Goal: Task Accomplishment & Management: Complete application form

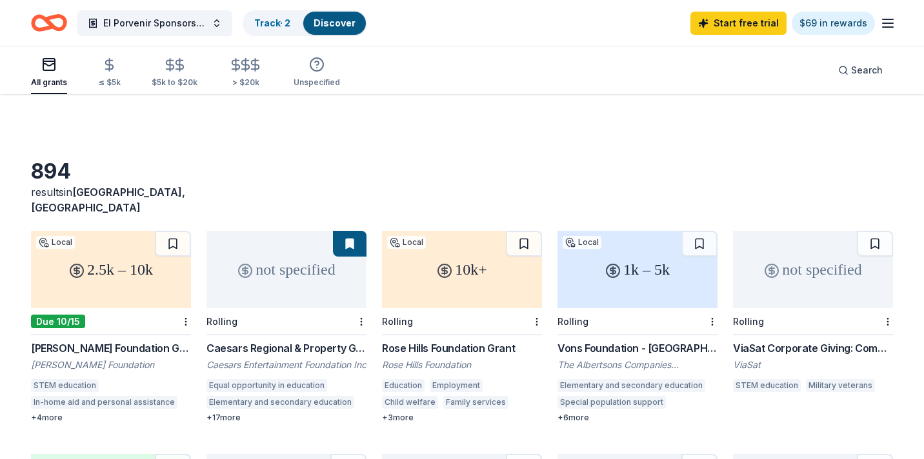
scroll to position [712, 0]
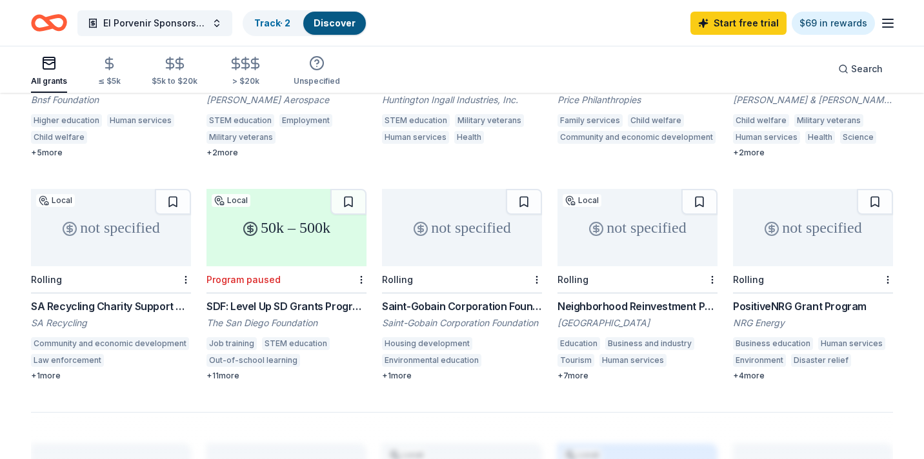
click at [754, 23] on link "Start free trial" at bounding box center [738, 23] width 96 height 23
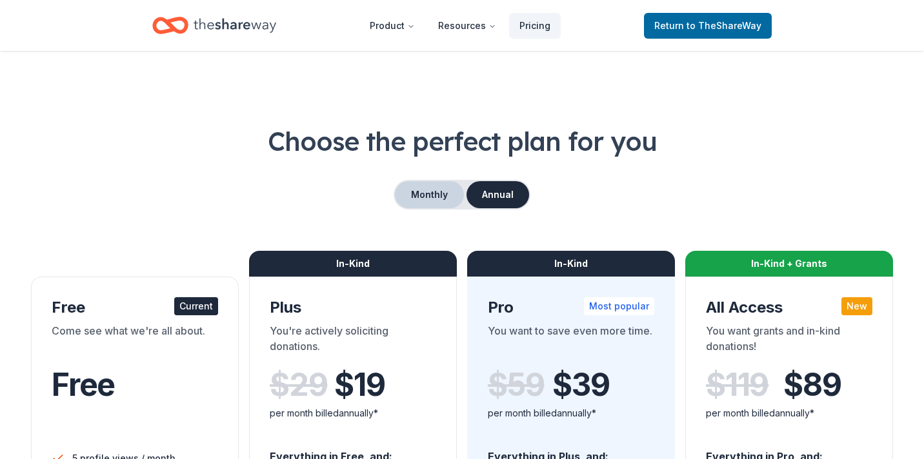
click at [414, 188] on button "Monthly" at bounding box center [429, 194] width 69 height 27
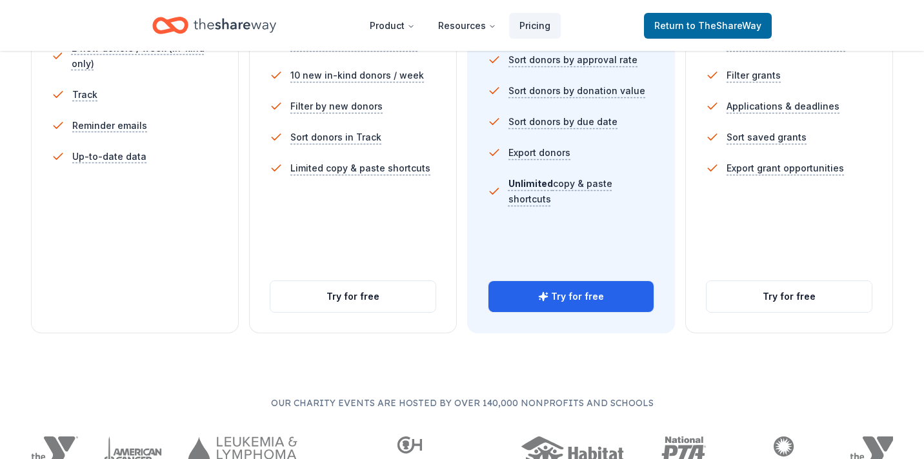
scroll to position [452, 0]
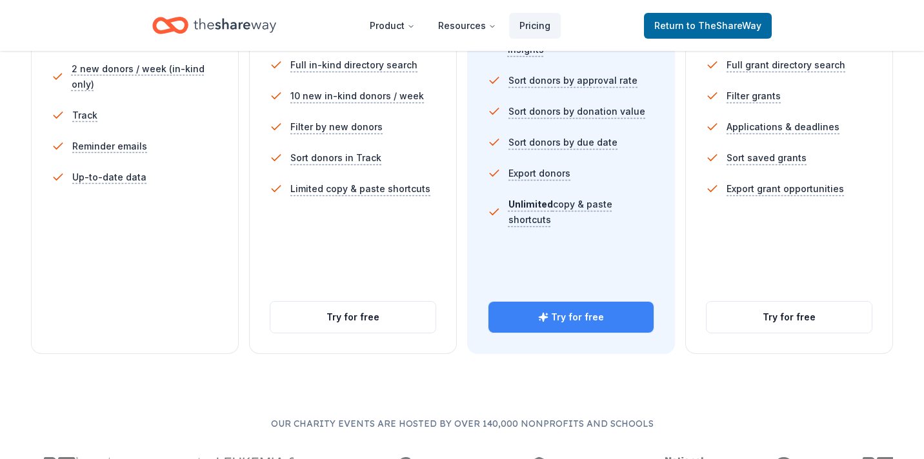
click at [581, 314] on button "Try for free" at bounding box center [570, 317] width 165 height 31
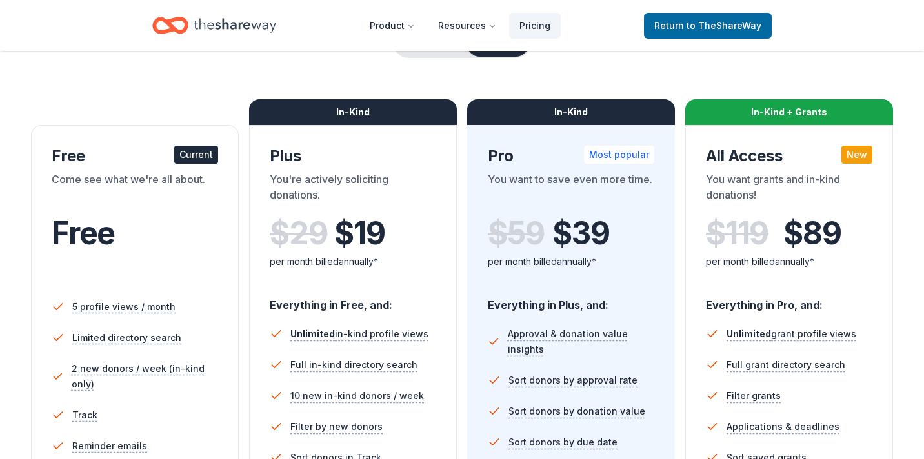
scroll to position [129, 0]
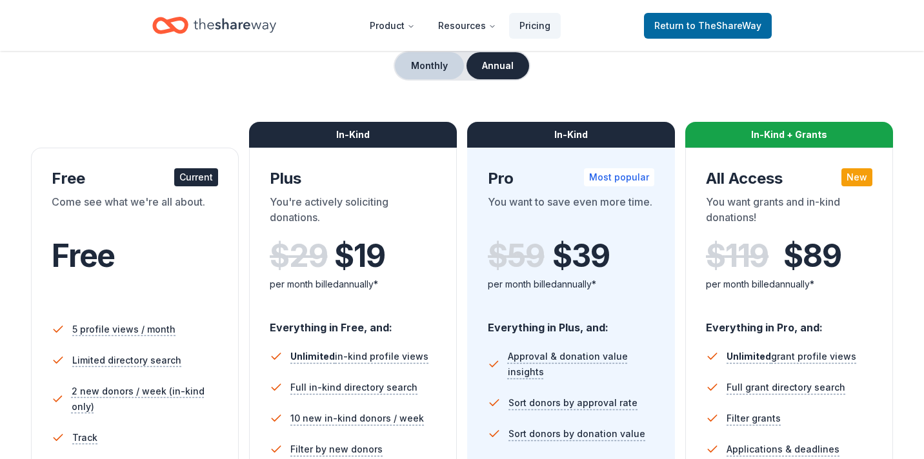
click at [453, 63] on button "Monthly" at bounding box center [429, 65] width 69 height 27
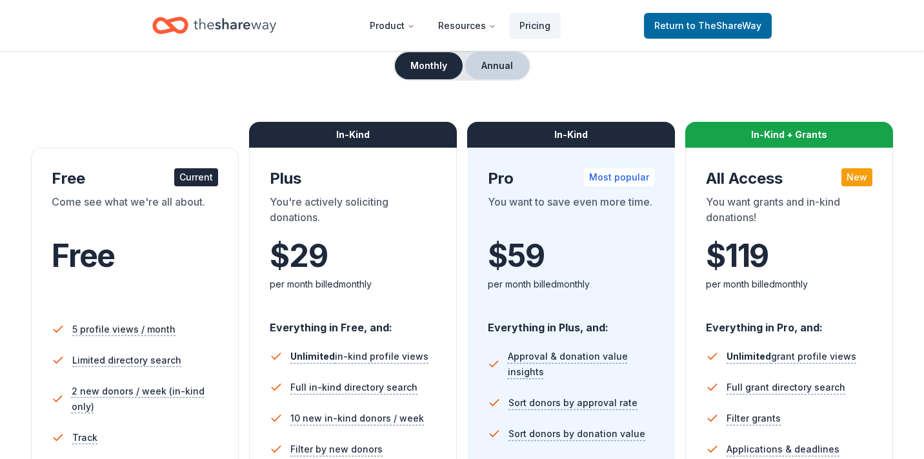
click at [499, 63] on button "Annual" at bounding box center [497, 65] width 64 height 27
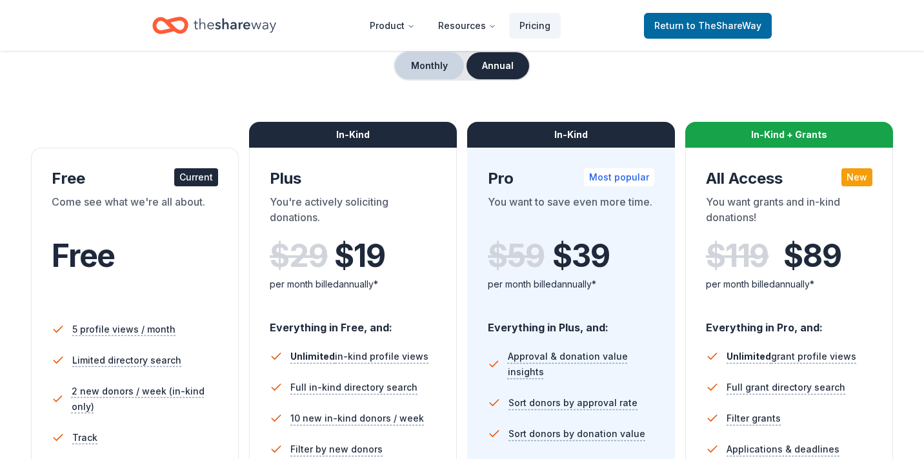
click at [436, 62] on button "Monthly" at bounding box center [429, 65] width 69 height 27
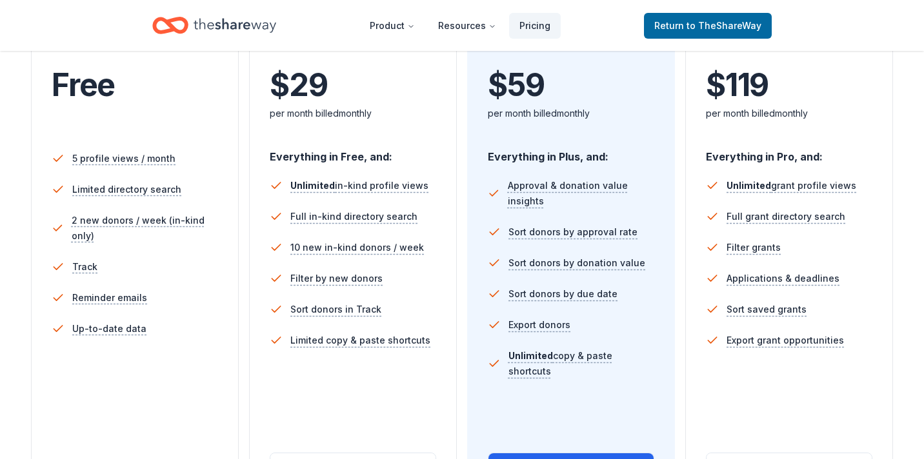
scroll to position [323, 0]
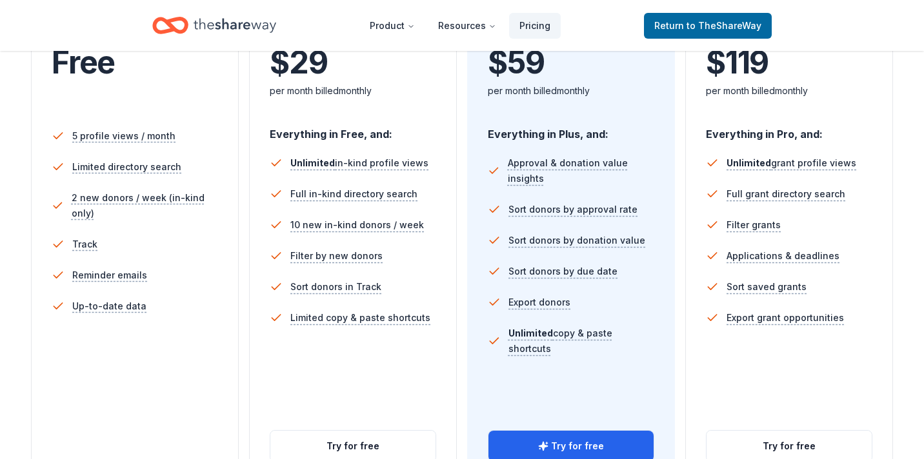
click at [583, 357] on ul "Approval & donation value insights Sort donors by approval rate Sort donors by …" at bounding box center [571, 259] width 166 height 232
click at [562, 435] on button "Try for free" at bounding box center [570, 446] width 165 height 31
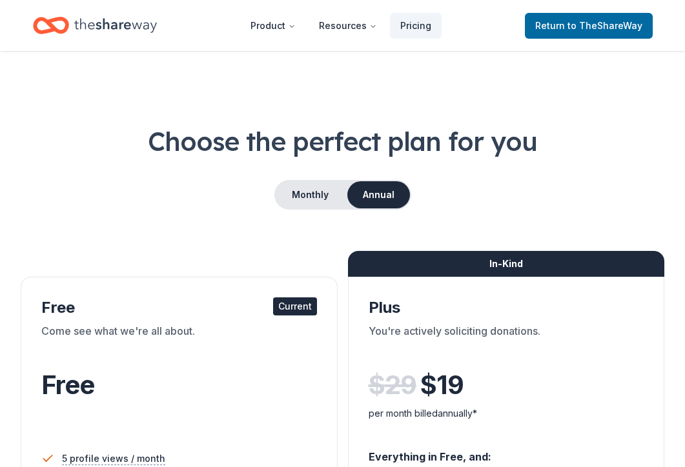
click at [107, 32] on icon "Home" at bounding box center [115, 25] width 83 height 26
click at [583, 28] on span "to TheShareWay" at bounding box center [604, 25] width 75 height 11
click at [587, 25] on span "to TheShareWay" at bounding box center [604, 25] width 75 height 11
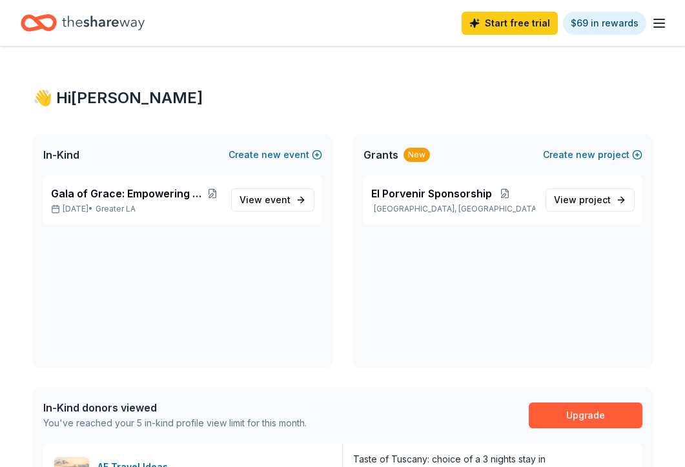
click at [657, 23] on line "button" at bounding box center [659, 23] width 10 height 0
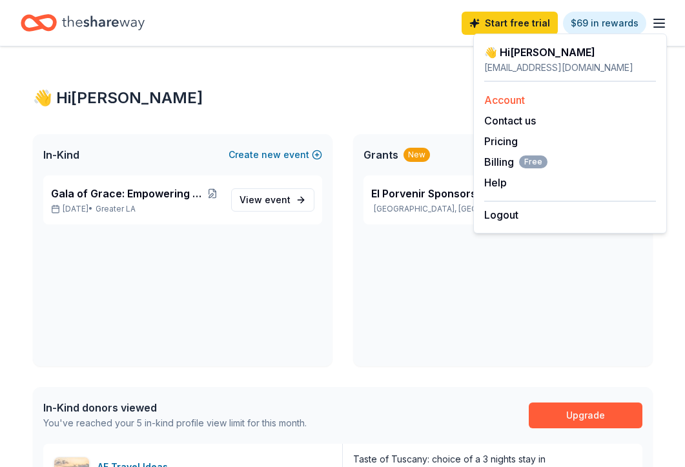
click at [515, 106] on link "Account" at bounding box center [504, 100] width 41 height 13
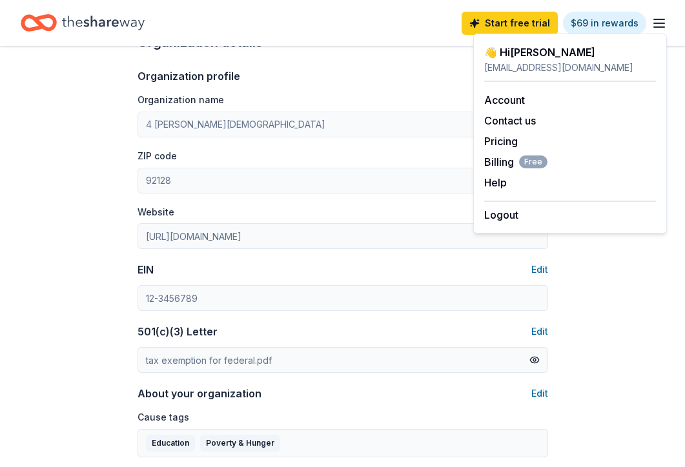
scroll to position [129, 0]
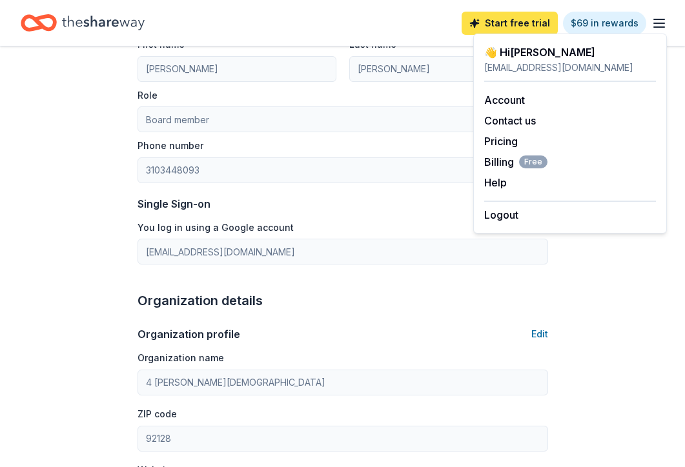
click at [513, 17] on link "Start free trial" at bounding box center [509, 23] width 96 height 23
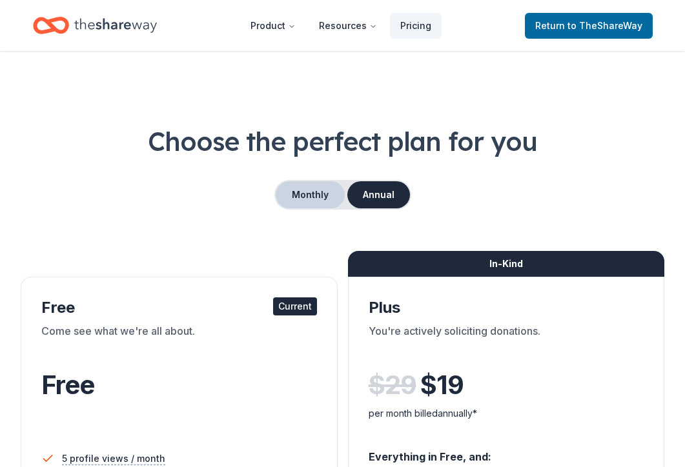
click at [313, 197] on button "Monthly" at bounding box center [310, 194] width 69 height 27
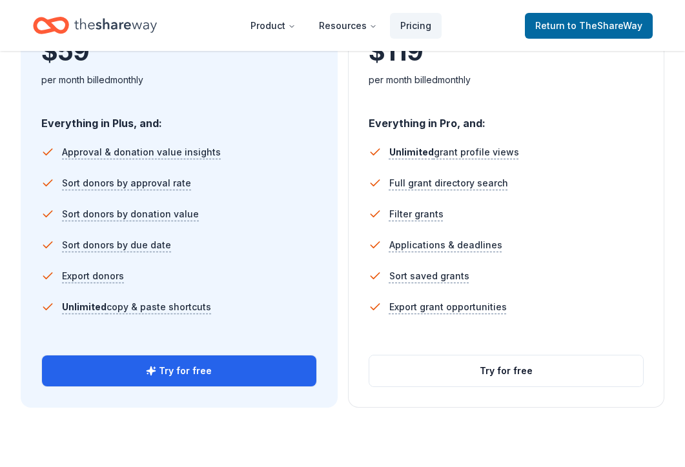
scroll to position [839, 0]
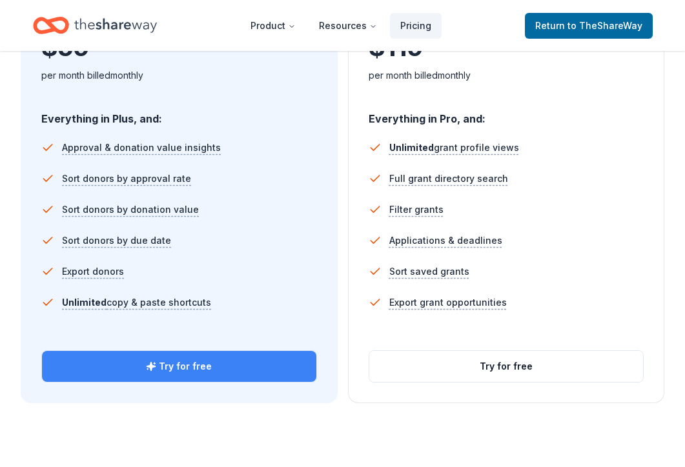
click at [203, 370] on button "Try for free" at bounding box center [179, 366] width 274 height 31
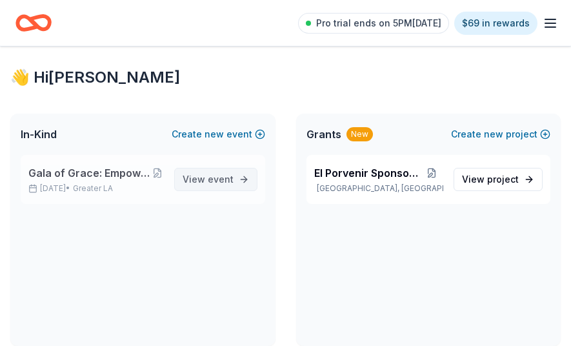
click at [204, 178] on span "View event" at bounding box center [208, 179] width 51 height 15
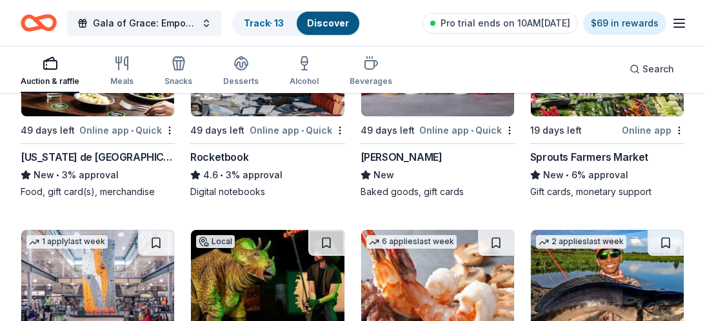
scroll to position [6409, 0]
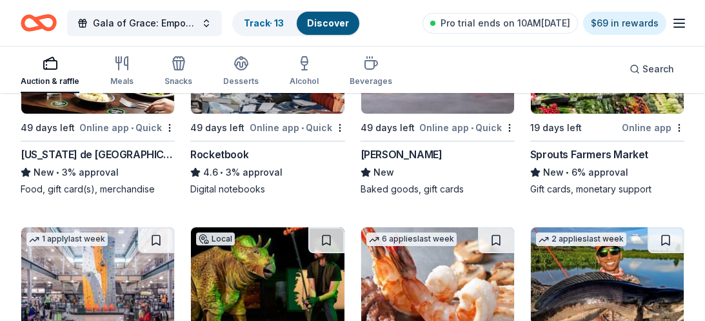
click at [343, 19] on link "Discover" at bounding box center [328, 22] width 42 height 11
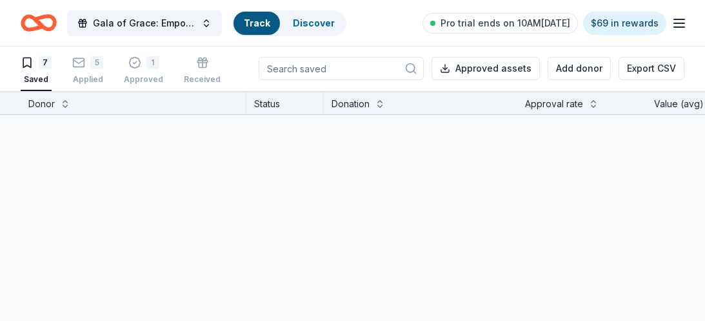
scroll to position [1, 0]
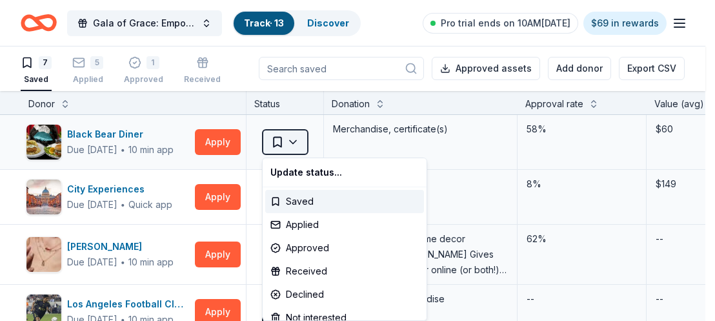
click at [279, 139] on html "Gala of Grace: Empowering Futures for El Porvenir Track · 13 Discover Pro trial…" at bounding box center [357, 159] width 715 height 321
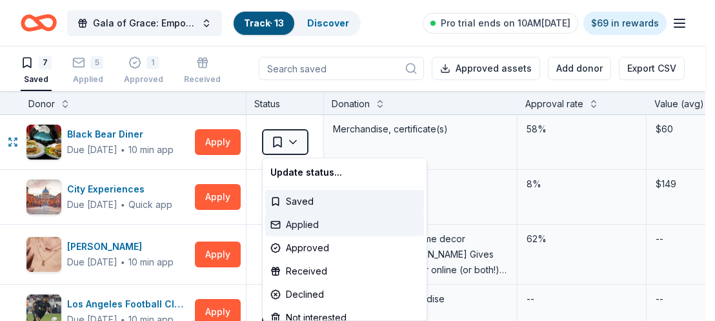
click at [308, 217] on div "Applied" at bounding box center [344, 224] width 159 height 23
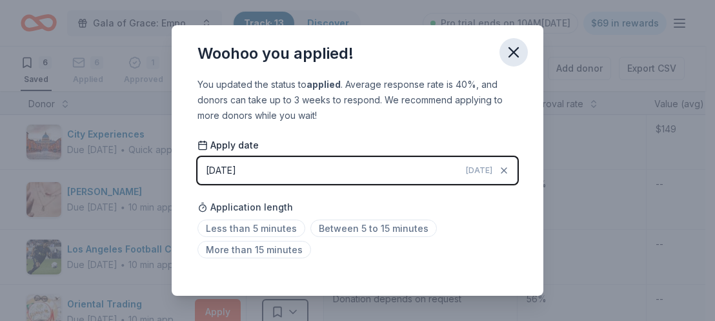
click at [512, 58] on icon "button" at bounding box center [514, 52] width 18 height 18
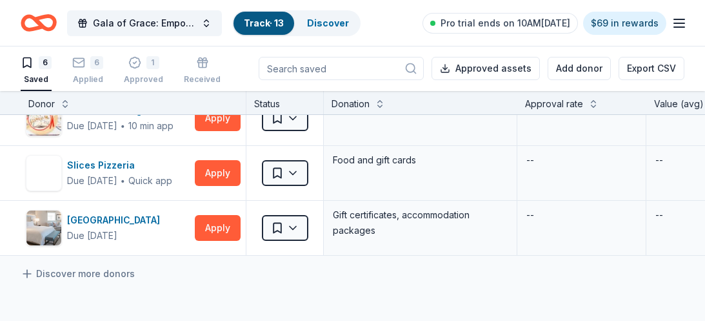
scroll to position [258, 0]
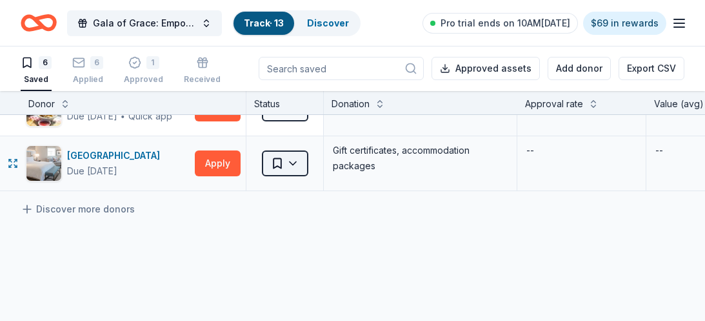
click at [296, 160] on html "Gala of Grace: Empowering Futures for El Porvenir Track · 13 Discover Pro trial…" at bounding box center [352, 159] width 705 height 321
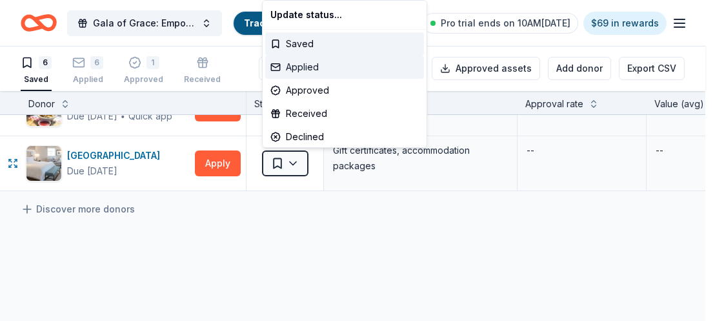
click at [344, 66] on div "Applied" at bounding box center [344, 66] width 159 height 23
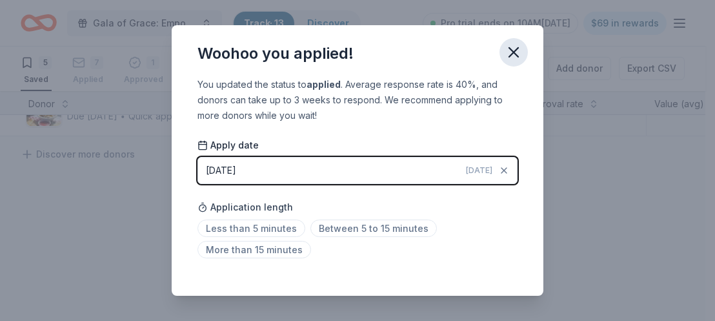
click at [513, 52] on icon "button" at bounding box center [513, 52] width 9 height 9
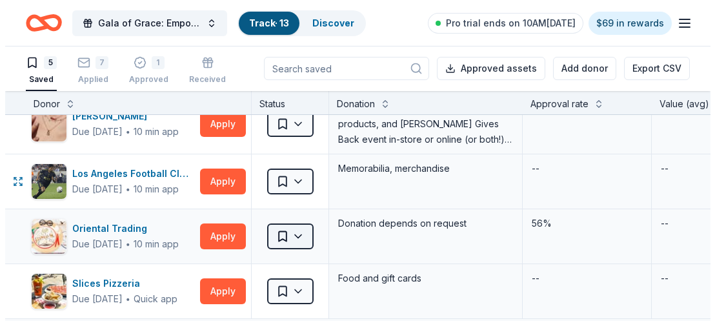
scroll to position [65, 0]
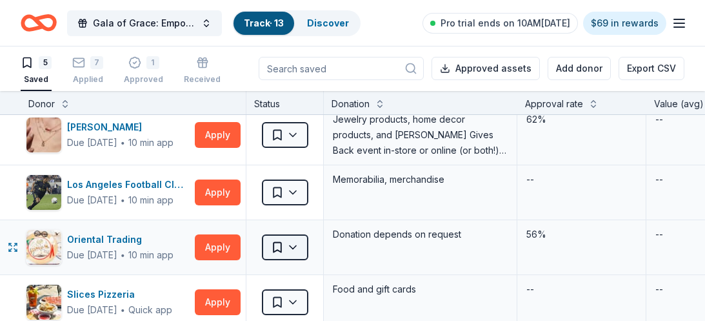
click at [279, 249] on html "Gala of Grace: Empowering Futures for El Porvenir Track · 13 Discover Pro trial…" at bounding box center [352, 159] width 705 height 321
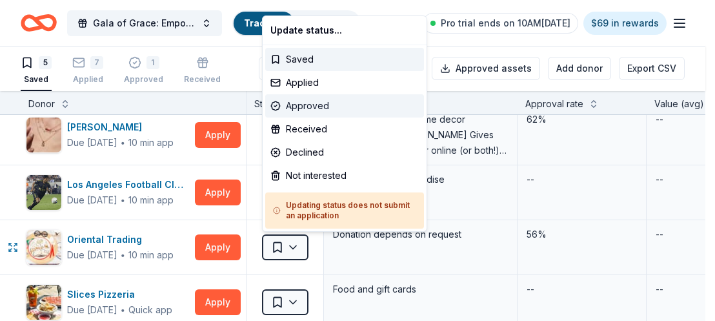
click at [362, 107] on div "Approved" at bounding box center [344, 105] width 159 height 23
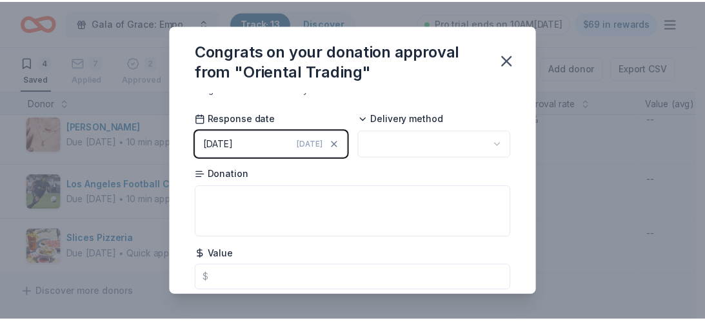
scroll to position [84, 0]
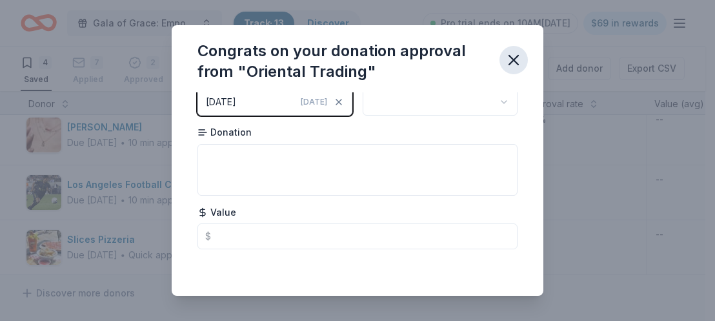
click at [510, 68] on icon "button" at bounding box center [514, 60] width 18 height 18
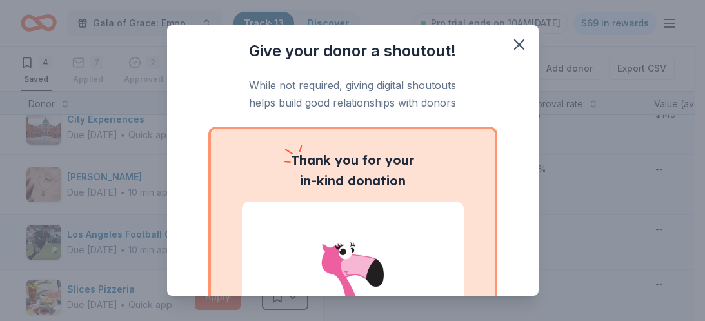
scroll to position [0, 0]
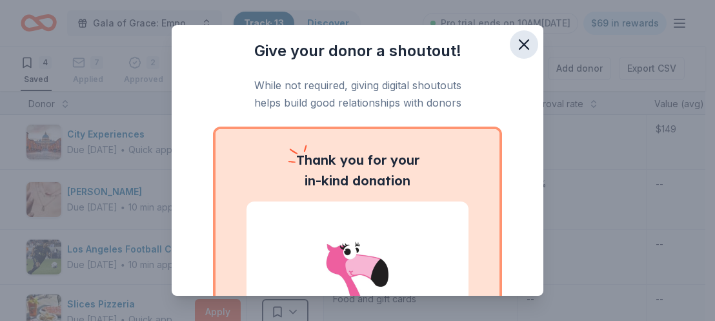
click at [520, 45] on icon "button" at bounding box center [524, 44] width 18 height 18
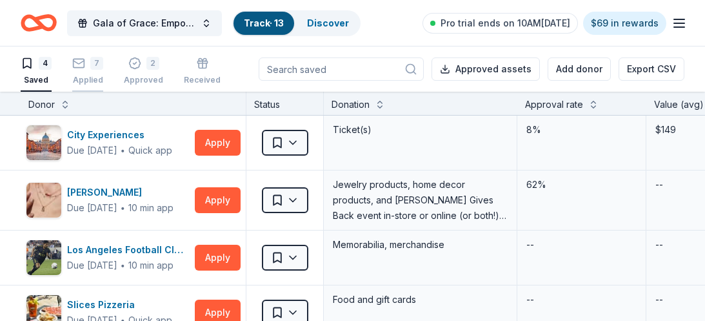
click at [86, 63] on div "7" at bounding box center [87, 56] width 31 height 13
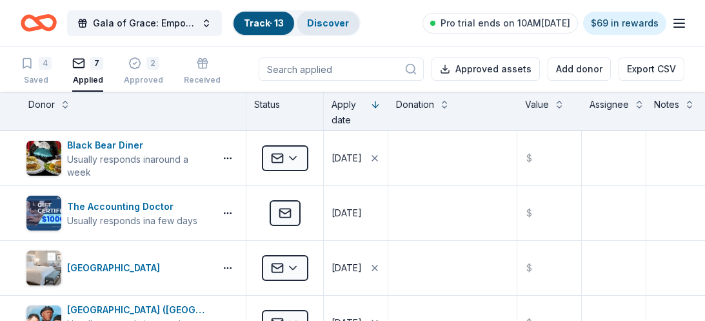
click at [339, 15] on div "Discover" at bounding box center [328, 23] width 63 height 23
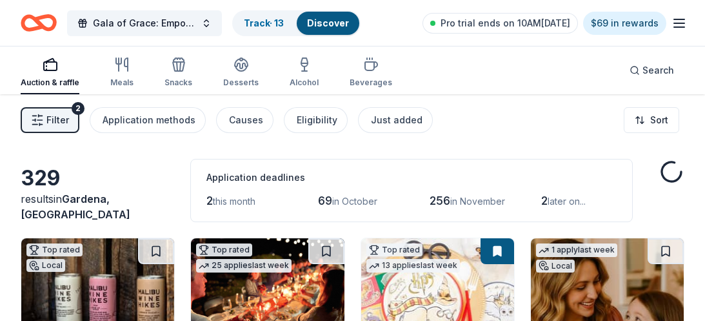
click at [337, 26] on link "Discover" at bounding box center [328, 22] width 42 height 11
click at [55, 123] on span "Filter" at bounding box center [57, 119] width 23 height 15
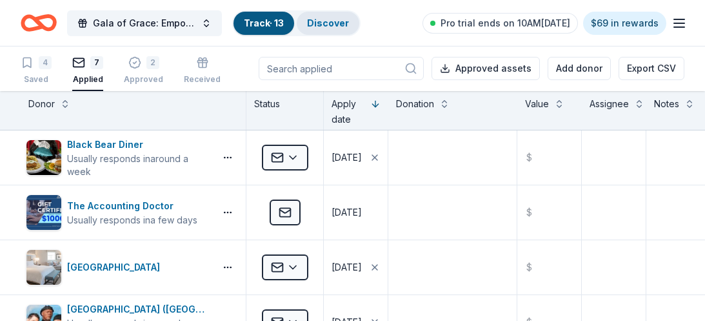
click at [318, 28] on div "Discover" at bounding box center [328, 23] width 63 height 23
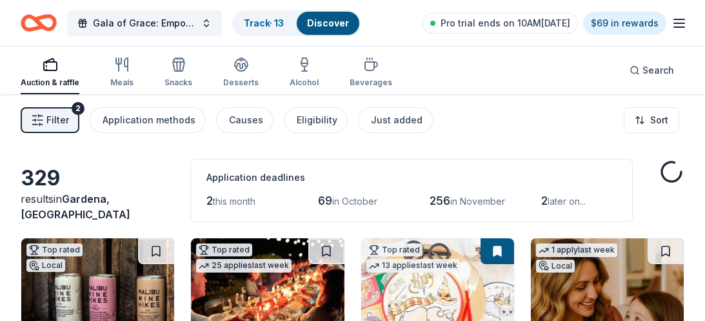
click at [64, 120] on span "Filter" at bounding box center [57, 119] width 23 height 15
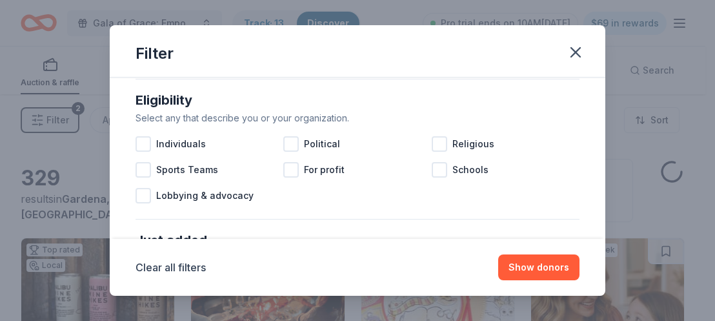
scroll to position [387, 0]
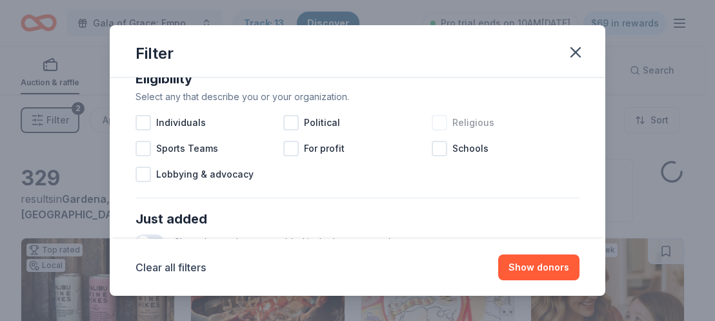
click at [442, 118] on div "Religious" at bounding box center [506, 123] width 148 height 26
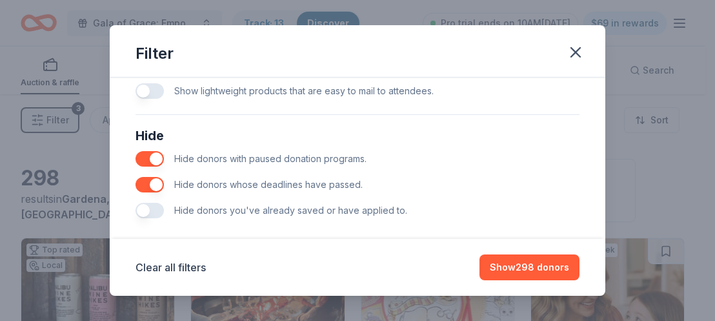
scroll to position [689, 0]
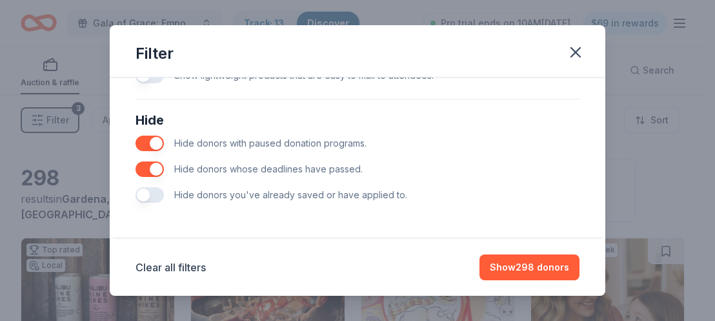
click at [148, 192] on button "button" at bounding box center [149, 194] width 28 height 15
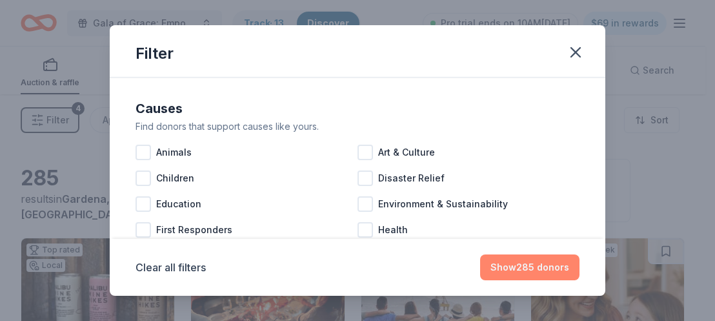
click at [549, 271] on button "Show 285 donors" at bounding box center [529, 267] width 99 height 26
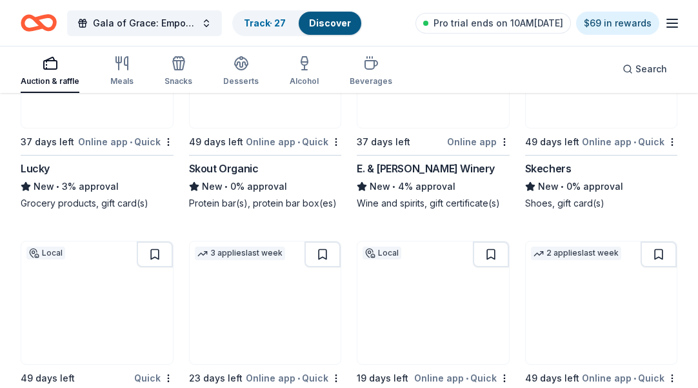
scroll to position [14973, 0]
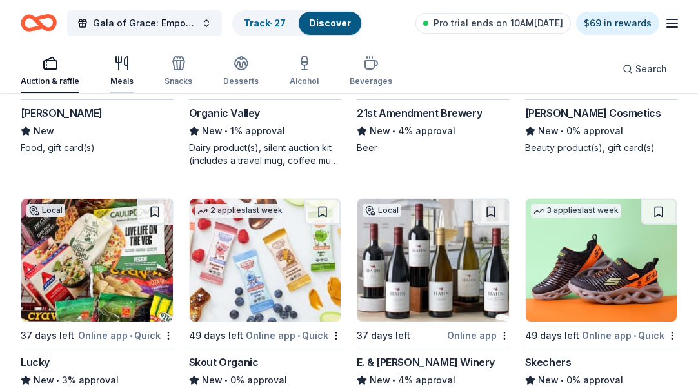
click at [132, 75] on div "Auction & raffle Meals Snacks Desserts Alcohol Beverages" at bounding box center [207, 71] width 372 height 43
click at [245, 72] on div "Desserts" at bounding box center [240, 70] width 35 height 31
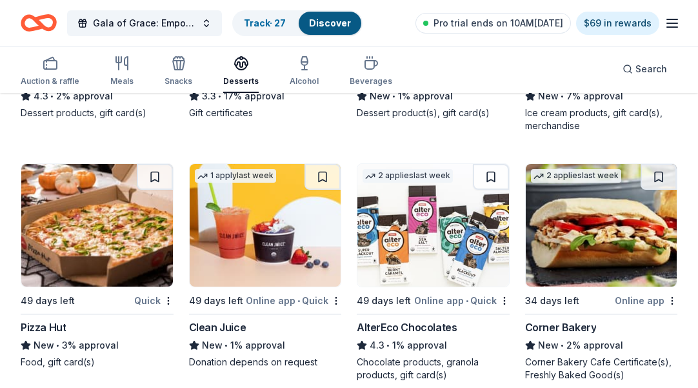
scroll to position [2056, 0]
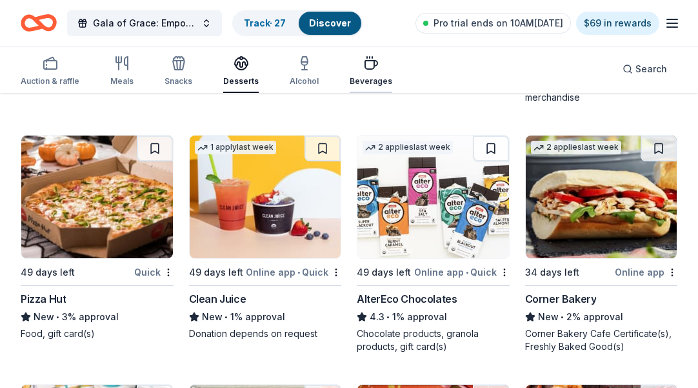
click at [361, 82] on div "Beverages" at bounding box center [371, 81] width 43 height 10
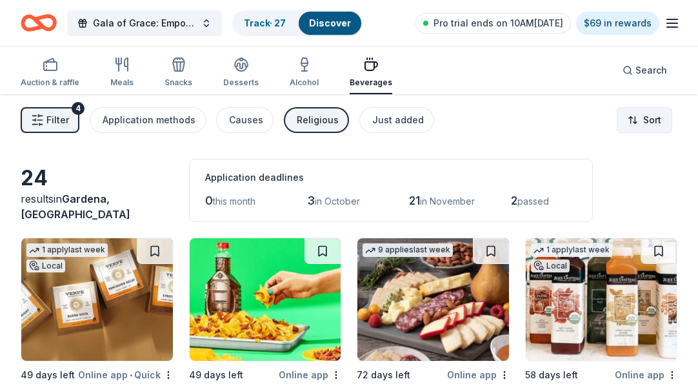
click at [570, 125] on html "Gala of Grace: Empowering Futures for El Porvenir Track · 27 Discover Pro trial…" at bounding box center [349, 194] width 698 height 388
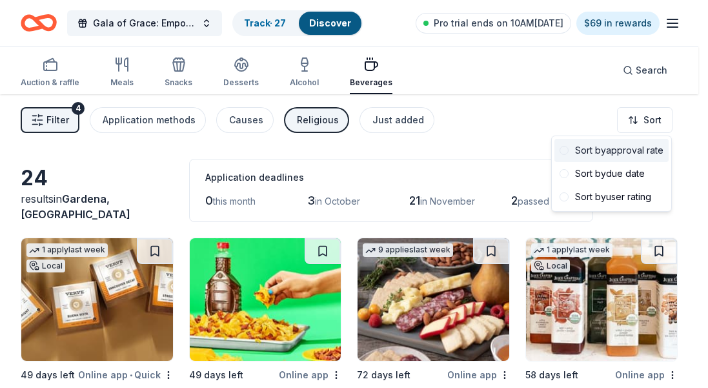
click at [570, 154] on div "Sort by approval rate" at bounding box center [611, 150] width 114 height 23
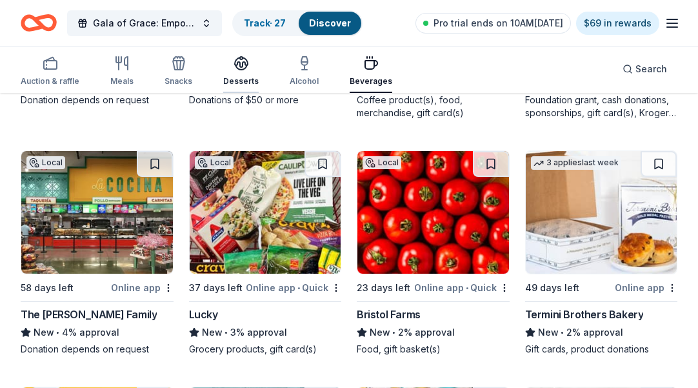
scroll to position [581, 0]
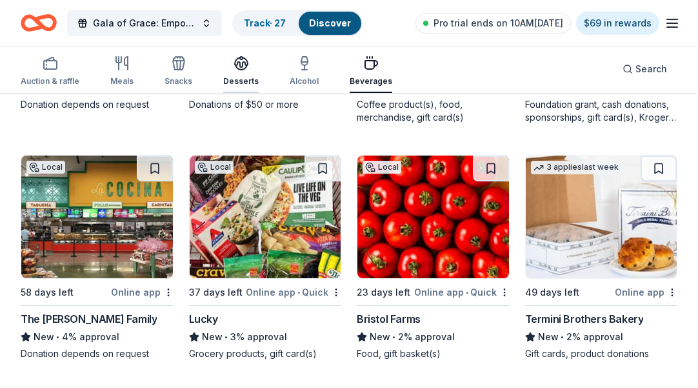
click at [245, 75] on div "Desserts" at bounding box center [240, 70] width 35 height 31
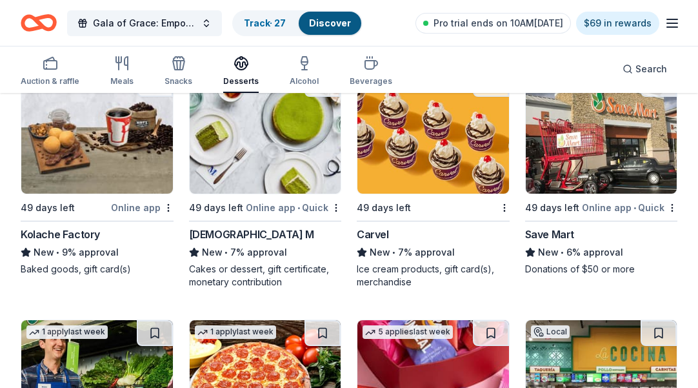
scroll to position [903, 0]
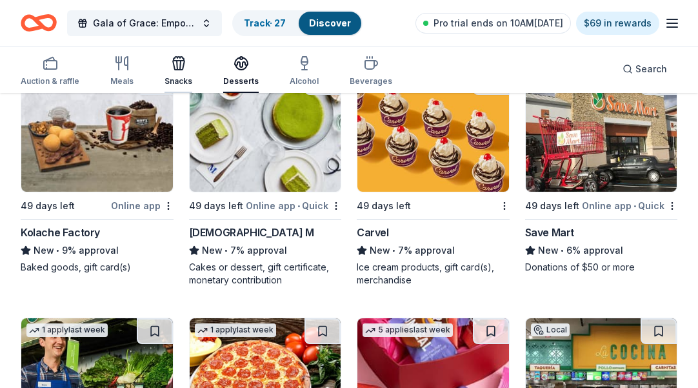
click at [168, 77] on div "Snacks" at bounding box center [179, 81] width 28 height 10
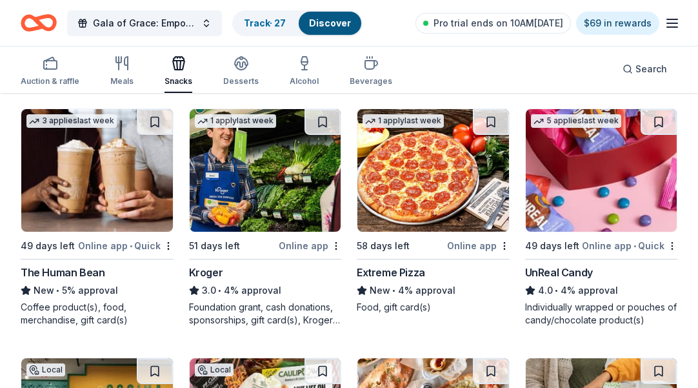
scroll to position [1077, 0]
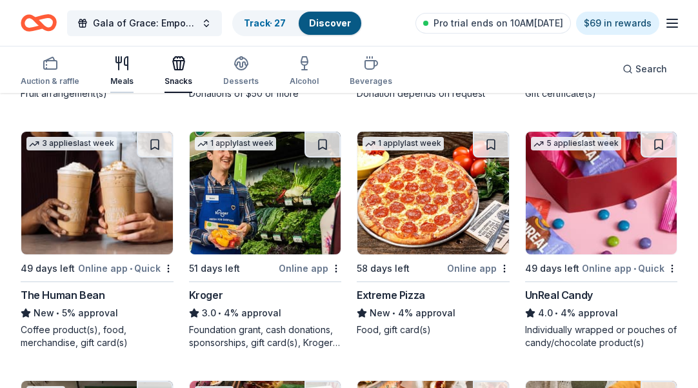
click at [122, 79] on div "Meals" at bounding box center [121, 81] width 23 height 10
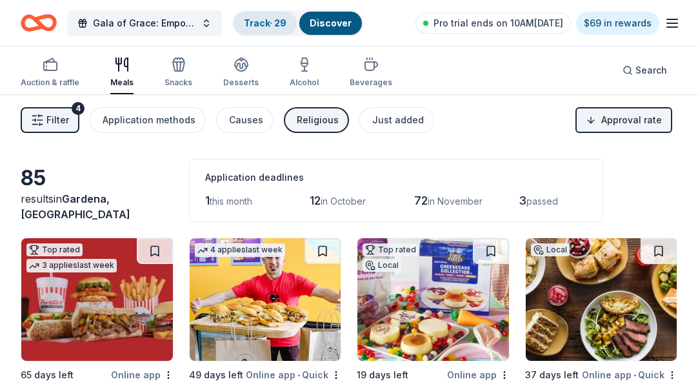
click at [273, 22] on link "Track · 29" at bounding box center [265, 22] width 43 height 11
click at [273, 23] on link "Track · 29" at bounding box center [265, 22] width 43 height 11
click at [255, 17] on link "Track · 29" at bounding box center [265, 22] width 43 height 11
click at [250, 26] on link "Track · 29" at bounding box center [265, 22] width 43 height 11
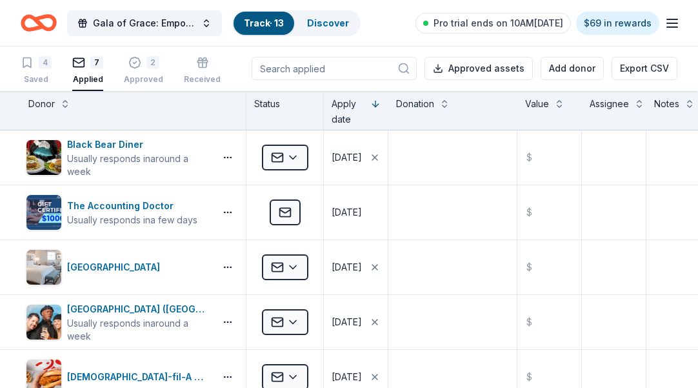
click at [270, 27] on link "Track · 13" at bounding box center [264, 22] width 40 height 11
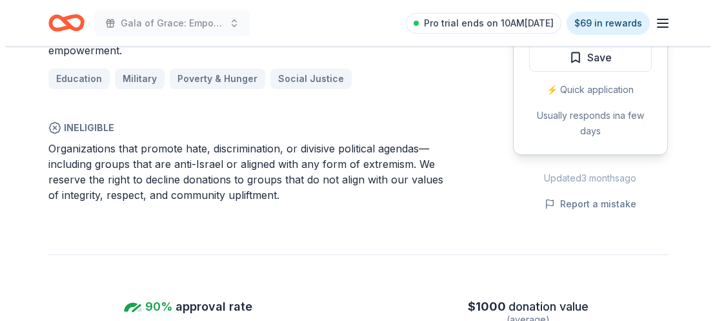
scroll to position [710, 0]
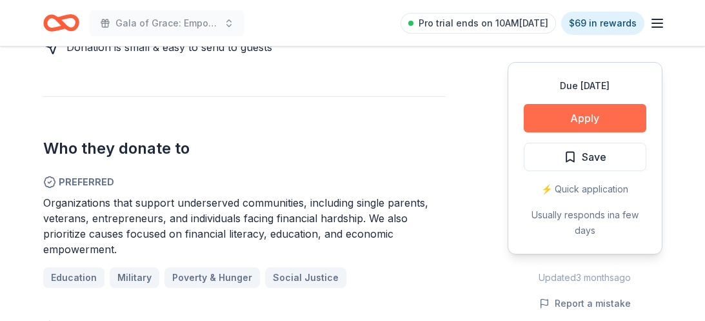
click at [607, 117] on button "Apply" at bounding box center [585, 118] width 123 height 28
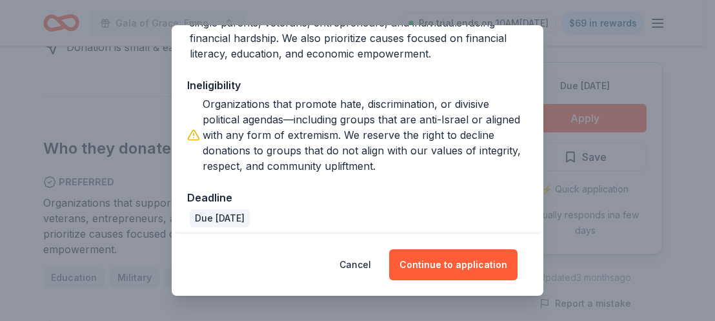
scroll to position [258, 0]
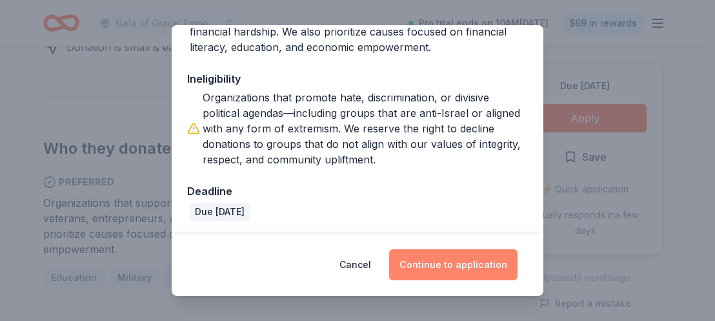
click at [452, 258] on button "Continue to application" at bounding box center [453, 264] width 128 height 31
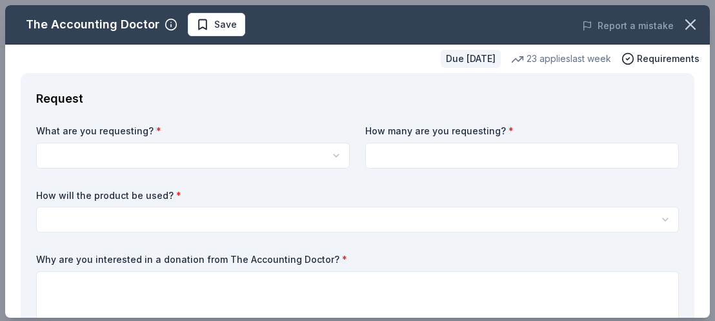
scroll to position [0, 0]
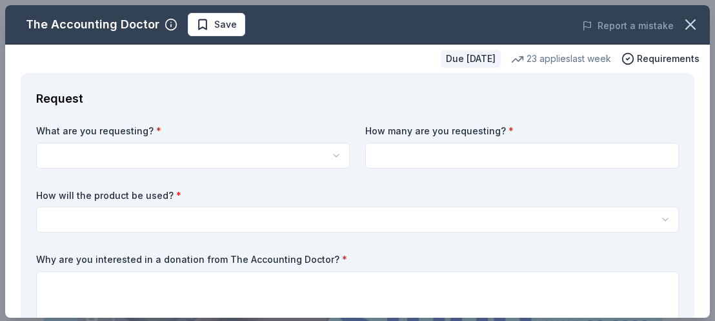
click at [256, 155] on html "Gala of Grace: Empowering Futures for El Porvenir Pro trial ends on 10AM, 9/25 …" at bounding box center [357, 160] width 715 height 321
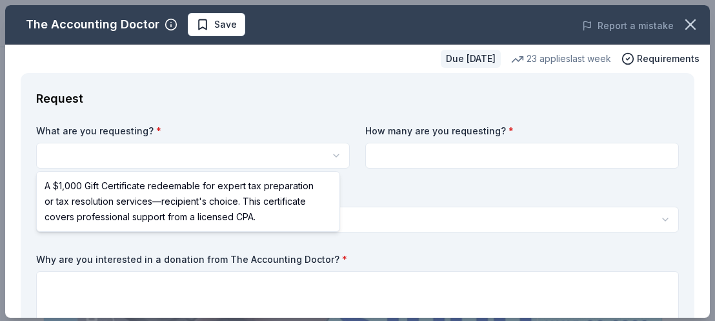
select select "A $1,000 Gift Certificate redeemable for expert tax preparation or tax resoluti…"
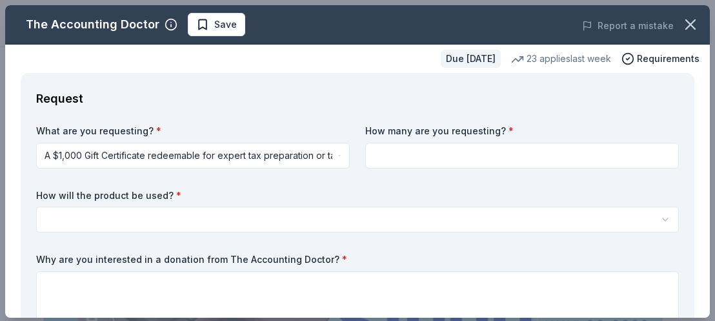
click at [496, 146] on input at bounding box center [522, 156] width 314 height 26
type input "1"
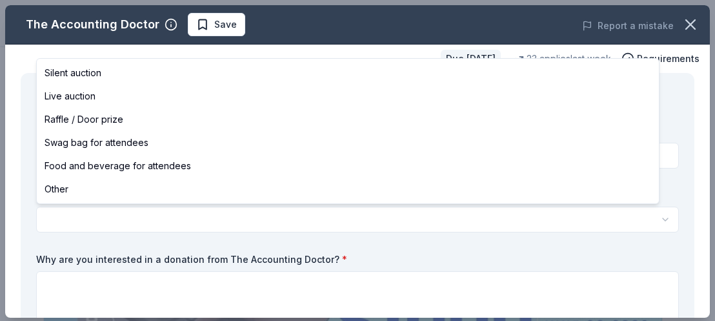
click at [466, 212] on html "Gala of Grace: Empowering Futures for El Porvenir Save Apply Due in 72 days Sha…" at bounding box center [357, 160] width 715 height 321
click at [321, 206] on html "Gala of Grace: Empowering Futures for El Porvenir Save Apply Due in 72 days Sha…" at bounding box center [357, 160] width 715 height 321
select select "silentAuction"
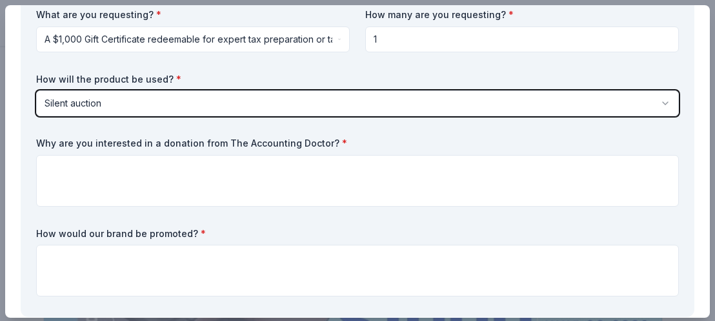
scroll to position [129, 0]
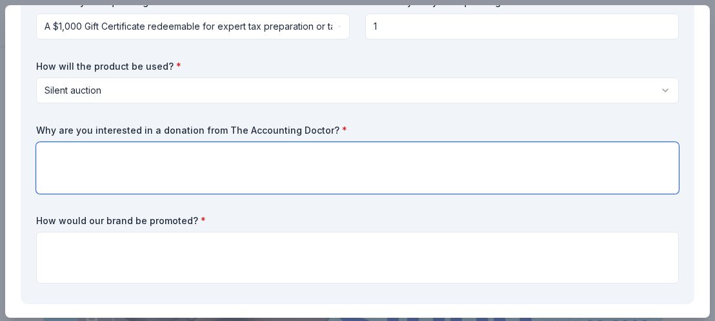
click at [284, 155] on textarea at bounding box center [357, 168] width 643 height 52
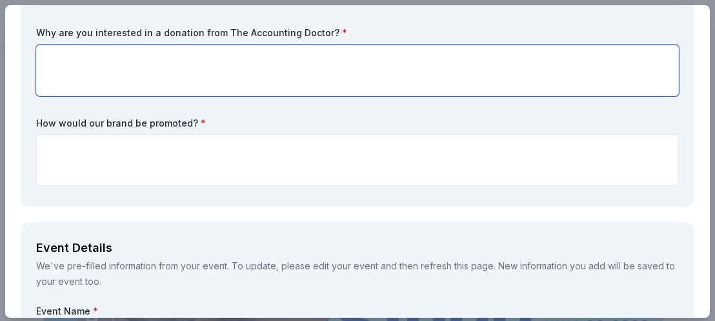
scroll to position [258, 0]
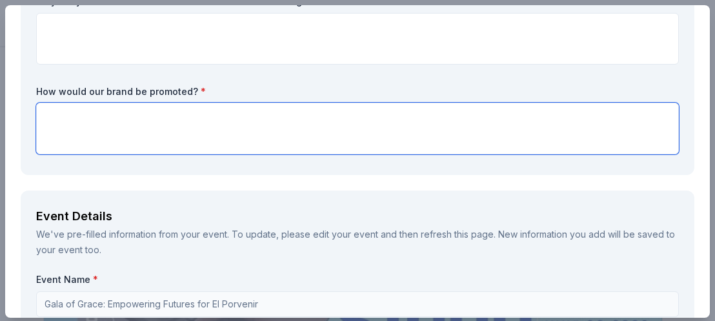
click at [303, 126] on textarea at bounding box center [357, 129] width 643 height 52
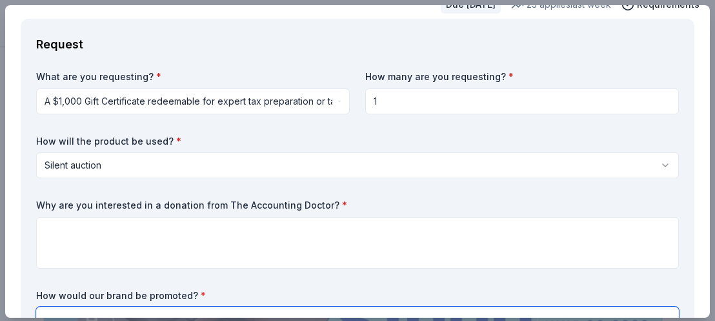
scroll to position [129, 0]
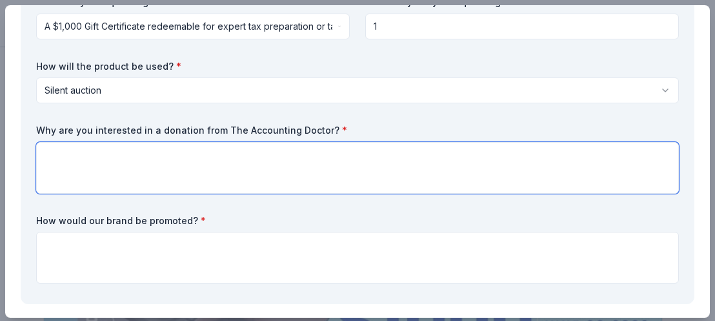
click at [321, 161] on textarea at bounding box center [357, 168] width 643 height 52
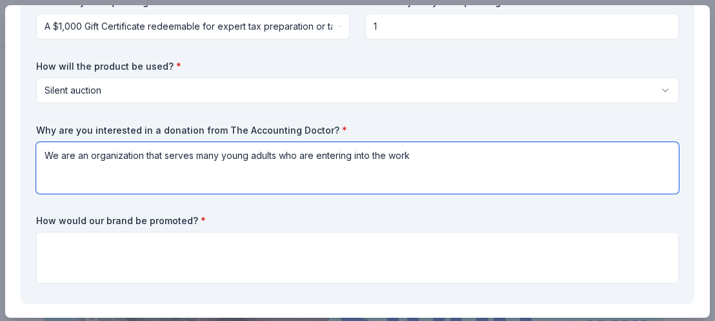
click at [169, 156] on textarea "We are an organization that serves many young adults who are entering into the …" at bounding box center [357, 168] width 643 height 52
click at [169, 155] on textarea "We are an organization that serves many young adults who are entering into the …" at bounding box center [357, 168] width 643 height 52
drag, startPoint x: 311, startPoint y: 155, endPoint x: 204, endPoint y: 153, distance: 107.1
click at [204, 153] on textarea "We are an organization comprised of volunteers who are many young adults who ar…" at bounding box center [357, 168] width 643 height 52
click at [548, 154] on textarea "We are an organization comprised of volunteers who are young adults who are ent…" at bounding box center [357, 168] width 643 height 52
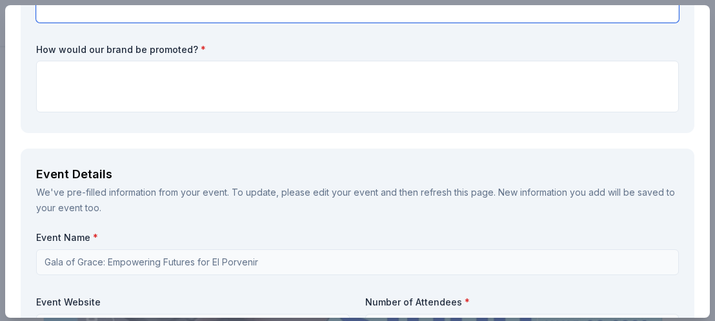
scroll to position [323, 0]
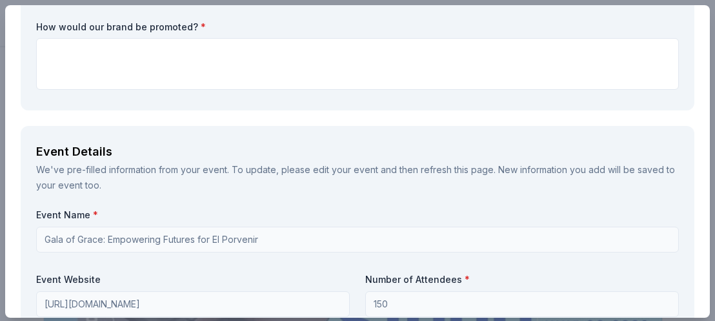
type textarea "We are an organization comprised of volunteers who are young adults who are ent…"
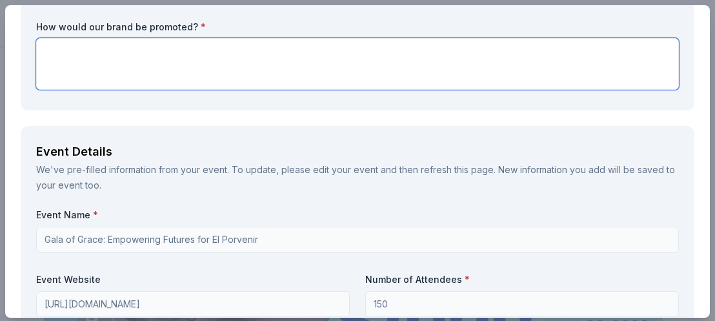
click at [401, 76] on textarea at bounding box center [357, 64] width 643 height 52
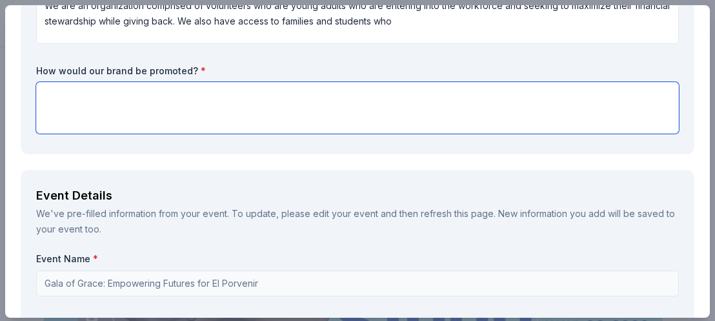
scroll to position [258, 0]
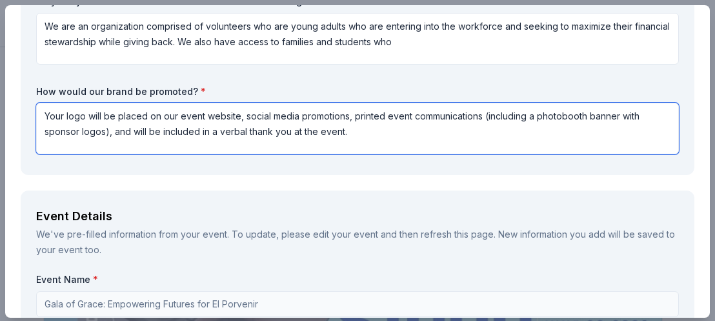
type textarea "Your logo will be placed on our event website, social media promotions, printed…"
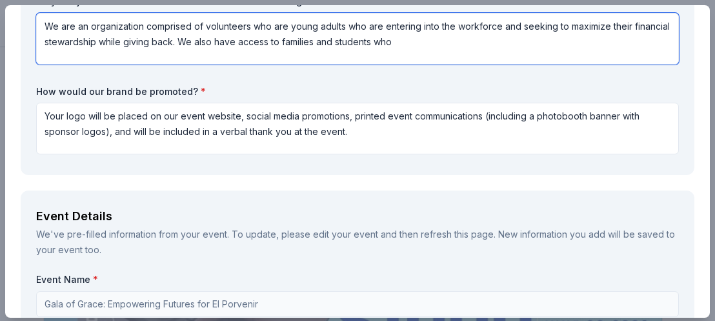
click at [546, 50] on textarea "We are an organization comprised of volunteers who are young adults who are ent…" at bounding box center [357, 39] width 643 height 52
click at [300, 45] on textarea "We are an organization comprised of volunteers who are young adults who are ent…" at bounding box center [357, 39] width 643 height 52
click at [299, 45] on textarea "We are an organization comprised of volunteers who are young adults who are ent…" at bounding box center [357, 39] width 643 height 52
click at [305, 42] on textarea "We are an organization comprised of volunteers who are young adults who are ent…" at bounding box center [357, 39] width 643 height 52
drag, startPoint x: 307, startPoint y: 42, endPoint x: 219, endPoint y: 45, distance: 88.4
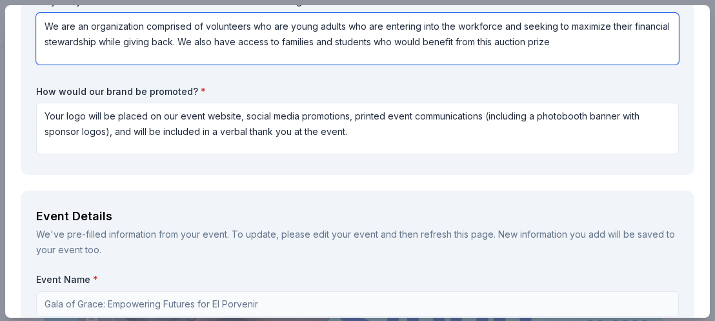
click at [219, 45] on textarea "We are an organization comprised of volunteers who are young adults who are ent…" at bounding box center [357, 39] width 643 height 52
click at [344, 44] on textarea "We are an organization comprised of volunteers who are young adults who are ent…" at bounding box center [357, 39] width 643 height 52
click at [625, 50] on textarea "We are an organization comprised of volunteers who are young adults who are ent…" at bounding box center [357, 39] width 643 height 52
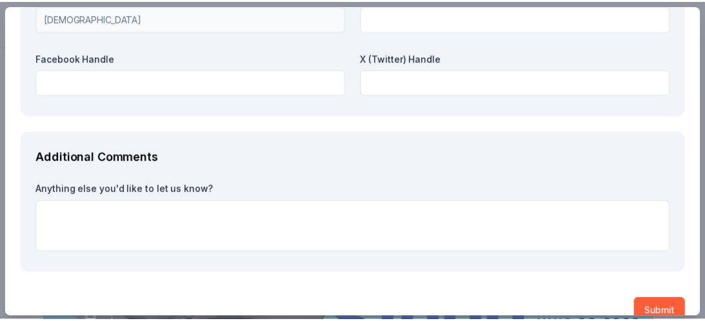
scroll to position [1919, 0]
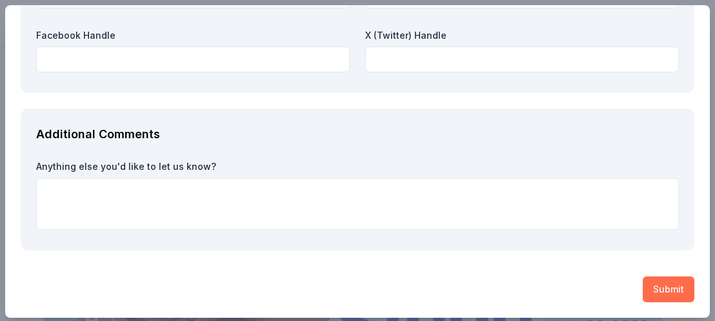
type textarea "We are an organization comprised of volunteers who are young adults who are ent…"
click at [661, 291] on button "Submit" at bounding box center [669, 289] width 52 height 26
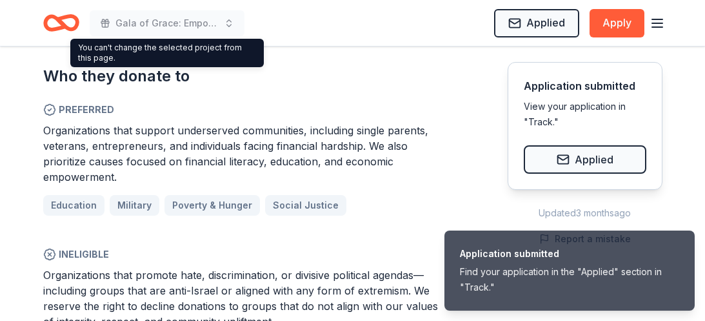
scroll to position [712, 0]
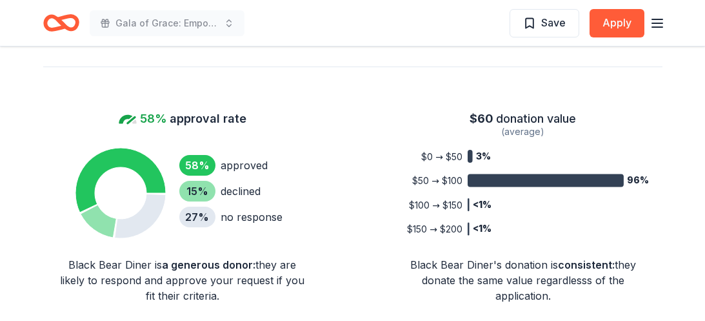
scroll to position [903, 0]
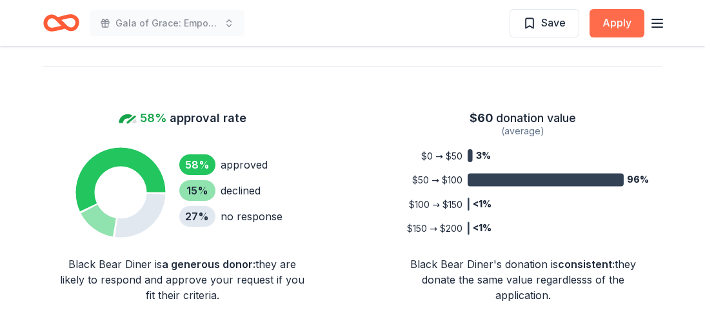
click at [606, 30] on button "Apply" at bounding box center [617, 23] width 55 height 28
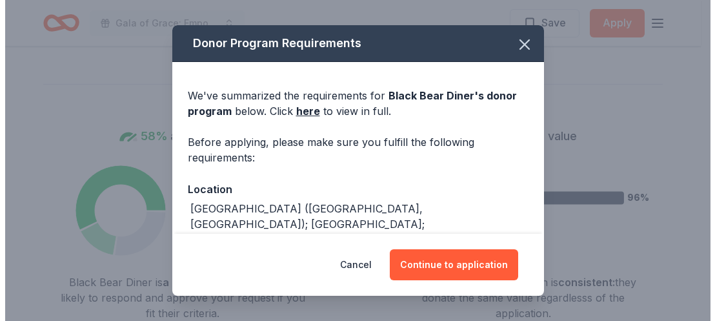
scroll to position [921, 0]
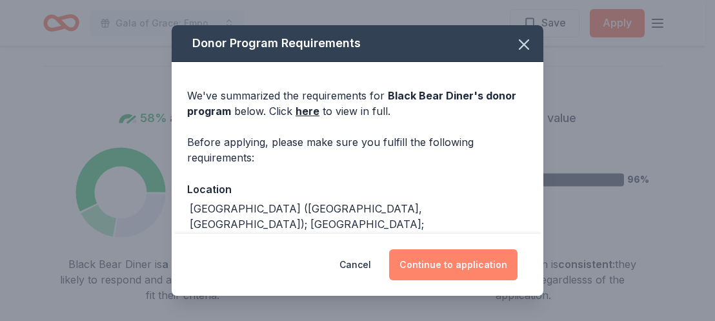
click at [495, 259] on button "Continue to application" at bounding box center [453, 264] width 128 height 31
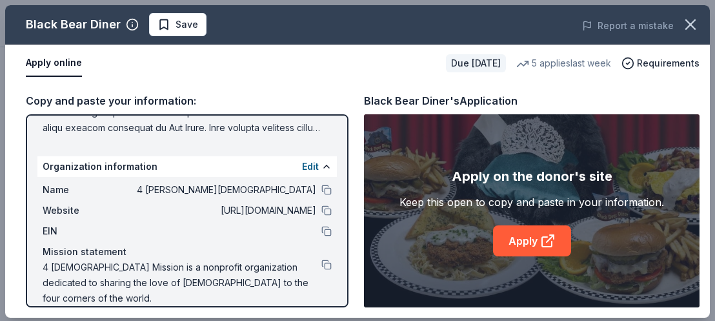
scroll to position [2, 0]
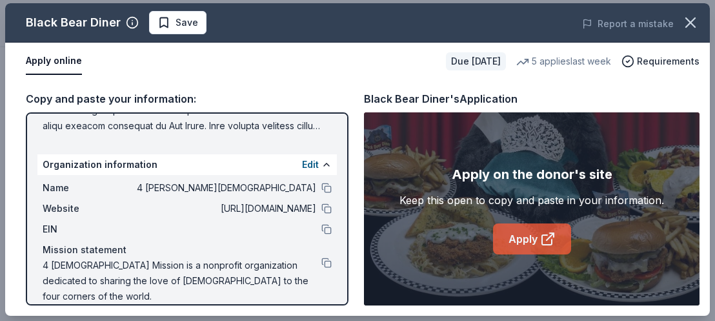
click at [532, 234] on link "Apply" at bounding box center [532, 238] width 78 height 31
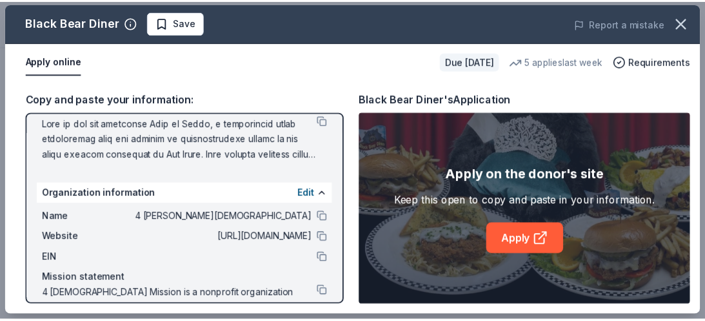
scroll to position [176, 0]
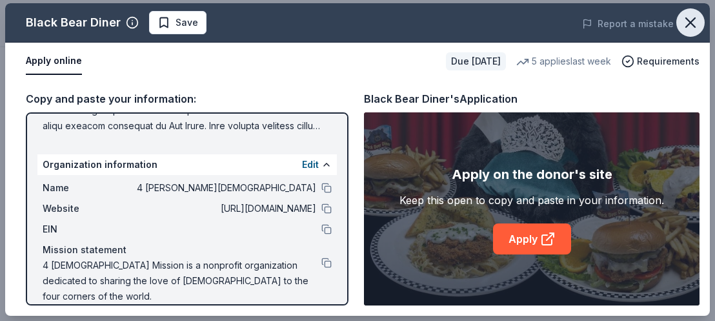
click at [606, 21] on icon "button" at bounding box center [690, 22] width 9 height 9
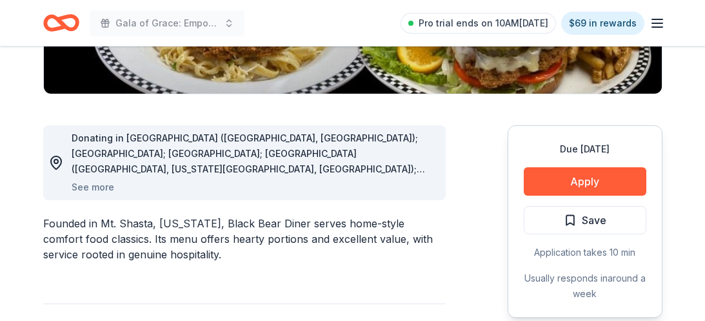
scroll to position [405, 0]
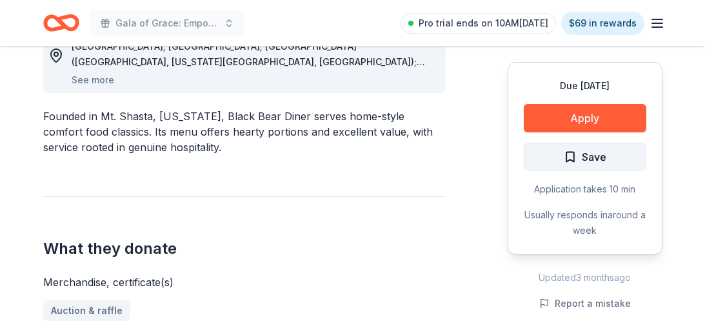
click at [556, 163] on button "Save" at bounding box center [585, 157] width 123 height 28
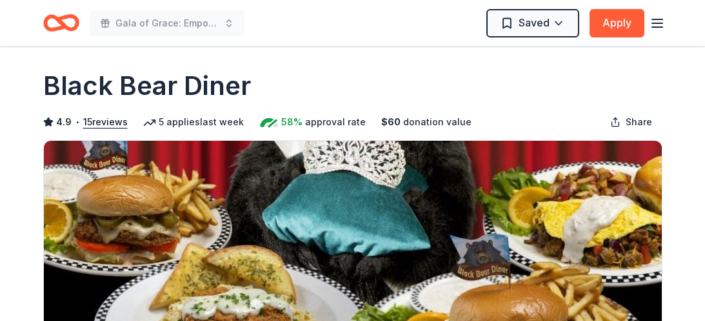
scroll to position [0, 0]
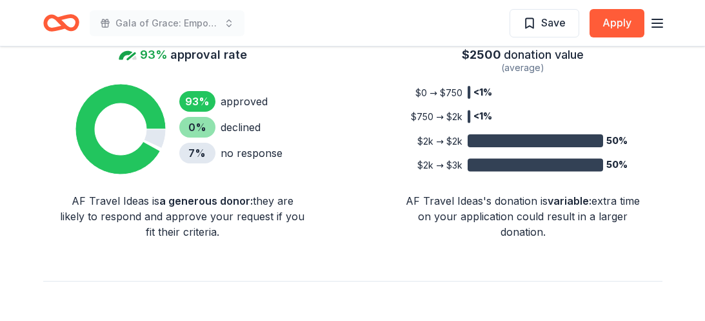
scroll to position [1032, 0]
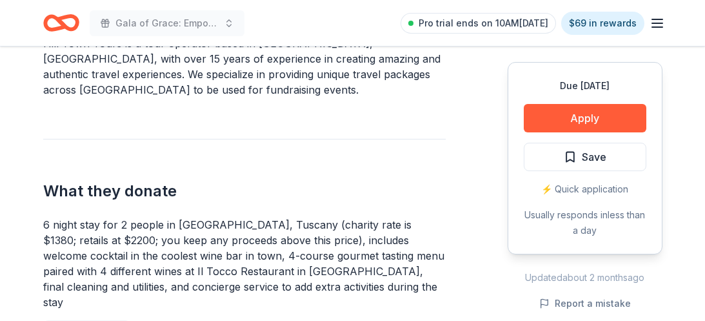
scroll to position [452, 0]
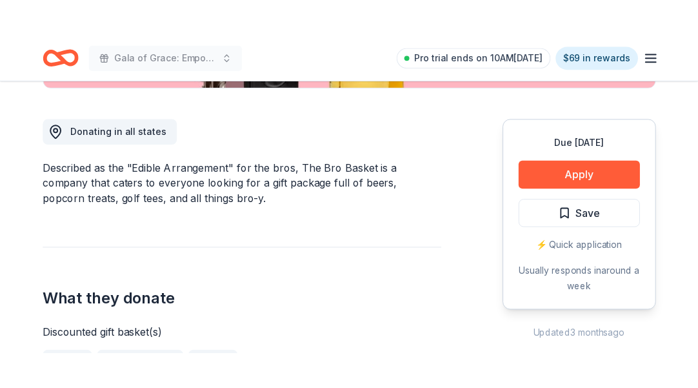
scroll to position [581, 0]
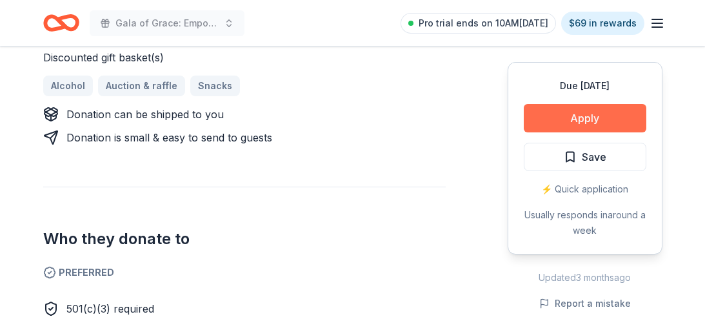
click at [577, 114] on button "Apply" at bounding box center [585, 118] width 123 height 28
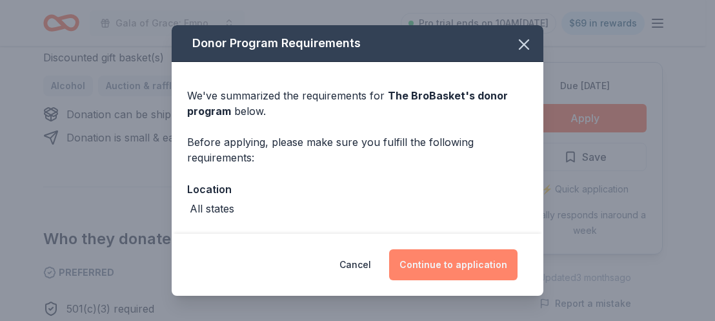
click at [437, 265] on button "Continue to application" at bounding box center [453, 264] width 128 height 31
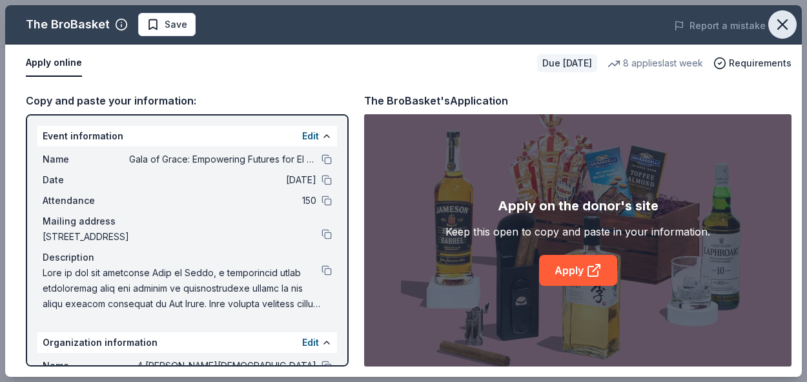
click at [705, 26] on icon "button" at bounding box center [782, 24] width 18 height 18
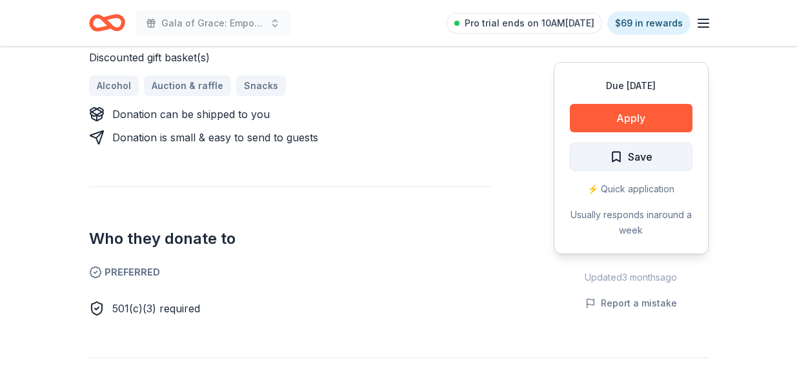
click at [654, 159] on button "Save" at bounding box center [631, 157] width 123 height 28
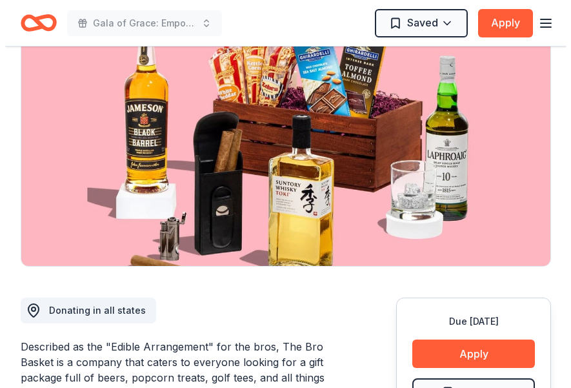
scroll to position [387, 0]
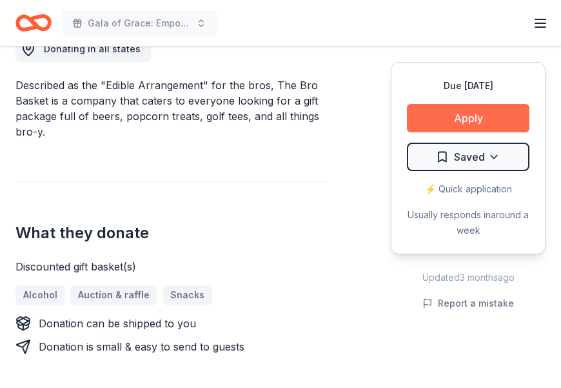
click at [501, 126] on button "Apply" at bounding box center [468, 118] width 123 height 28
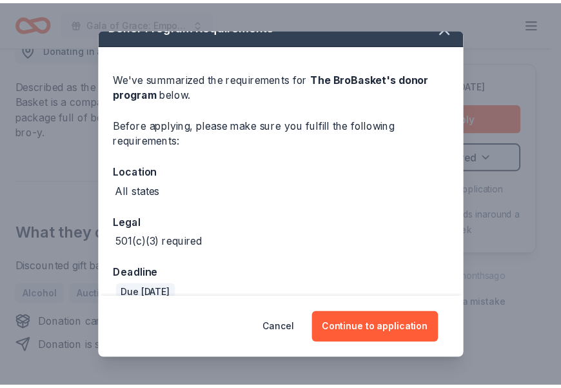
scroll to position [0, 0]
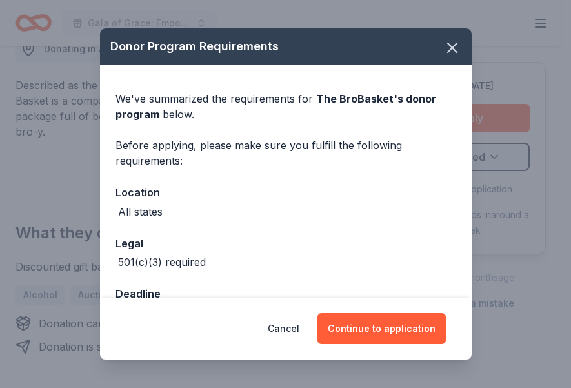
drag, startPoint x: 442, startPoint y: 48, endPoint x: 362, endPoint y: 2, distance: 92.5
click at [448, 48] on icon "button" at bounding box center [452, 47] width 9 height 9
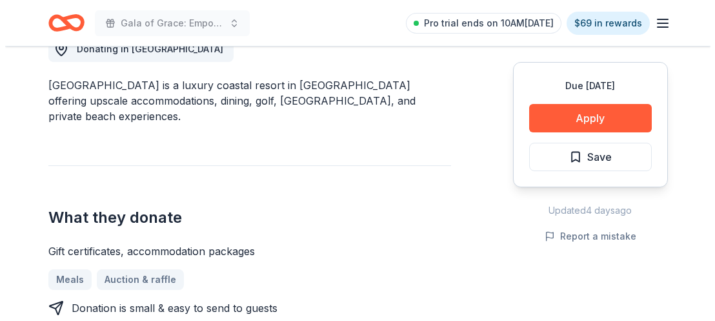
scroll to position [323, 0]
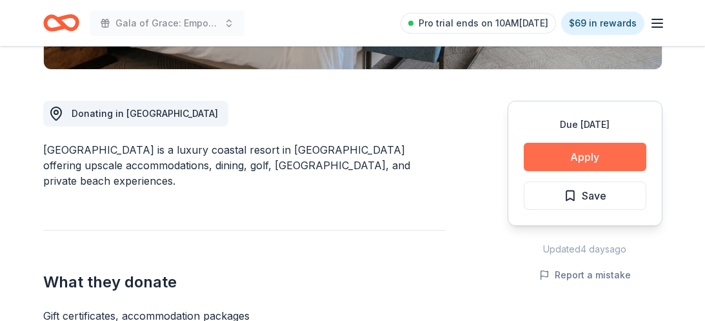
click at [538, 144] on button "Apply" at bounding box center [585, 157] width 123 height 28
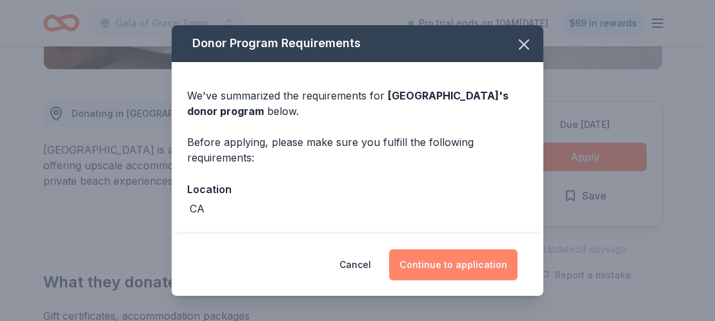
click at [426, 272] on button "Continue to application" at bounding box center [453, 264] width 128 height 31
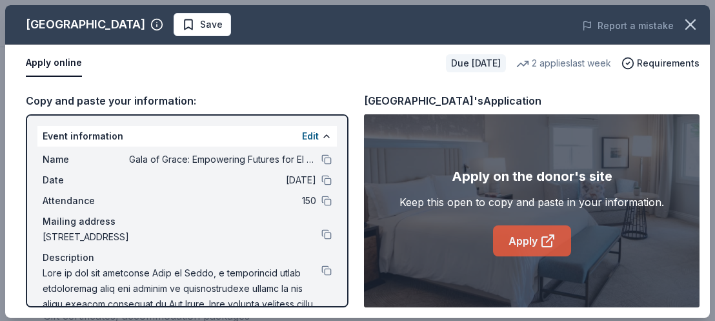
click at [502, 230] on link "Apply" at bounding box center [532, 240] width 78 height 31
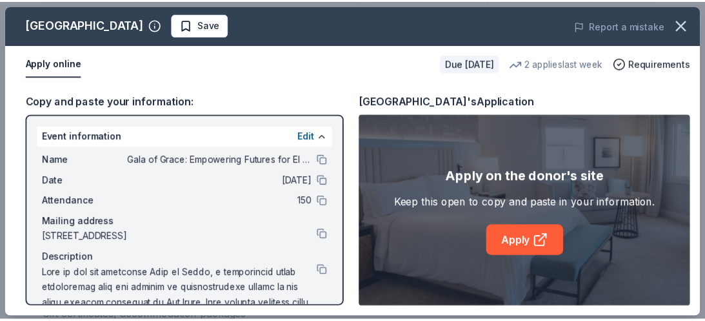
scroll to position [2, 0]
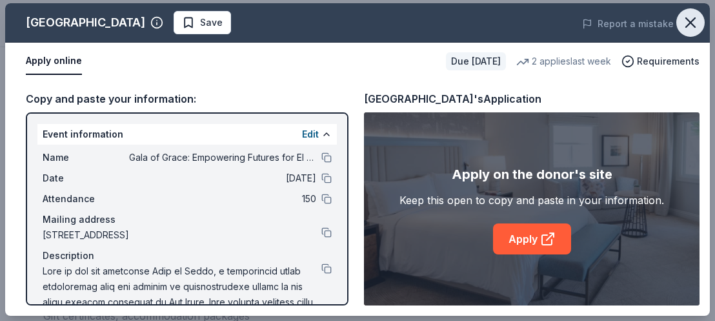
click at [678, 35] on button "button" at bounding box center [690, 22] width 28 height 28
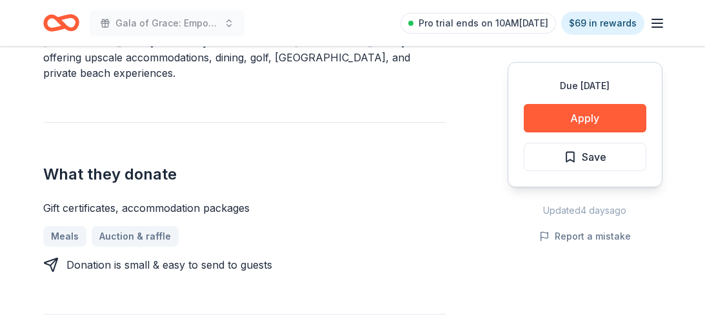
scroll to position [452, 0]
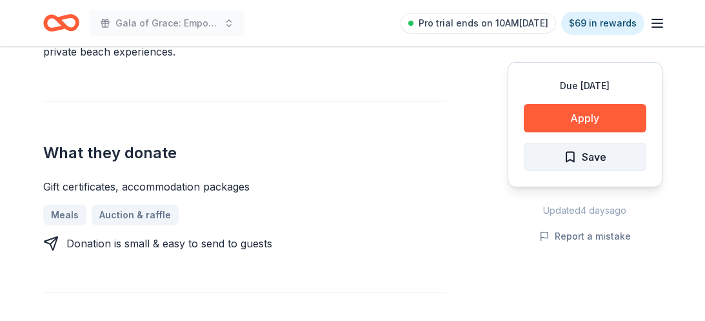
click at [597, 151] on span "Save" at bounding box center [594, 156] width 25 height 17
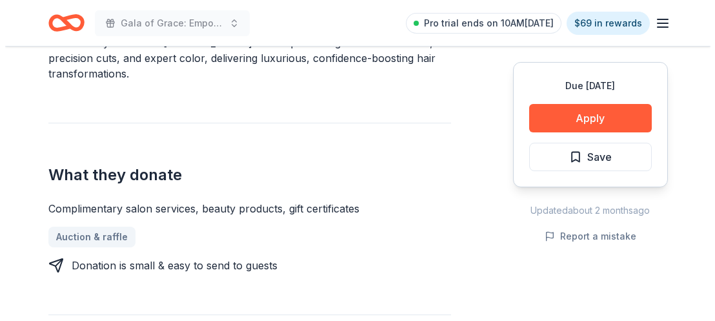
scroll to position [452, 0]
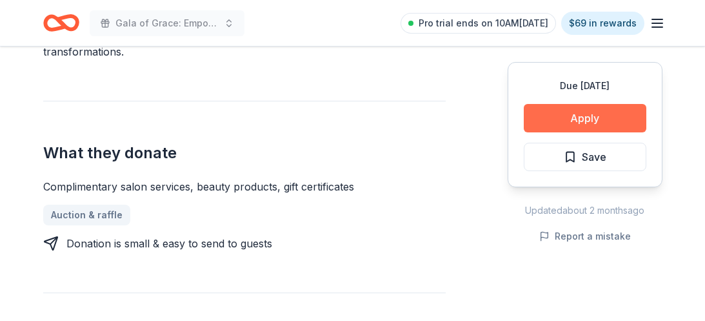
click at [594, 119] on button "Apply" at bounding box center [585, 118] width 123 height 28
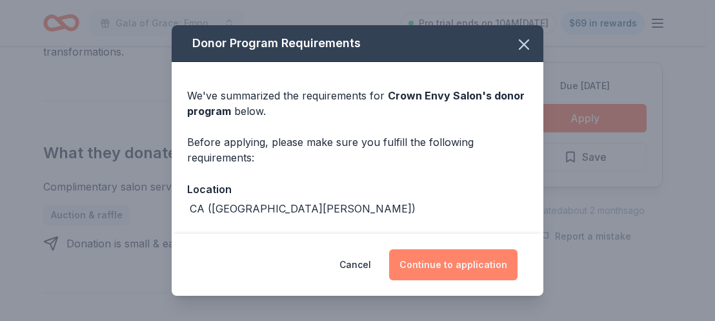
click at [418, 266] on button "Continue to application" at bounding box center [453, 264] width 128 height 31
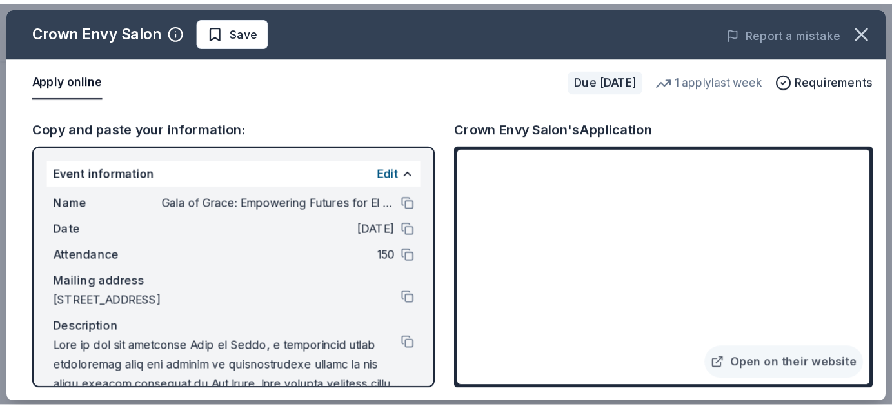
scroll to position [2, 0]
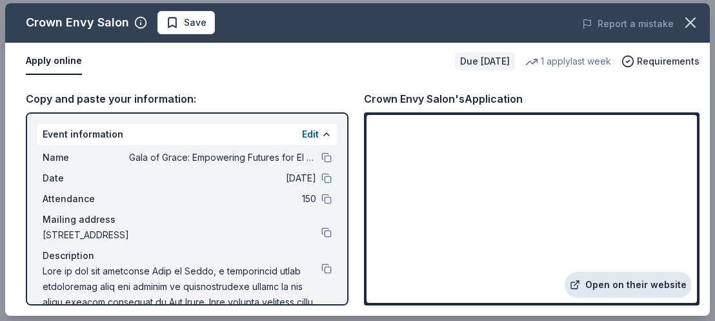
click at [645, 274] on link "Open on their website" at bounding box center [628, 285] width 127 height 26
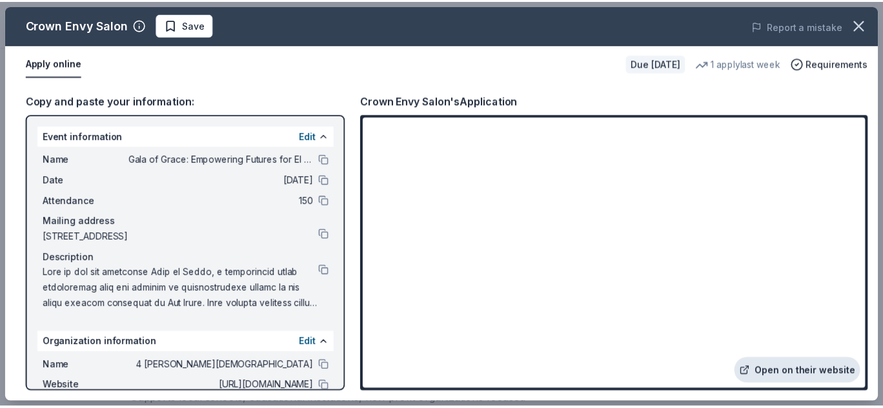
scroll to position [0, 0]
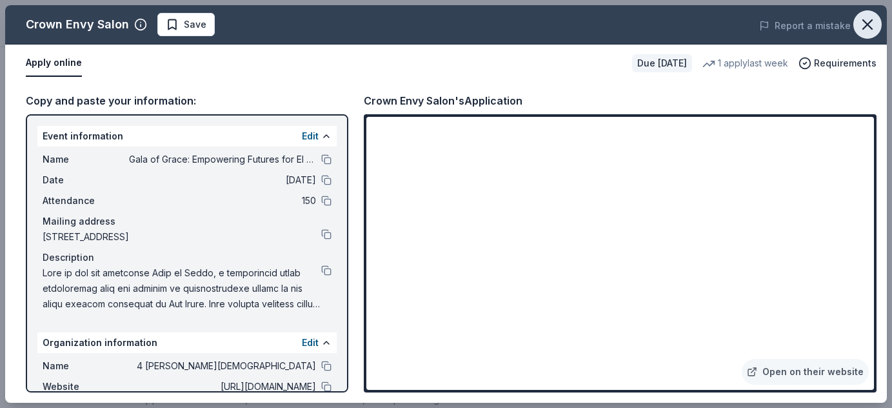
click at [705, 27] on icon "button" at bounding box center [868, 24] width 18 height 18
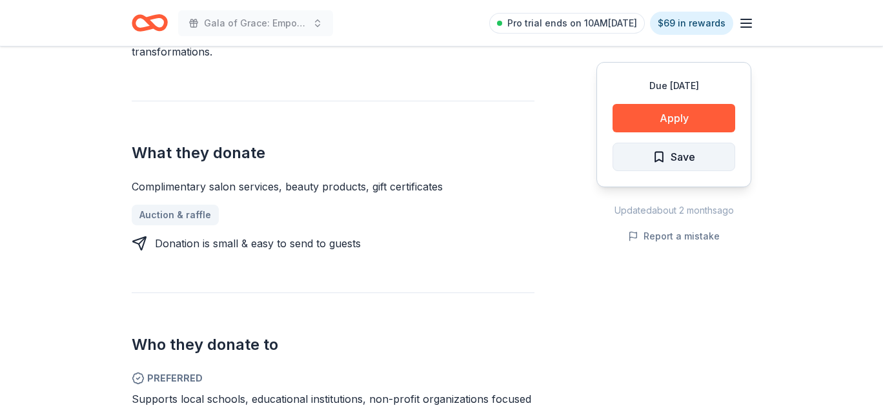
click at [705, 148] on button "Save" at bounding box center [673, 157] width 123 height 28
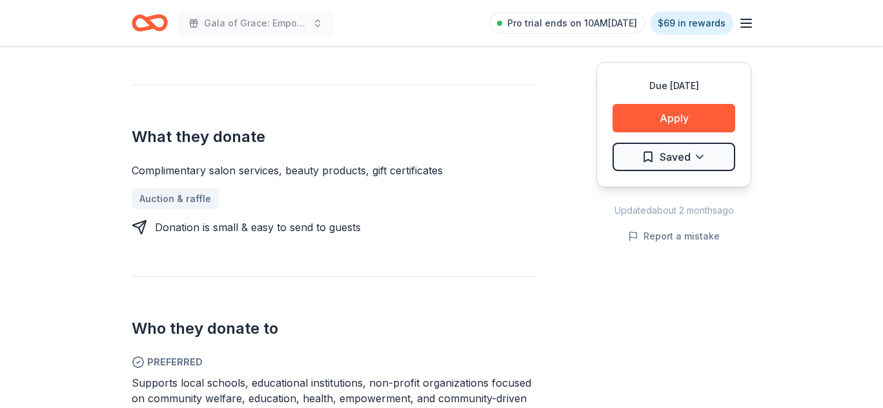
scroll to position [452, 0]
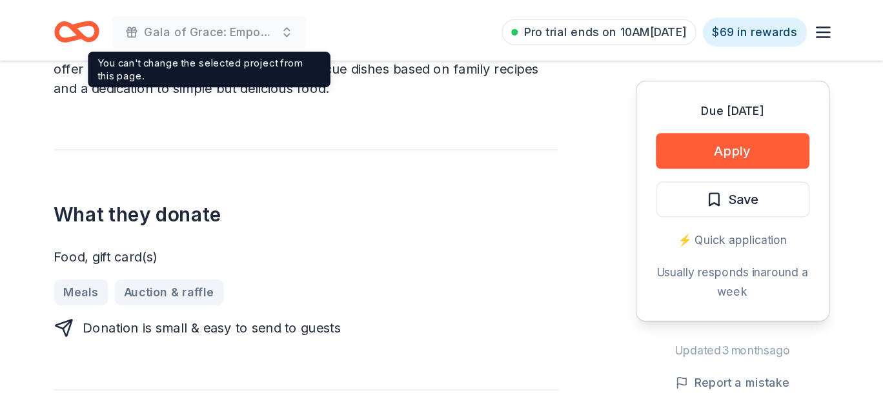
scroll to position [452, 0]
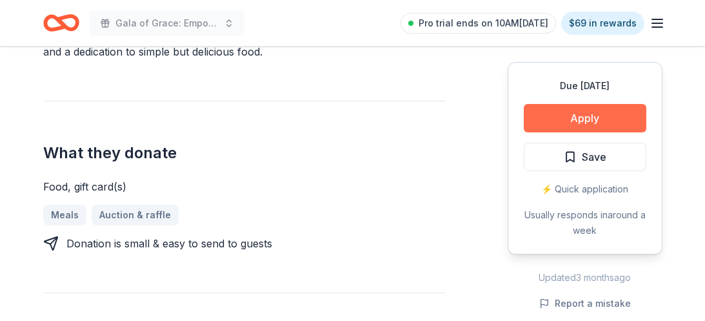
click at [546, 125] on button "Apply" at bounding box center [585, 118] width 123 height 28
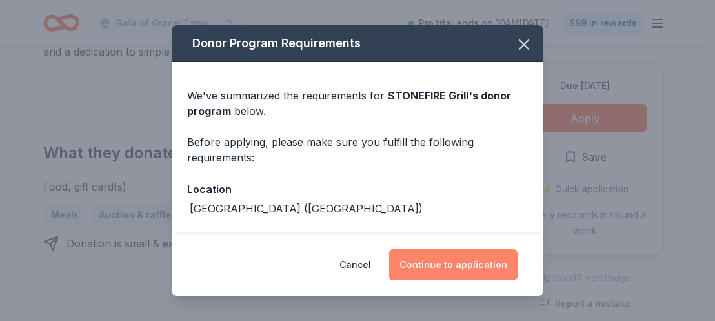
click at [480, 268] on button "Continue to application" at bounding box center [453, 264] width 128 height 31
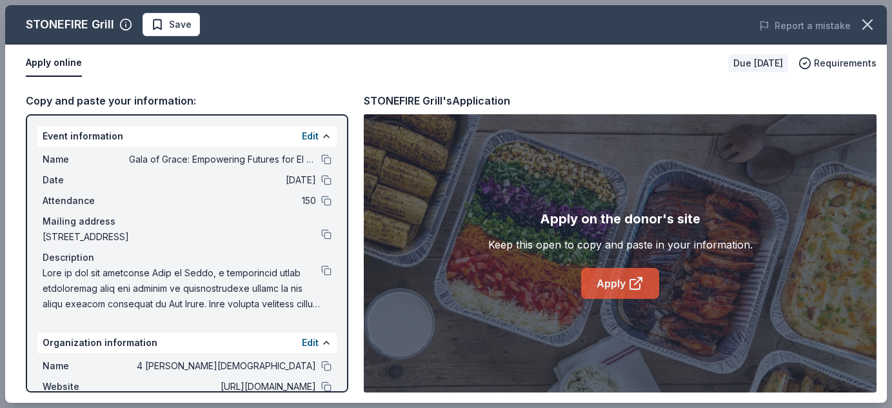
click at [603, 281] on link "Apply" at bounding box center [620, 283] width 78 height 31
click at [705, 21] on icon "button" at bounding box center [868, 24] width 18 height 18
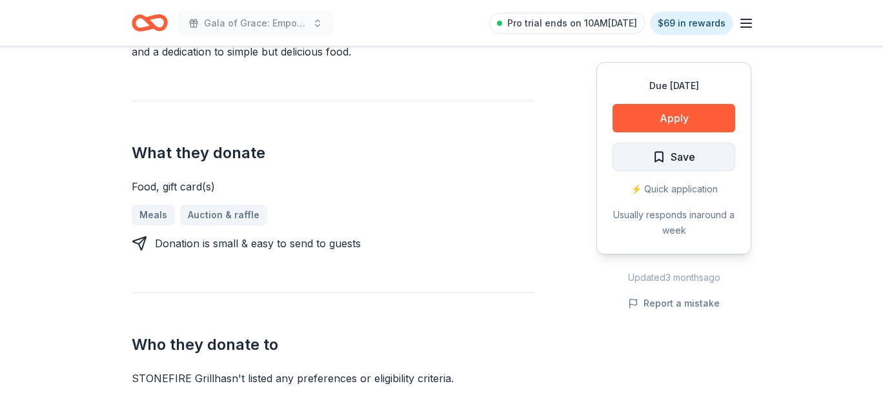
click at [705, 152] on button "Save" at bounding box center [673, 157] width 123 height 28
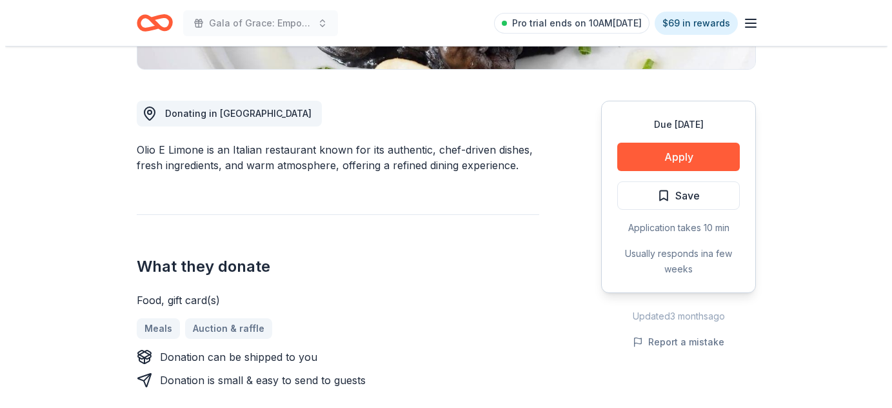
scroll to position [387, 0]
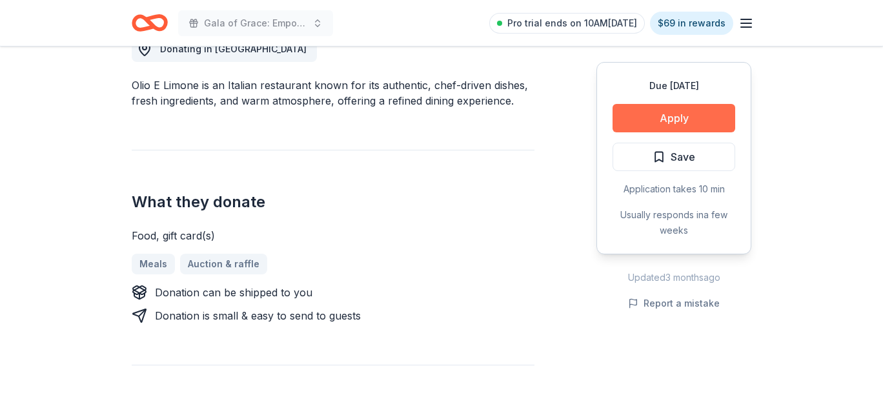
click at [681, 115] on button "Apply" at bounding box center [673, 118] width 123 height 28
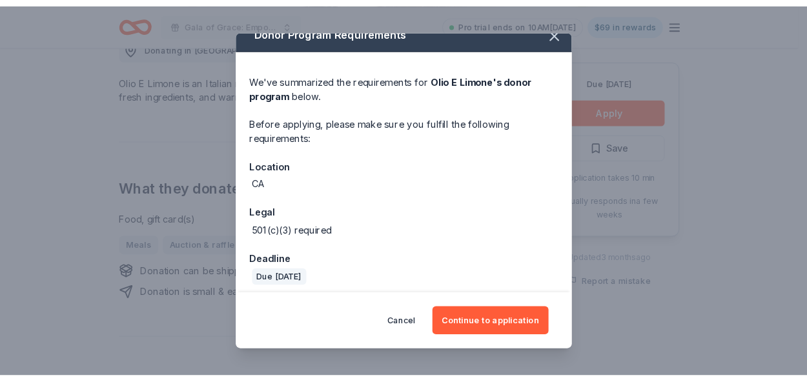
scroll to position [23, 0]
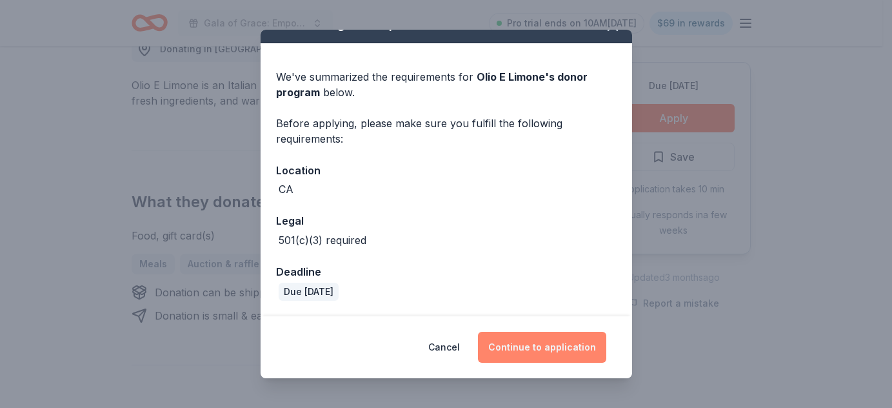
click at [534, 347] on button "Continue to application" at bounding box center [542, 347] width 128 height 31
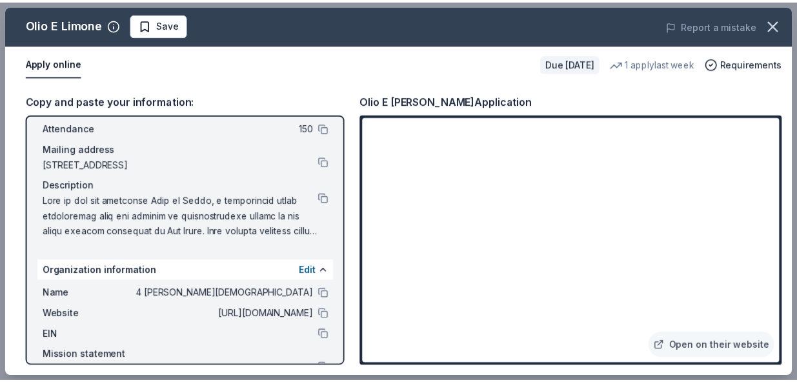
scroll to position [0, 0]
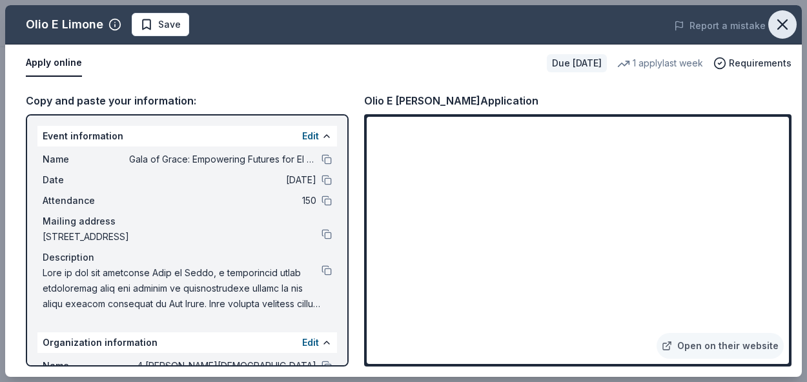
click at [776, 31] on icon "button" at bounding box center [782, 24] width 18 height 18
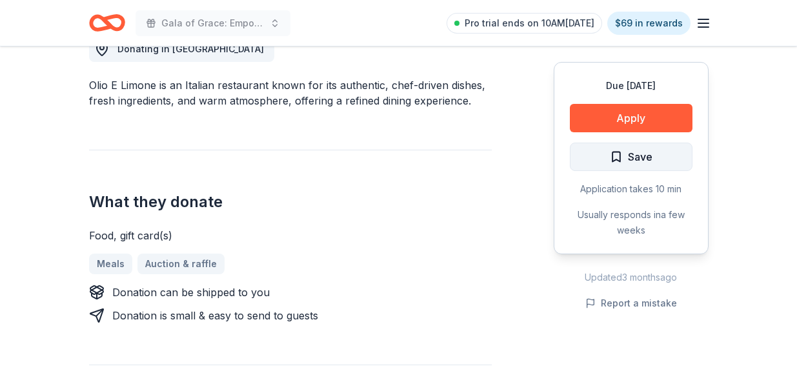
click at [614, 165] on span "Save" at bounding box center [631, 156] width 43 height 17
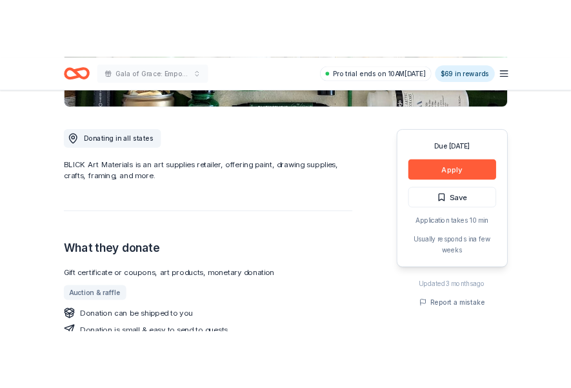
scroll to position [387, 0]
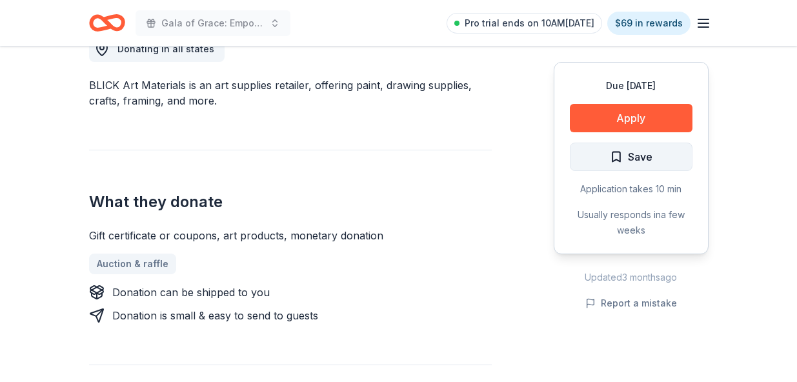
click at [634, 153] on span "Save" at bounding box center [640, 156] width 25 height 17
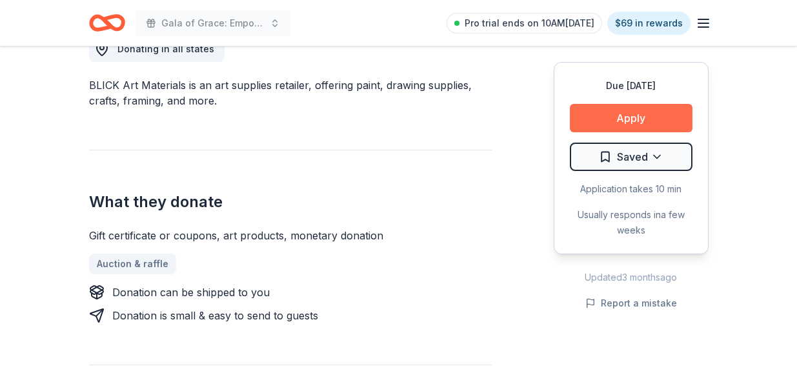
click at [618, 116] on button "Apply" at bounding box center [631, 118] width 123 height 28
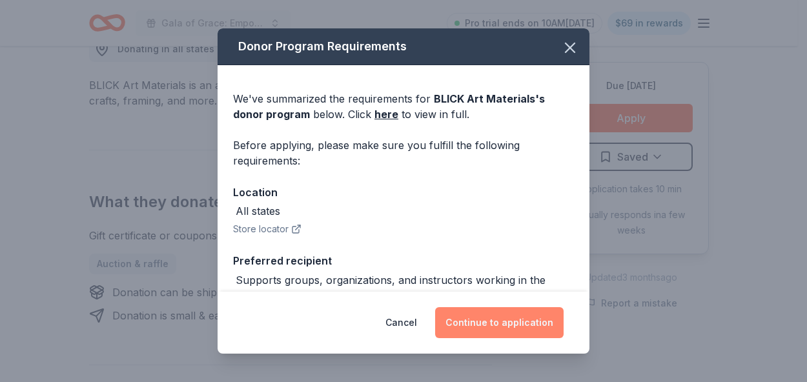
click at [530, 312] on button "Continue to application" at bounding box center [499, 322] width 128 height 31
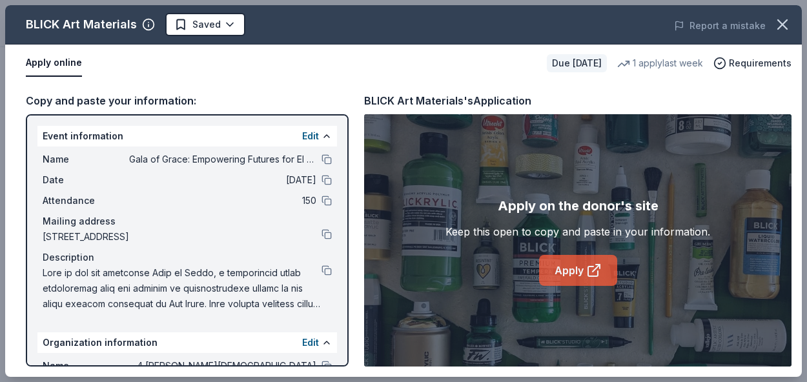
click at [581, 270] on link "Apply" at bounding box center [578, 270] width 78 height 31
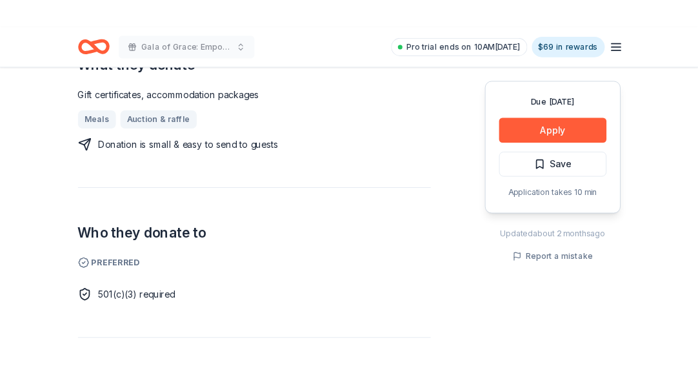
scroll to position [581, 0]
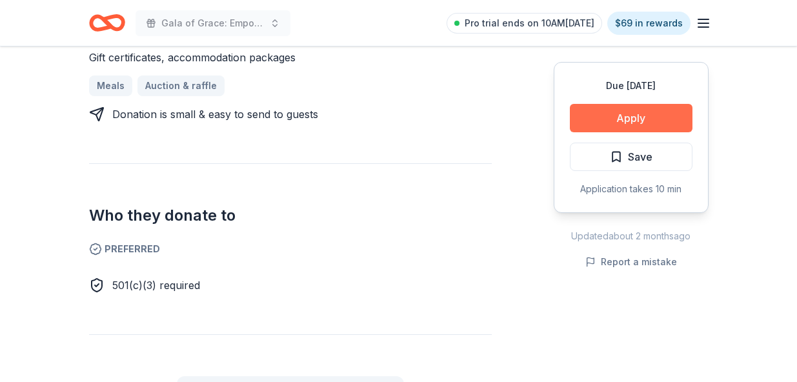
click at [603, 109] on button "Apply" at bounding box center [631, 118] width 123 height 28
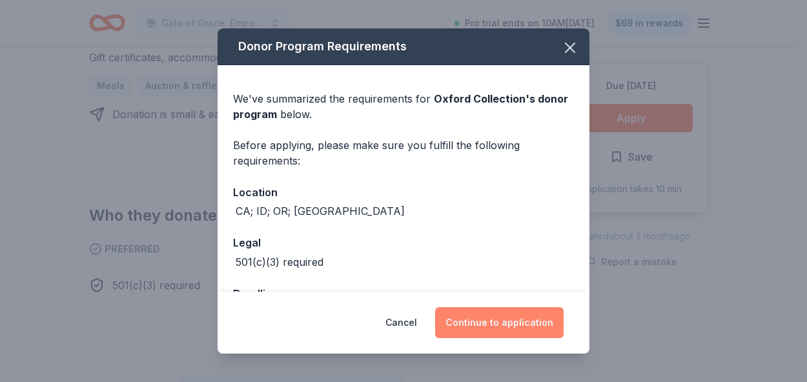
click at [463, 328] on button "Continue to application" at bounding box center [499, 322] width 128 height 31
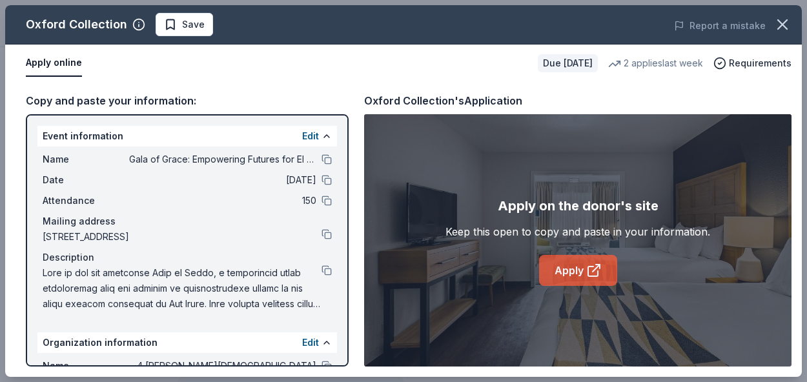
click at [581, 269] on link "Apply" at bounding box center [578, 270] width 78 height 31
click at [785, 26] on icon "button" at bounding box center [782, 24] width 18 height 18
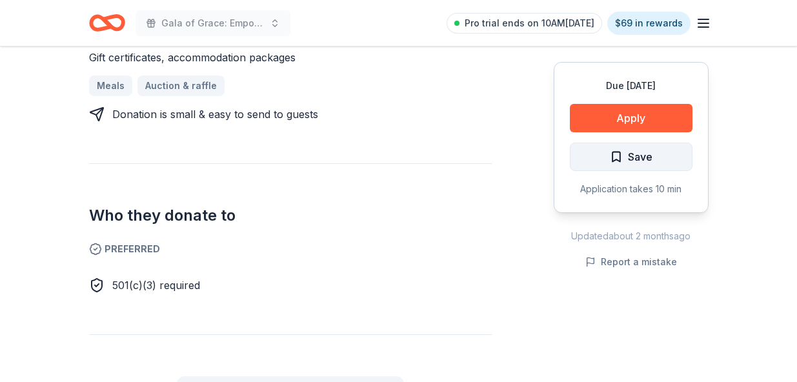
click at [616, 154] on span "Save" at bounding box center [631, 156] width 43 height 17
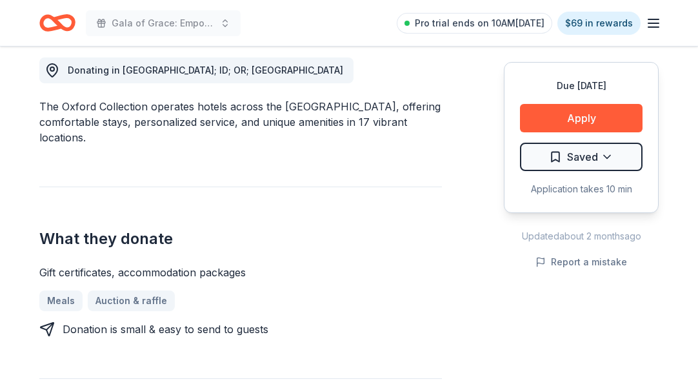
scroll to position [452, 0]
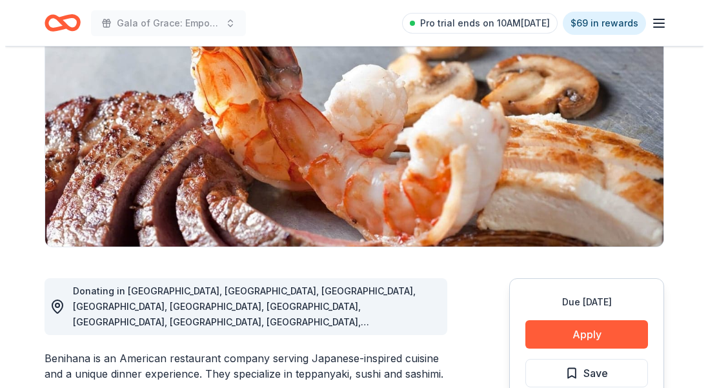
scroll to position [387, 0]
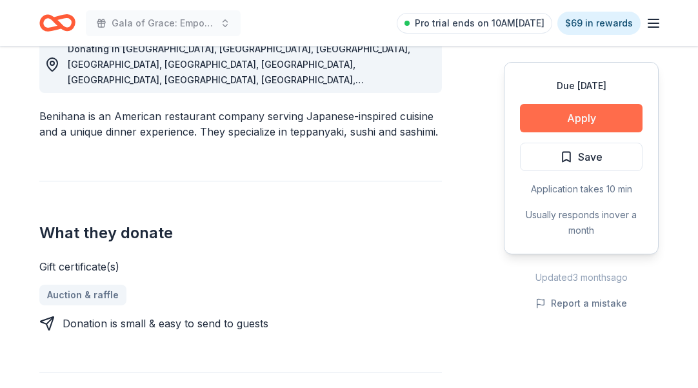
click at [536, 122] on button "Apply" at bounding box center [581, 118] width 123 height 28
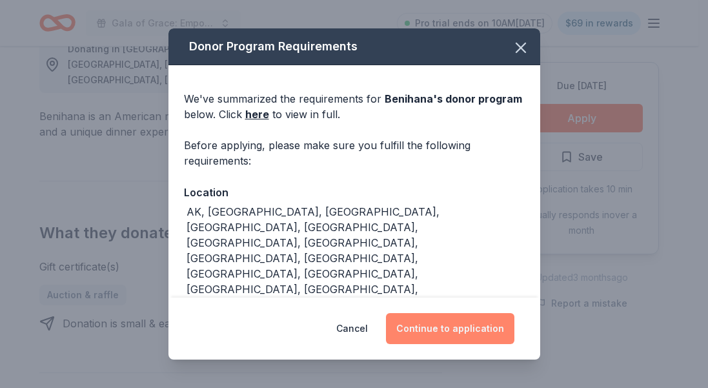
click at [432, 337] on button "Continue to application" at bounding box center [450, 328] width 128 height 31
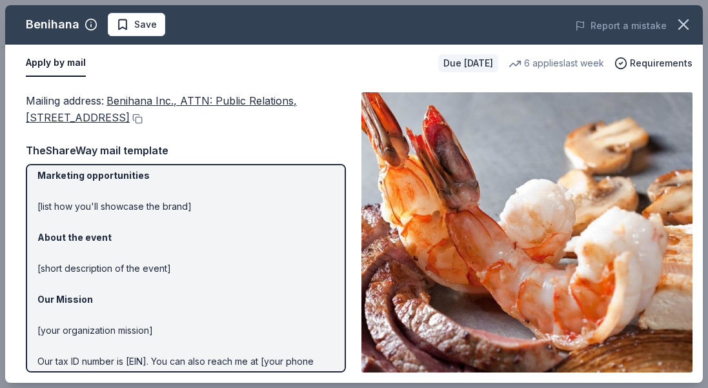
scroll to position [0, 0]
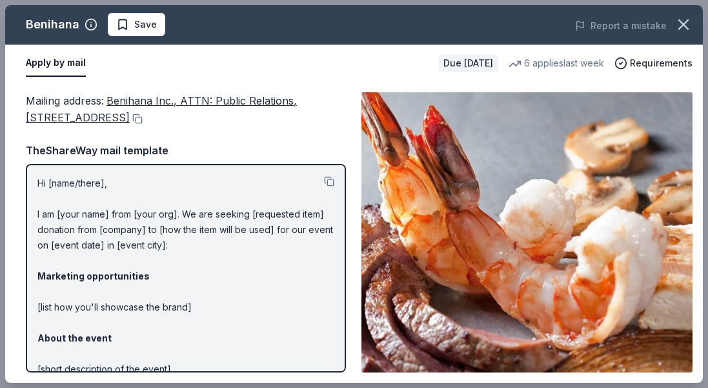
click at [336, 73] on div "Apply by mail" at bounding box center [227, 63] width 402 height 27
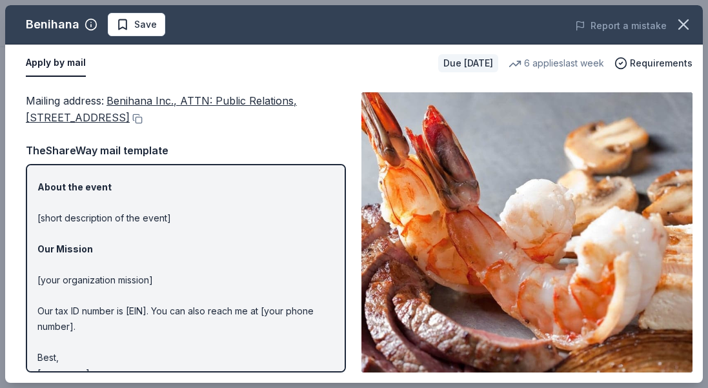
scroll to position [171, 0]
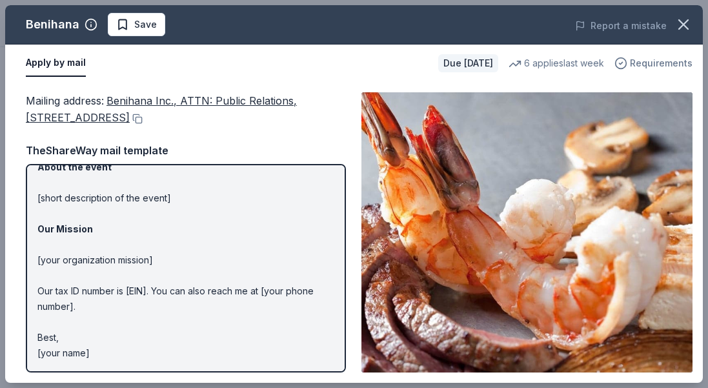
click at [645, 57] on span "Requirements" at bounding box center [661, 62] width 63 height 15
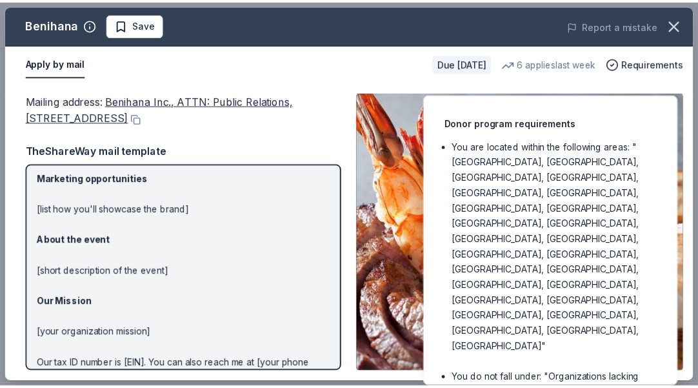
scroll to position [0, 0]
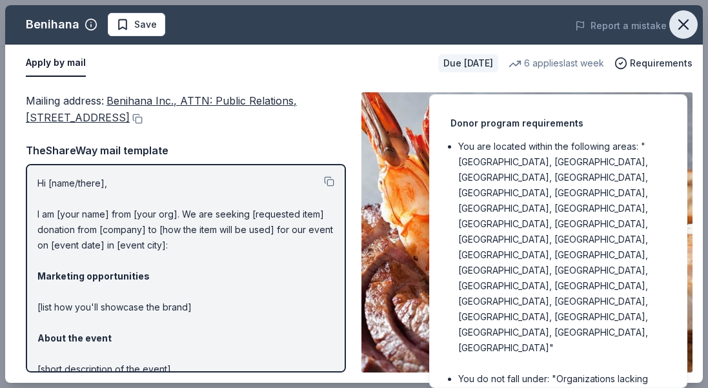
click at [681, 20] on icon "button" at bounding box center [683, 24] width 18 height 18
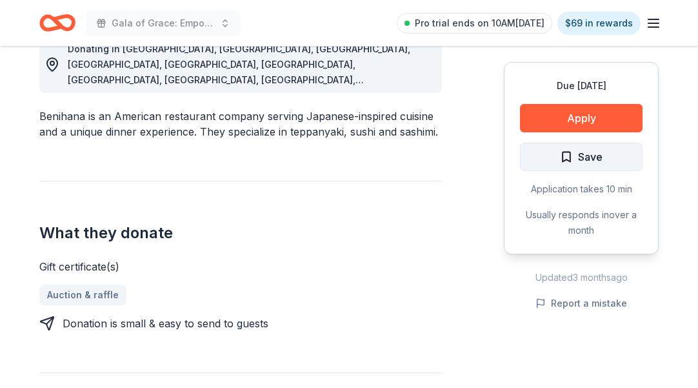
click at [559, 159] on button "Save" at bounding box center [581, 157] width 123 height 28
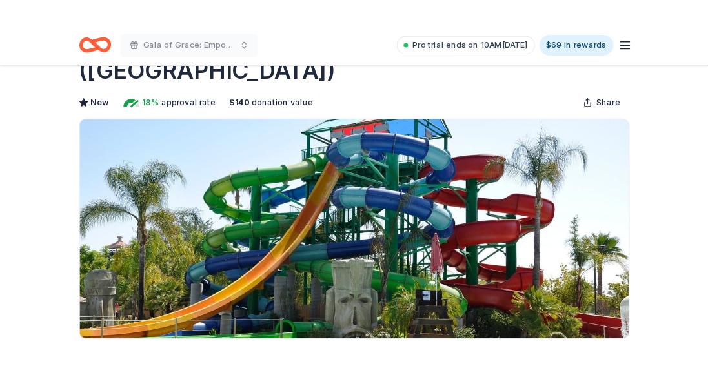
scroll to position [323, 0]
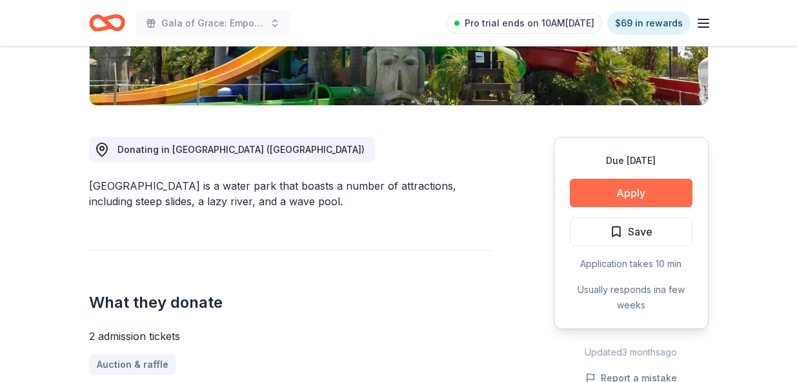
click at [634, 179] on button "Apply" at bounding box center [631, 193] width 123 height 28
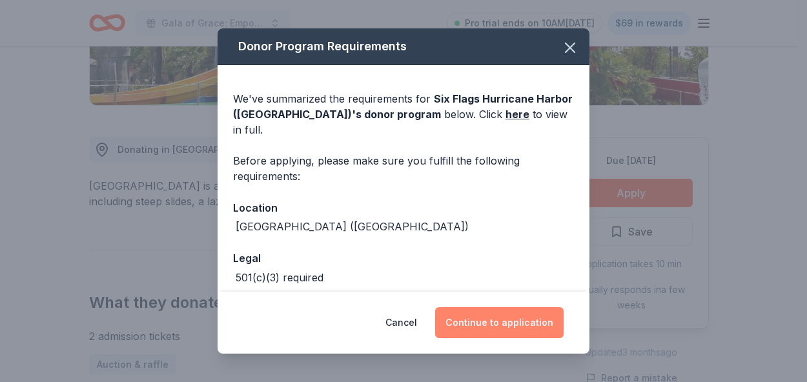
click at [463, 319] on button "Continue to application" at bounding box center [499, 322] width 128 height 31
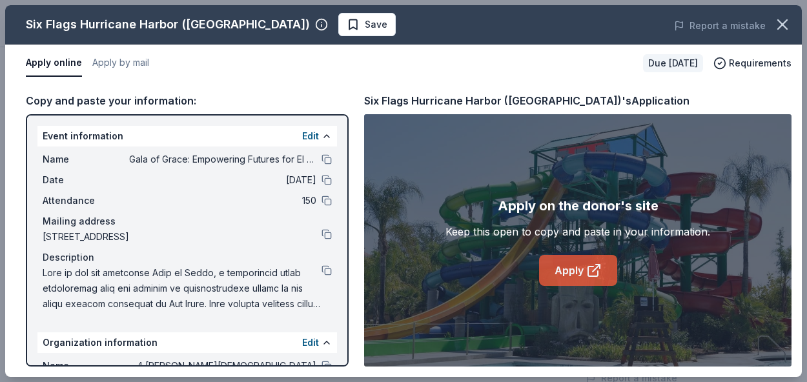
click at [572, 263] on link "Apply" at bounding box center [578, 270] width 78 height 31
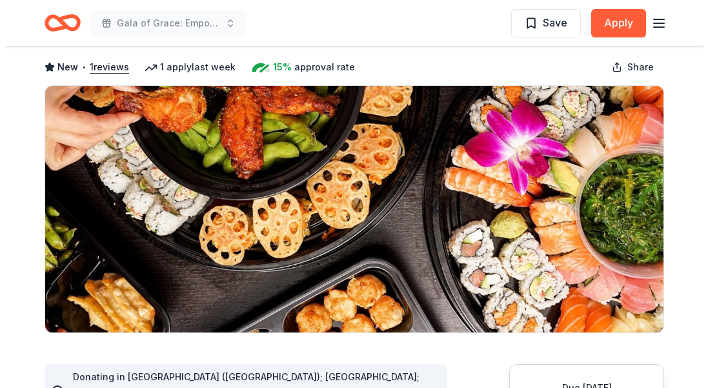
scroll to position [387, 0]
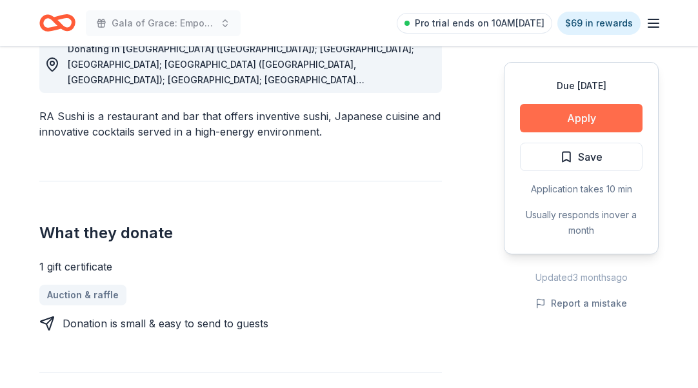
click at [549, 114] on button "Apply" at bounding box center [581, 118] width 123 height 28
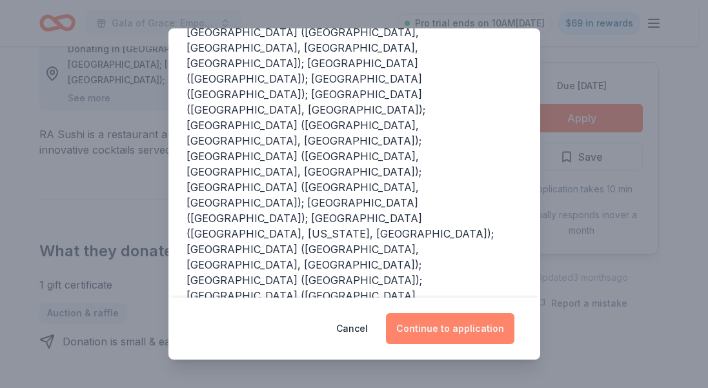
scroll to position [258, 0]
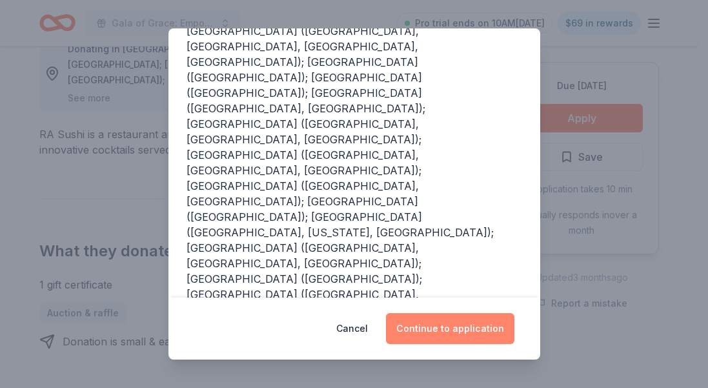
click at [421, 327] on button "Continue to application" at bounding box center [450, 328] width 128 height 31
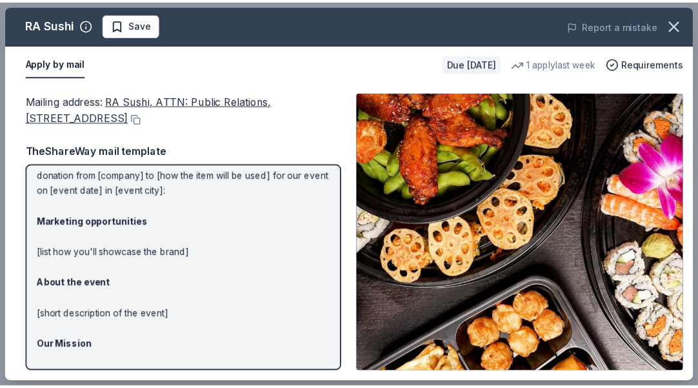
scroll to position [171, 0]
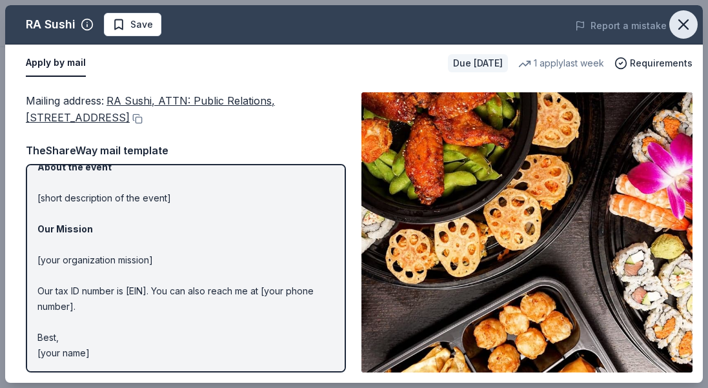
click at [682, 21] on icon "button" at bounding box center [683, 24] width 18 height 18
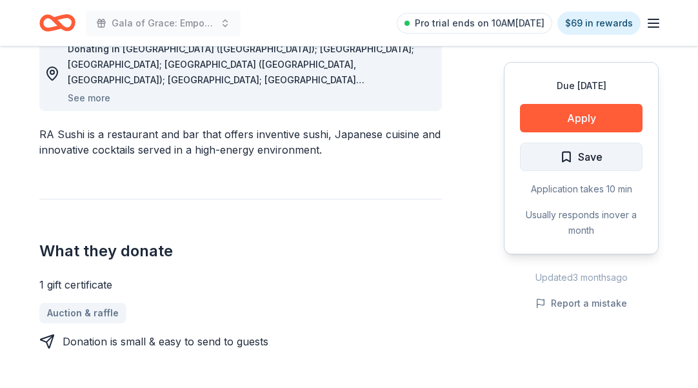
click at [605, 163] on button "Save" at bounding box center [581, 157] width 123 height 28
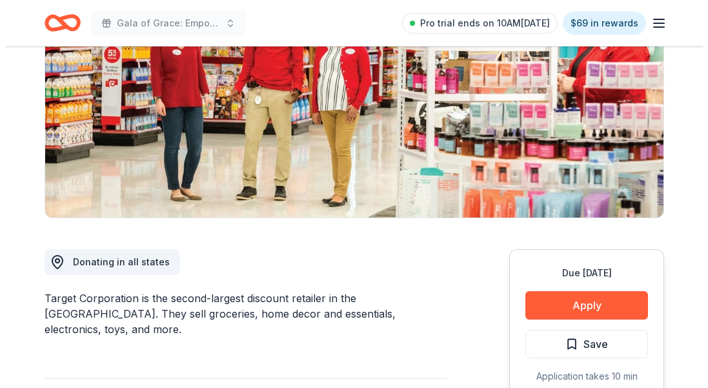
scroll to position [387, 0]
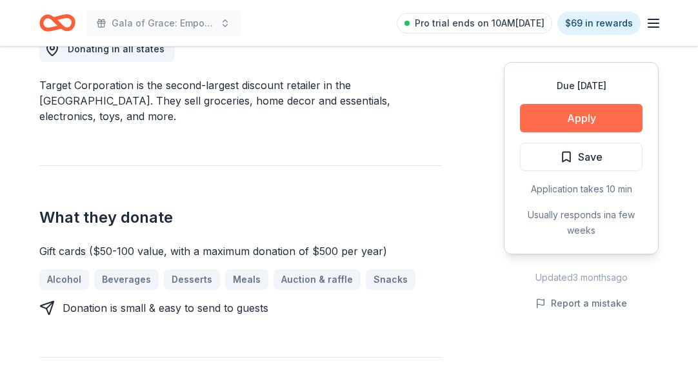
click at [555, 116] on button "Apply" at bounding box center [581, 118] width 123 height 28
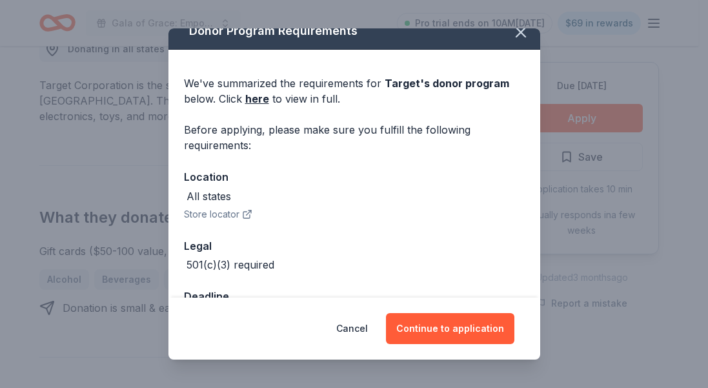
scroll to position [59, 0]
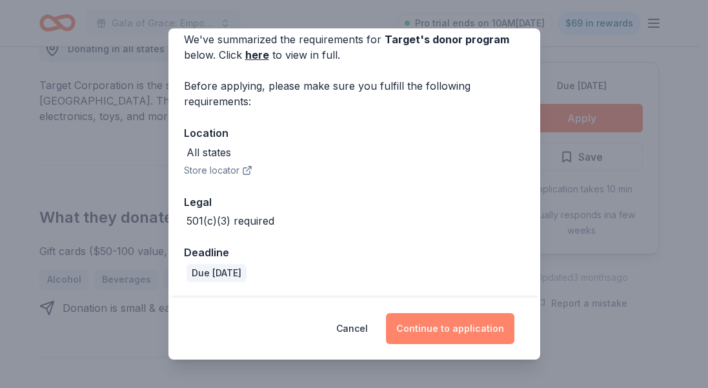
click at [439, 316] on button "Continue to application" at bounding box center [450, 328] width 128 height 31
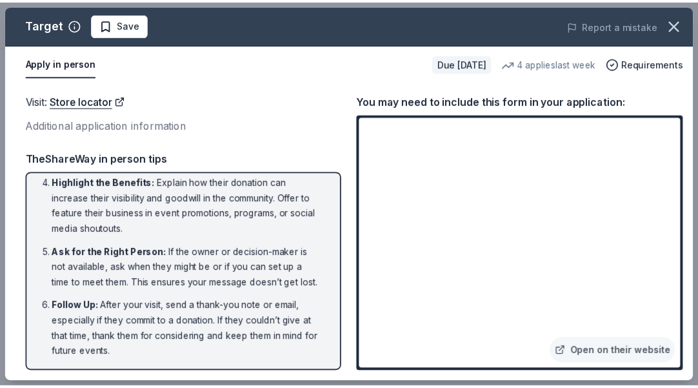
scroll to position [186, 0]
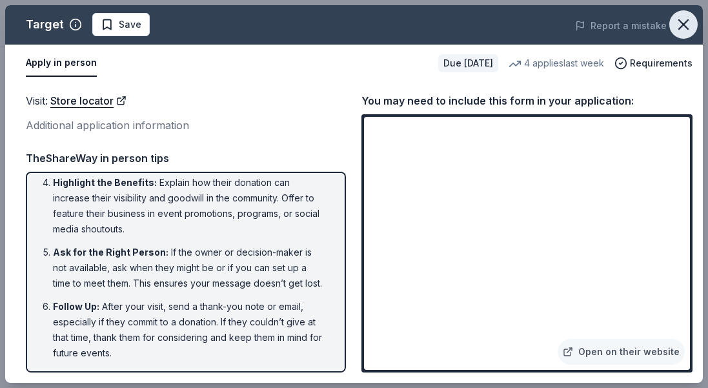
click at [675, 28] on icon "button" at bounding box center [683, 24] width 18 height 18
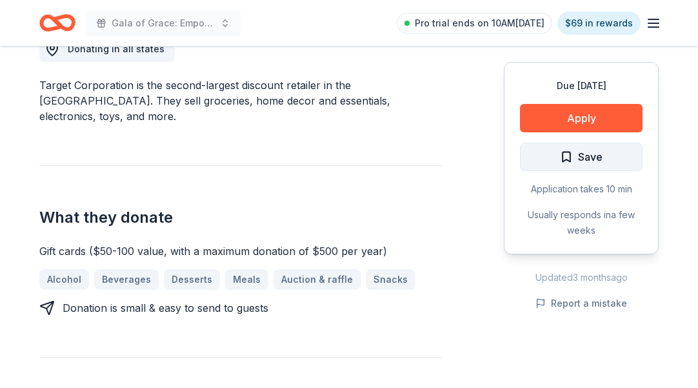
click at [558, 162] on button "Save" at bounding box center [581, 157] width 123 height 28
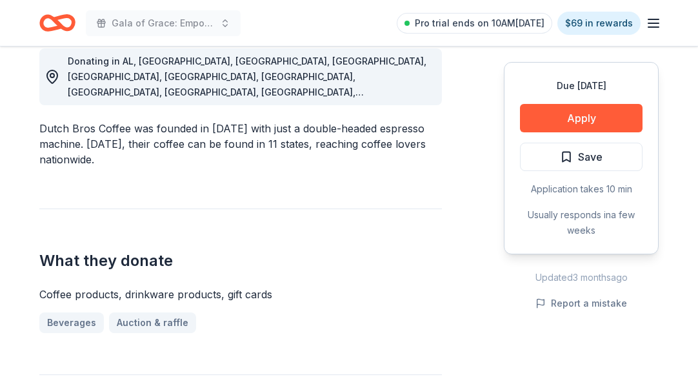
scroll to position [387, 0]
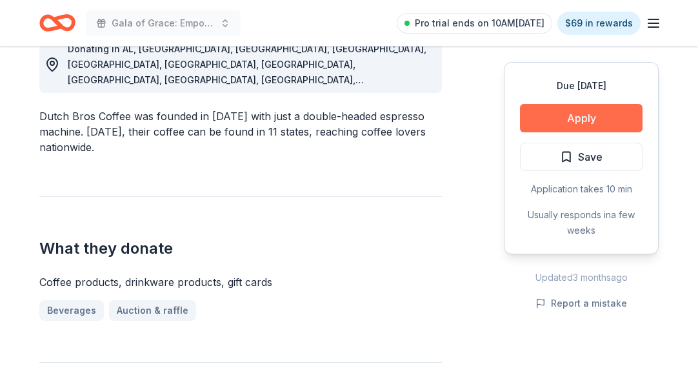
click at [534, 120] on button "Apply" at bounding box center [581, 118] width 123 height 28
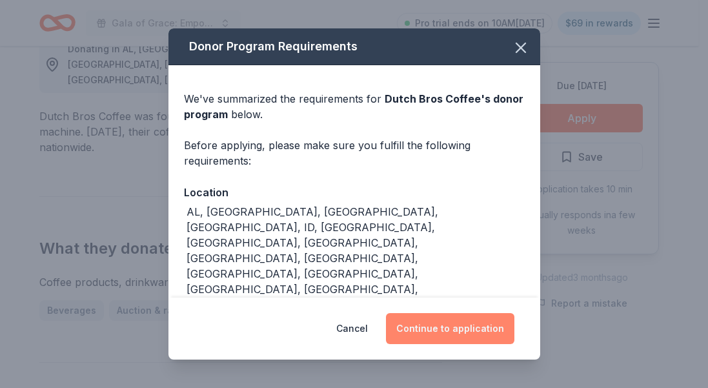
click at [437, 334] on button "Continue to application" at bounding box center [450, 328] width 128 height 31
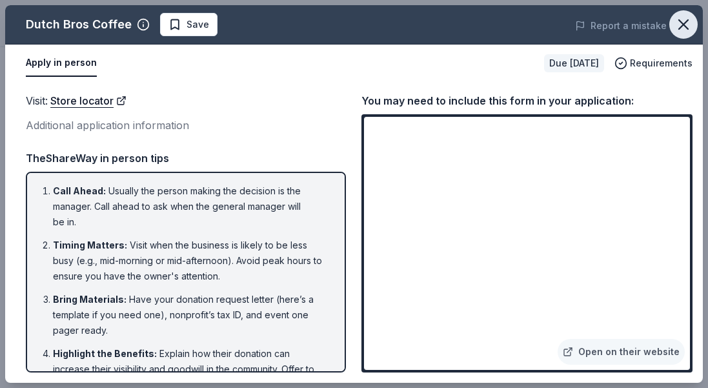
click at [685, 28] on icon "button" at bounding box center [683, 24] width 18 height 18
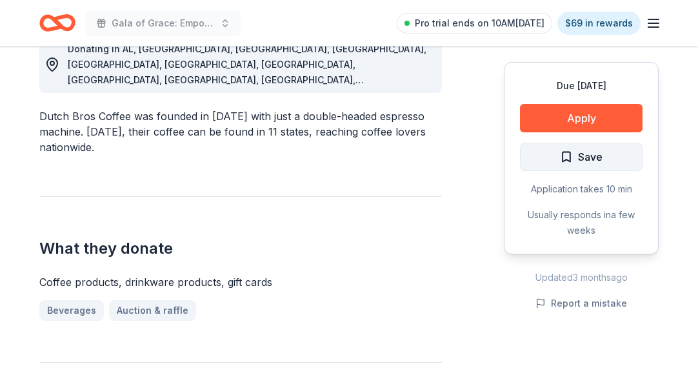
click at [581, 163] on span "Save" at bounding box center [590, 156] width 25 height 17
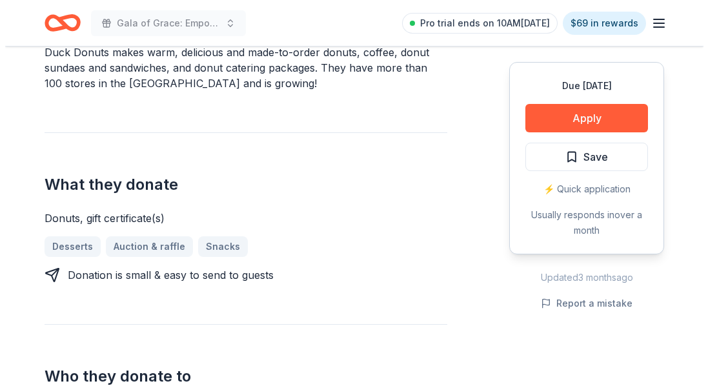
scroll to position [452, 0]
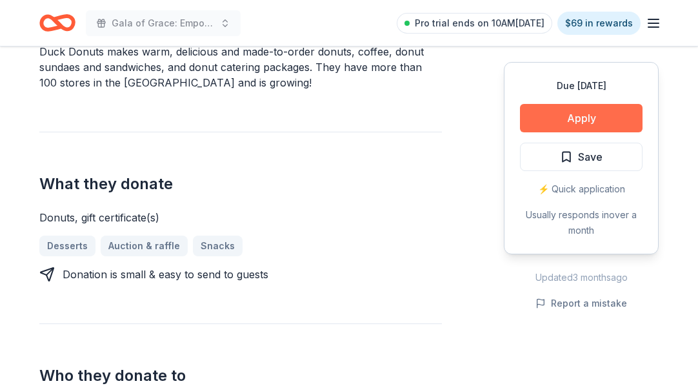
click at [594, 119] on button "Apply" at bounding box center [581, 118] width 123 height 28
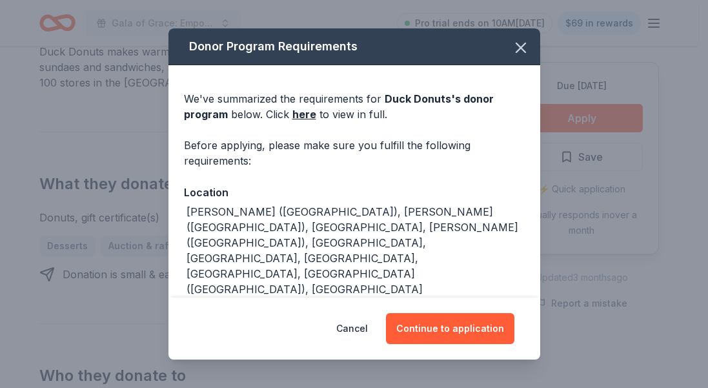
scroll to position [55, 0]
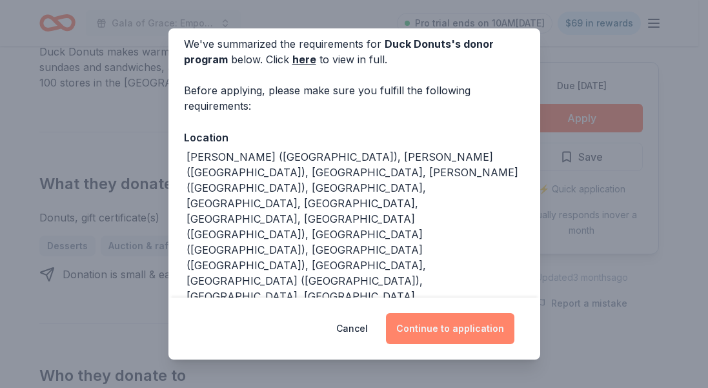
click at [426, 333] on button "Continue to application" at bounding box center [450, 328] width 128 height 31
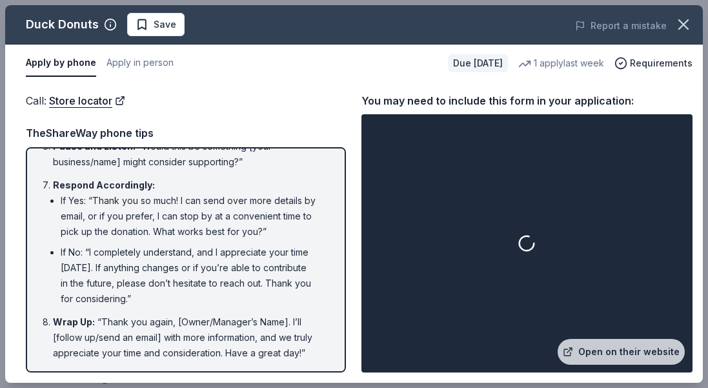
scroll to position [399, 0]
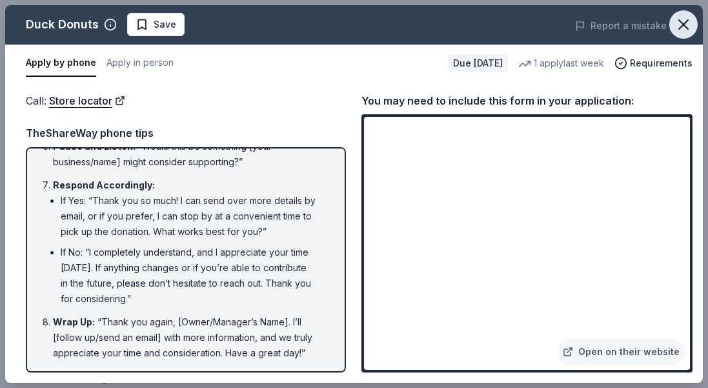
click at [676, 23] on icon "button" at bounding box center [683, 24] width 18 height 18
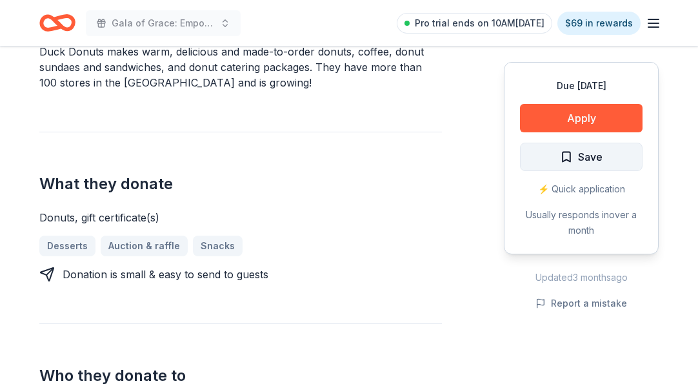
click at [617, 167] on button "Save" at bounding box center [581, 157] width 123 height 28
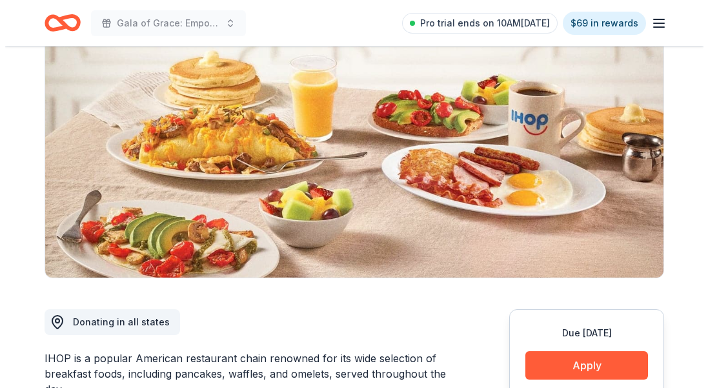
scroll to position [323, 0]
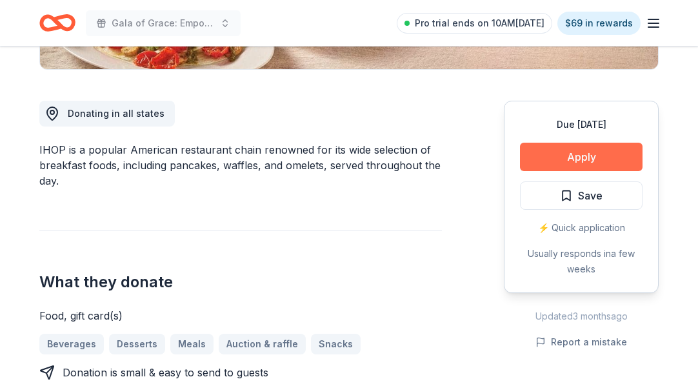
click at [612, 155] on button "Apply" at bounding box center [581, 157] width 123 height 28
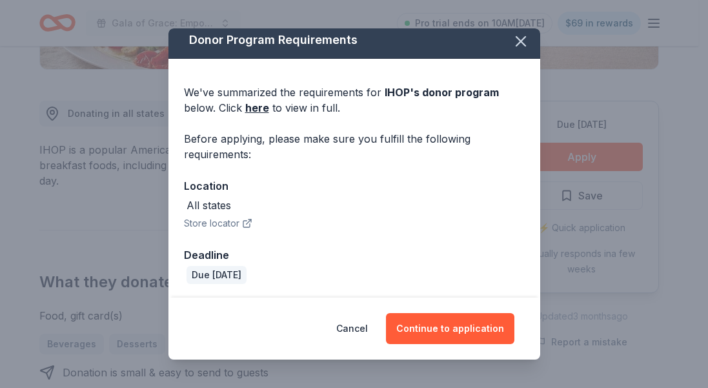
scroll to position [8, 0]
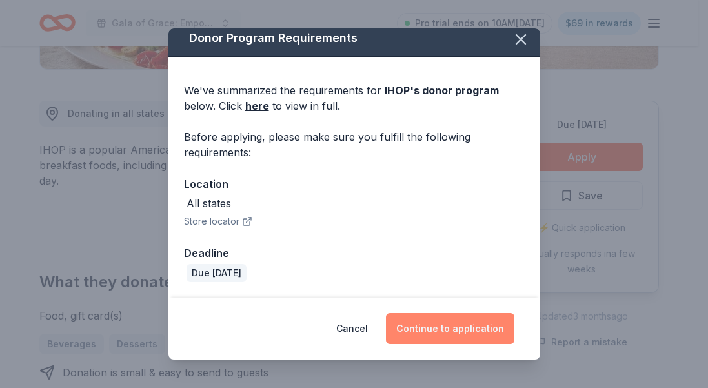
click at [448, 327] on button "Continue to application" at bounding box center [450, 328] width 128 height 31
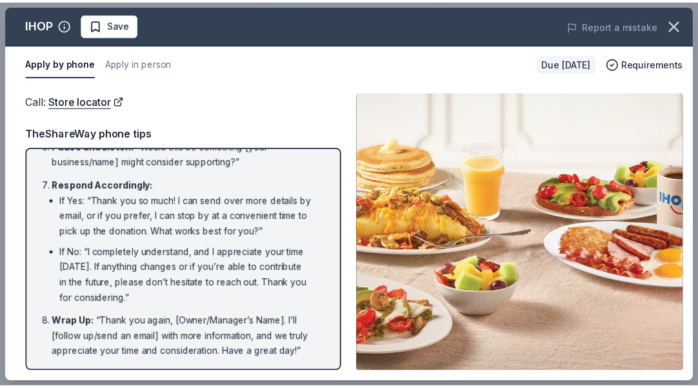
scroll to position [0, 0]
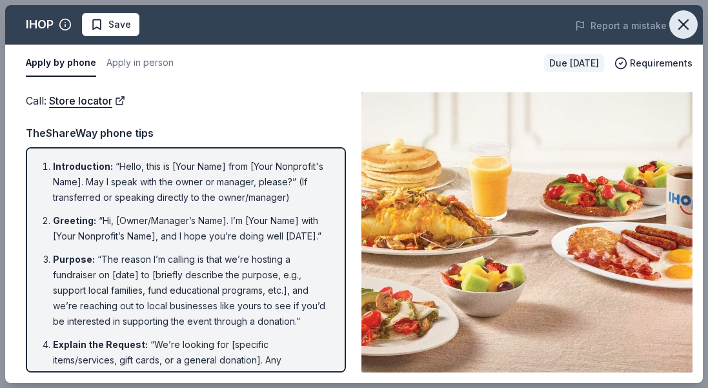
click at [676, 25] on icon "button" at bounding box center [683, 24] width 18 height 18
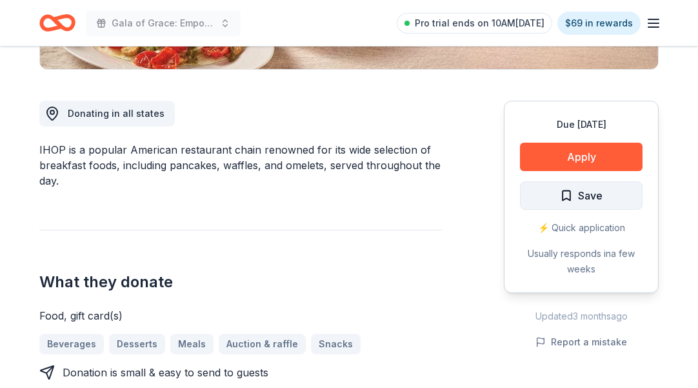
click at [568, 192] on span "Save" at bounding box center [581, 195] width 43 height 17
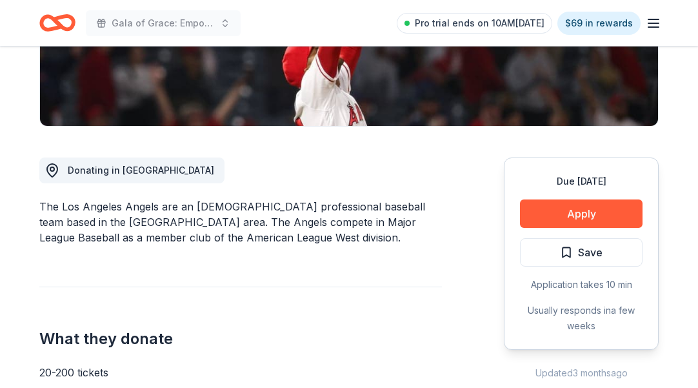
scroll to position [387, 0]
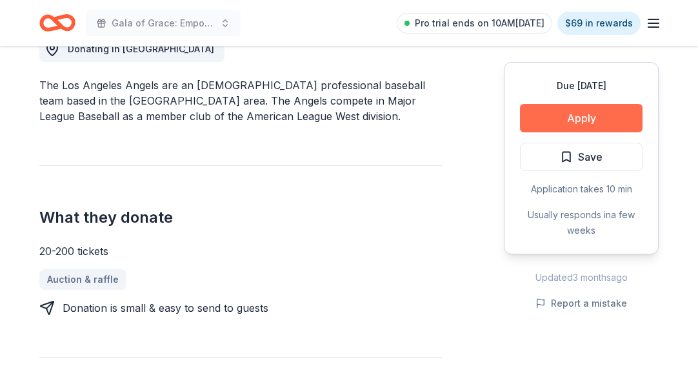
click at [621, 119] on button "Apply" at bounding box center [581, 118] width 123 height 28
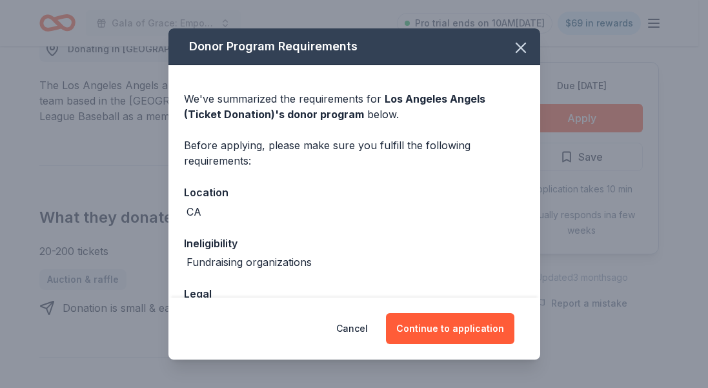
click at [460, 304] on div "Cancel Continue to application" at bounding box center [354, 328] width 372 height 62
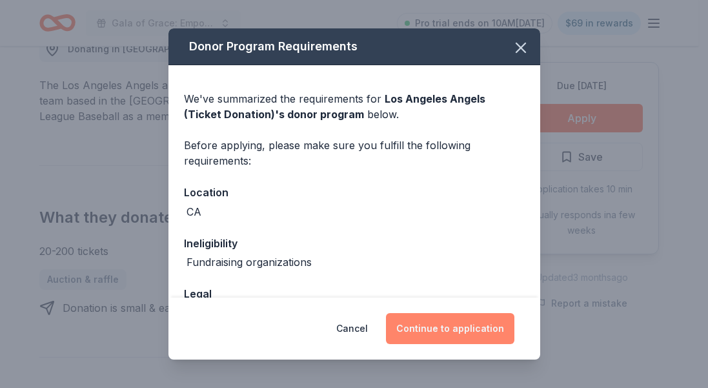
click at [450, 326] on button "Continue to application" at bounding box center [450, 328] width 128 height 31
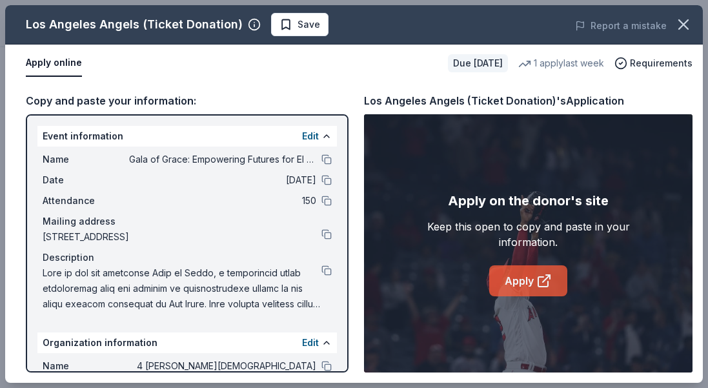
click at [518, 265] on link "Apply" at bounding box center [528, 280] width 78 height 31
click at [683, 32] on icon "button" at bounding box center [683, 24] width 18 height 18
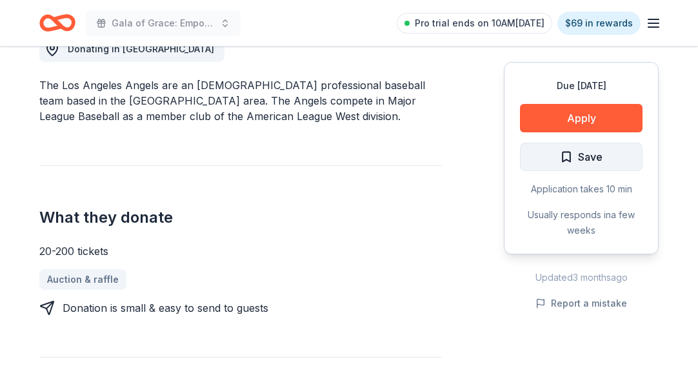
click at [591, 155] on span "Save" at bounding box center [590, 156] width 25 height 17
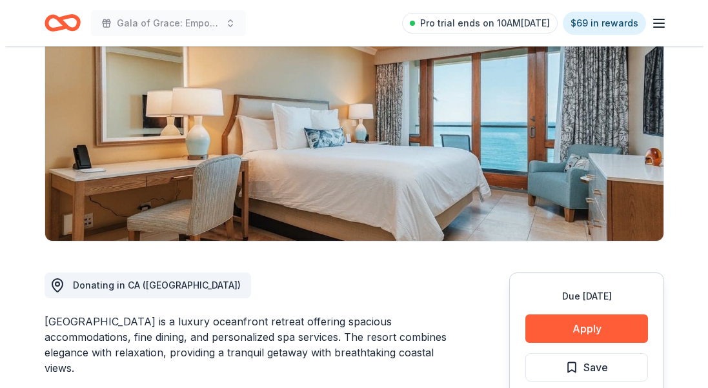
scroll to position [387, 0]
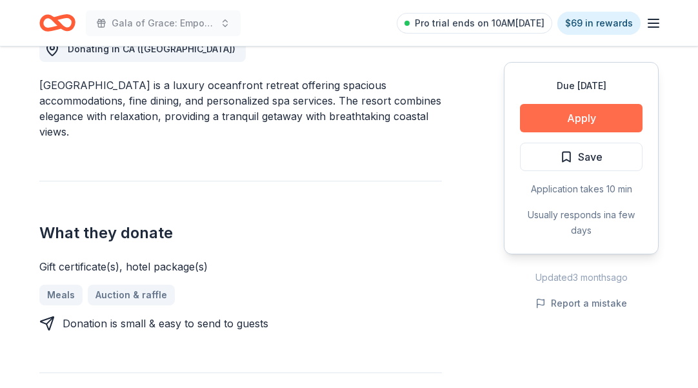
click at [626, 112] on button "Apply" at bounding box center [581, 118] width 123 height 28
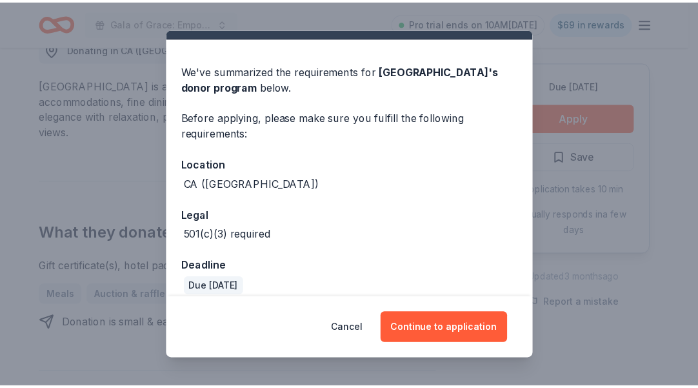
scroll to position [41, 0]
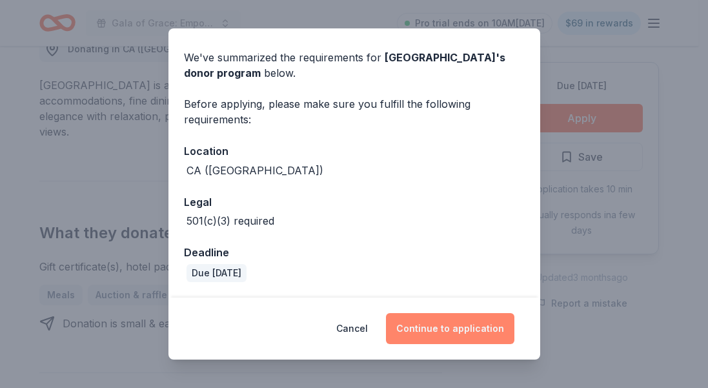
click at [446, 330] on button "Continue to application" at bounding box center [450, 328] width 128 height 31
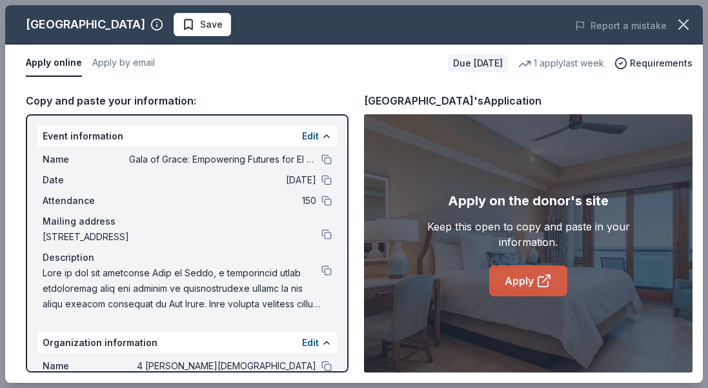
click at [500, 277] on link "Apply" at bounding box center [528, 280] width 78 height 31
click at [684, 25] on icon "button" at bounding box center [683, 24] width 9 height 9
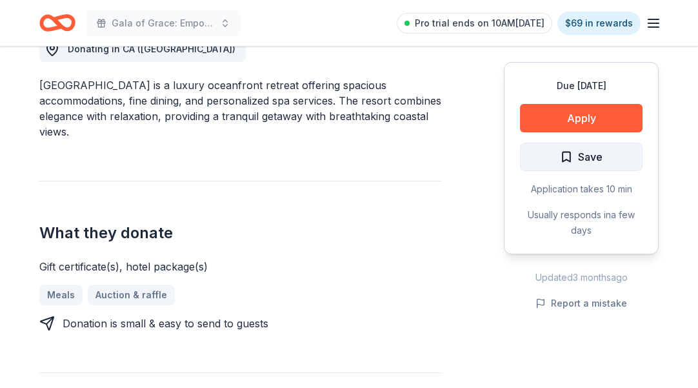
click at [585, 153] on span "Save" at bounding box center [590, 156] width 25 height 17
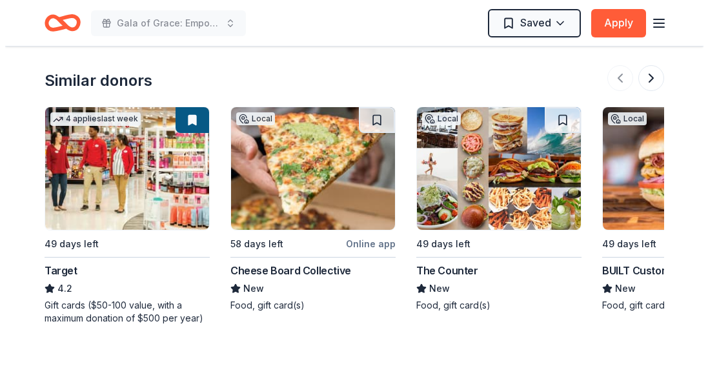
scroll to position [1032, 0]
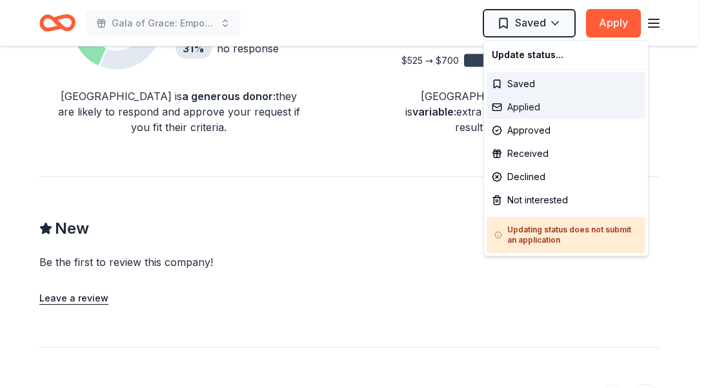
click at [529, 106] on div "Applied" at bounding box center [565, 106] width 159 height 23
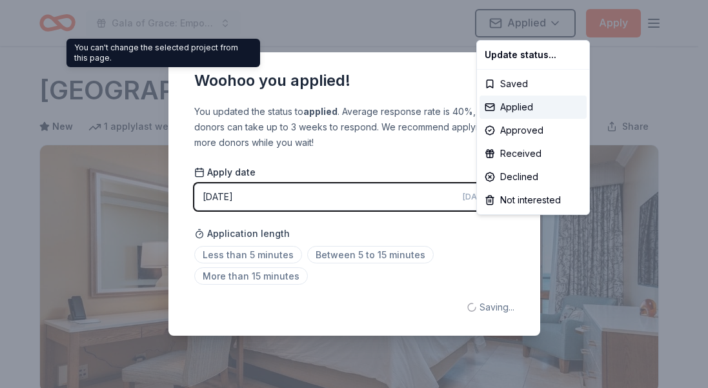
scroll to position [0, 0]
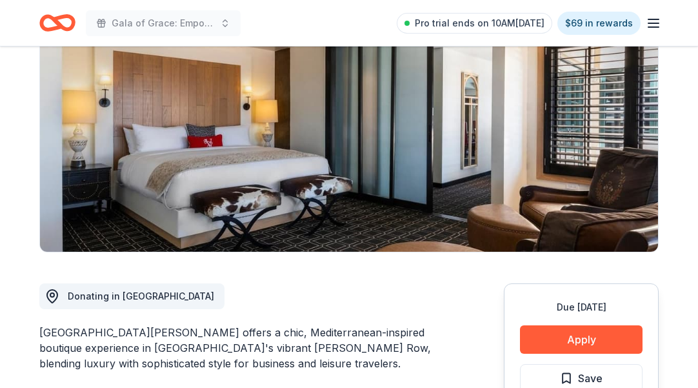
scroll to position [387, 0]
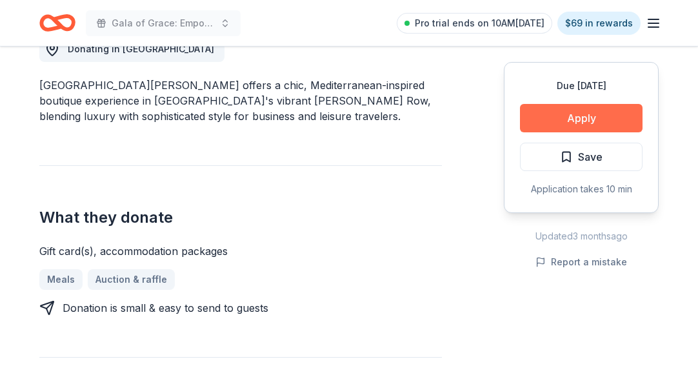
click at [556, 117] on button "Apply" at bounding box center [581, 118] width 123 height 28
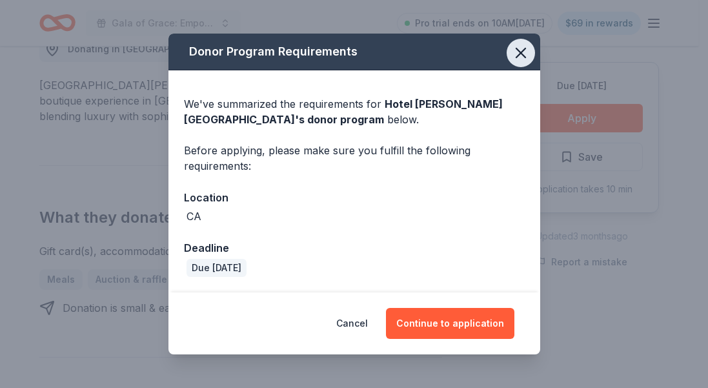
click at [513, 51] on icon "button" at bounding box center [521, 53] width 18 height 18
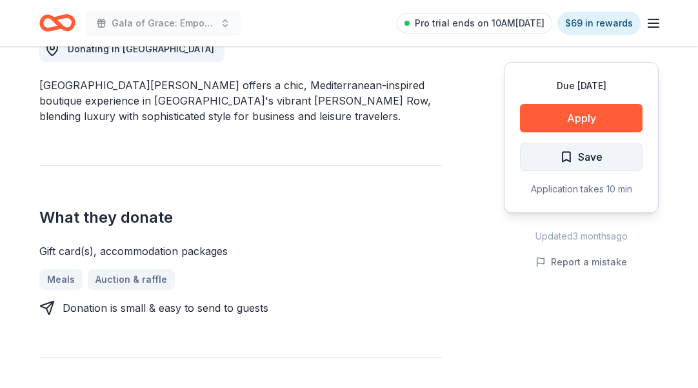
click at [610, 154] on button "Save" at bounding box center [581, 157] width 123 height 28
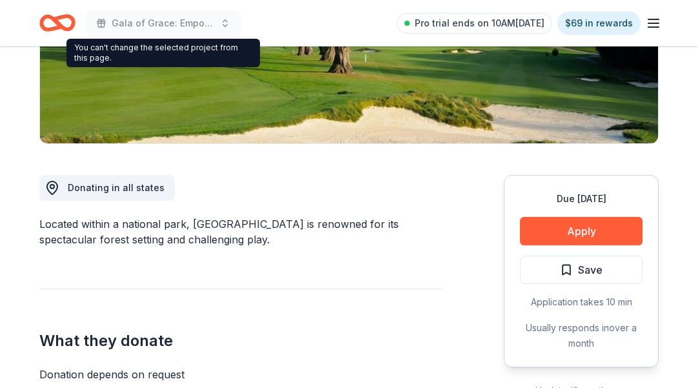
scroll to position [387, 0]
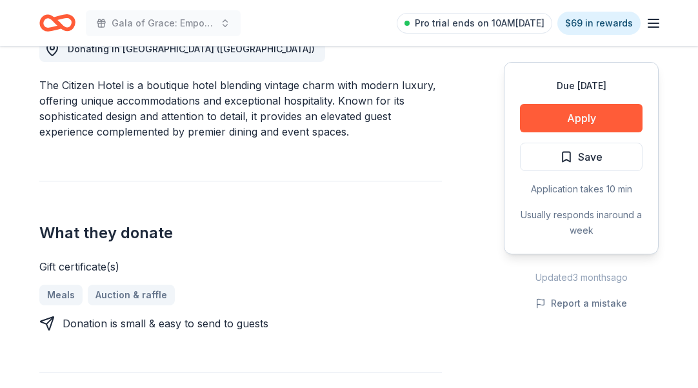
scroll to position [323, 0]
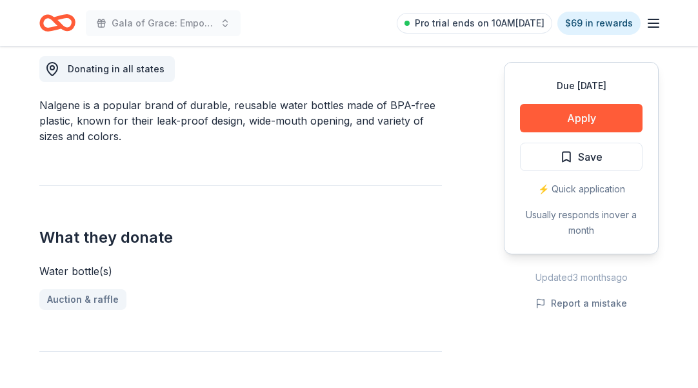
scroll to position [387, 0]
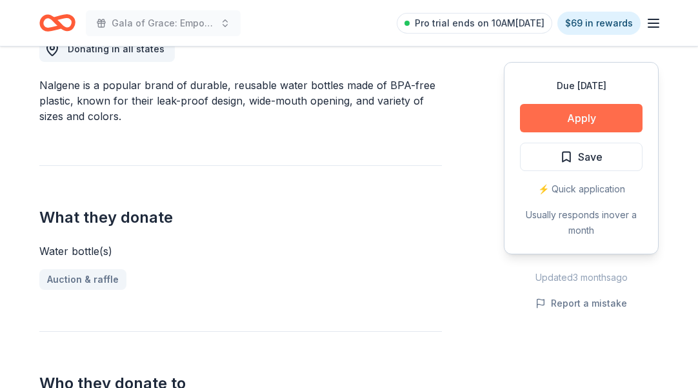
click at [598, 114] on button "Apply" at bounding box center [581, 118] width 123 height 28
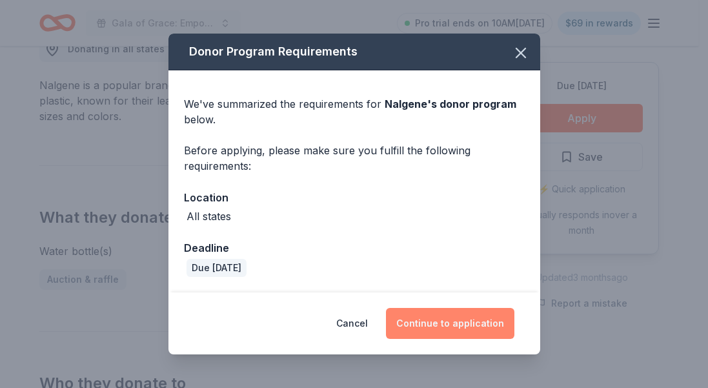
click at [480, 322] on button "Continue to application" at bounding box center [450, 323] width 128 height 31
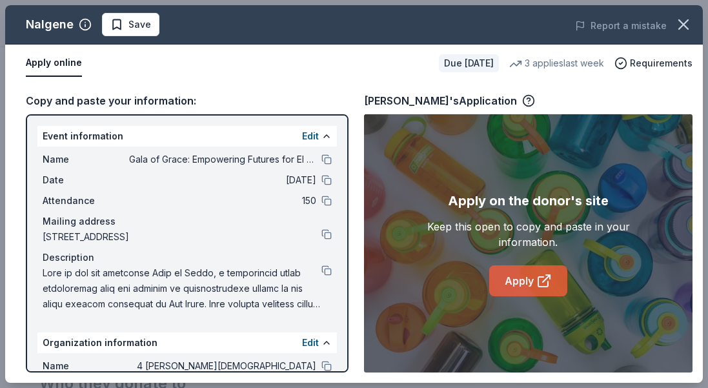
click at [508, 276] on link "Apply" at bounding box center [528, 280] width 78 height 31
click at [674, 35] on span at bounding box center [683, 24] width 28 height 28
click at [681, 27] on icon "button" at bounding box center [683, 24] width 9 height 9
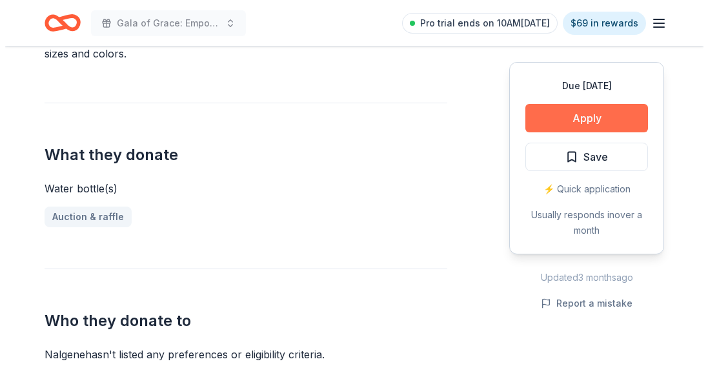
scroll to position [516, 0]
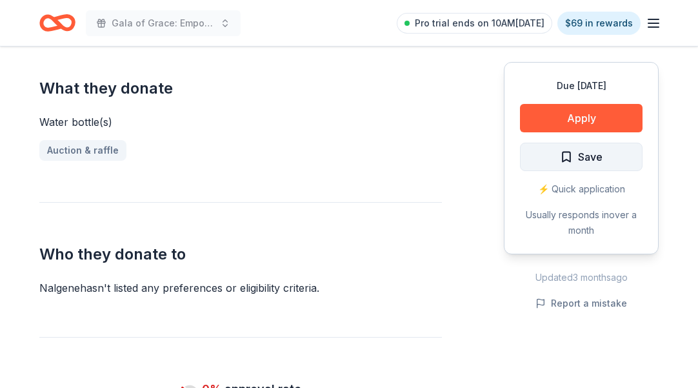
click at [613, 159] on button "Save" at bounding box center [581, 157] width 123 height 28
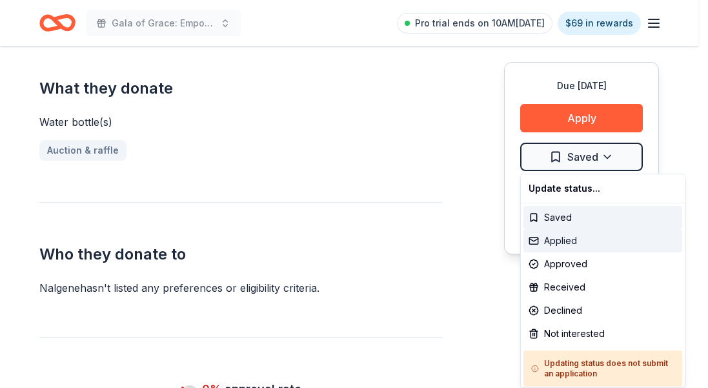
click at [587, 244] on div "Applied" at bounding box center [602, 240] width 159 height 23
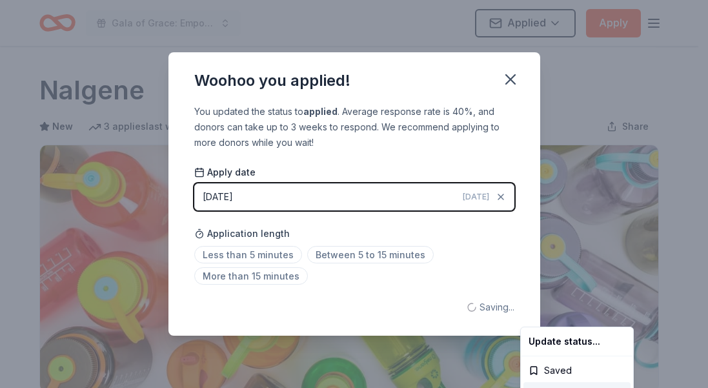
scroll to position [0, 0]
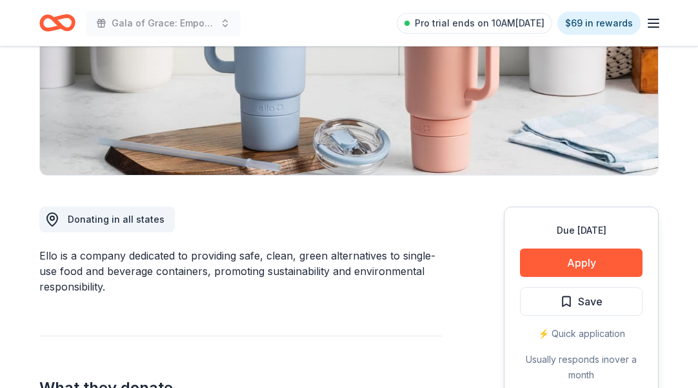
scroll to position [258, 0]
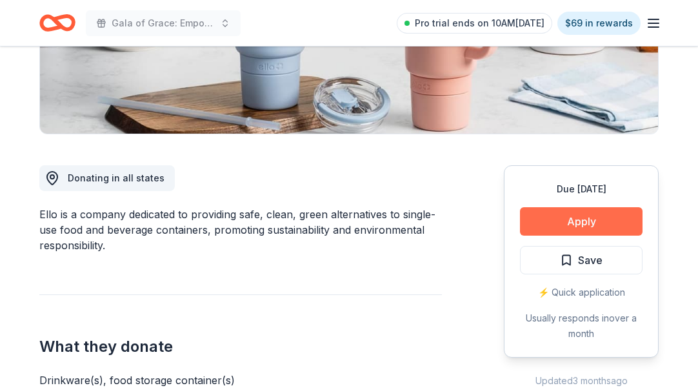
click at [580, 214] on button "Apply" at bounding box center [581, 221] width 123 height 28
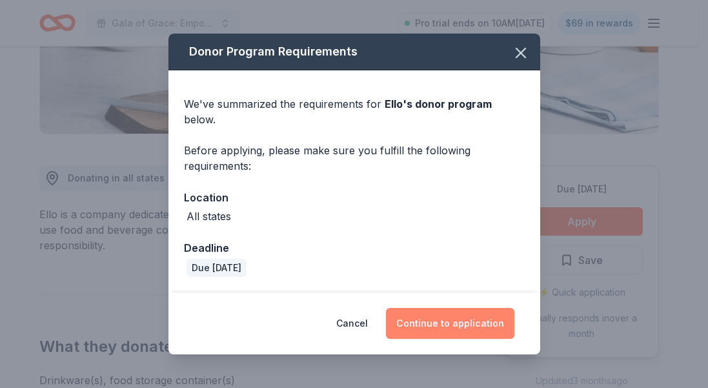
click at [401, 313] on button "Continue to application" at bounding box center [450, 323] width 128 height 31
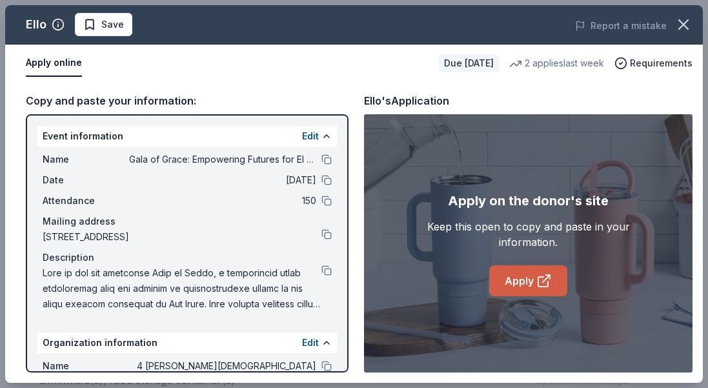
click at [522, 274] on link "Apply" at bounding box center [528, 280] width 78 height 31
click at [689, 20] on icon "button" at bounding box center [683, 24] width 18 height 18
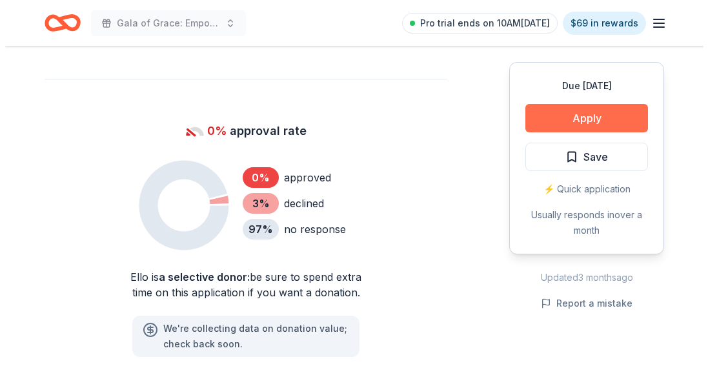
scroll to position [645, 0]
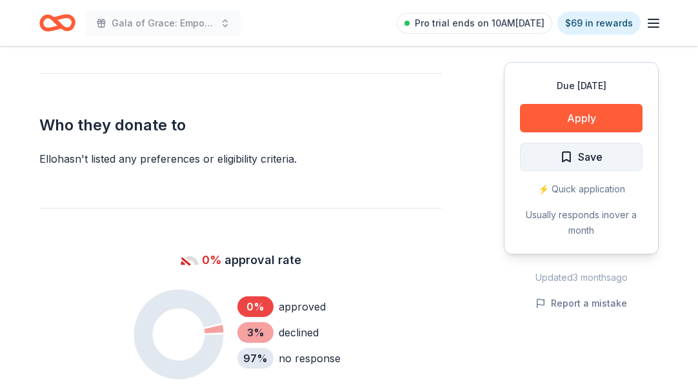
click at [586, 162] on span "Save" at bounding box center [590, 156] width 25 height 17
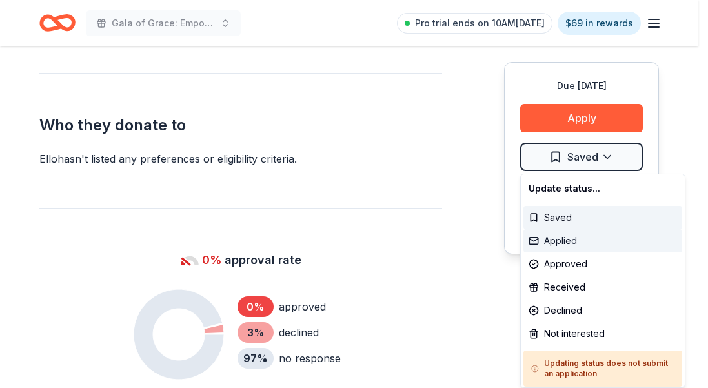
click at [587, 248] on div "Applied" at bounding box center [602, 240] width 159 height 23
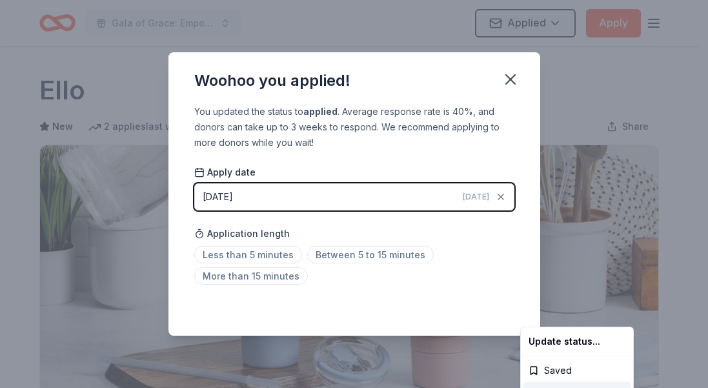
click at [510, 83] on html "Gala of Grace: Empowering Futures for El Porvenir Applied Apply Due in 49 days …" at bounding box center [354, 194] width 708 height 388
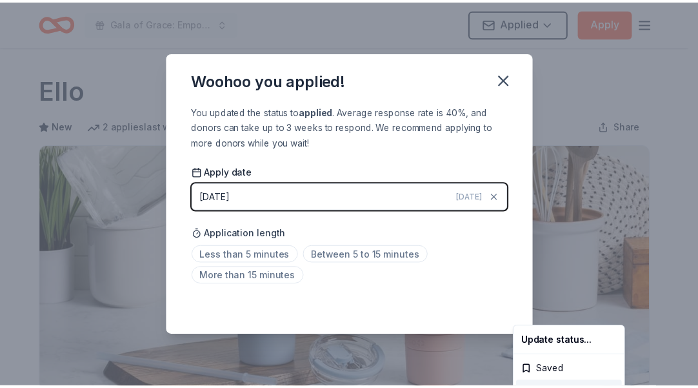
scroll to position [325, 0]
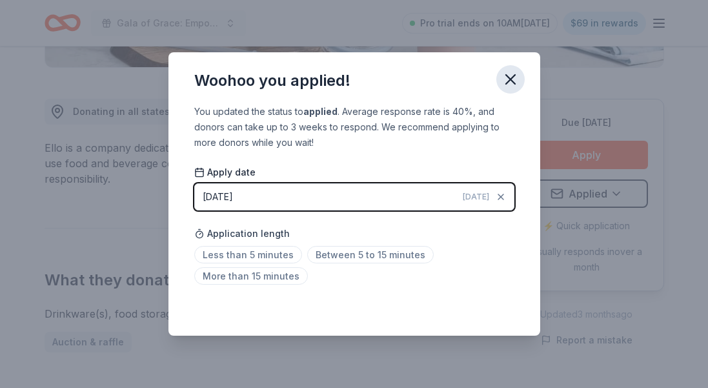
click at [506, 75] on icon "button" at bounding box center [510, 79] width 9 height 9
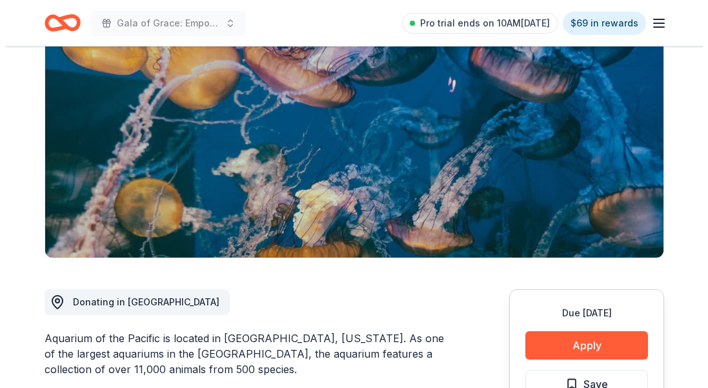
scroll to position [387, 0]
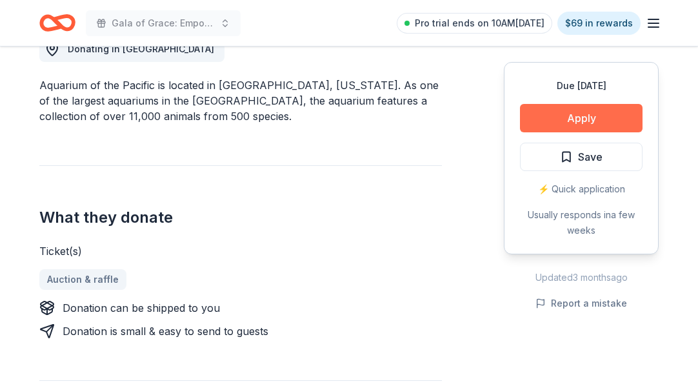
click at [538, 123] on button "Apply" at bounding box center [581, 118] width 123 height 28
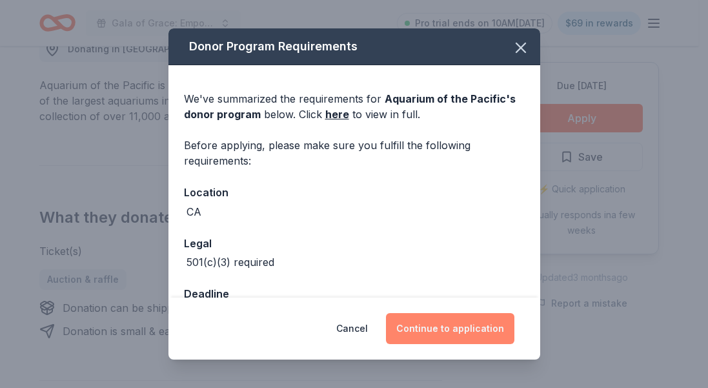
click at [471, 324] on button "Continue to application" at bounding box center [450, 328] width 128 height 31
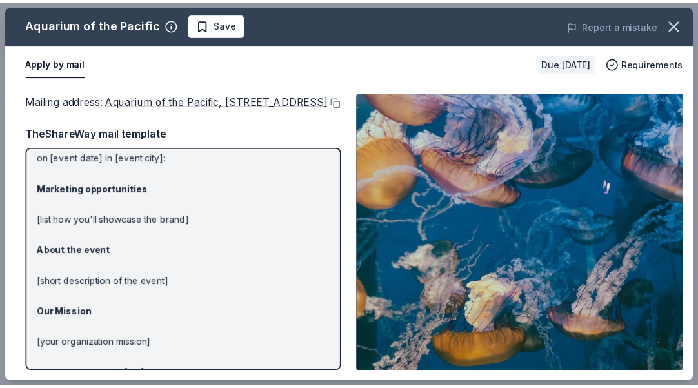
scroll to position [171, 0]
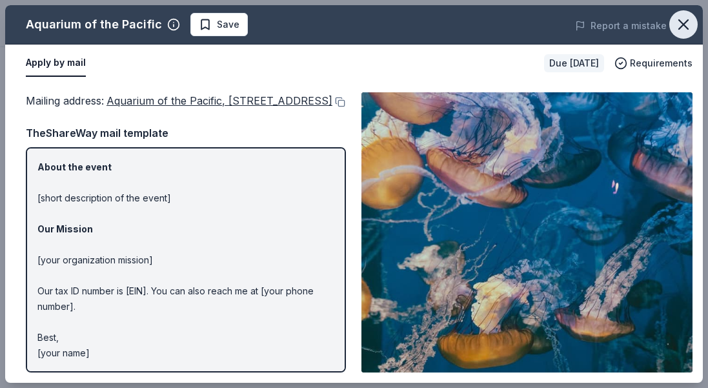
click at [687, 21] on icon "button" at bounding box center [683, 24] width 9 height 9
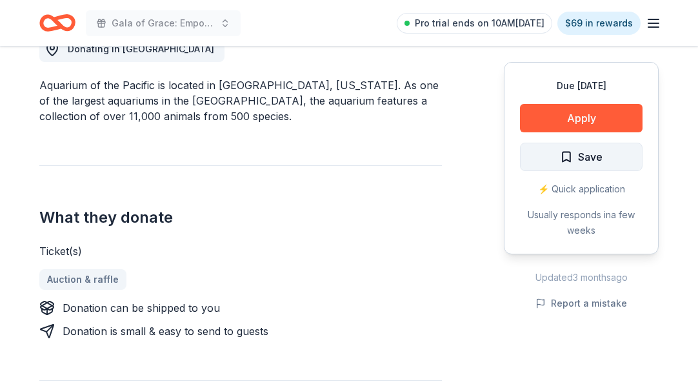
click at [596, 166] on button "Save" at bounding box center [581, 157] width 123 height 28
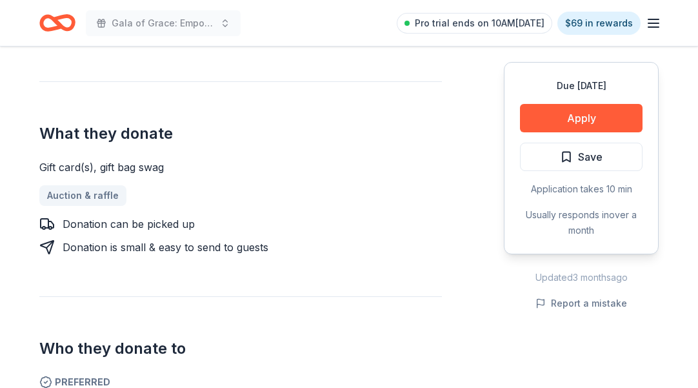
scroll to position [452, 0]
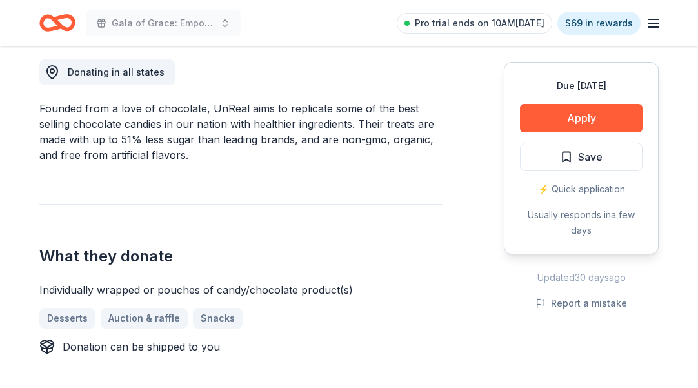
scroll to position [387, 0]
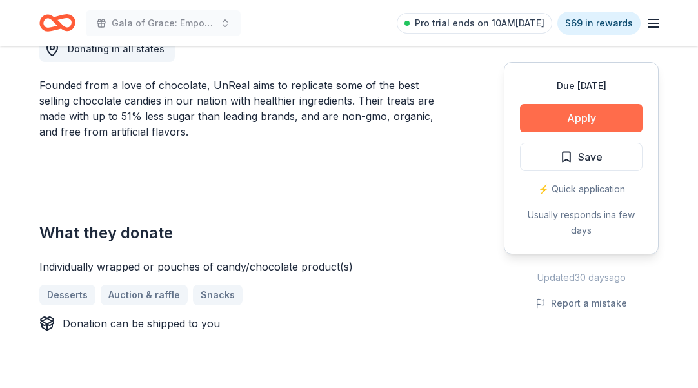
click at [541, 123] on button "Apply" at bounding box center [581, 118] width 123 height 28
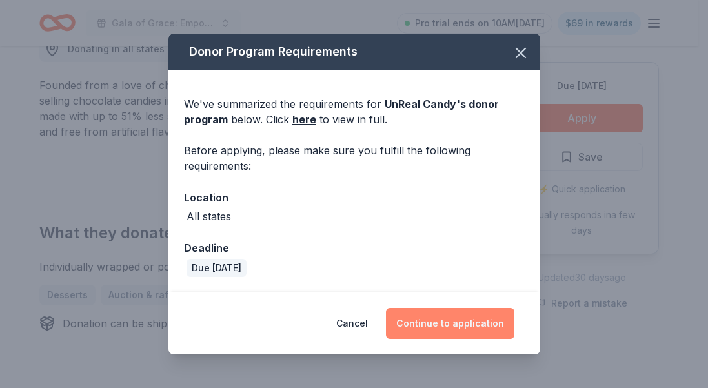
click at [488, 315] on button "Continue to application" at bounding box center [450, 323] width 128 height 31
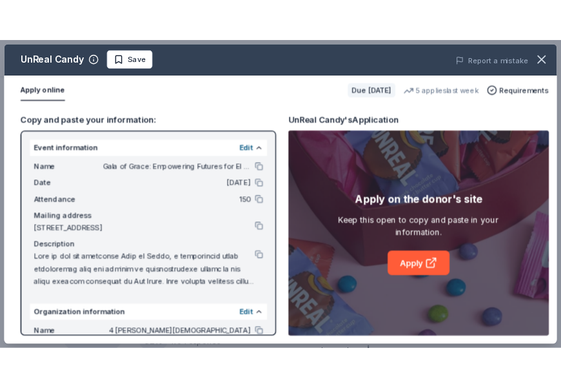
scroll to position [710, 0]
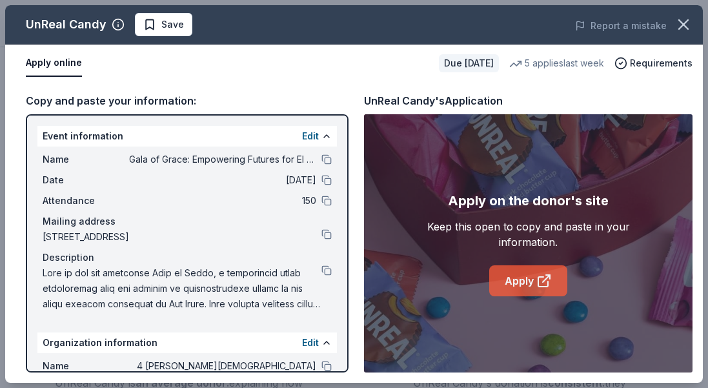
click at [507, 265] on link "Apply" at bounding box center [528, 280] width 78 height 31
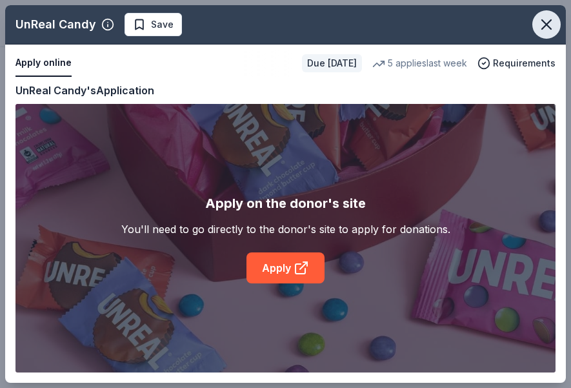
click at [543, 26] on icon "button" at bounding box center [546, 24] width 18 height 18
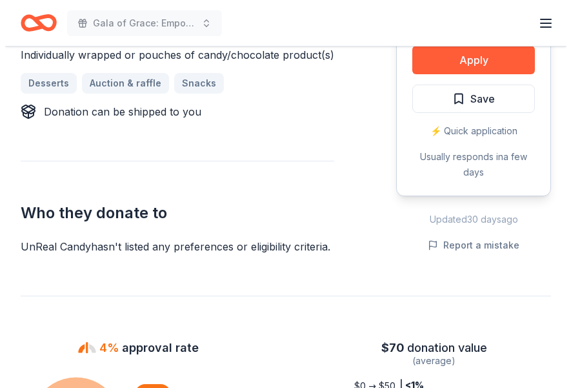
scroll to position [581, 0]
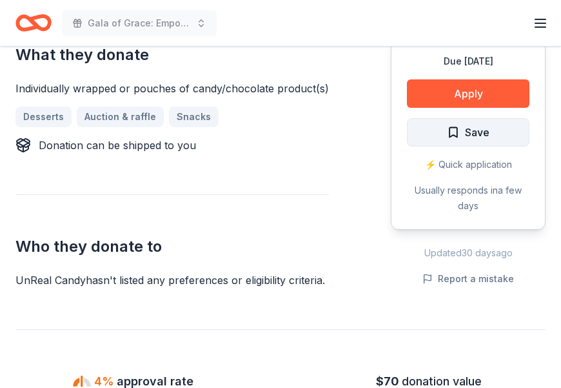
click at [446, 137] on button "Save" at bounding box center [468, 132] width 123 height 28
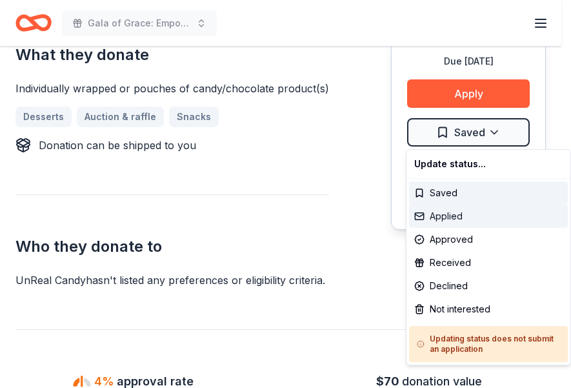
click at [443, 214] on div "Applied" at bounding box center [488, 216] width 159 height 23
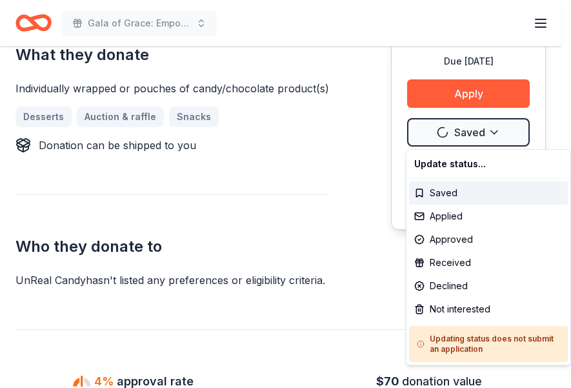
scroll to position [0, 0]
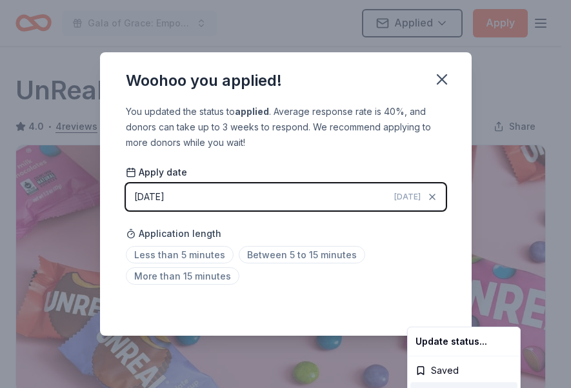
click at [439, 77] on html "Gala of Grace: Empowering Futures for El Porvenir Applied Apply Due in 49 days …" at bounding box center [285, 194] width 571 height 388
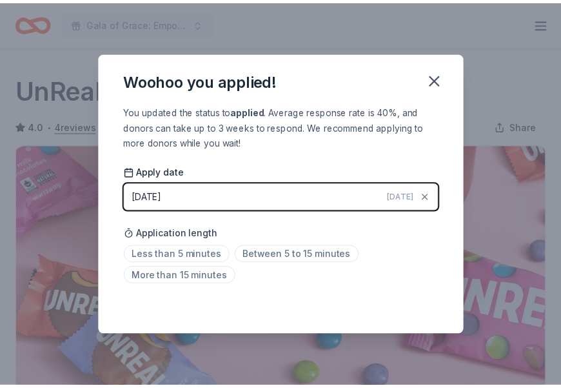
scroll to position [325, 0]
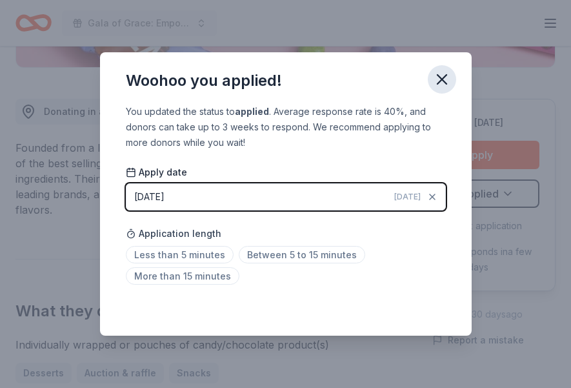
click at [441, 76] on icon "button" at bounding box center [442, 79] width 18 height 18
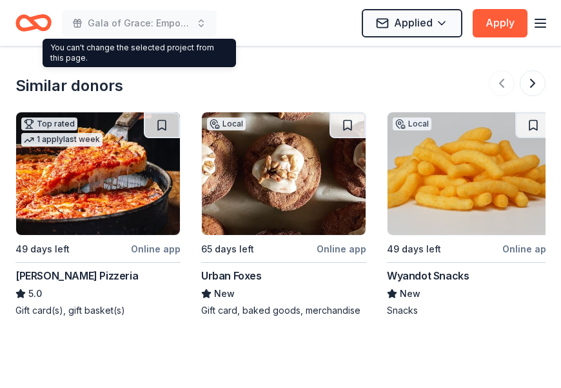
scroll to position [1486, 0]
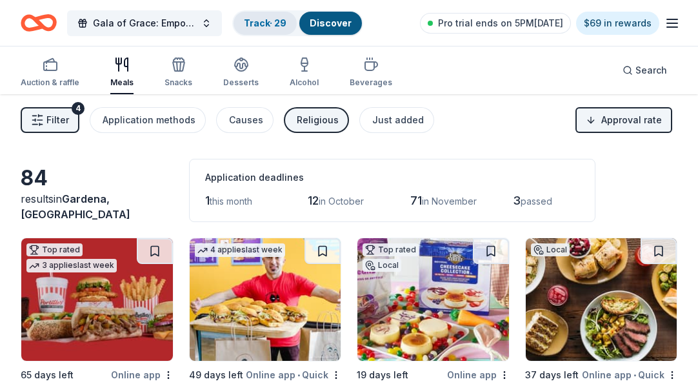
click at [279, 34] on div "Track · 29" at bounding box center [265, 23] width 63 height 23
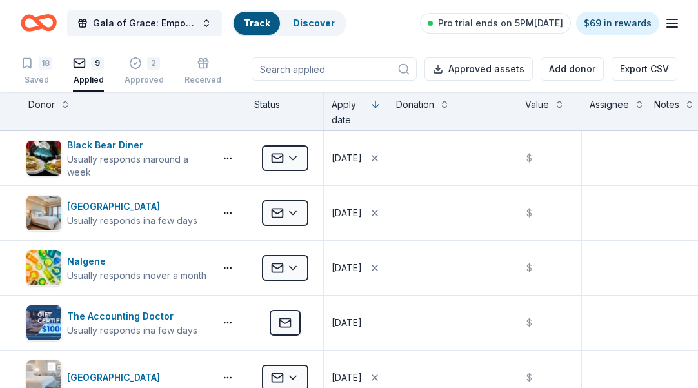
scroll to position [1, 0]
click at [252, 29] on div "Track" at bounding box center [257, 23] width 46 height 23
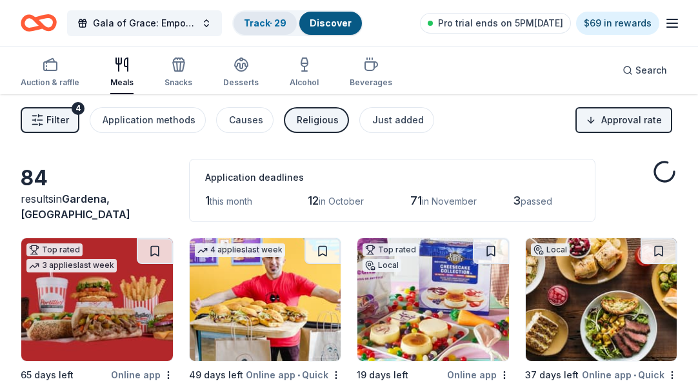
click at [252, 29] on div "Track · 29" at bounding box center [265, 23] width 63 height 23
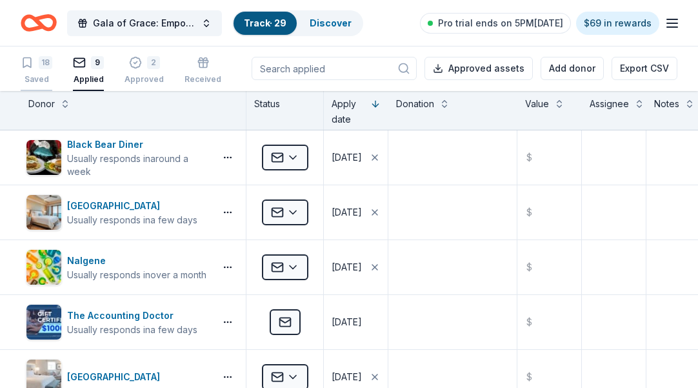
click at [34, 74] on div "Saved" at bounding box center [37, 79] width 32 height 10
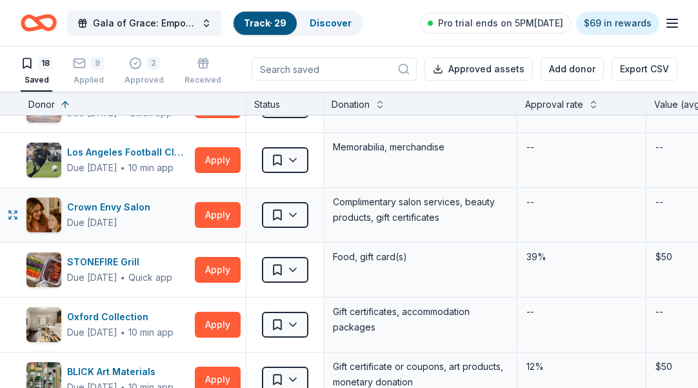
scroll to position [194, 0]
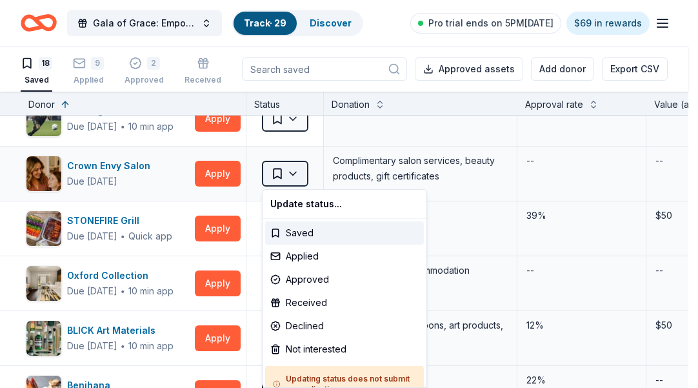
click at [290, 175] on html "Gala of Grace: Empowering Futures for El Porvenir Track · 29 Discover Pro trial…" at bounding box center [349, 194] width 698 height 388
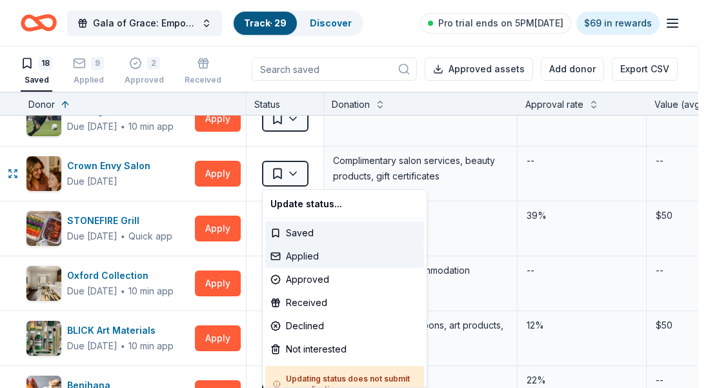
click at [306, 261] on div "Applied" at bounding box center [344, 256] width 159 height 23
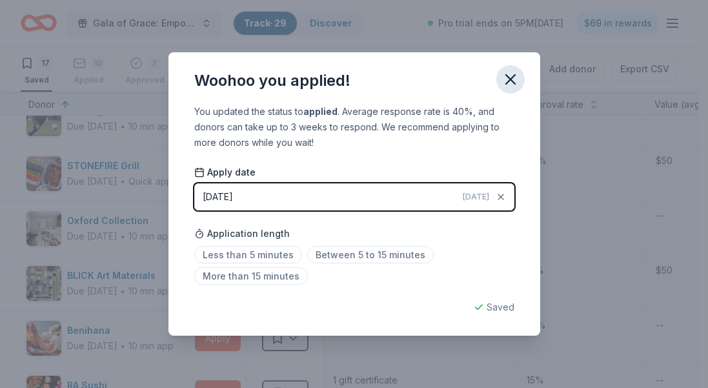
click at [511, 81] on icon "button" at bounding box center [510, 79] width 18 height 18
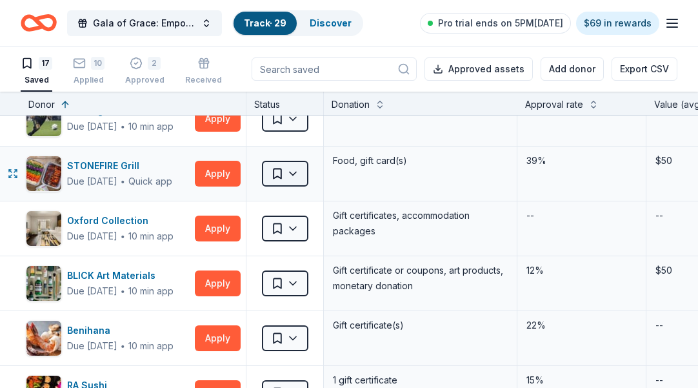
click at [299, 172] on html "Gala of Grace: Empowering Futures for El Porvenir Track · 29 Discover Pro trial…" at bounding box center [349, 194] width 698 height 388
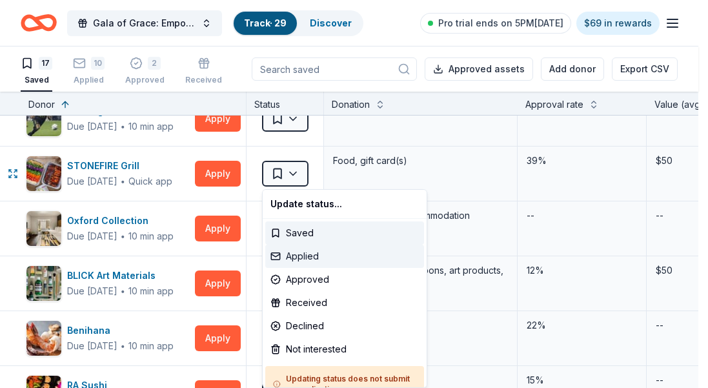
click at [297, 257] on div "Applied" at bounding box center [344, 256] width 159 height 23
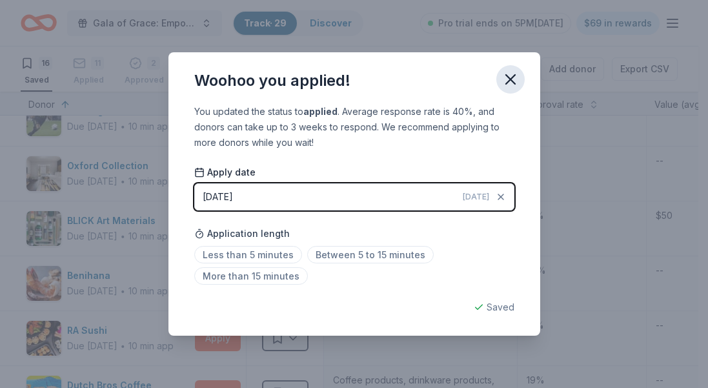
click at [515, 80] on icon "button" at bounding box center [510, 79] width 18 height 18
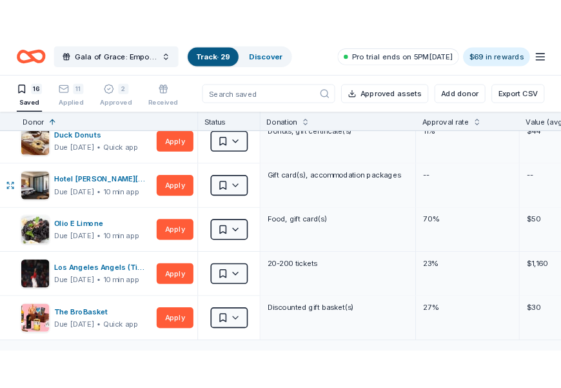
scroll to position [645, 0]
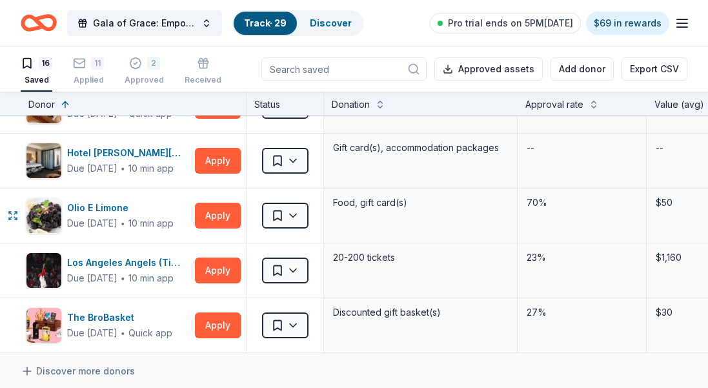
click at [290, 220] on html "Gala of Grace: Empowering Futures for El Porvenir Track · 29 Discover Pro trial…" at bounding box center [354, 194] width 708 height 388
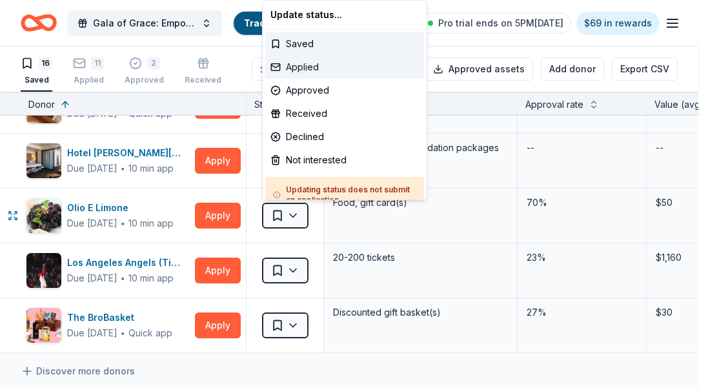
click at [322, 74] on div "Applied" at bounding box center [344, 66] width 159 height 23
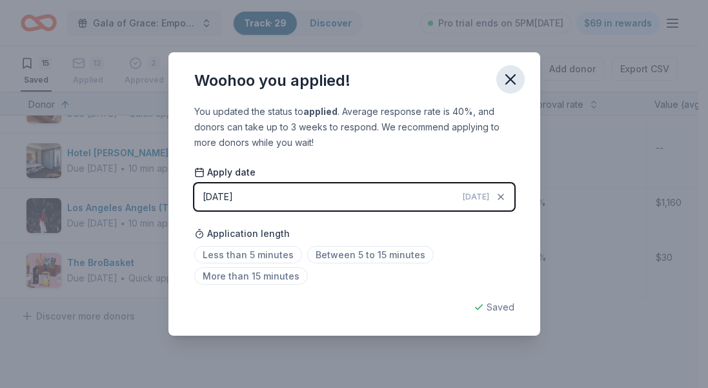
click at [505, 85] on icon "button" at bounding box center [510, 79] width 18 height 18
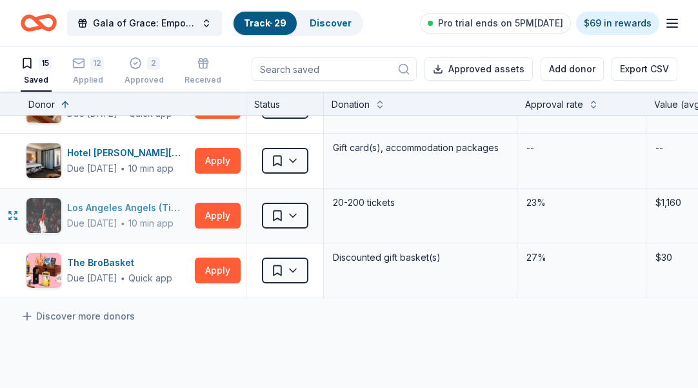
click at [139, 204] on div "Los Angeles Angels (Ticket Donation)" at bounding box center [128, 207] width 123 height 15
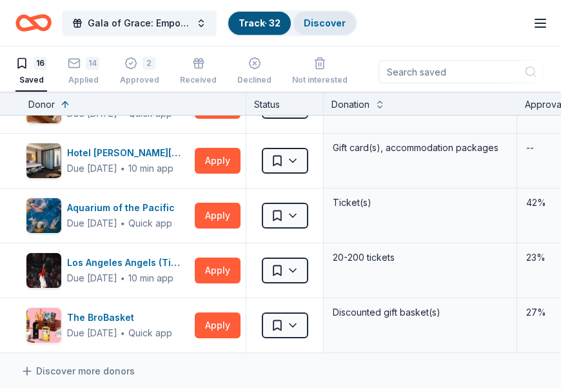
click at [317, 19] on link "Discover" at bounding box center [325, 22] width 42 height 11
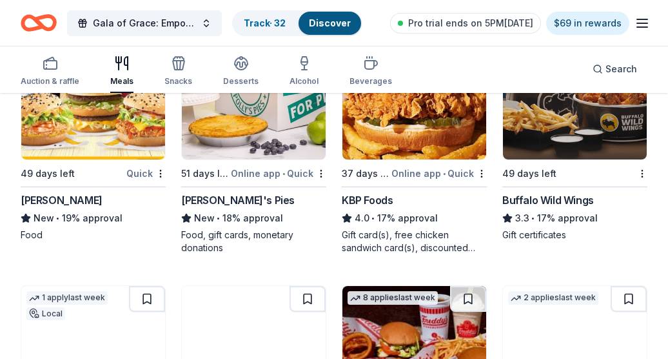
scroll to position [452, 0]
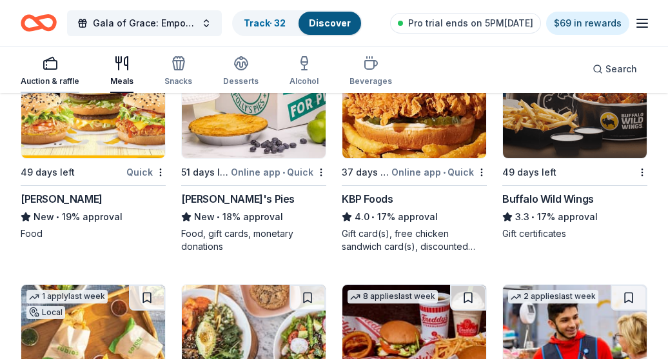
click at [53, 54] on button "Auction & raffle" at bounding box center [50, 71] width 59 height 43
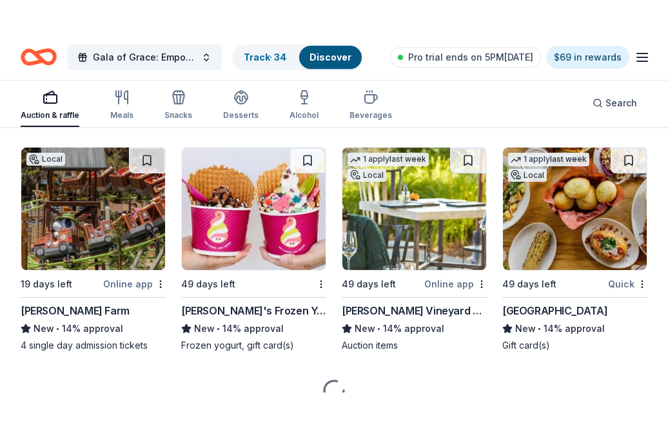
scroll to position [3595, 0]
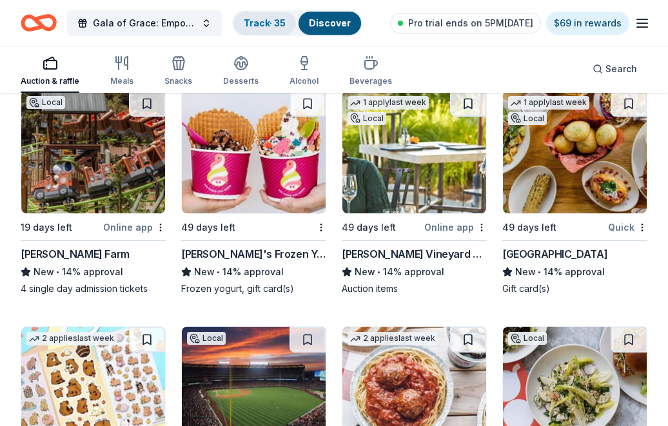
click at [259, 21] on link "Track · 35" at bounding box center [265, 22] width 42 height 11
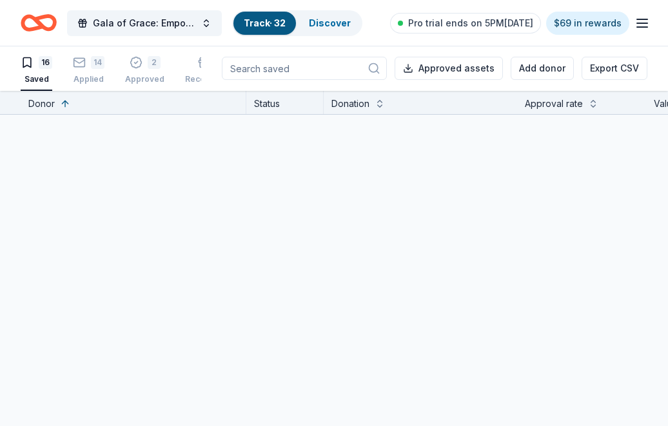
scroll to position [1, 0]
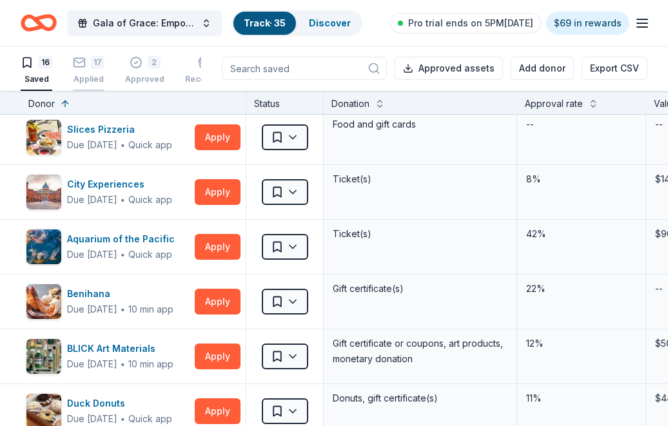
click at [95, 66] on div "17" at bounding box center [98, 62] width 14 height 13
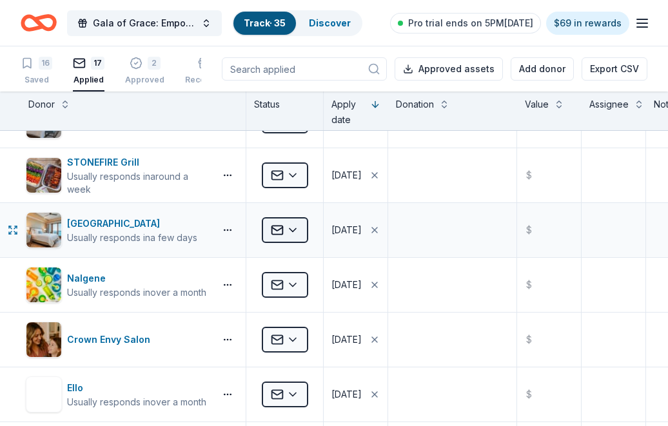
scroll to position [209, 0]
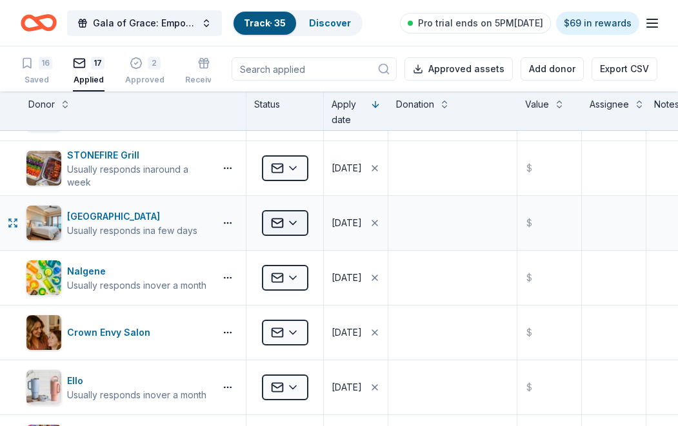
click at [290, 230] on html "Gala of Grace: Empowering Futures for El Porvenir Track · 35 Discover Pro trial…" at bounding box center [339, 213] width 678 height 426
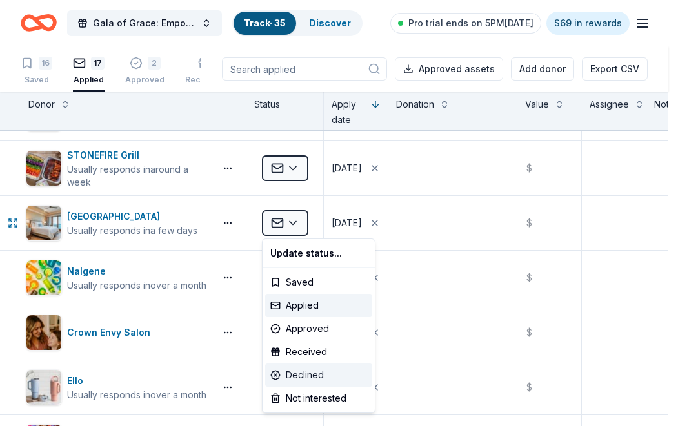
click at [319, 370] on div "Declined" at bounding box center [318, 375] width 107 height 23
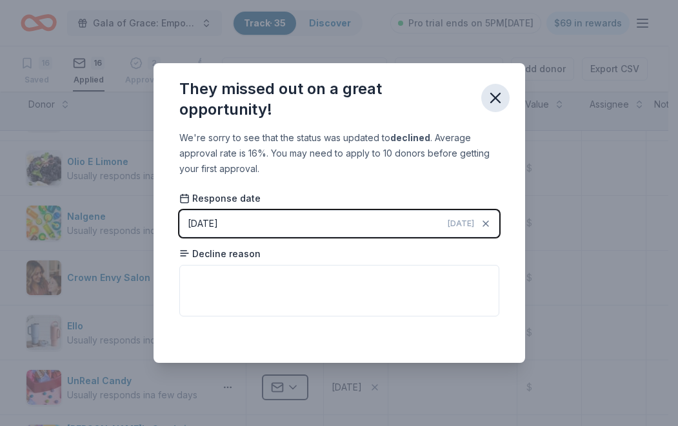
click at [499, 94] on icon "button" at bounding box center [495, 98] width 9 height 9
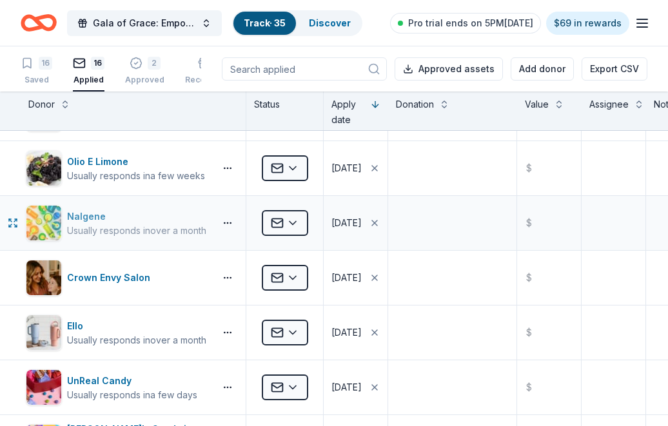
scroll to position [338, 0]
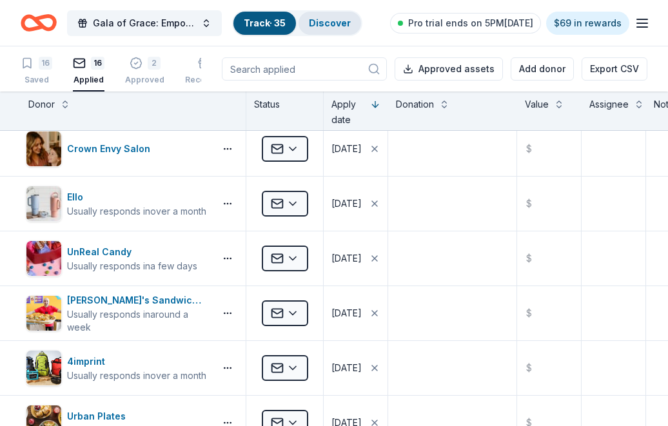
click at [328, 16] on div "Discover" at bounding box center [330, 23] width 63 height 23
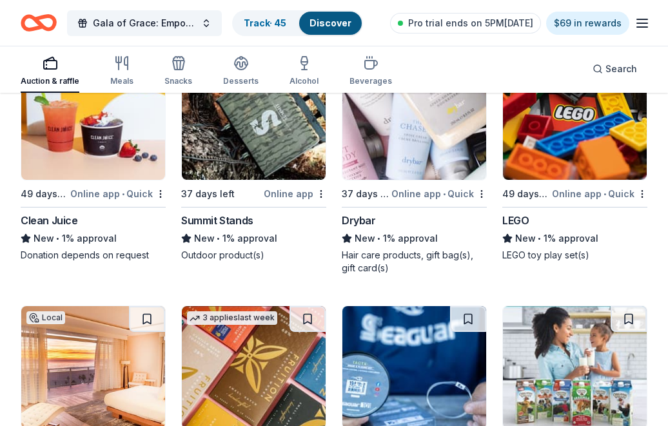
scroll to position [9192, 0]
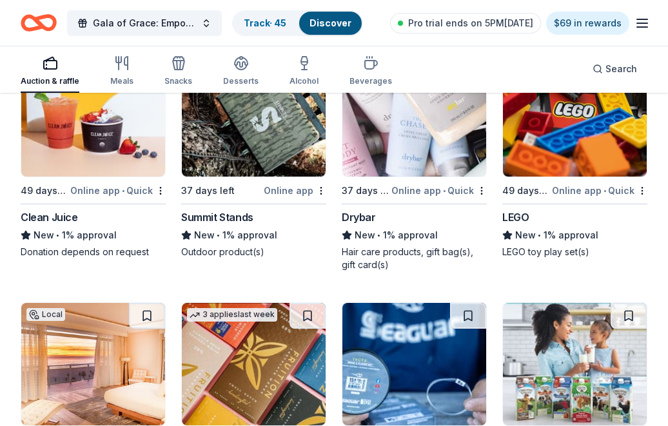
click at [38, 31] on icon "Home" at bounding box center [39, 23] width 36 height 30
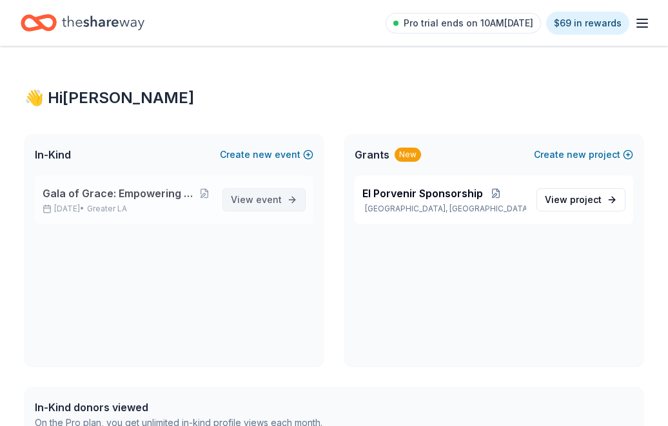
click at [274, 201] on span "event" at bounding box center [269, 199] width 26 height 11
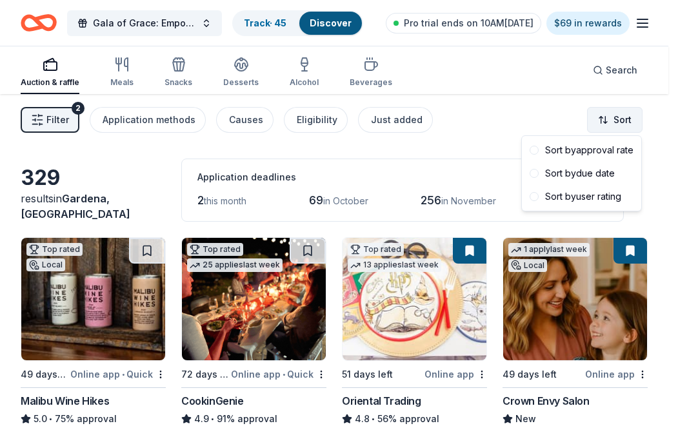
click at [619, 126] on html "Gala of Grace: Empowering Futures for El Porvenir Track · 45 Discover Pro trial…" at bounding box center [339, 213] width 678 height 426
click at [608, 150] on div "Sort by approval rate" at bounding box center [582, 150] width 114 height 23
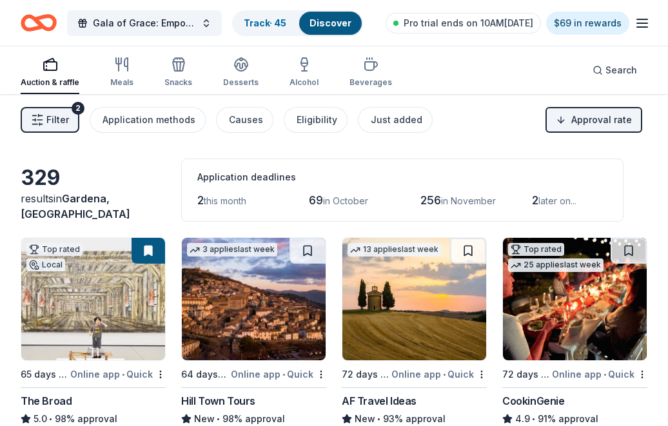
click at [66, 121] on span "Filter" at bounding box center [57, 119] width 23 height 15
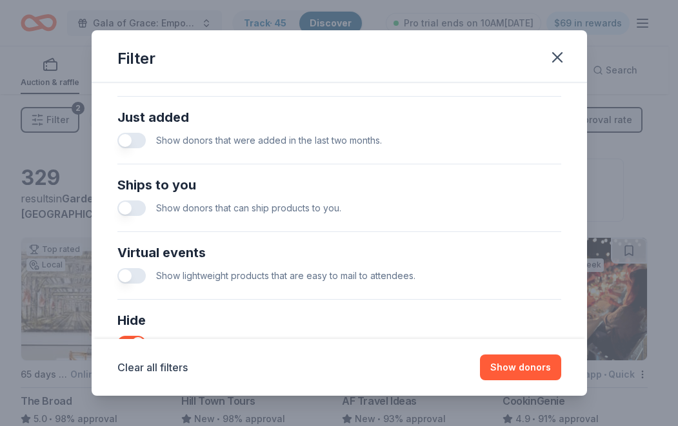
scroll to position [516, 0]
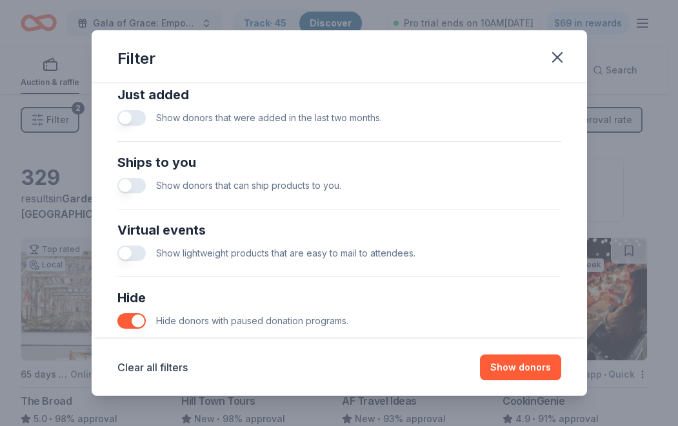
click at [137, 119] on button "button" at bounding box center [131, 117] width 28 height 15
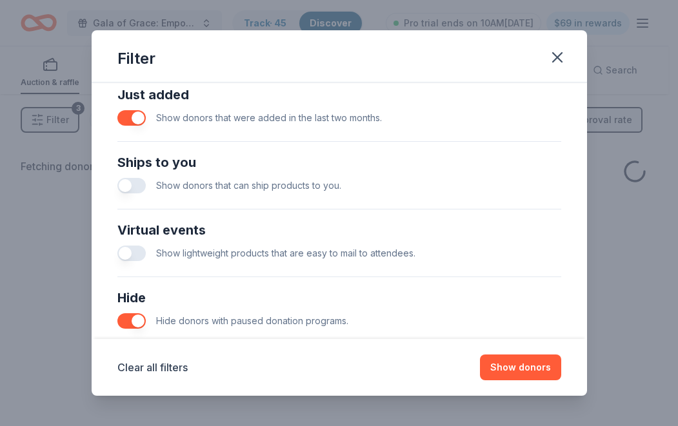
click at [141, 183] on button "button" at bounding box center [131, 185] width 28 height 15
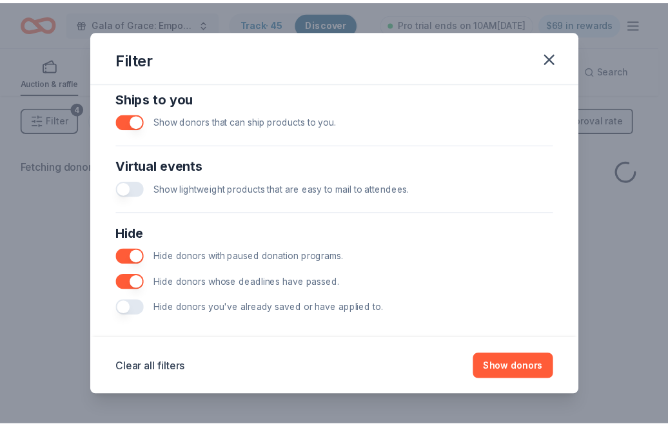
scroll to position [594, 0]
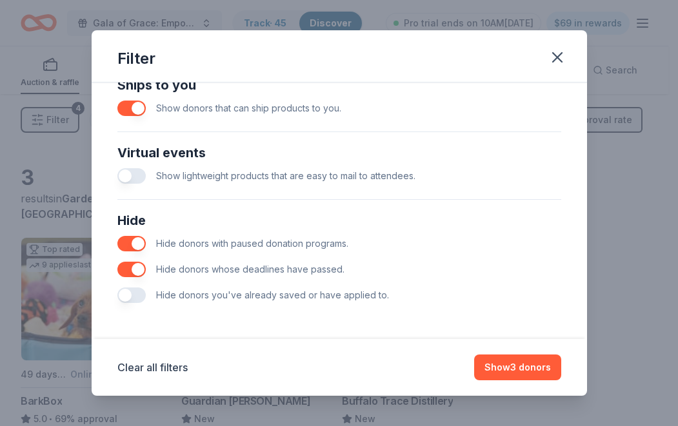
click at [137, 296] on button "button" at bounding box center [131, 295] width 28 height 15
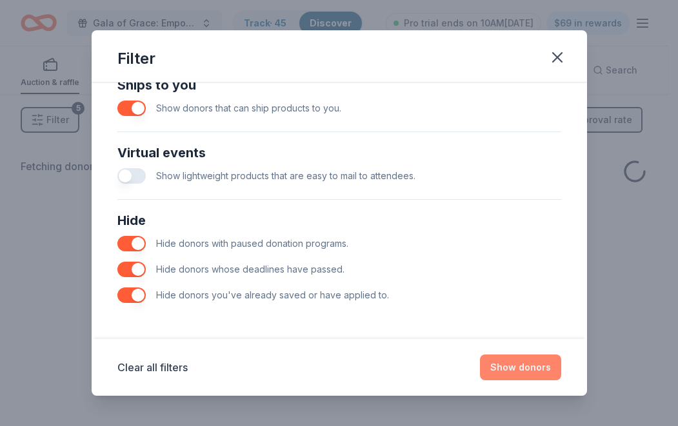
click at [514, 364] on button "Show donors" at bounding box center [520, 368] width 81 height 26
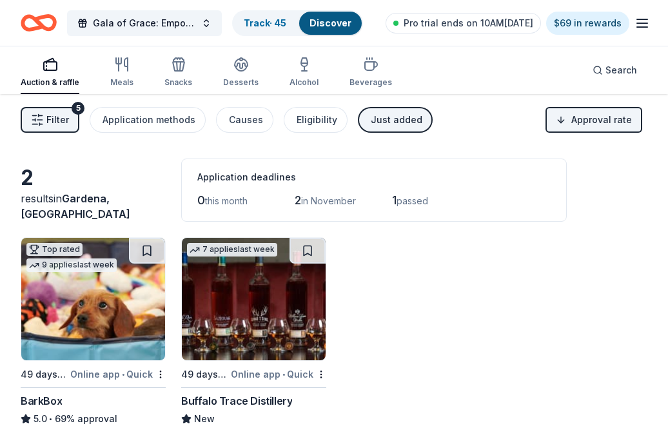
click at [57, 110] on button "Filter 5" at bounding box center [50, 120] width 59 height 26
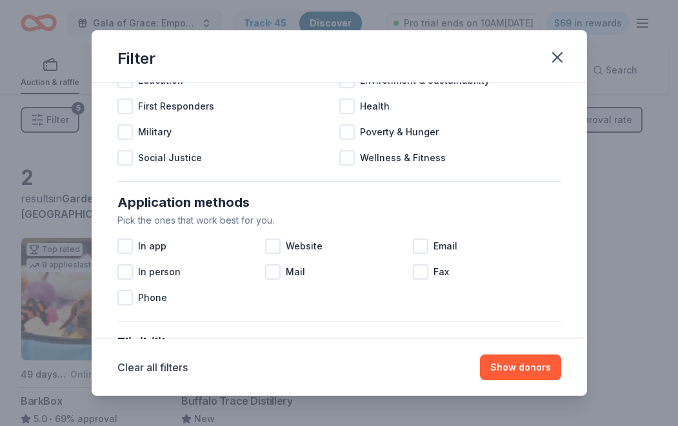
scroll to position [387, 0]
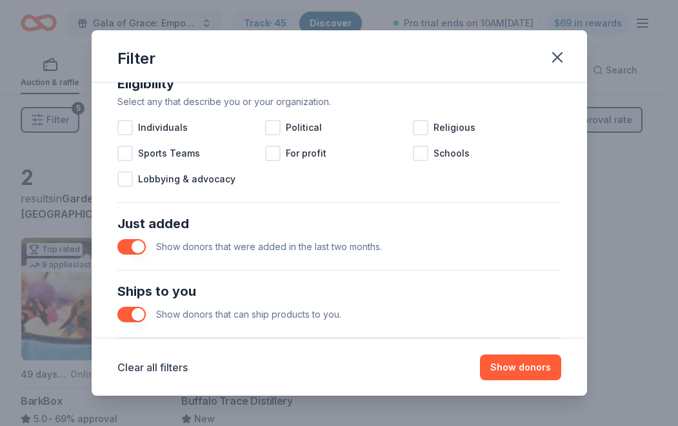
click at [130, 250] on button "button" at bounding box center [131, 246] width 28 height 15
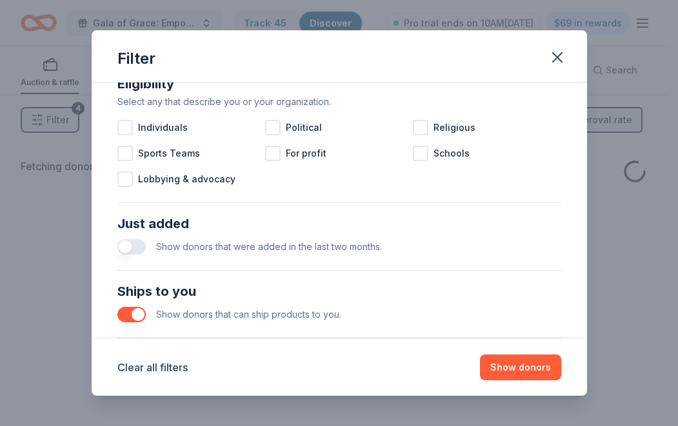
scroll to position [452, 0]
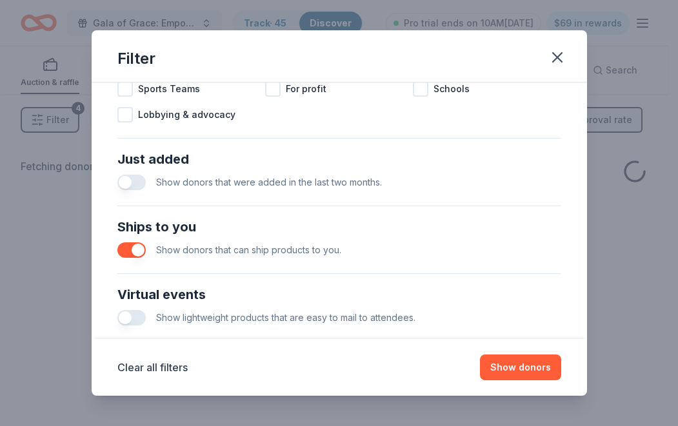
click at [127, 258] on button "button" at bounding box center [131, 250] width 28 height 15
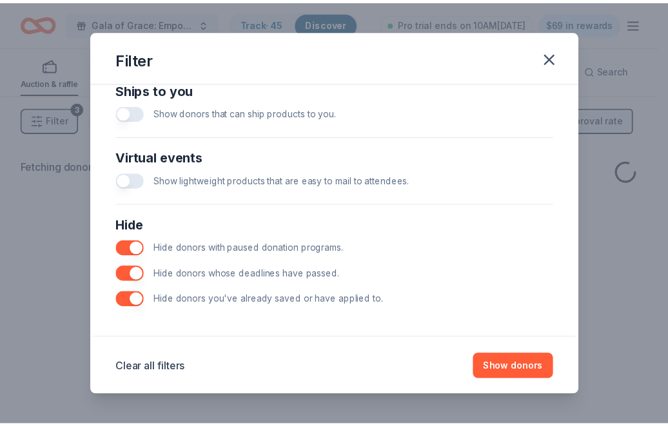
scroll to position [594, 0]
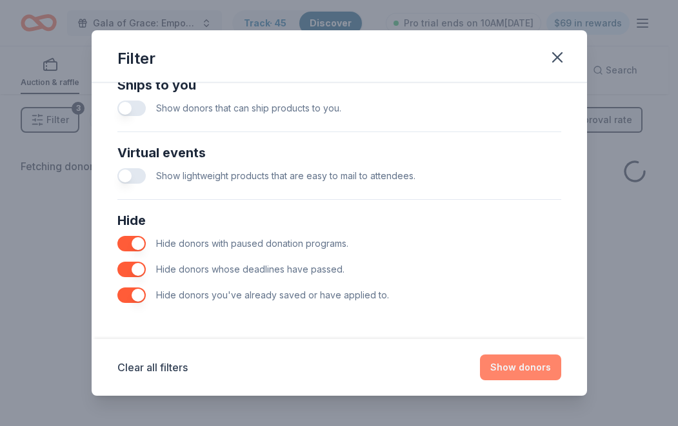
click at [520, 370] on button "Show donors" at bounding box center [520, 368] width 81 height 26
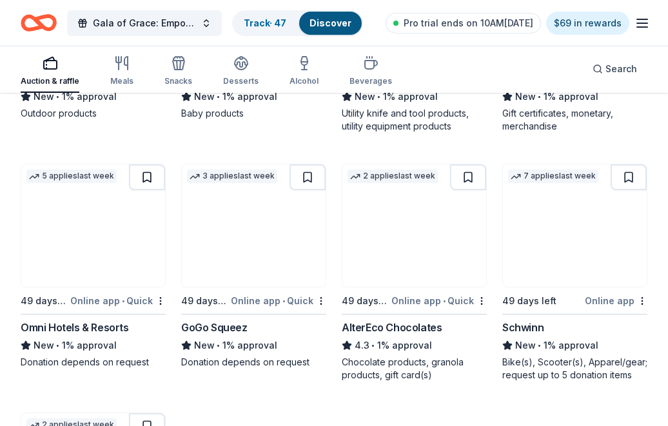
scroll to position [11336, 0]
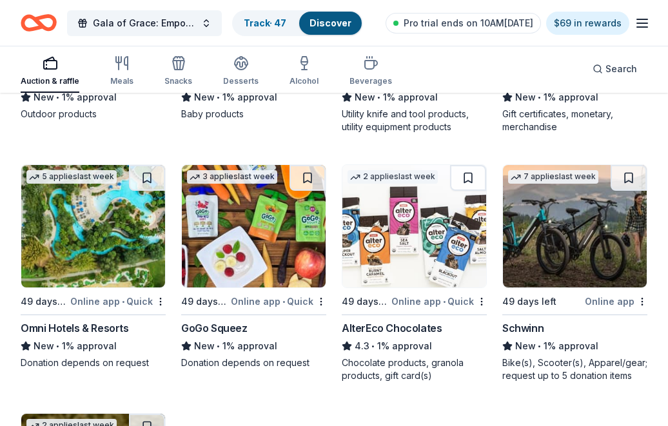
click at [153, 165] on button at bounding box center [147, 178] width 36 height 26
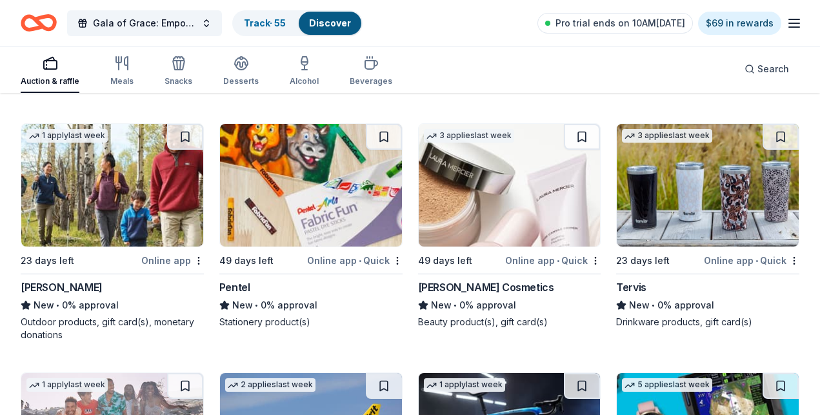
scroll to position [12190, 0]
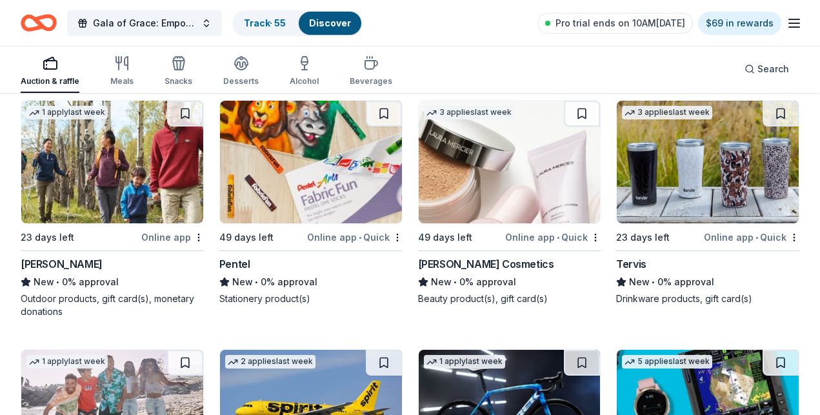
drag, startPoint x: 550, startPoint y: 172, endPoint x: 548, endPoint y: 188, distance: 16.2
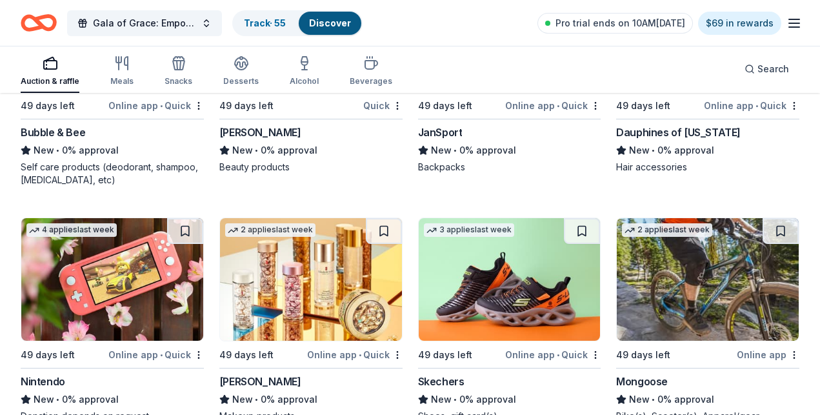
scroll to position [12755, 0]
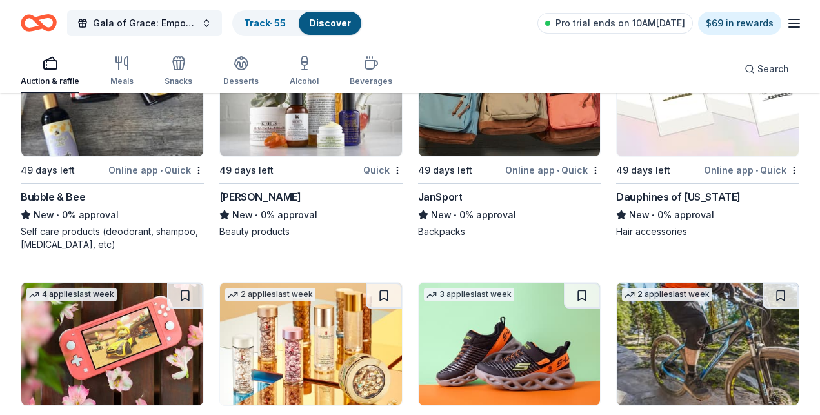
drag, startPoint x: 513, startPoint y: 118, endPoint x: 510, endPoint y: 142, distance: 24.0
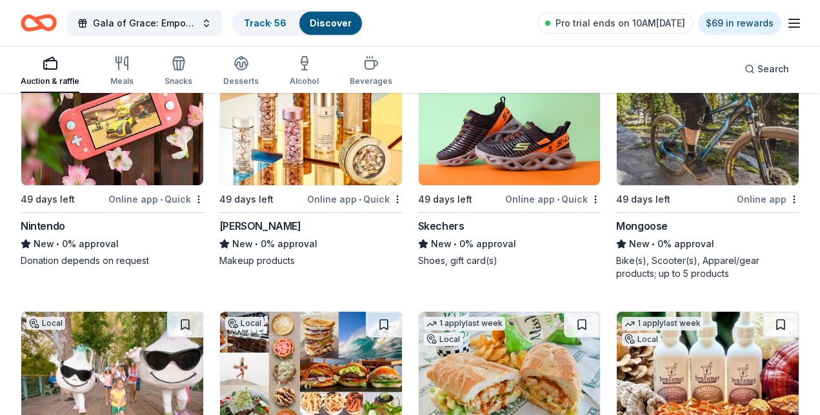
scroll to position [12971, 0]
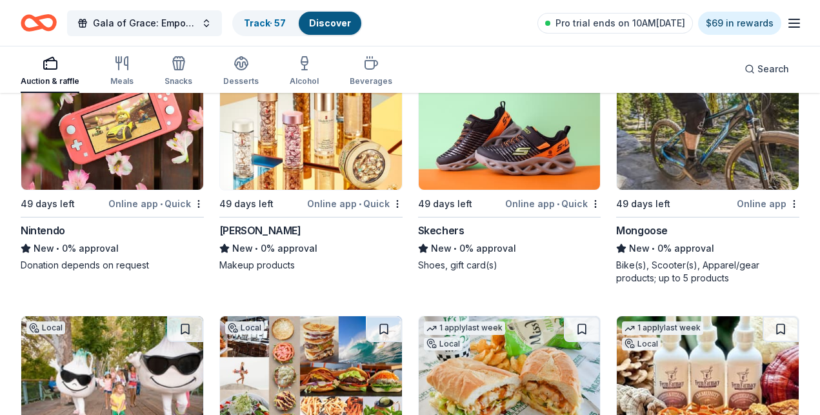
click at [50, 19] on icon "Home" at bounding box center [45, 22] width 20 height 13
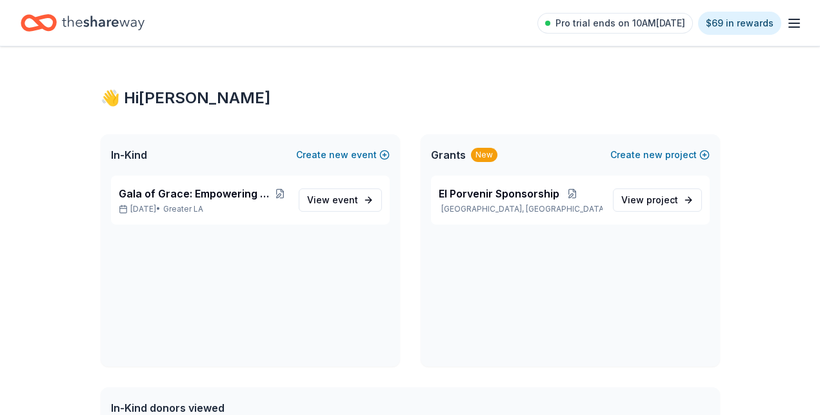
click at [697, 26] on icon "button" at bounding box center [794, 22] width 15 height 15
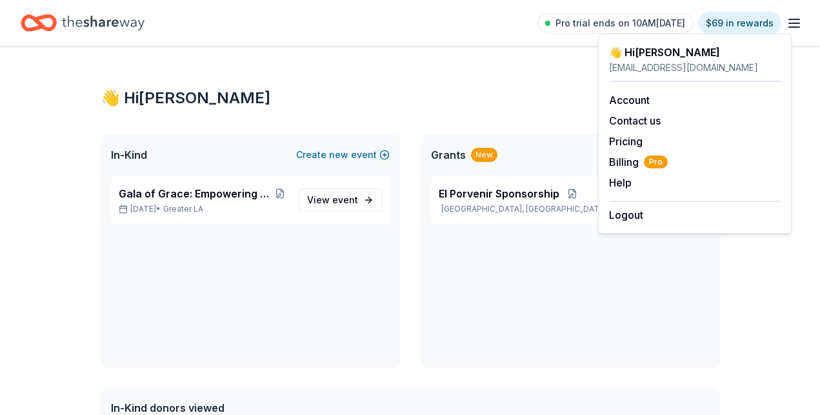
click at [108, 25] on icon "Home" at bounding box center [103, 23] width 83 height 26
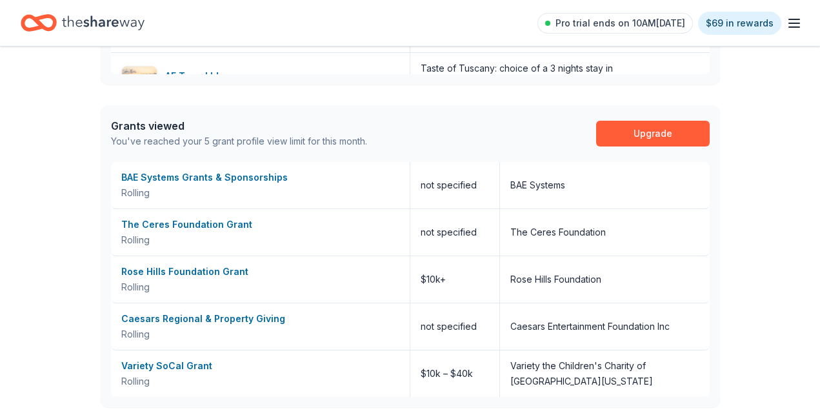
scroll to position [623, 0]
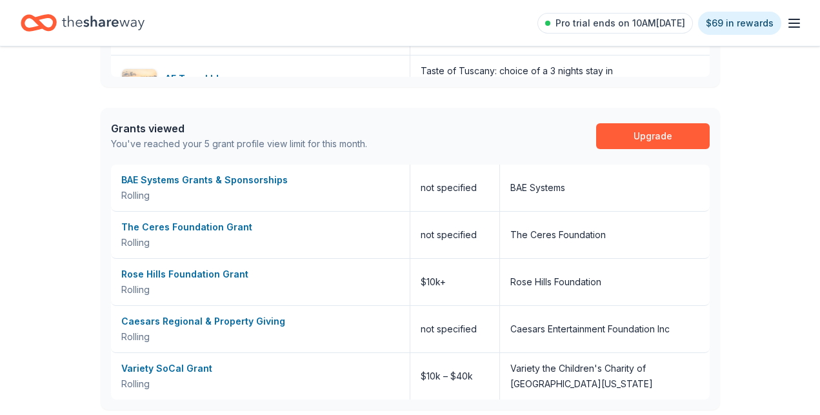
drag, startPoint x: 782, startPoint y: 25, endPoint x: 769, endPoint y: 31, distance: 14.2
click at [697, 25] on icon "button" at bounding box center [794, 22] width 15 height 15
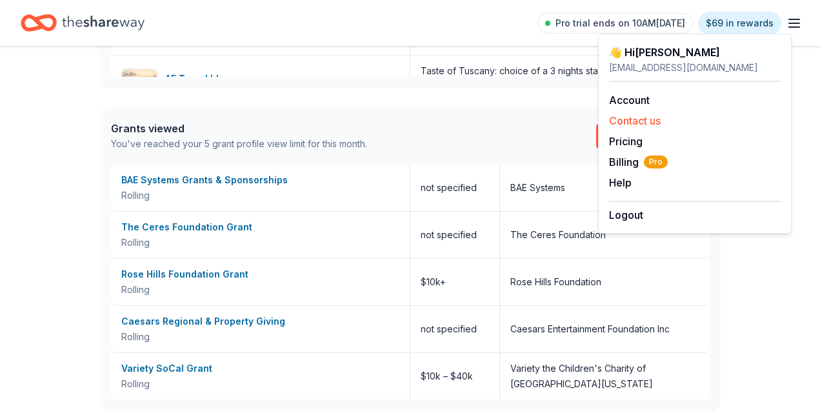
click at [643, 117] on button "Contact us" at bounding box center [635, 120] width 52 height 15
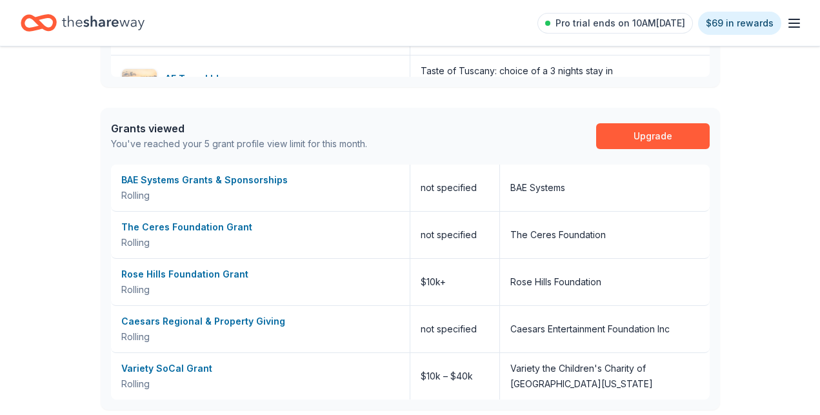
click at [697, 23] on line "button" at bounding box center [794, 23] width 10 height 0
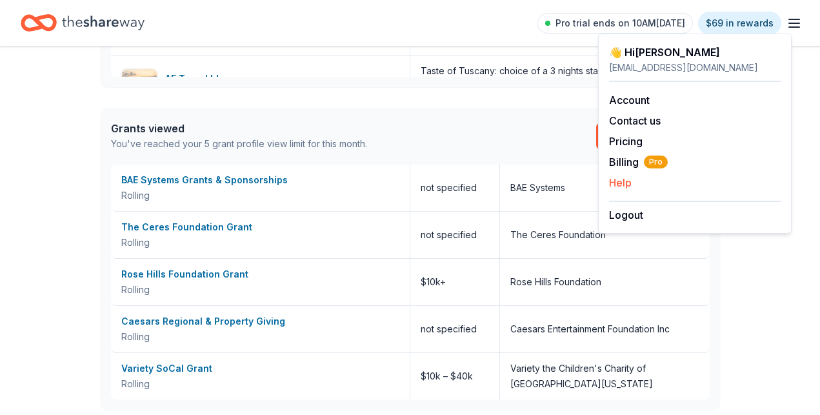
click at [628, 177] on button "Help" at bounding box center [620, 182] width 23 height 15
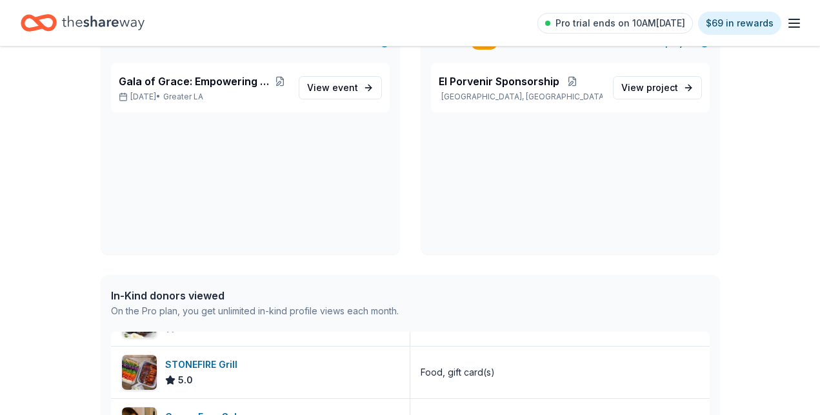
scroll to position [0, 0]
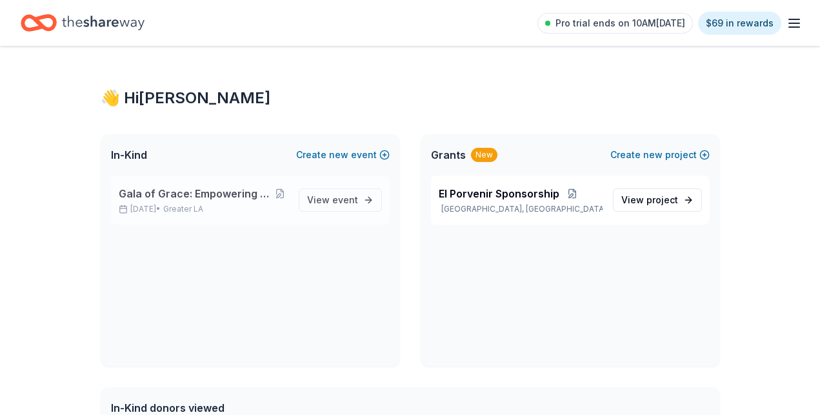
click at [318, 187] on div "Gala of Grace: Empowering Futures for El Porvenir Dec 06, 2025 • Greater LA Vie…" at bounding box center [250, 199] width 279 height 49
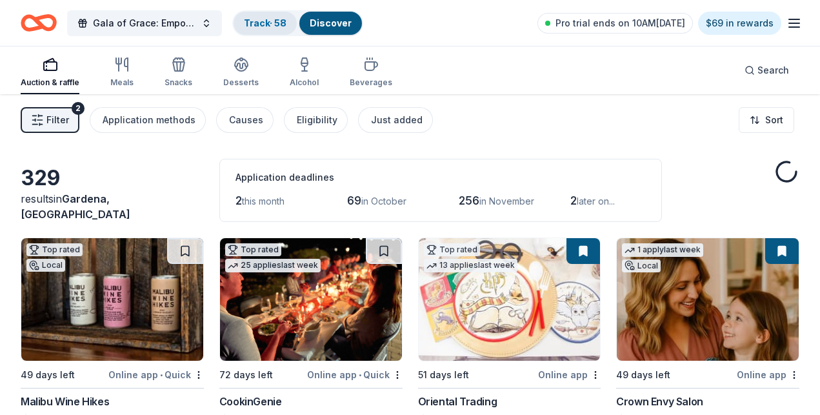
click at [285, 22] on link "Track · 58" at bounding box center [265, 22] width 43 height 11
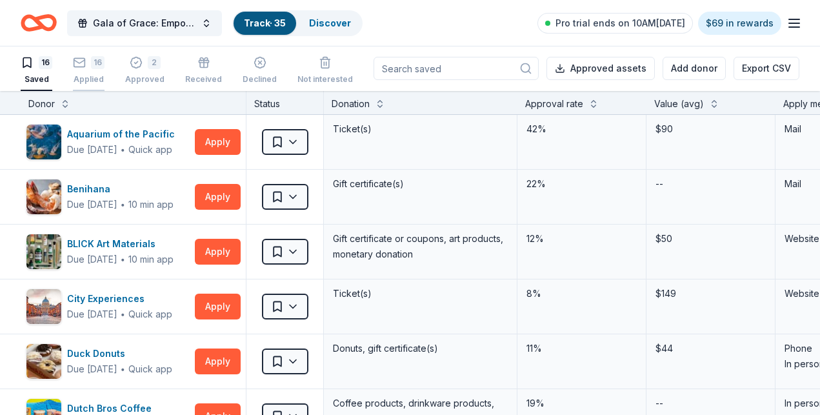
click at [101, 72] on div "16 Applied" at bounding box center [89, 70] width 32 height 28
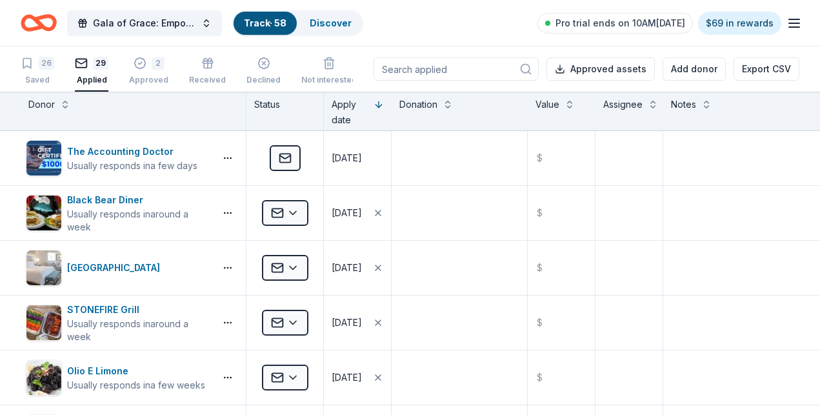
click at [65, 68] on div "26 Saved 29 Applied 2 Approved Received Declined Not interested" at bounding box center [189, 72] width 336 height 40
click at [45, 71] on div "26 Saved" at bounding box center [38, 71] width 34 height 28
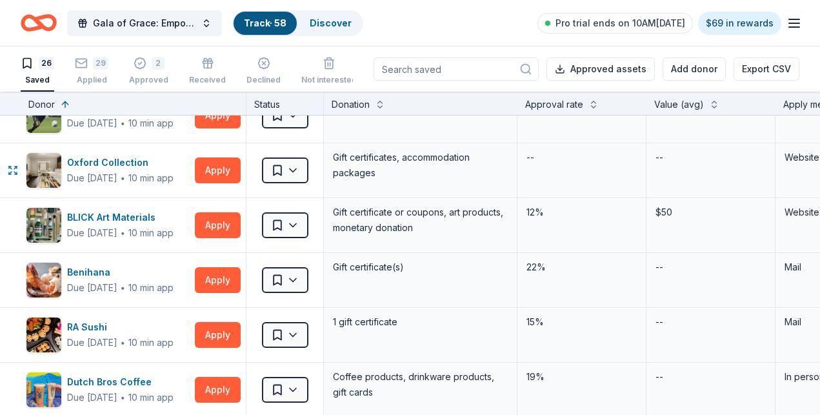
scroll to position [258, 0]
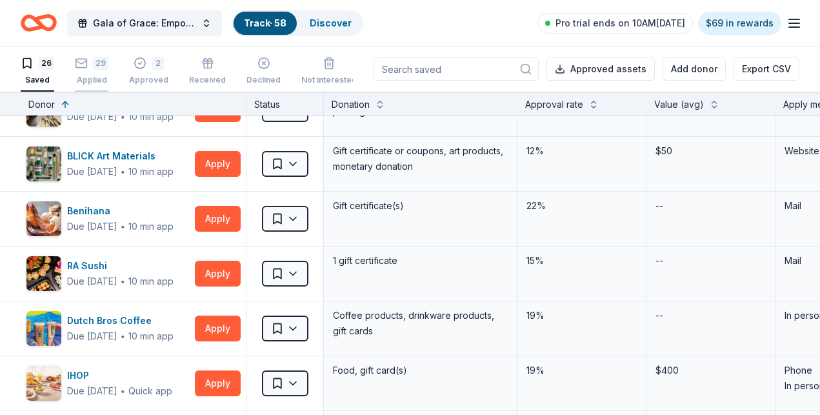
click at [96, 74] on div "29 Applied" at bounding box center [92, 71] width 34 height 28
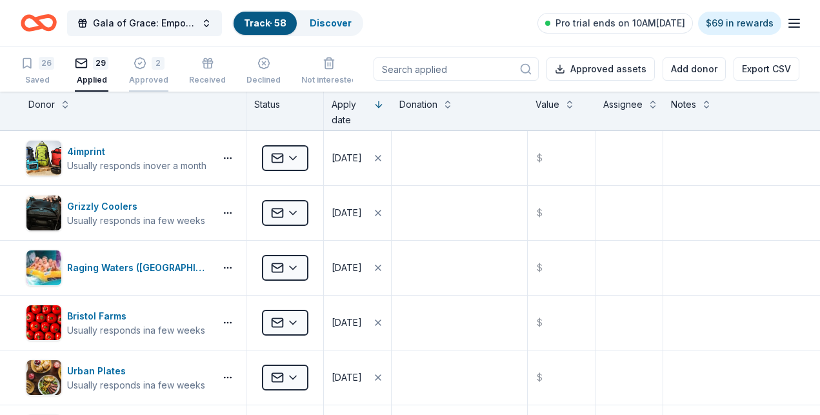
click at [165, 81] on div "Approved" at bounding box center [148, 80] width 39 height 10
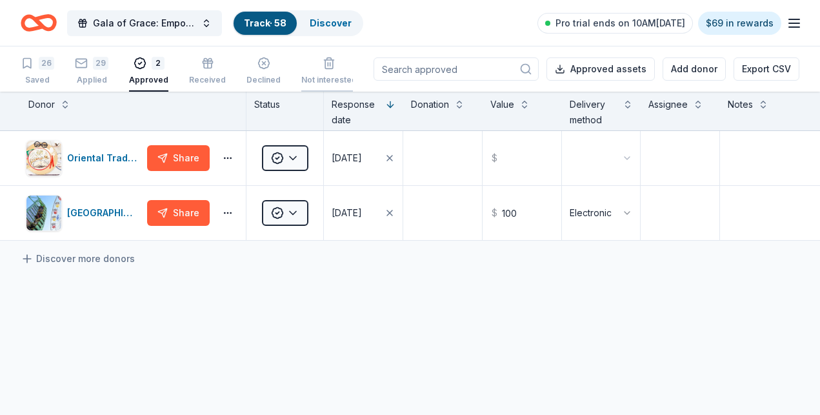
click at [316, 80] on div "Not interested" at bounding box center [328, 80] width 55 height 10
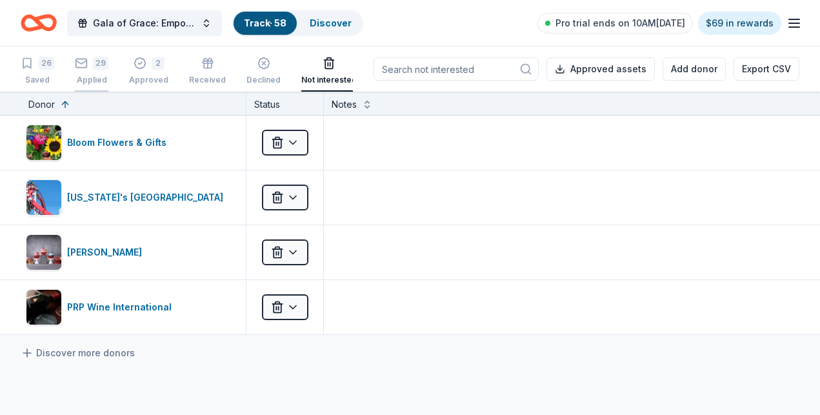
click at [88, 60] on icon "button" at bounding box center [81, 63] width 13 height 13
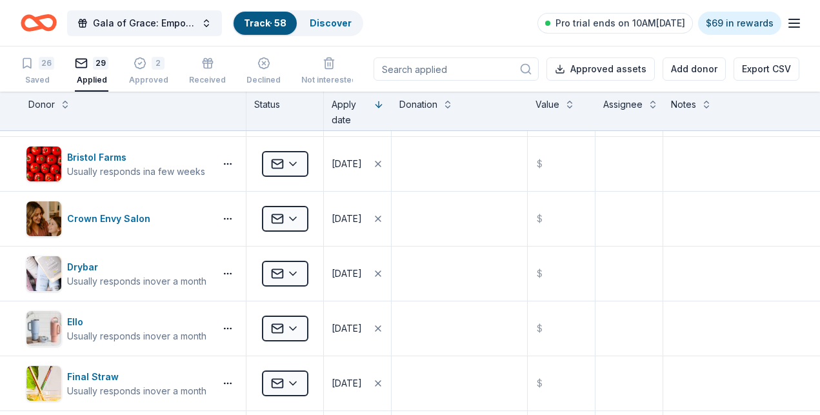
scroll to position [129, 0]
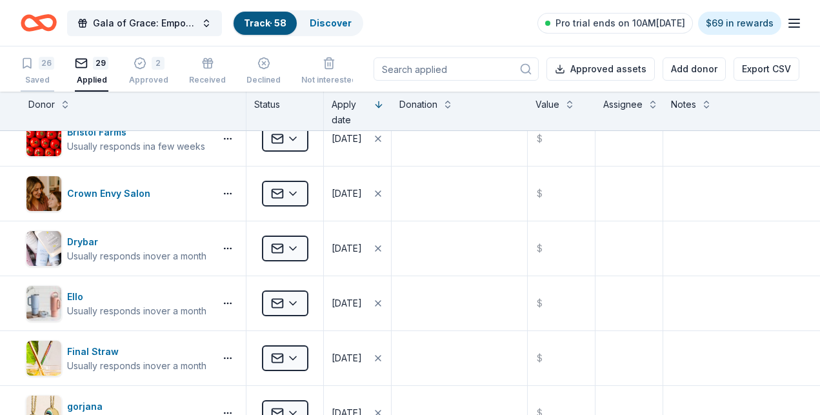
click at [54, 72] on div "26 Saved" at bounding box center [38, 71] width 34 height 28
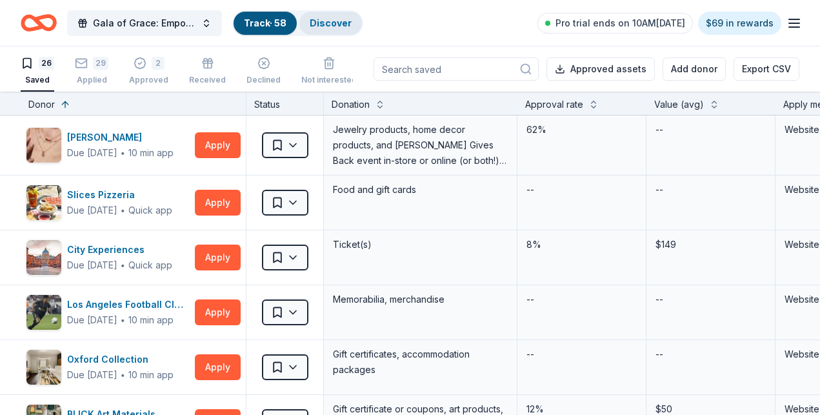
click at [334, 18] on link "Discover" at bounding box center [331, 22] width 42 height 11
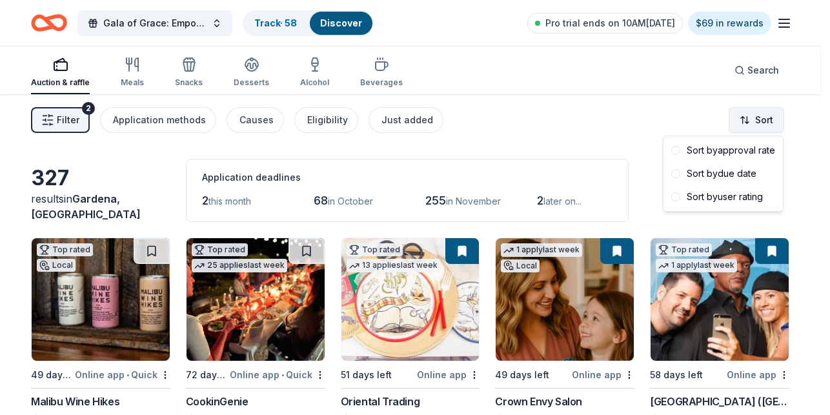
click at [697, 123] on html "Gala of Grace: Empowering Futures for El Porvenir Track · 58 Discover Pro trial…" at bounding box center [415, 207] width 830 height 415
click at [697, 146] on div "Sort by approval rate" at bounding box center [723, 150] width 114 height 23
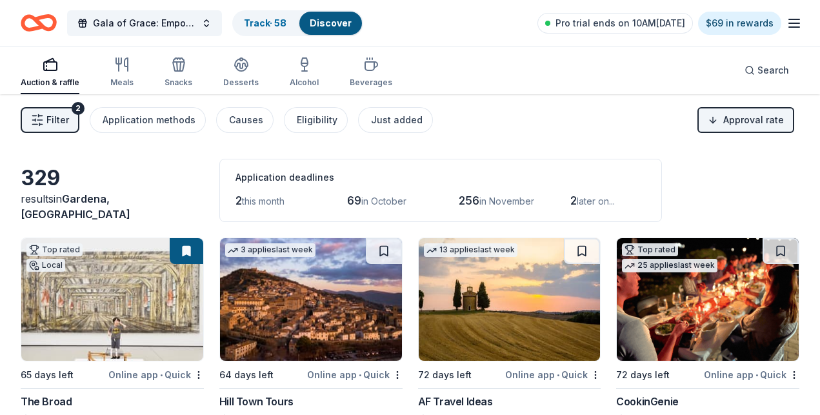
click at [44, 125] on icon "button" at bounding box center [37, 120] width 13 height 13
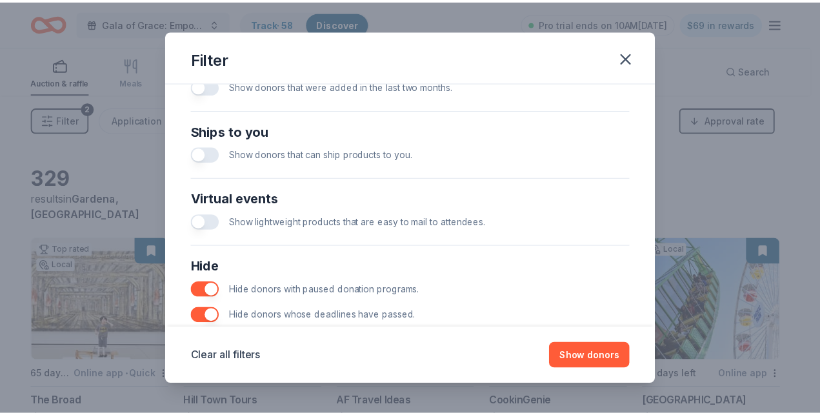
scroll to position [605, 0]
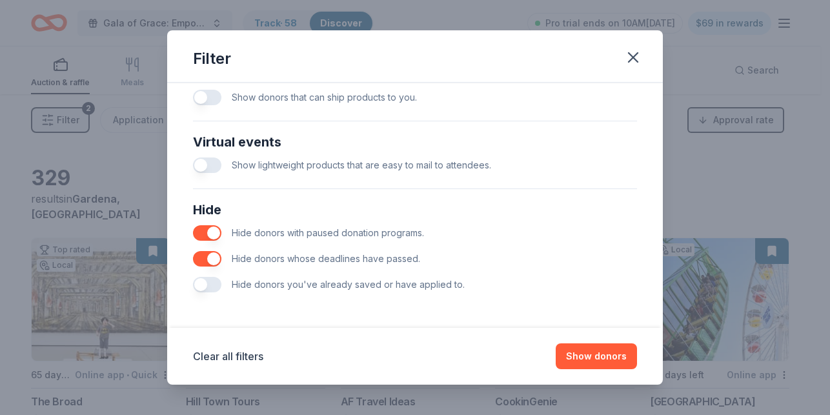
click at [210, 284] on button "button" at bounding box center [207, 284] width 28 height 15
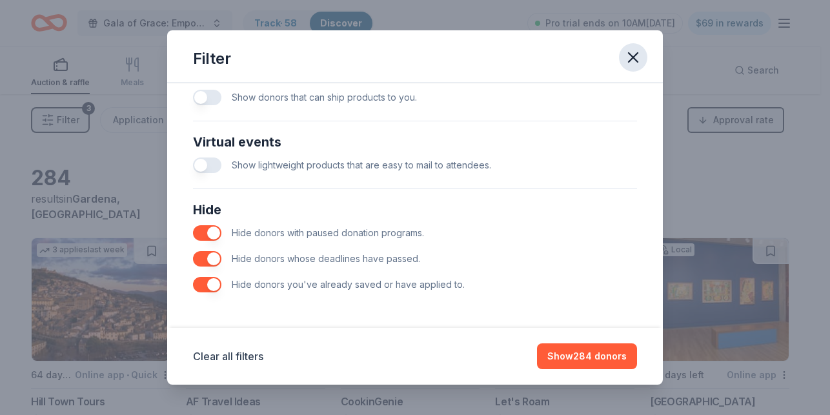
click at [638, 63] on icon "button" at bounding box center [633, 57] width 18 height 18
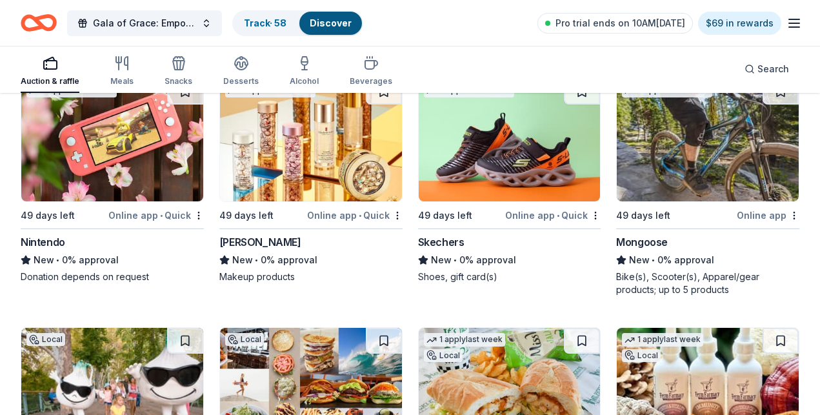
scroll to position [13124, 0]
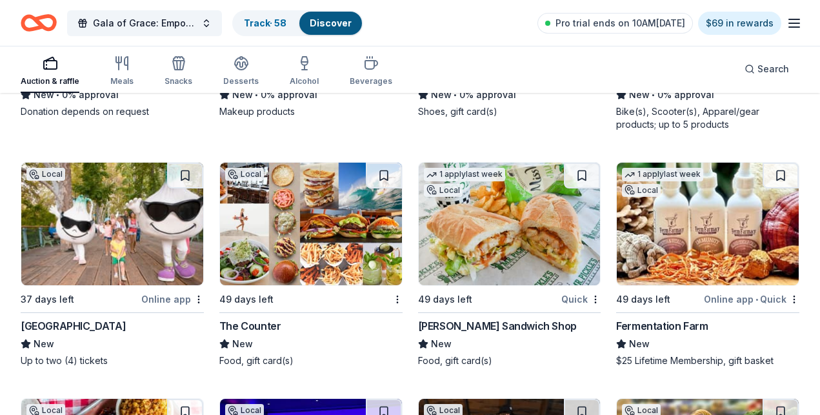
click at [697, 25] on icon "button" at bounding box center [794, 22] width 15 height 15
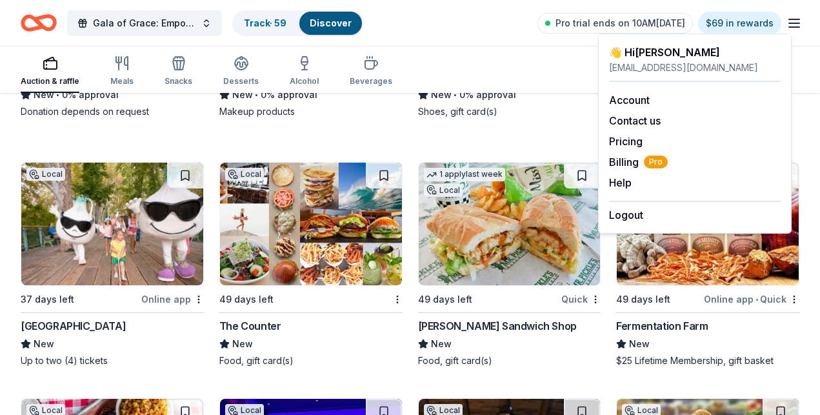
click at [697, 25] on icon "button" at bounding box center [794, 22] width 15 height 15
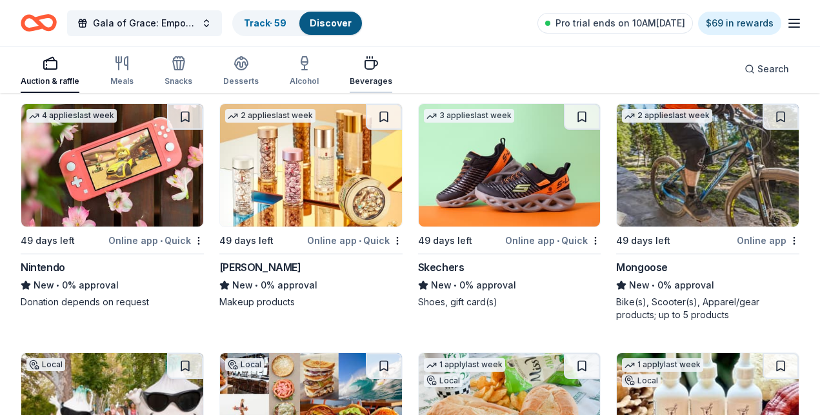
scroll to position [12931, 0]
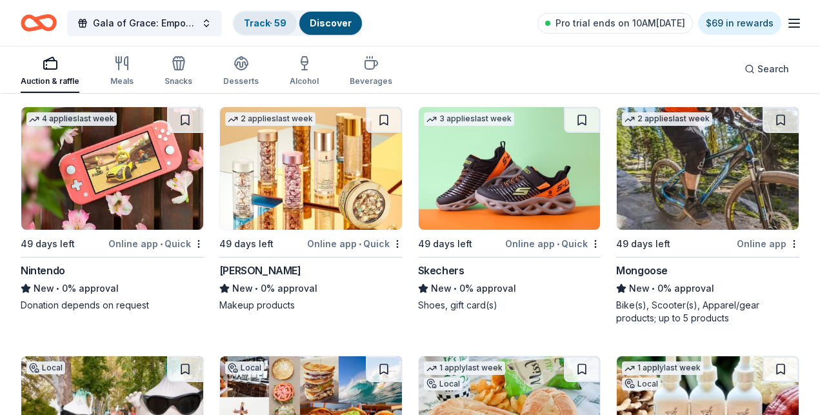
click at [286, 25] on link "Track · 59" at bounding box center [265, 22] width 43 height 11
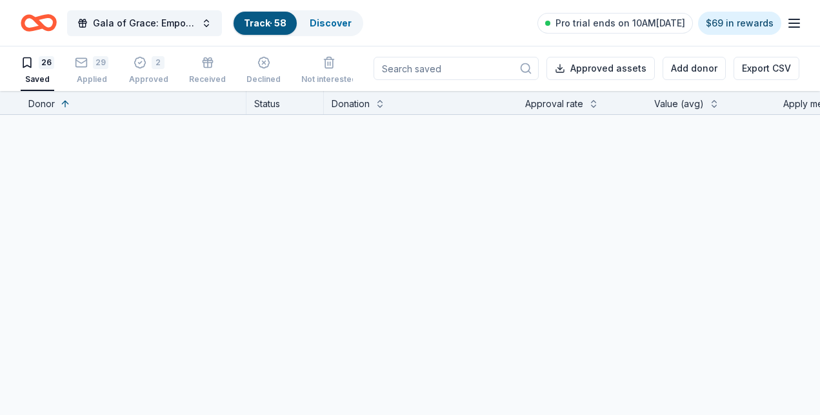
scroll to position [1, 0]
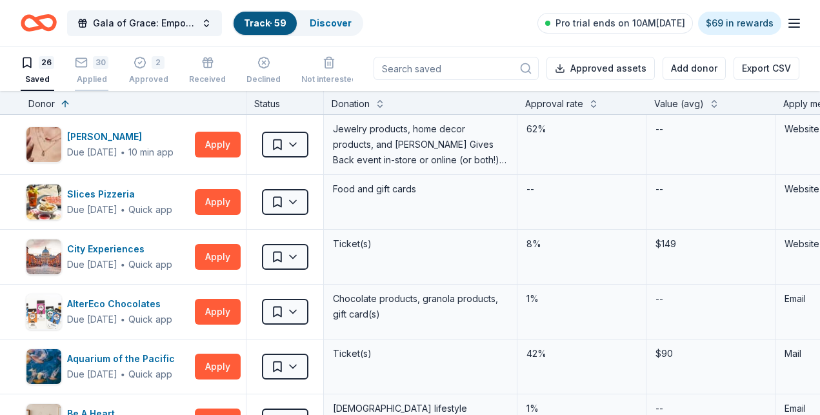
click at [105, 81] on div "Applied" at bounding box center [92, 79] width 34 height 10
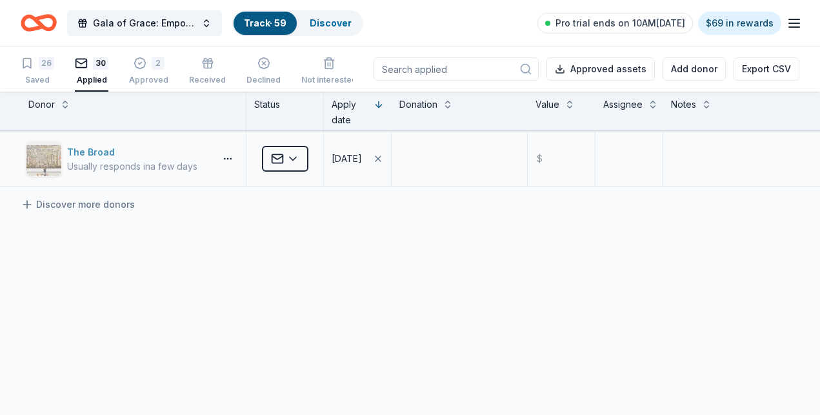
scroll to position [1613, 0]
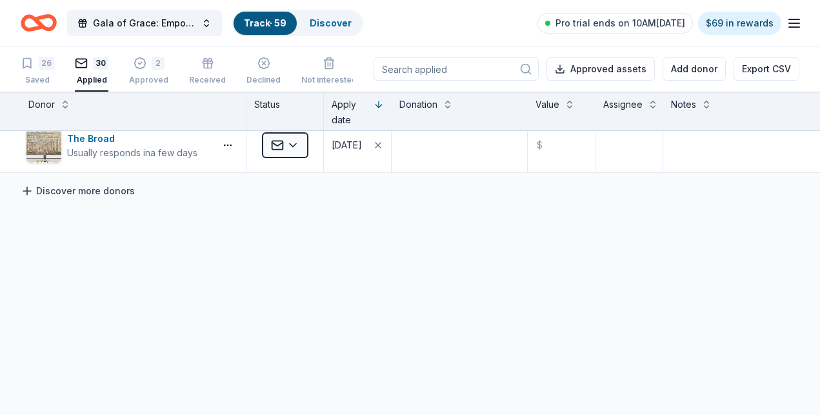
click at [92, 183] on link "Discover more donors" at bounding box center [78, 190] width 114 height 15
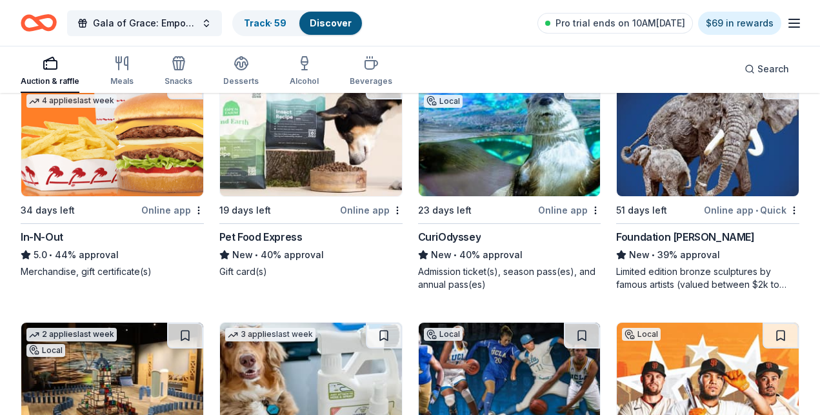
scroll to position [1436, 0]
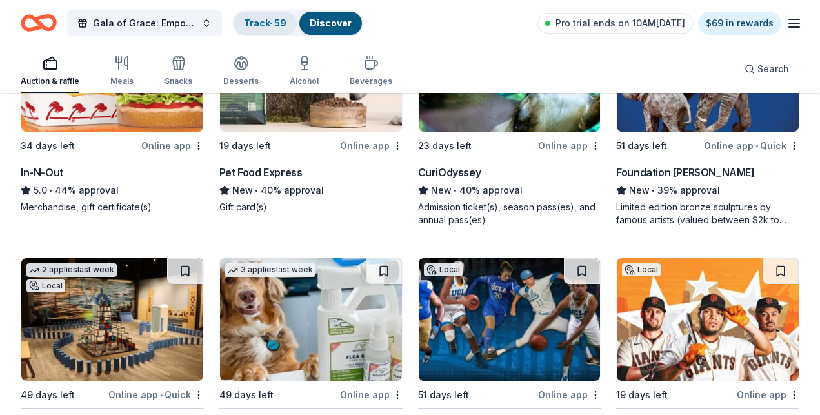
click at [264, 23] on link "Track · 59" at bounding box center [265, 22] width 43 height 11
click at [284, 19] on link "Track · 59" at bounding box center [265, 22] width 43 height 11
click at [285, 30] on div "Track · 59" at bounding box center [265, 23] width 63 height 23
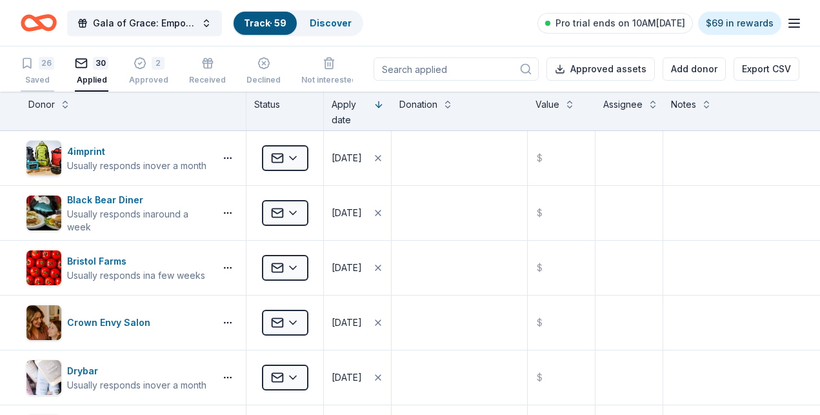
click at [43, 75] on div "Saved" at bounding box center [38, 80] width 34 height 10
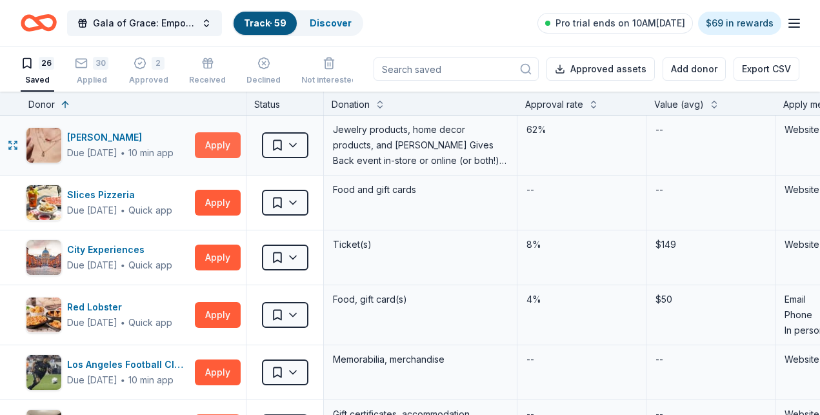
click at [227, 146] on button "Apply" at bounding box center [218, 145] width 46 height 26
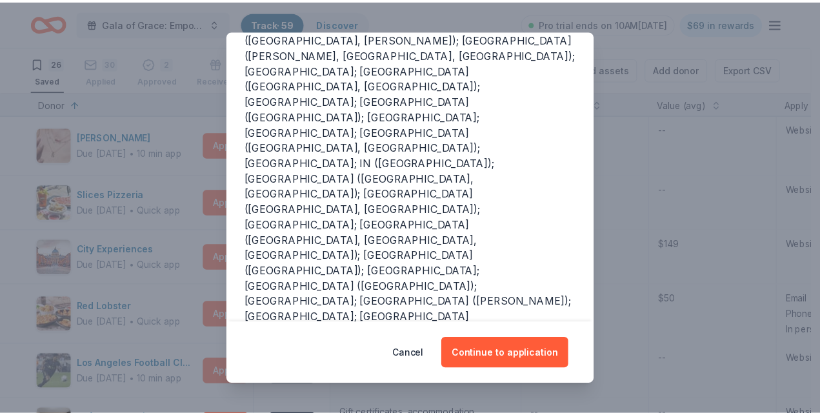
scroll to position [210, 0]
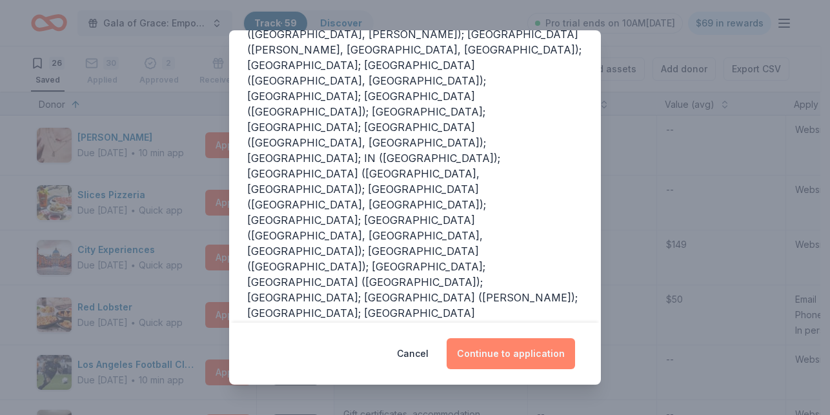
click at [490, 358] on button "Continue to application" at bounding box center [510, 353] width 128 height 31
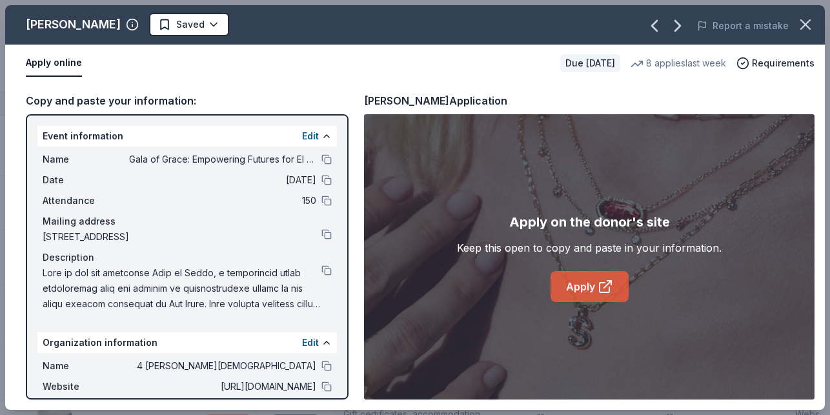
click at [569, 289] on link "Apply" at bounding box center [589, 286] width 78 height 31
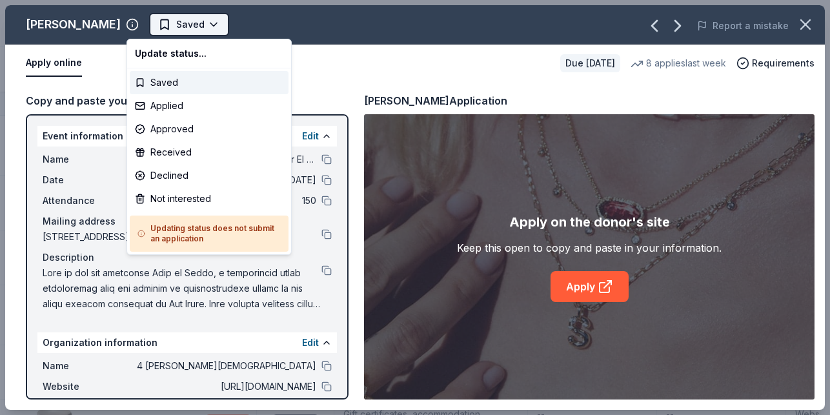
click at [193, 23] on html "Gala of Grace: Empowering Futures for El Porvenir Track · 59 Discover Pro trial…" at bounding box center [415, 207] width 830 height 415
click at [186, 101] on div "Applied" at bounding box center [209, 105] width 159 height 23
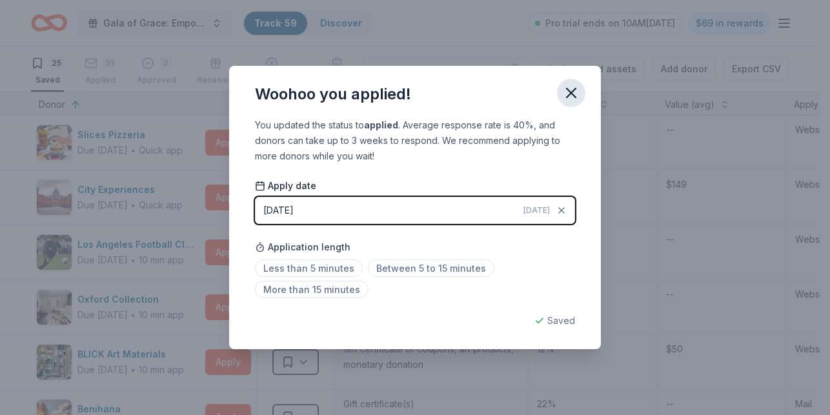
click at [571, 88] on icon "button" at bounding box center [571, 93] width 18 height 18
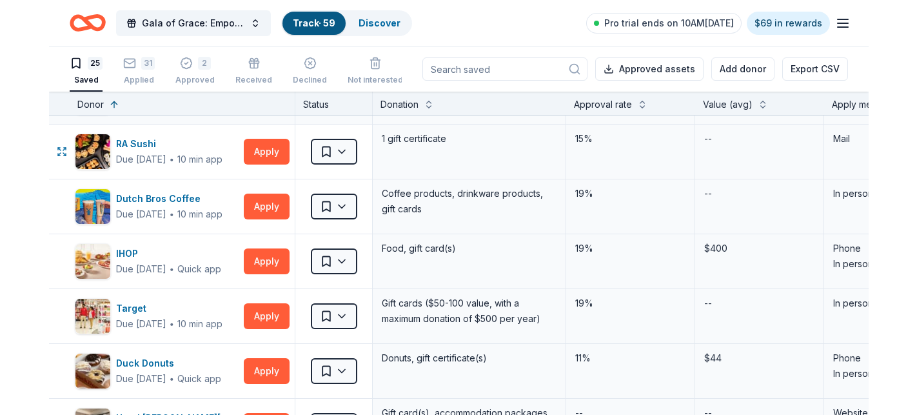
scroll to position [323, 0]
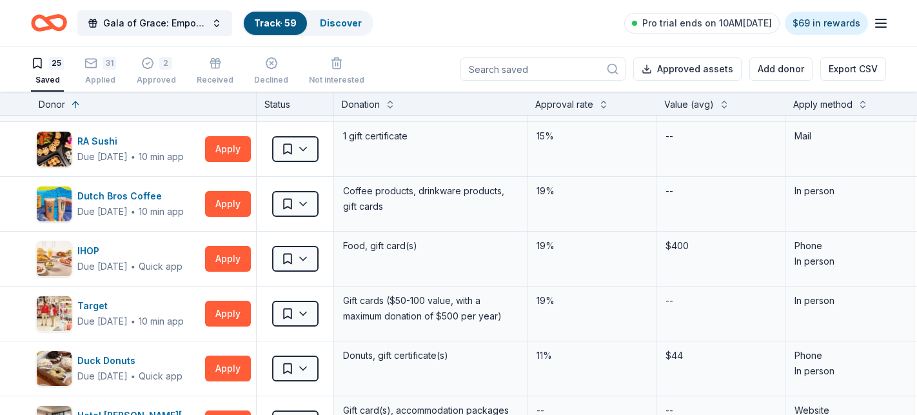
click at [697, 117] on div "Mail" at bounding box center [850, 94] width 129 height 54
click at [697, 108] on div "Apply method" at bounding box center [823, 104] width 59 height 15
click at [697, 99] on button at bounding box center [863, 103] width 10 height 13
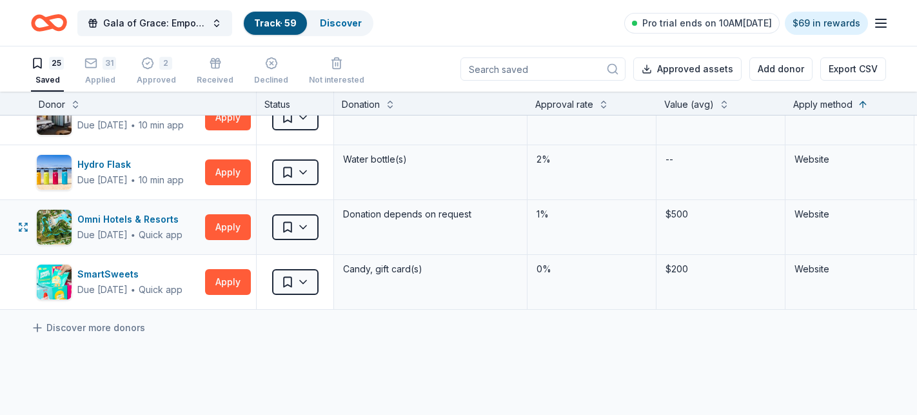
scroll to position [1161, 0]
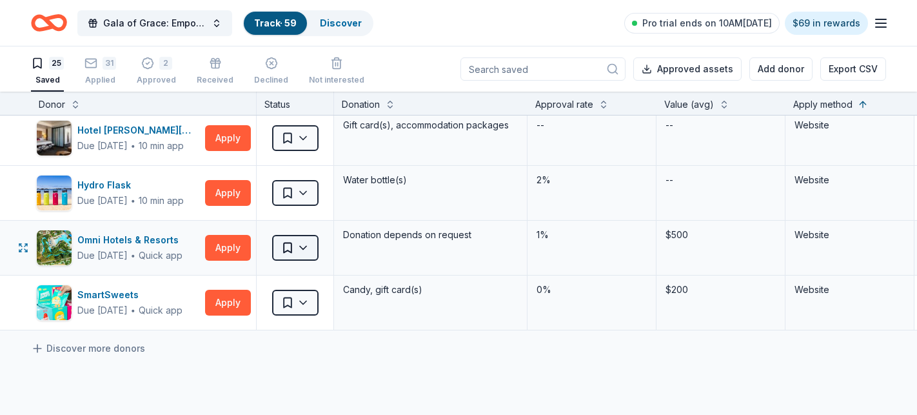
click at [312, 257] on html "Gala of Grace: Empowering Futures for El Porvenir Track · 59 Discover Pro trial…" at bounding box center [458, 207] width 917 height 415
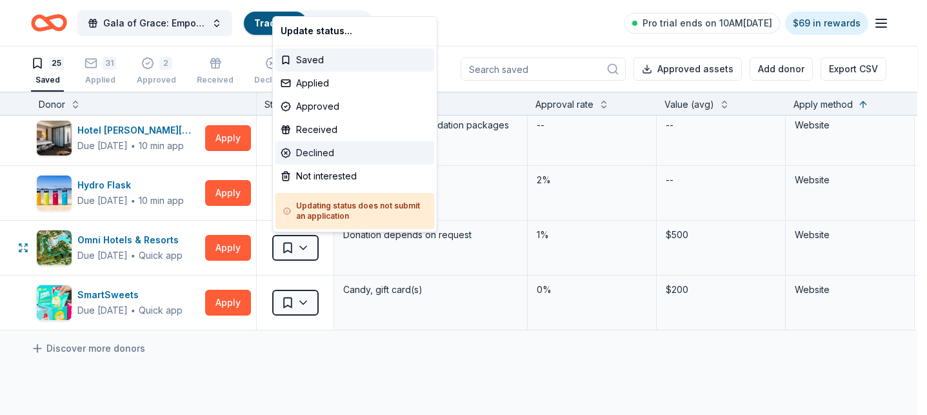
click at [362, 146] on div "Declined" at bounding box center [355, 152] width 159 height 23
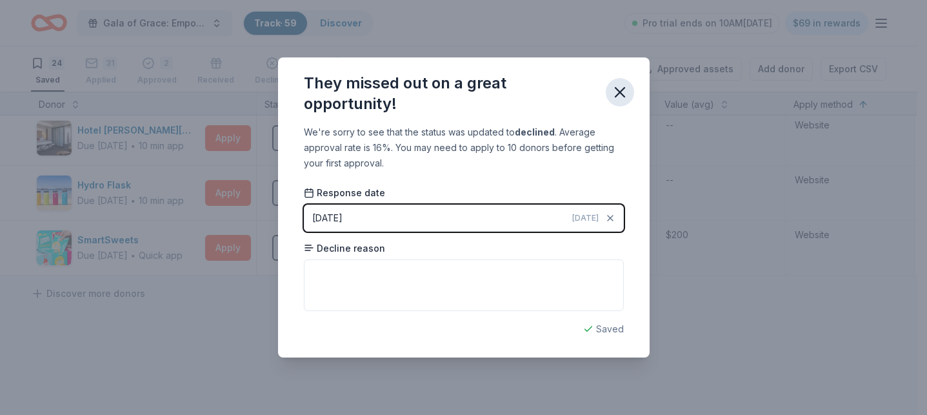
click at [625, 92] on icon "button" at bounding box center [620, 92] width 18 height 18
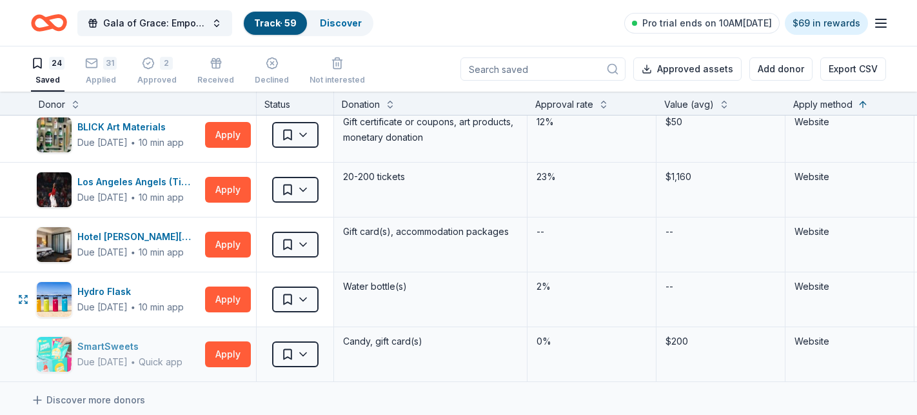
scroll to position [1032, 0]
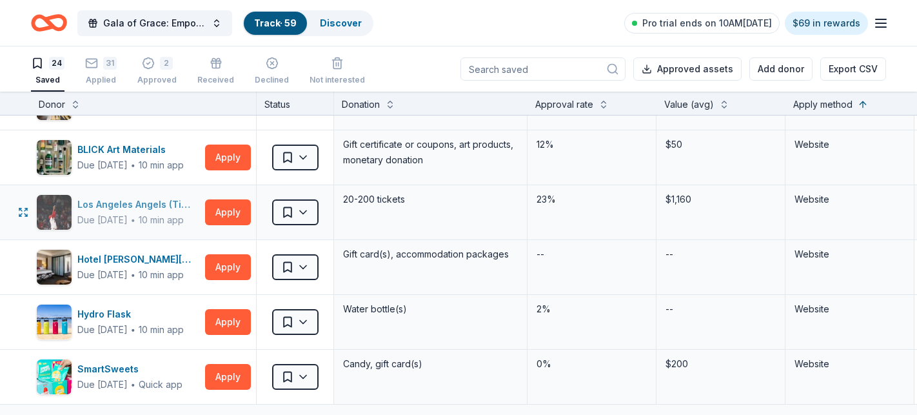
click at [125, 205] on div "Los Angeles Angels (Ticket Donation)" at bounding box center [138, 204] width 123 height 15
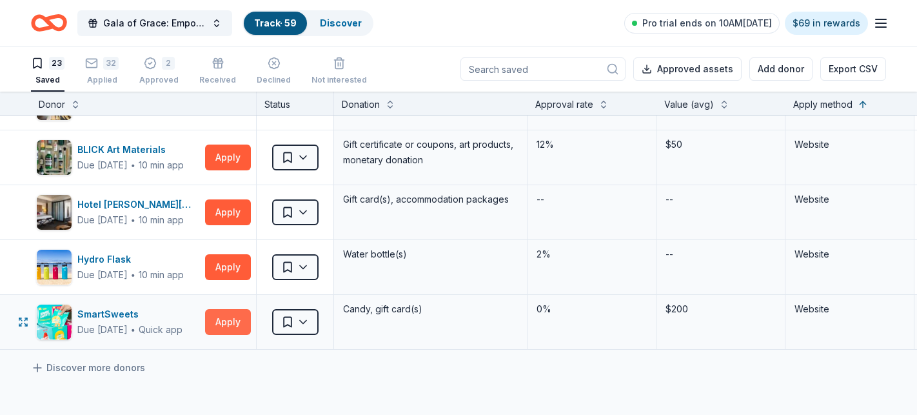
click at [223, 319] on button "Apply" at bounding box center [228, 322] width 46 height 26
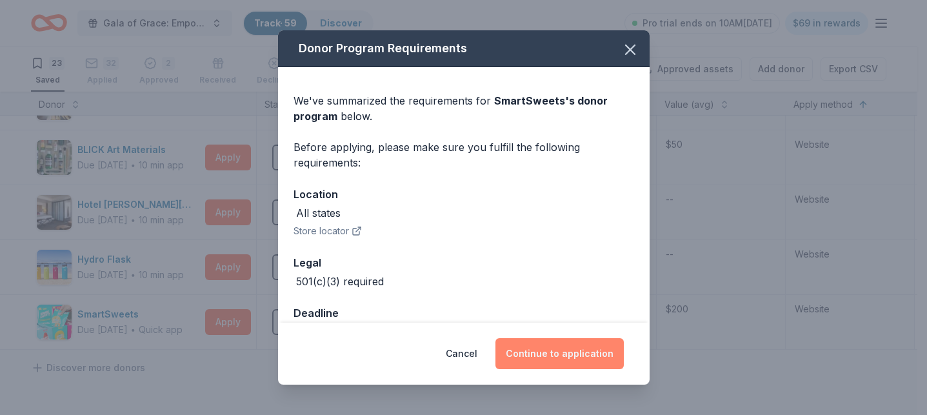
click at [612, 359] on button "Continue to application" at bounding box center [560, 353] width 128 height 31
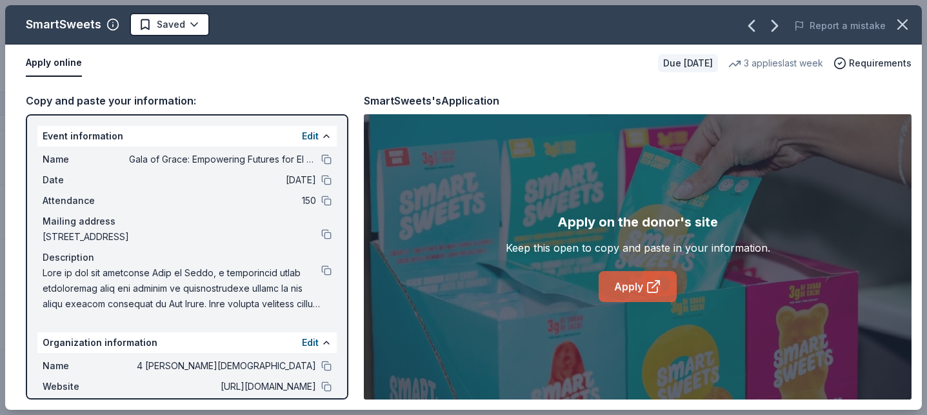
click at [622, 284] on link "Apply" at bounding box center [638, 286] width 78 height 31
click at [183, 33] on html "Gala of Grace: Empowering Futures for El Porvenir Track · 59 Discover Pro trial…" at bounding box center [463, 207] width 927 height 415
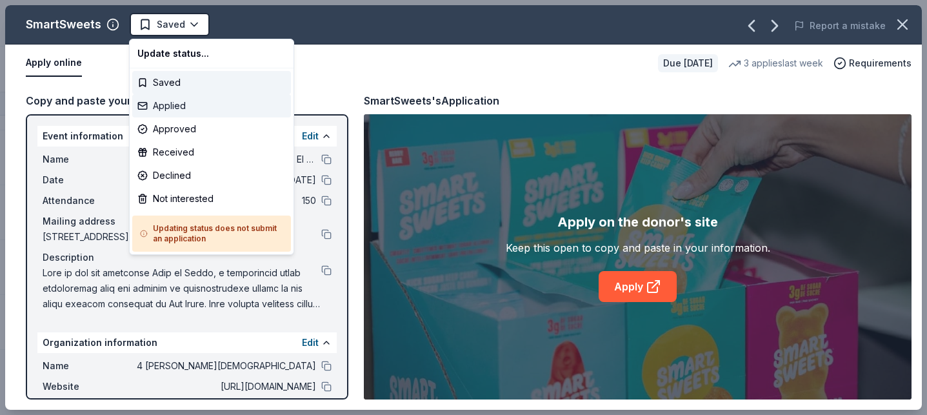
click at [185, 114] on div "Applied" at bounding box center [211, 105] width 159 height 23
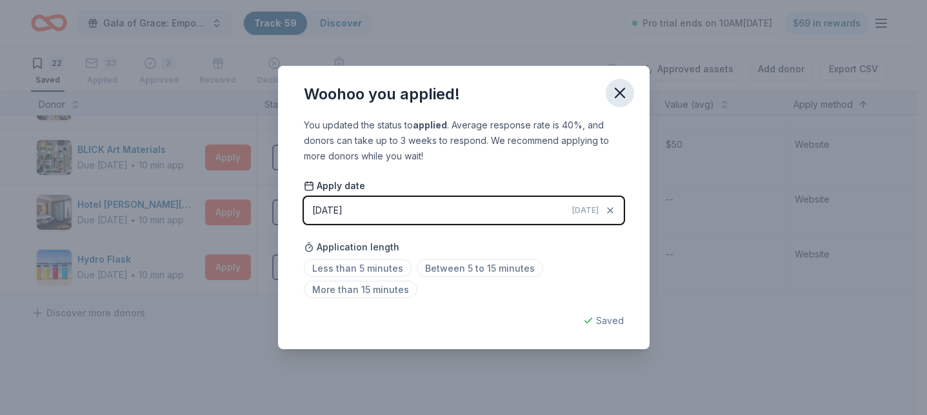
click at [629, 87] on button "button" at bounding box center [620, 93] width 28 height 28
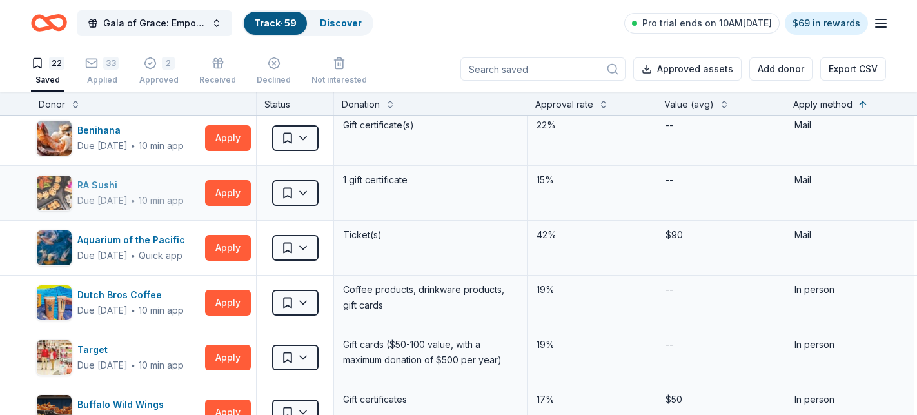
scroll to position [0, 0]
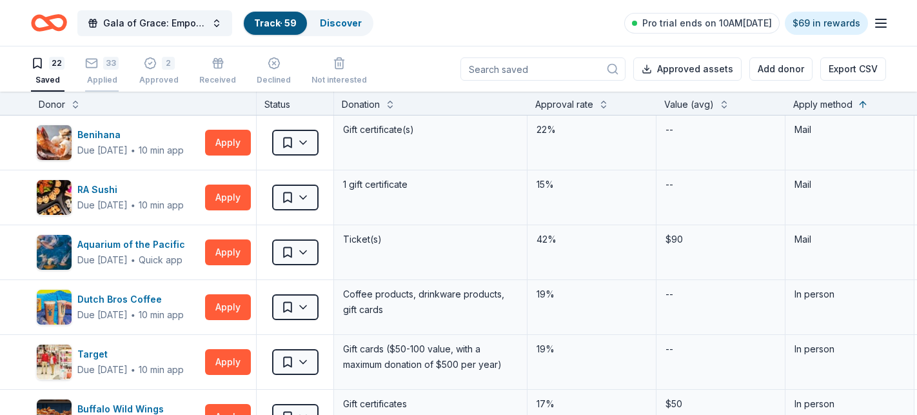
click at [106, 75] on div "Applied" at bounding box center [102, 80] width 34 height 10
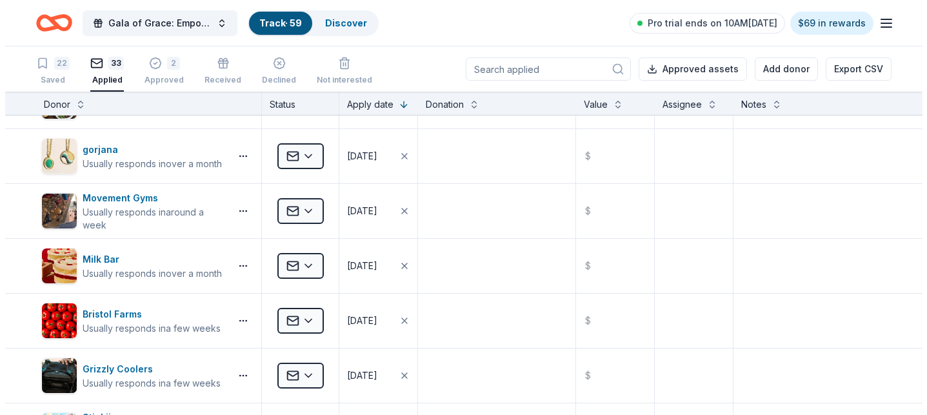
scroll to position [774, 0]
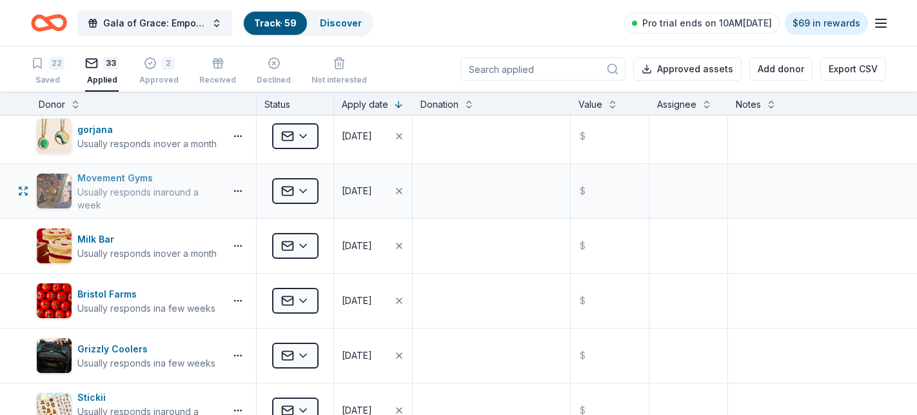
click at [125, 173] on div "Movement Gyms" at bounding box center [148, 177] width 143 height 15
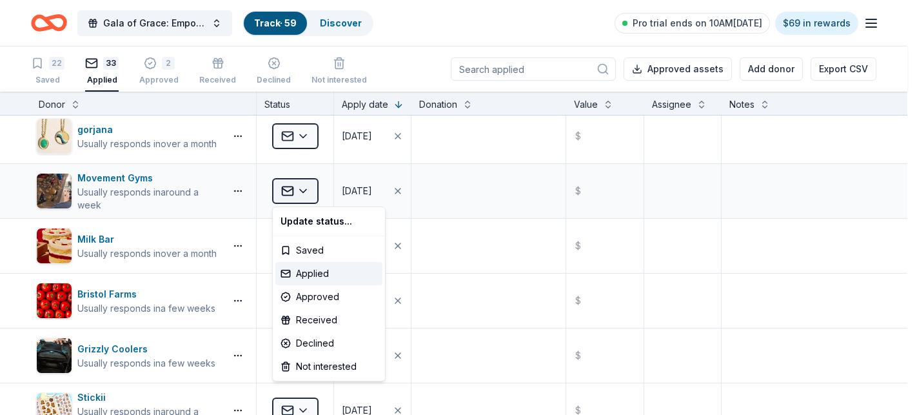
click at [301, 192] on html "Gala of Grace: Empowering Futures for El Porvenir Track · 59 Discover Pro trial…" at bounding box center [458, 207] width 917 height 415
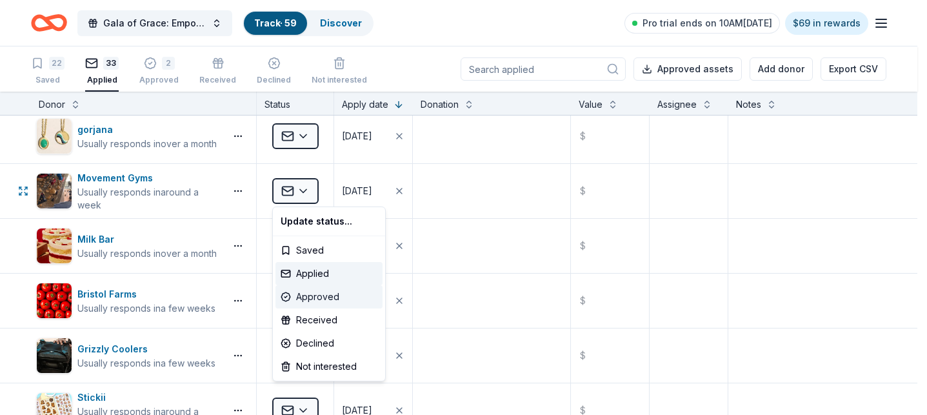
click at [323, 292] on div "Approved" at bounding box center [329, 296] width 107 height 23
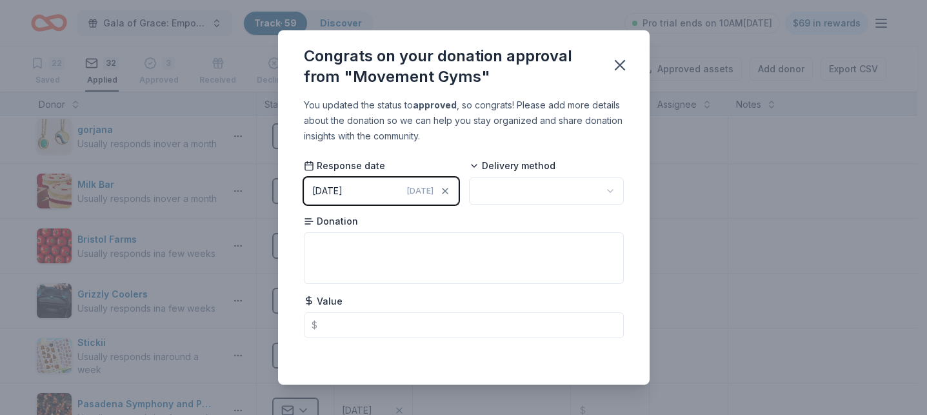
drag, startPoint x: 619, startPoint y: 65, endPoint x: 677, endPoint y: 6, distance: 82.1
click at [619, 63] on icon "button" at bounding box center [620, 65] width 18 height 18
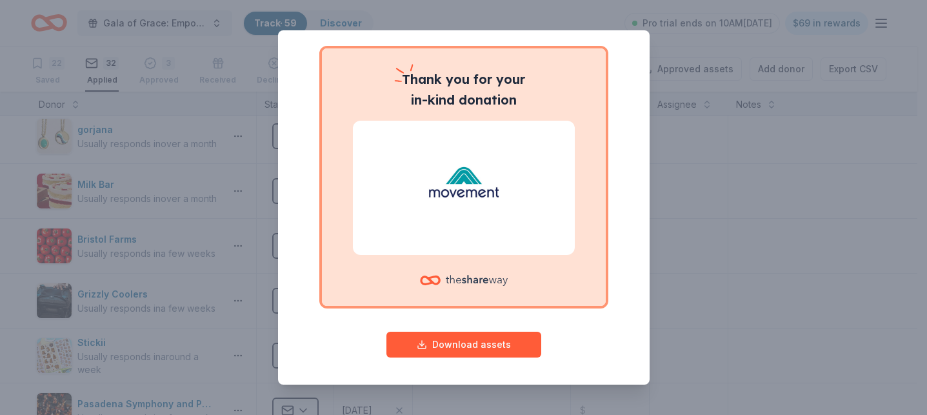
scroll to position [86, 0]
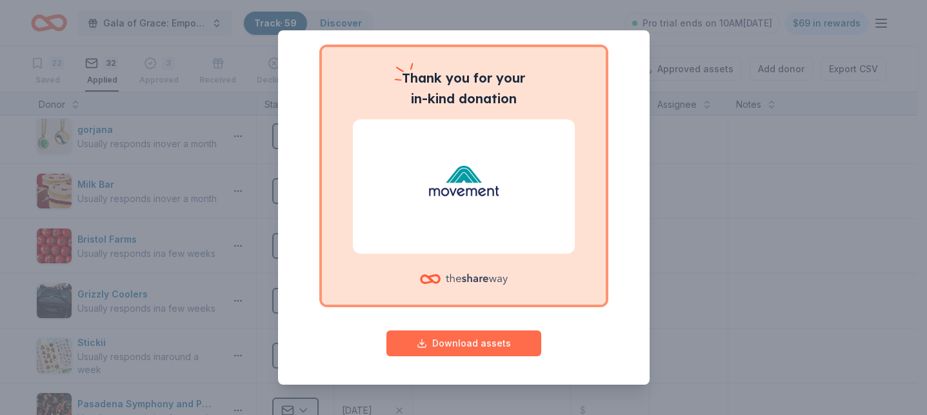
click at [481, 345] on button "Download assets" at bounding box center [463, 343] width 155 height 26
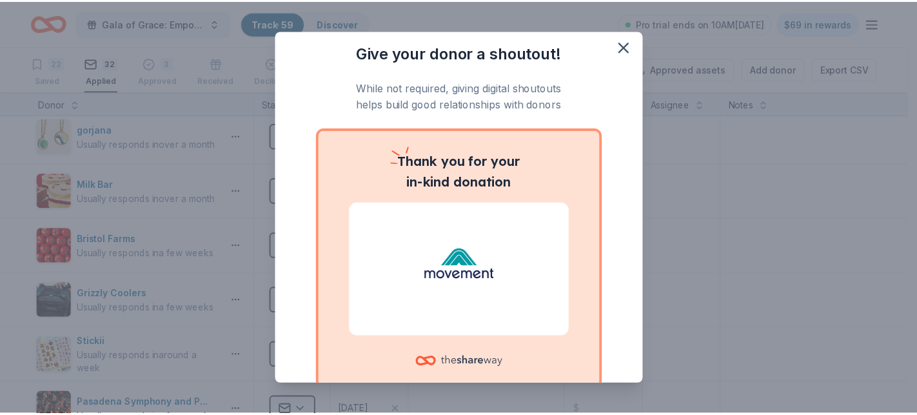
scroll to position [0, 0]
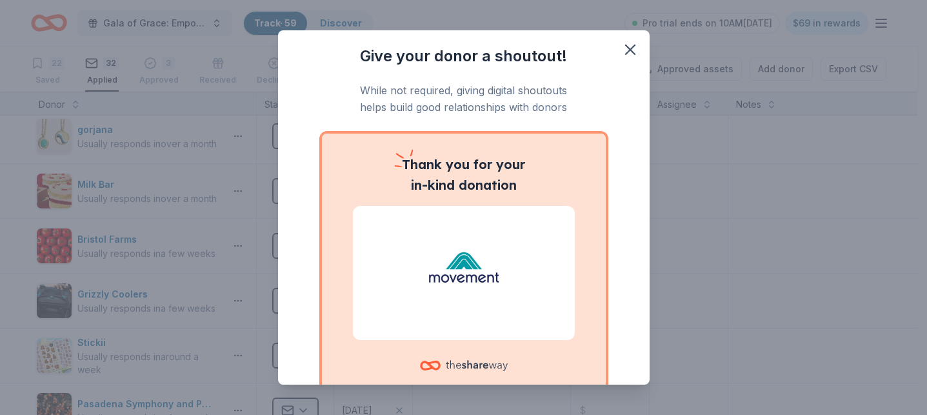
click at [605, 54] on h3 "Give your donor a shoutout!" at bounding box center [464, 56] width 320 height 21
click at [621, 47] on icon "button" at bounding box center [630, 50] width 18 height 18
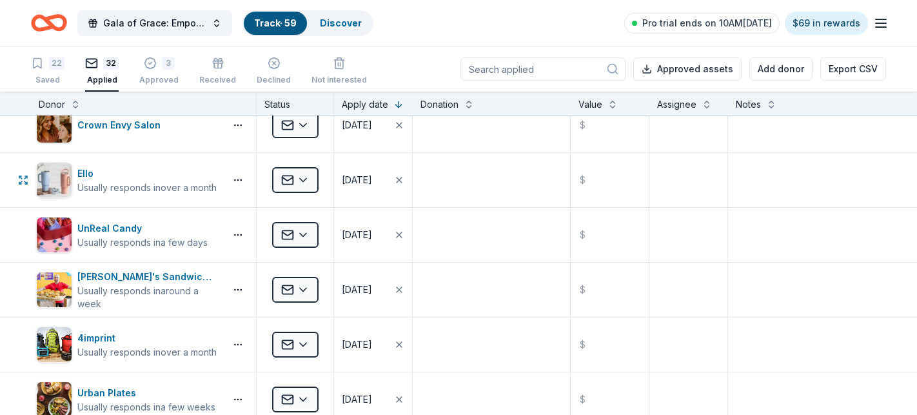
scroll to position [452, 0]
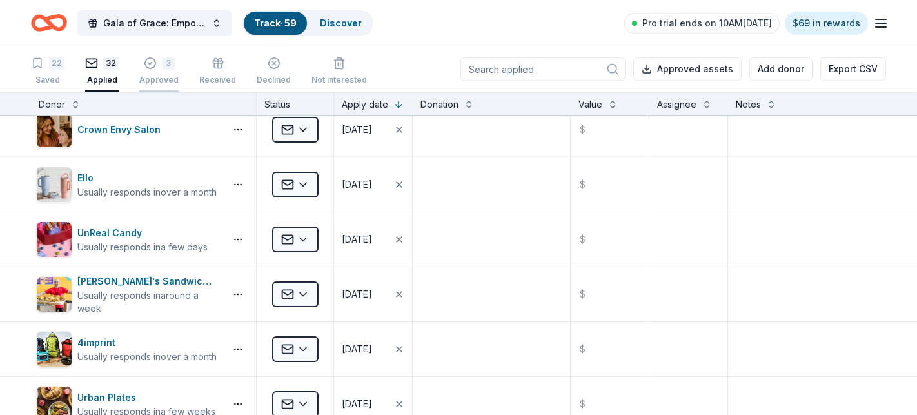
click at [148, 62] on icon "button" at bounding box center [150, 56] width 11 height 11
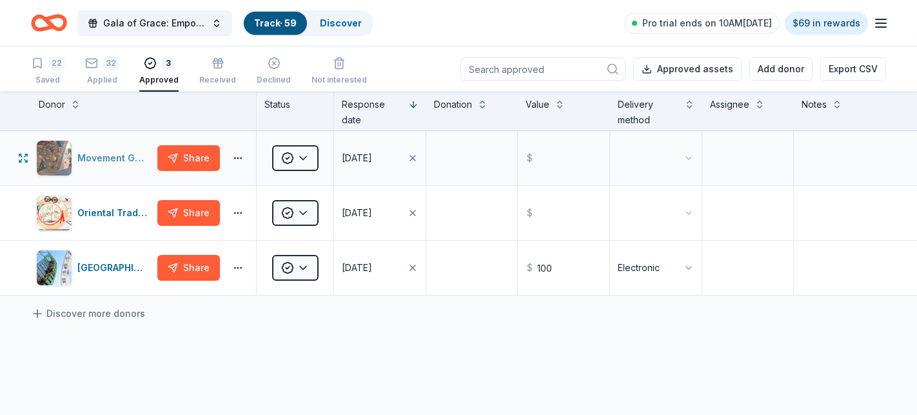
click at [107, 159] on div "Movement Gyms" at bounding box center [114, 157] width 75 height 15
click at [54, 65] on div "22" at bounding box center [56, 63] width 15 height 13
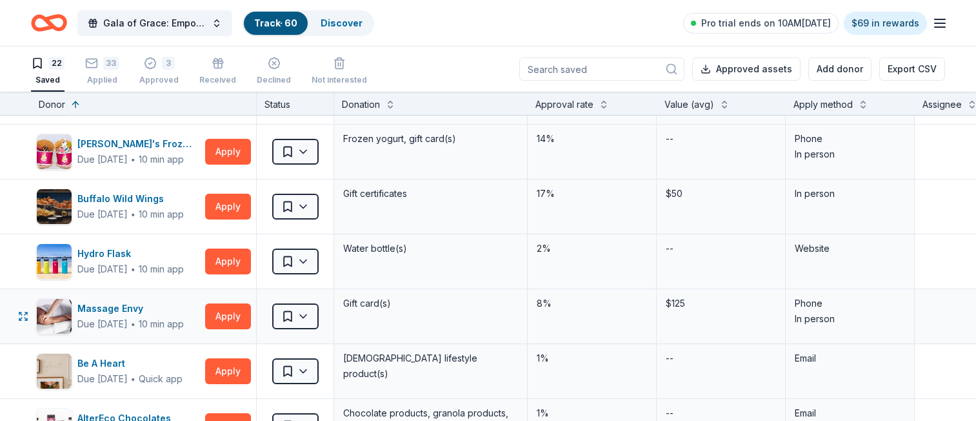
scroll to position [710, 0]
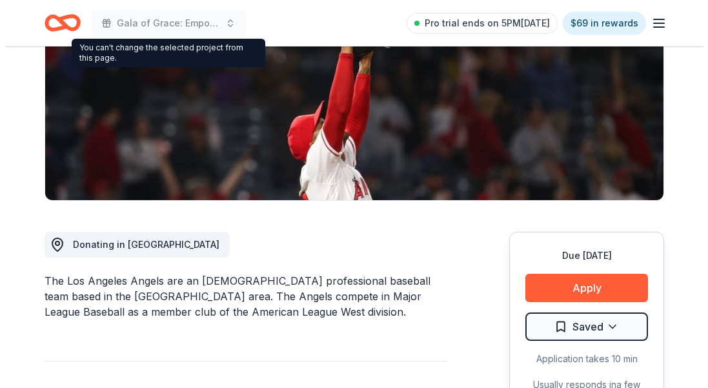
scroll to position [323, 0]
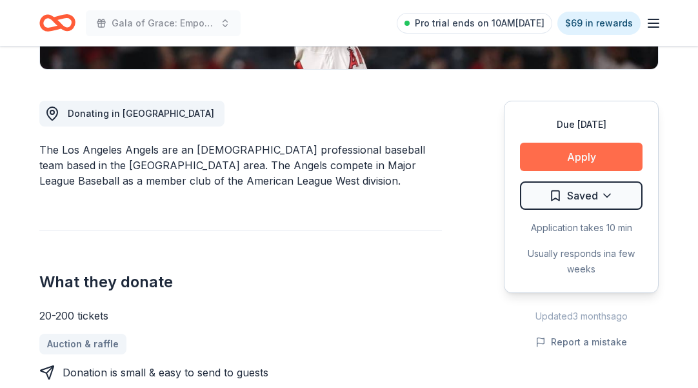
click at [542, 155] on button "Apply" at bounding box center [581, 157] width 123 height 28
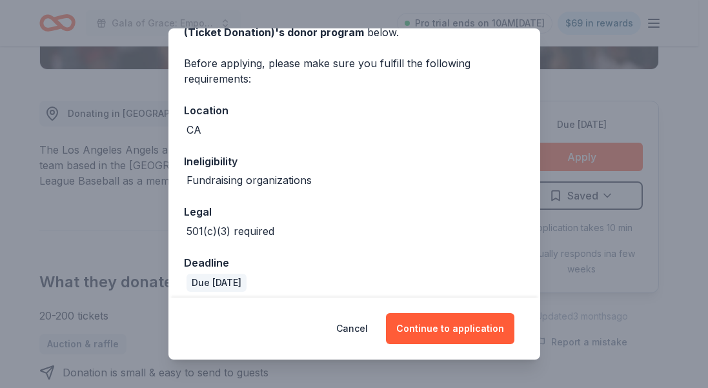
scroll to position [92, 0]
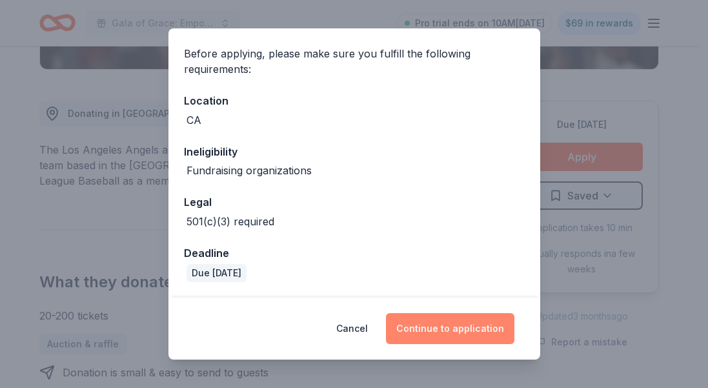
click at [432, 330] on button "Continue to application" at bounding box center [450, 328] width 128 height 31
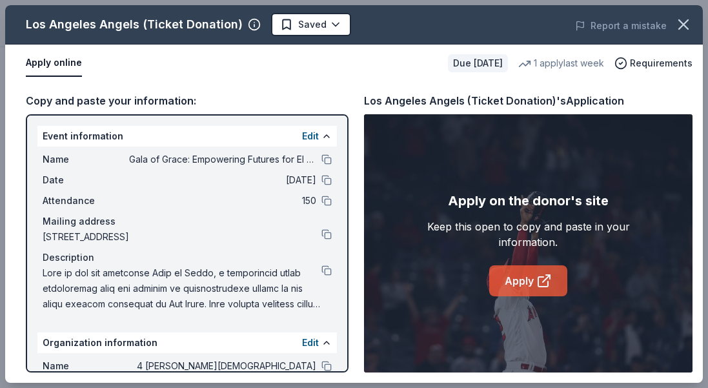
click at [522, 272] on link "Apply" at bounding box center [528, 280] width 78 height 31
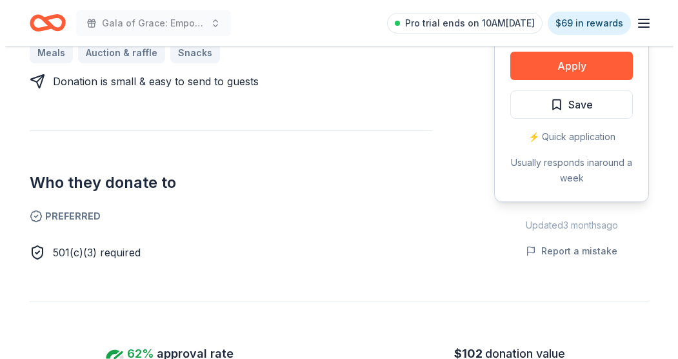
scroll to position [645, 0]
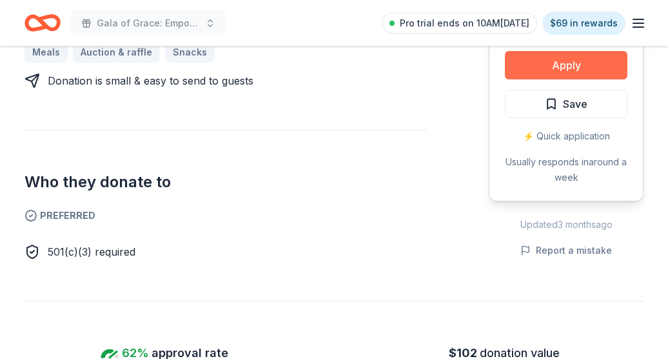
click at [507, 77] on button "Apply" at bounding box center [566, 65] width 123 height 28
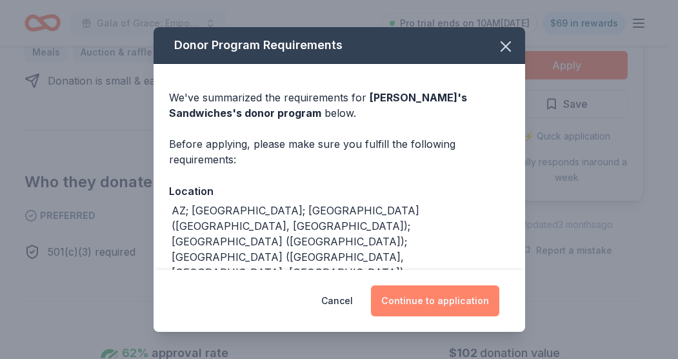
click at [445, 286] on button "Continue to application" at bounding box center [435, 300] width 128 height 31
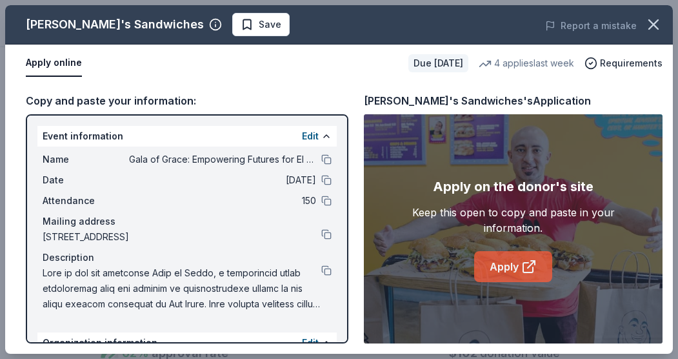
click at [503, 263] on link "Apply" at bounding box center [513, 266] width 78 height 31
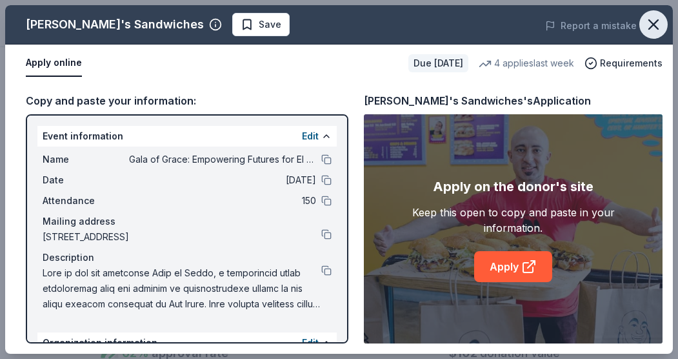
click at [652, 21] on icon "button" at bounding box center [654, 24] width 18 height 18
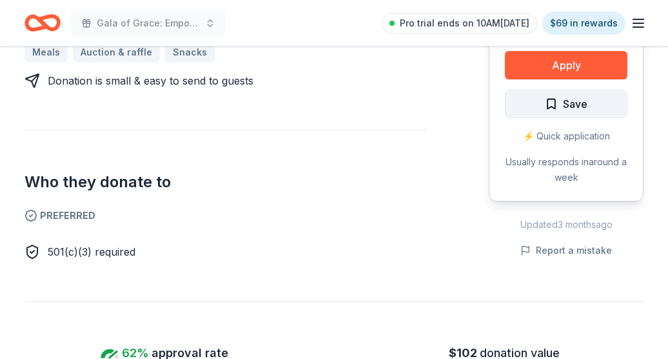
click at [577, 111] on span "Save" at bounding box center [575, 103] width 25 height 17
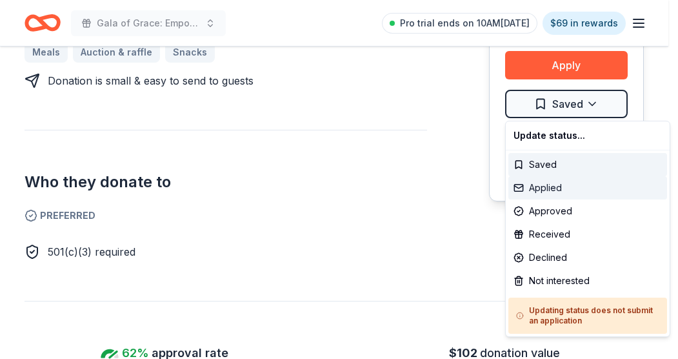
click at [552, 194] on div "Applied" at bounding box center [587, 187] width 159 height 23
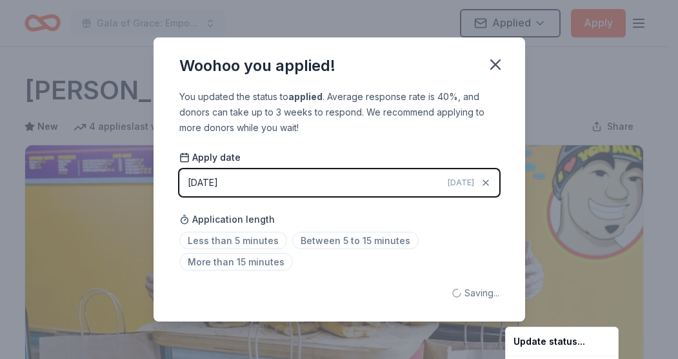
scroll to position [0, 0]
click at [491, 59] on html "Gala of Grace: Empowering Futures for El Porvenir Applied Apply Due in 49 days …" at bounding box center [339, 179] width 678 height 359
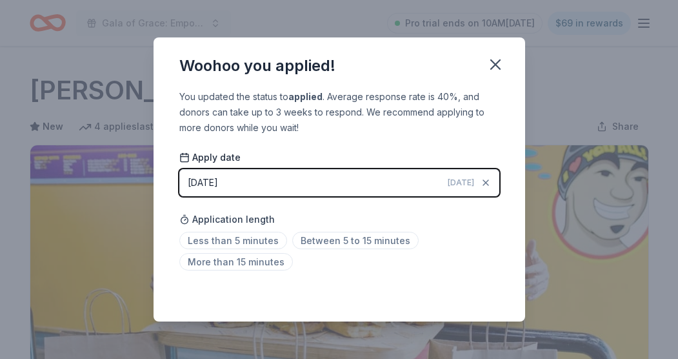
scroll to position [339, 0]
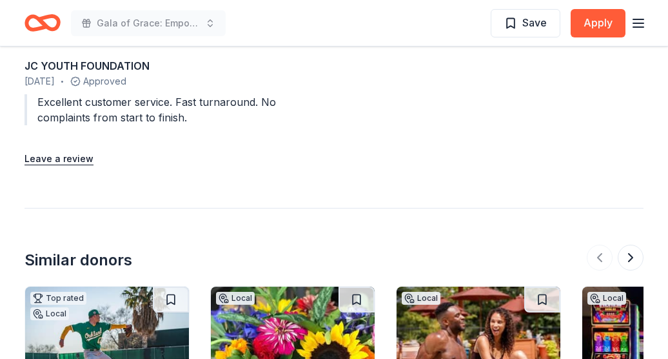
scroll to position [1419, 0]
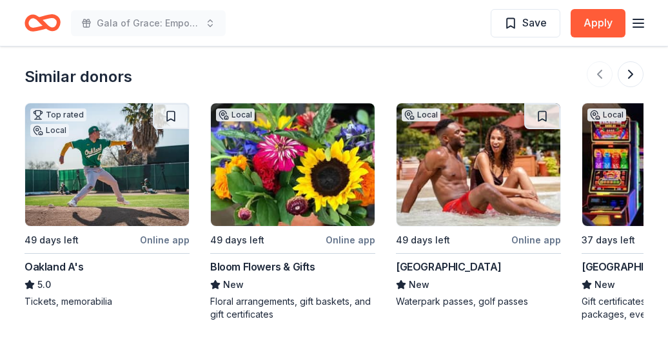
drag, startPoint x: 464, startPoint y: 150, endPoint x: 491, endPoint y: 155, distance: 27.7
click at [491, 155] on img at bounding box center [479, 164] width 164 height 123
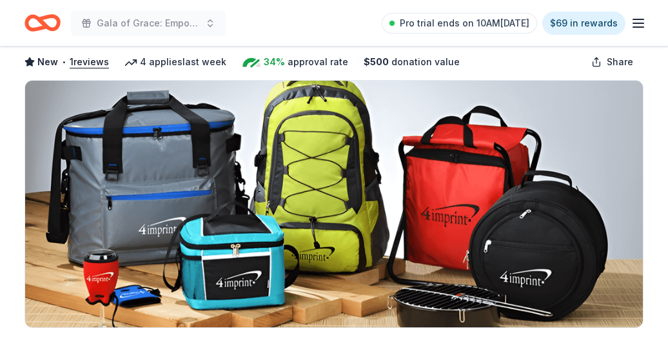
scroll to position [516, 0]
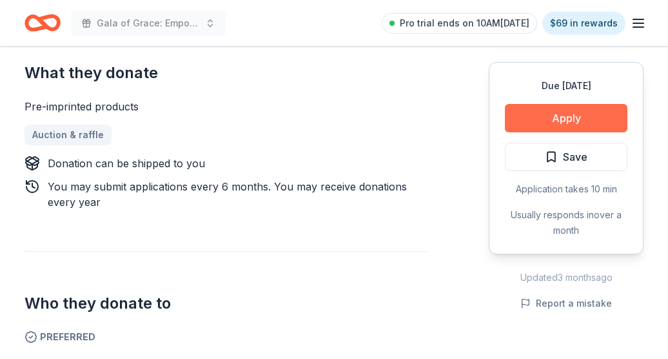
click at [522, 116] on button "Apply" at bounding box center [566, 118] width 123 height 28
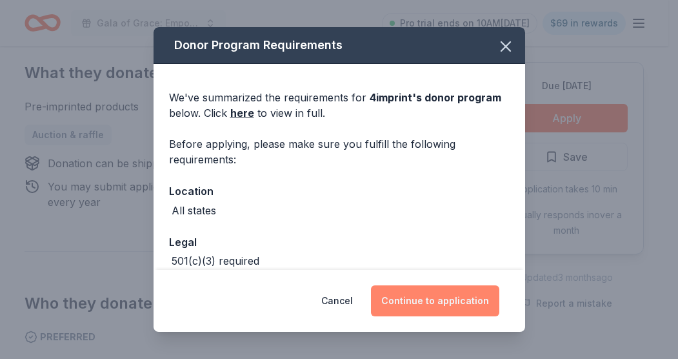
click at [424, 300] on button "Continue to application" at bounding box center [435, 300] width 128 height 31
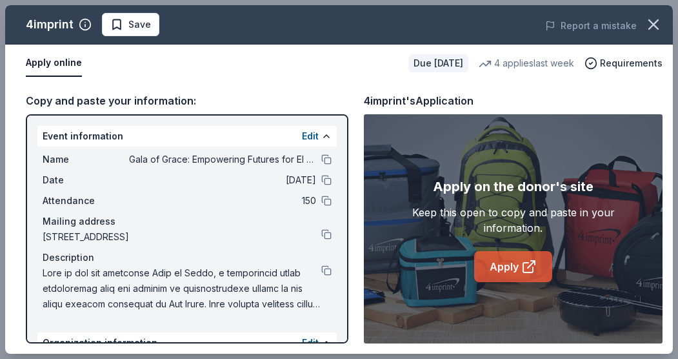
click at [528, 259] on icon at bounding box center [528, 266] width 15 height 15
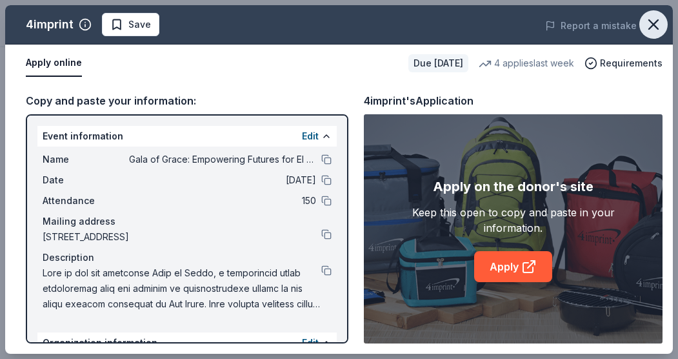
click at [645, 19] on icon "button" at bounding box center [654, 24] width 18 height 18
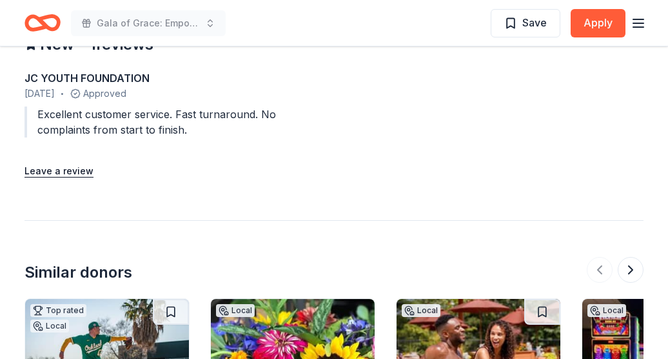
scroll to position [1419, 0]
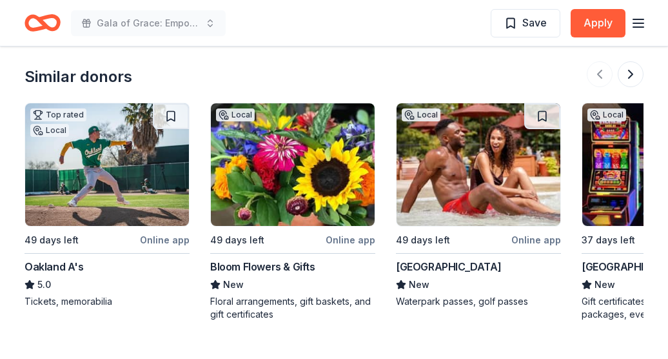
click at [454, 263] on div "Chula Vista Resort" at bounding box center [448, 266] width 105 height 15
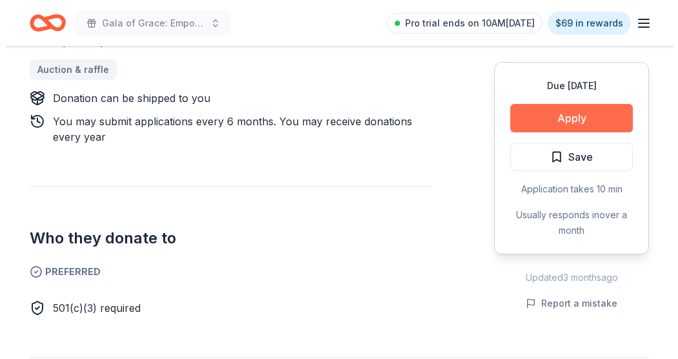
scroll to position [581, 0]
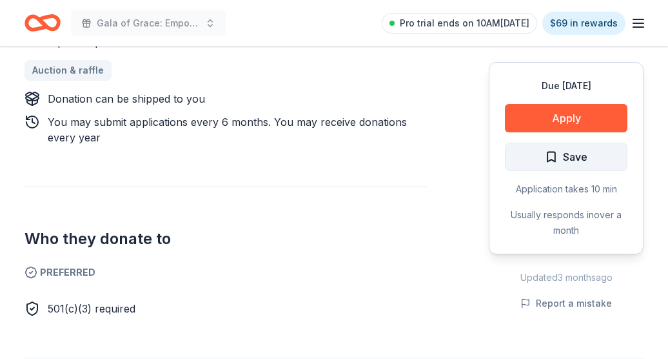
click at [592, 165] on button "Save" at bounding box center [566, 157] width 123 height 28
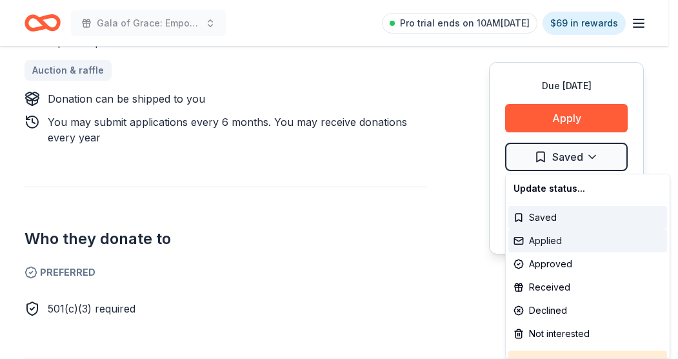
click at [547, 236] on div "Applied" at bounding box center [587, 240] width 159 height 23
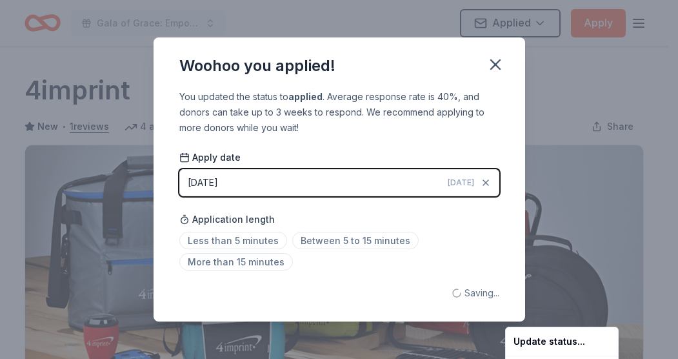
scroll to position [0, 0]
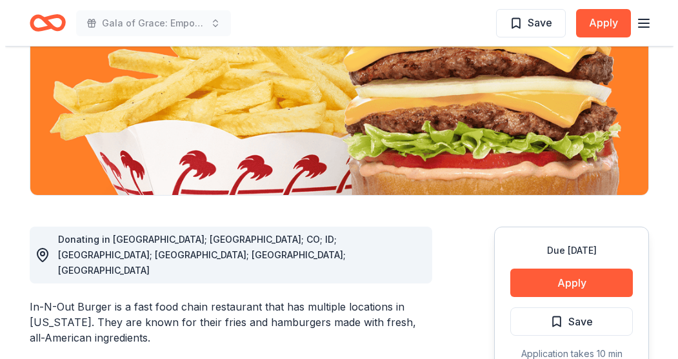
scroll to position [323, 0]
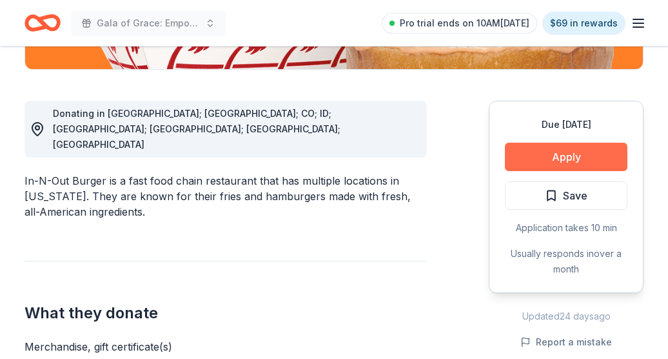
click at [556, 152] on button "Apply" at bounding box center [566, 157] width 123 height 28
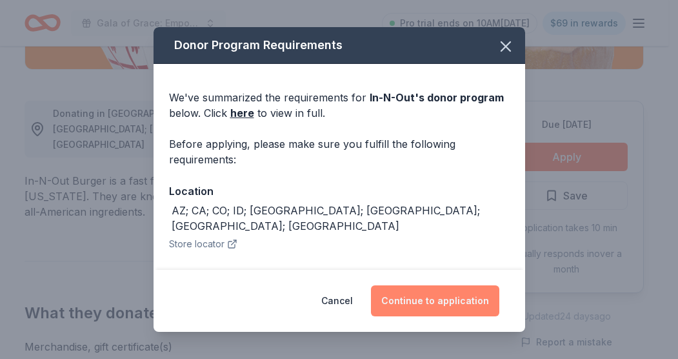
click at [451, 296] on button "Continue to application" at bounding box center [435, 300] width 128 height 31
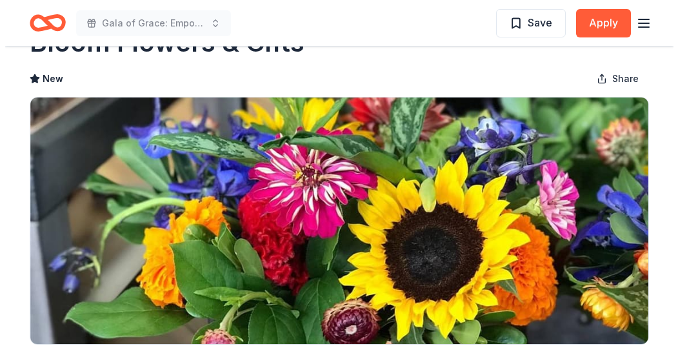
scroll to position [516, 0]
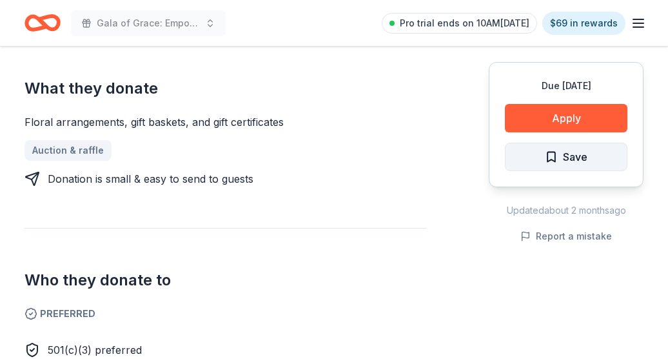
click at [549, 162] on span "Save" at bounding box center [566, 156] width 43 height 17
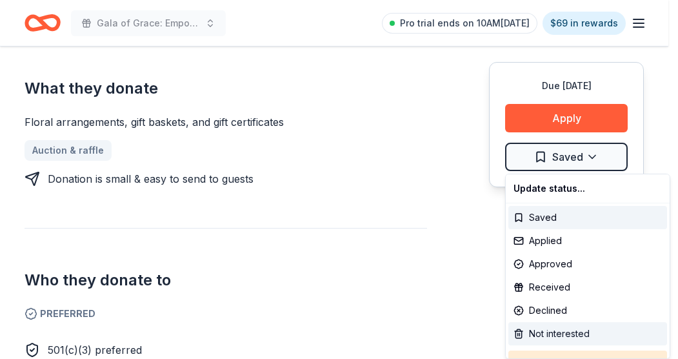
click at [546, 330] on div "Not interested" at bounding box center [587, 333] width 159 height 23
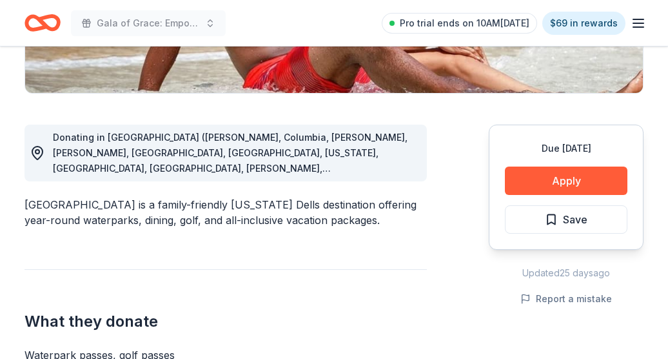
scroll to position [323, 0]
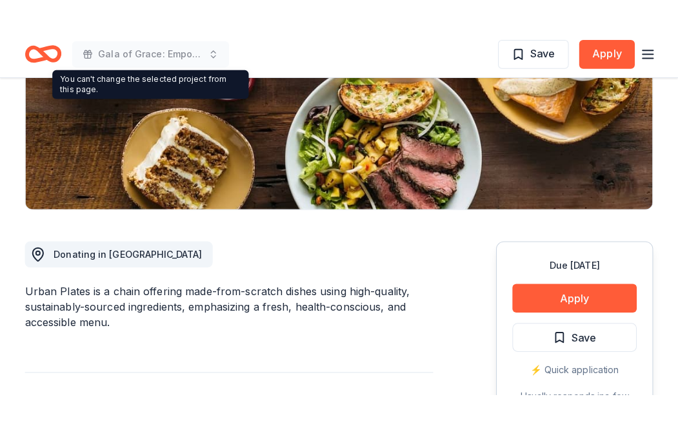
scroll to position [387, 0]
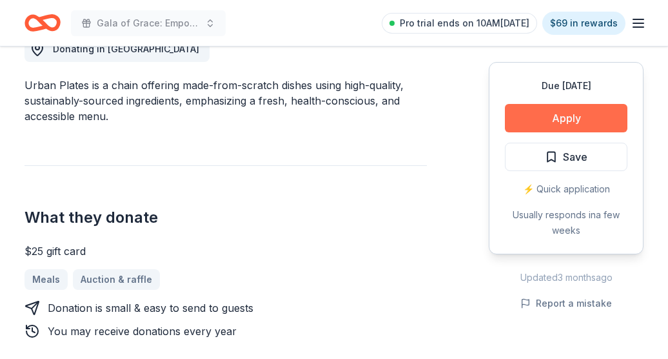
click at [569, 114] on button "Apply" at bounding box center [566, 118] width 123 height 28
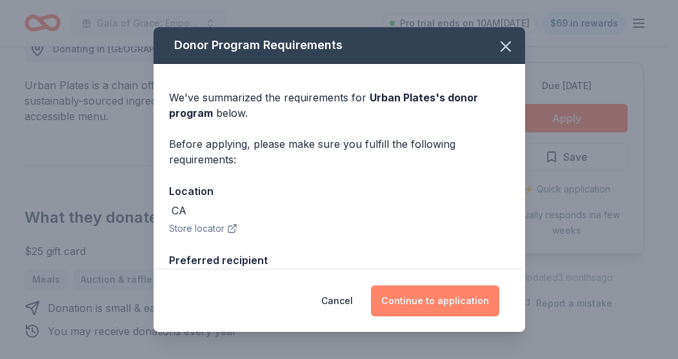
click at [431, 312] on button "Continue to application" at bounding box center [435, 300] width 128 height 31
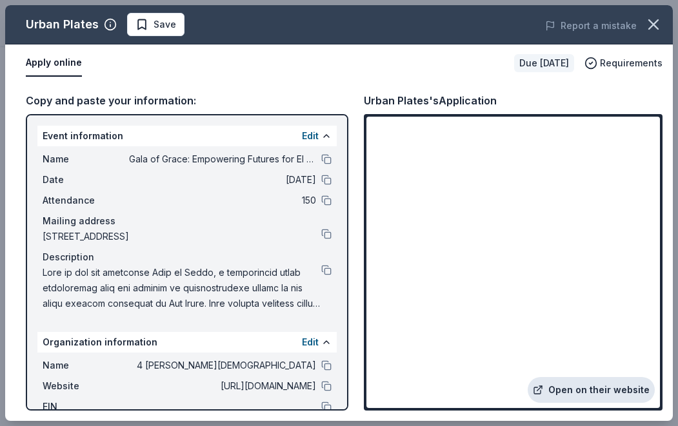
click at [573, 358] on link "Open on their website" at bounding box center [591, 390] width 127 height 26
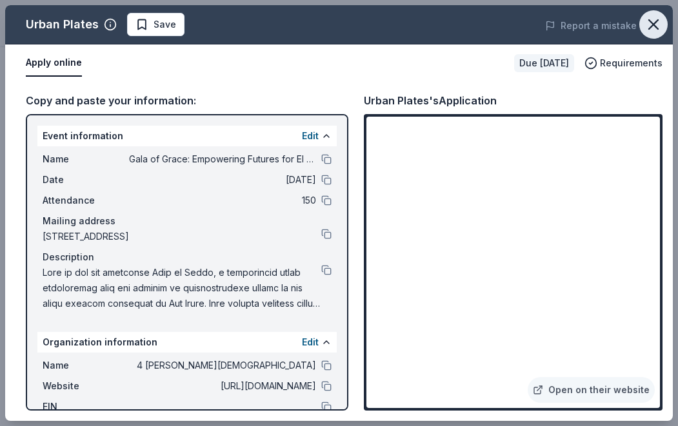
click at [648, 29] on icon "button" at bounding box center [654, 24] width 18 height 18
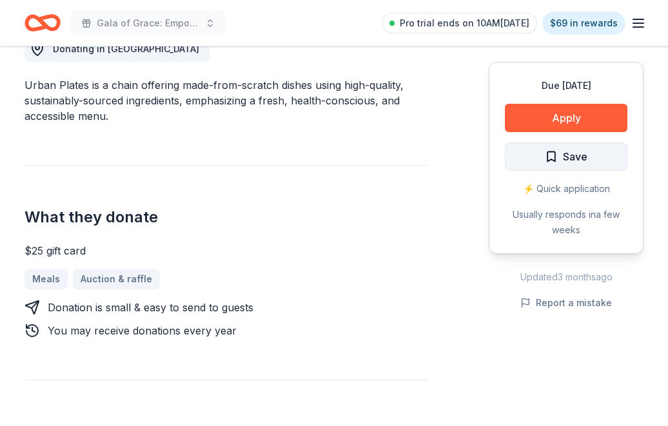
click at [590, 158] on button "Save" at bounding box center [566, 157] width 123 height 28
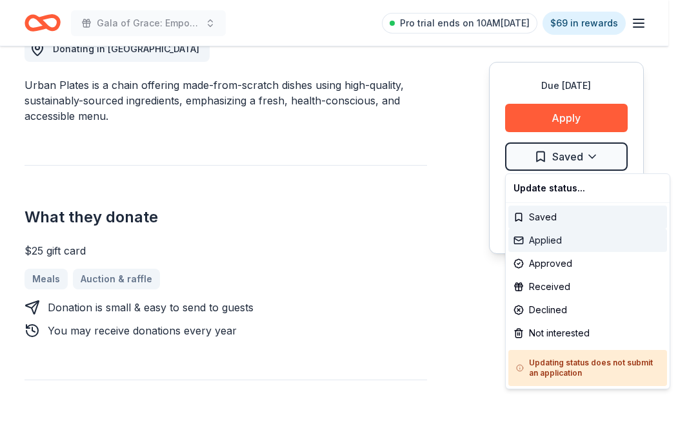
click at [555, 240] on div "Applied" at bounding box center [587, 240] width 159 height 23
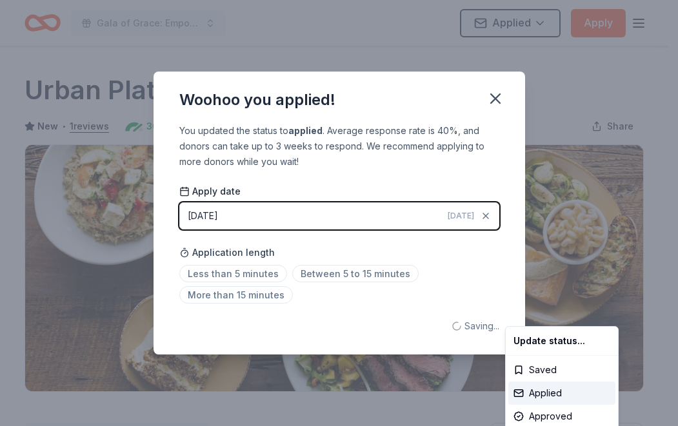
scroll to position [0, 0]
click at [499, 102] on html "Gala of Grace: Empowering Futures for El Porvenir Applied Apply Due [DATE] Shar…" at bounding box center [339, 213] width 678 height 426
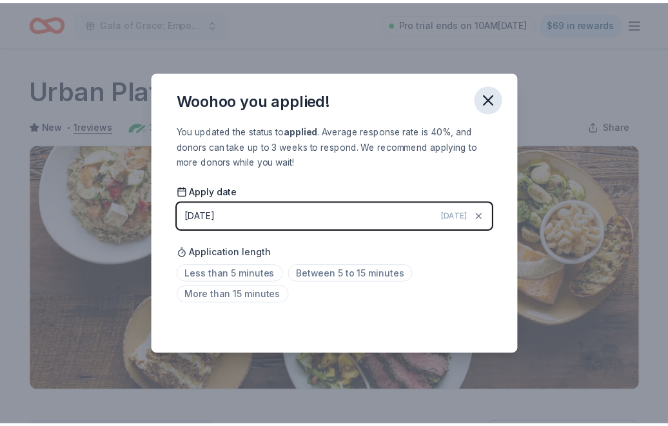
scroll to position [305, 0]
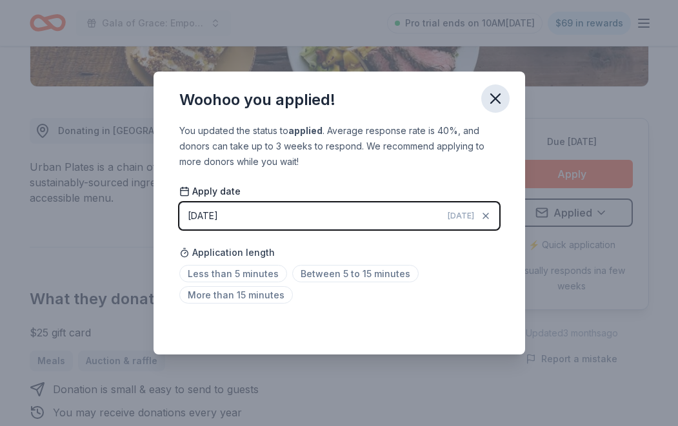
click at [493, 90] on icon "button" at bounding box center [495, 99] width 18 height 18
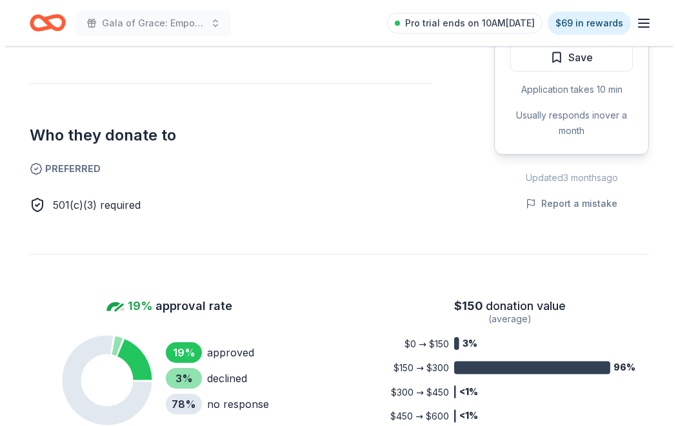
scroll to position [581, 0]
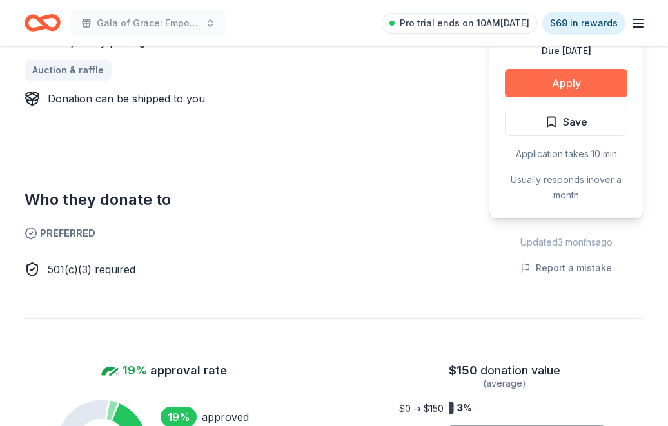
click at [543, 87] on button "Apply" at bounding box center [566, 83] width 123 height 28
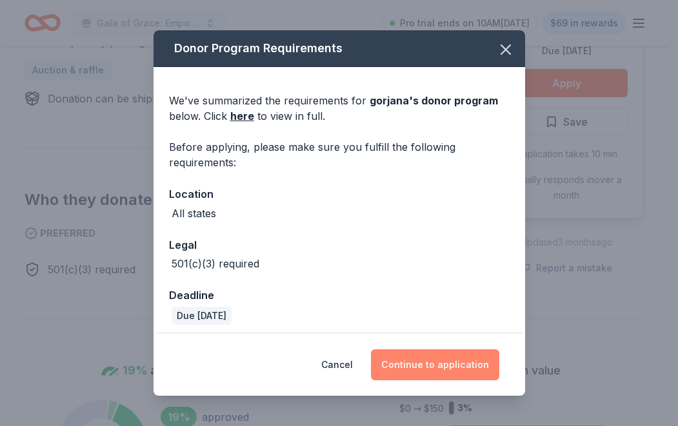
click at [455, 358] on button "Continue to application" at bounding box center [435, 365] width 128 height 31
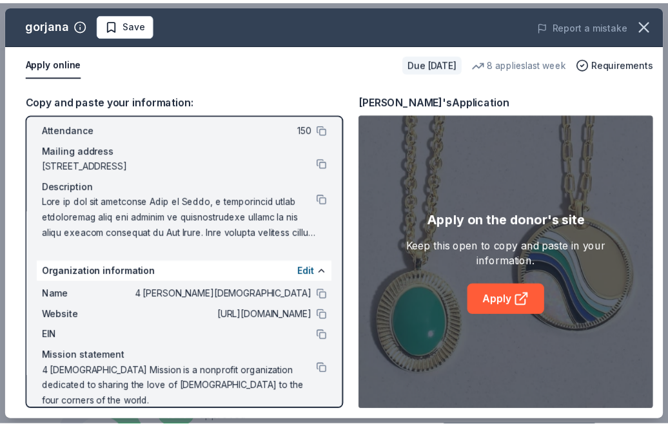
scroll to position [72, 0]
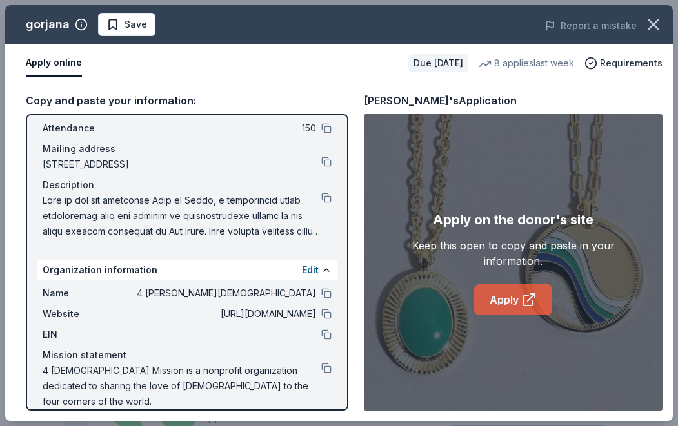
click at [516, 298] on link "Apply" at bounding box center [513, 300] width 78 height 31
click at [646, 25] on icon "button" at bounding box center [654, 24] width 18 height 18
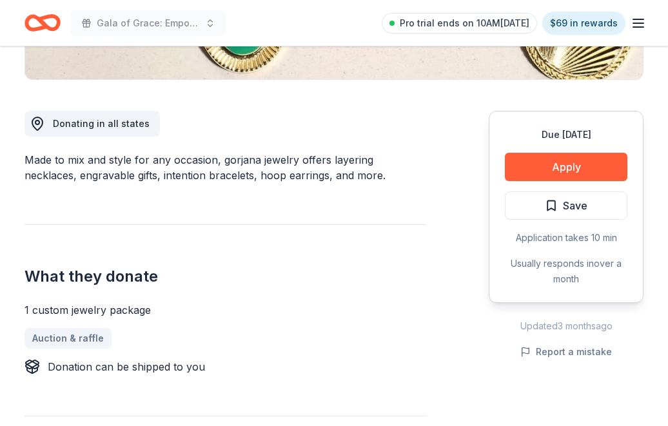
scroll to position [387, 0]
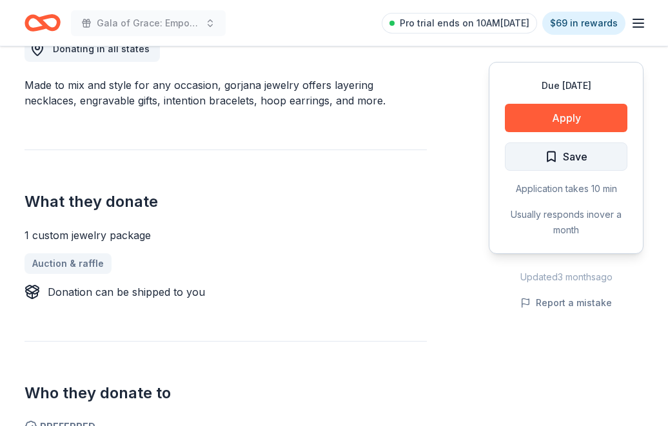
click at [536, 170] on button "Save" at bounding box center [566, 157] width 123 height 28
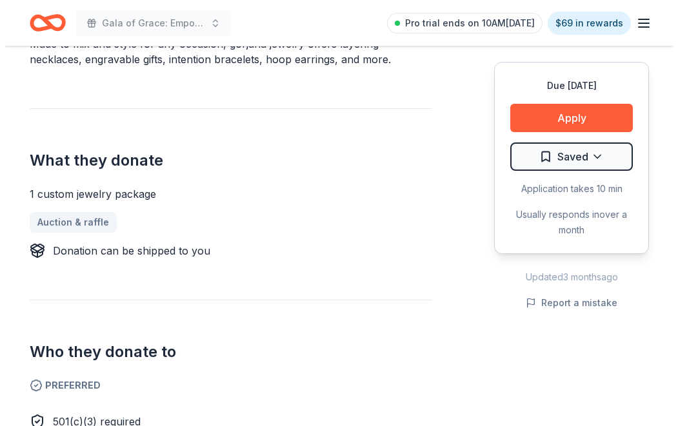
scroll to position [452, 0]
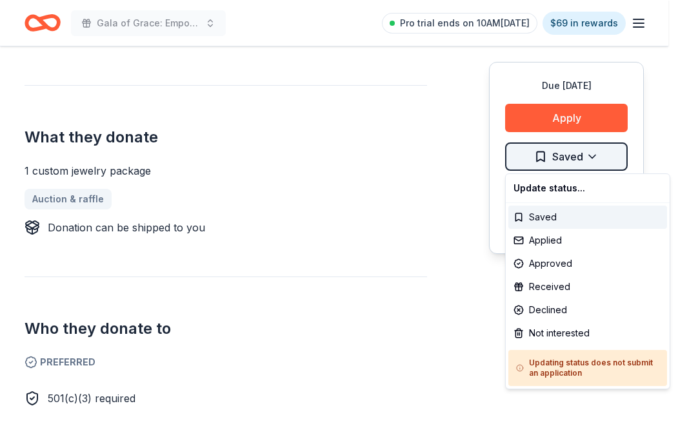
click at [561, 242] on div "Applied" at bounding box center [587, 240] width 159 height 23
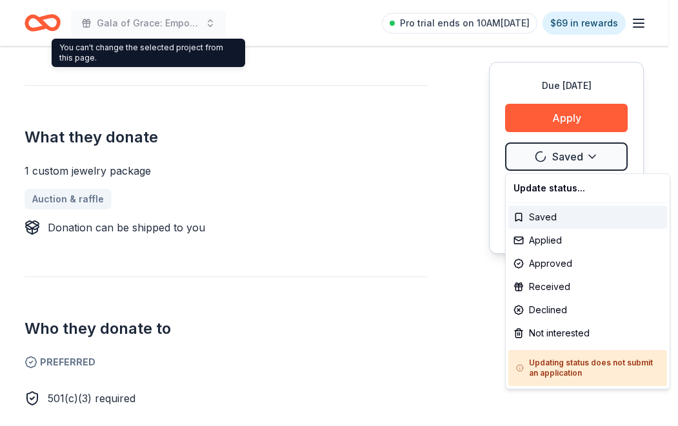
scroll to position [0, 0]
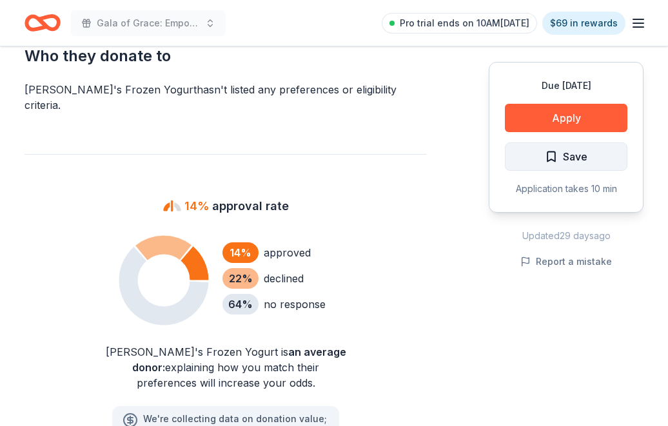
scroll to position [774, 0]
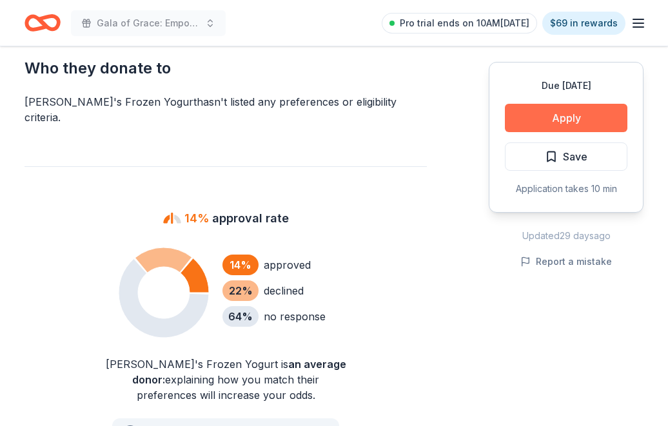
click at [548, 119] on button "Apply" at bounding box center [566, 118] width 123 height 28
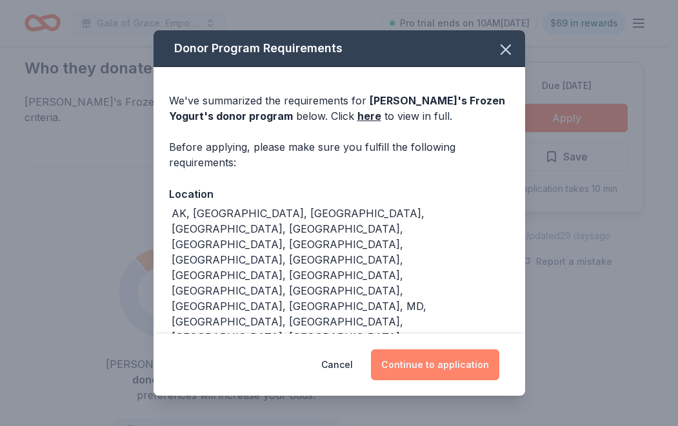
drag, startPoint x: 441, startPoint y: 361, endPoint x: 427, endPoint y: 349, distance: 18.8
click at [441, 358] on button "Continue to application" at bounding box center [435, 365] width 128 height 31
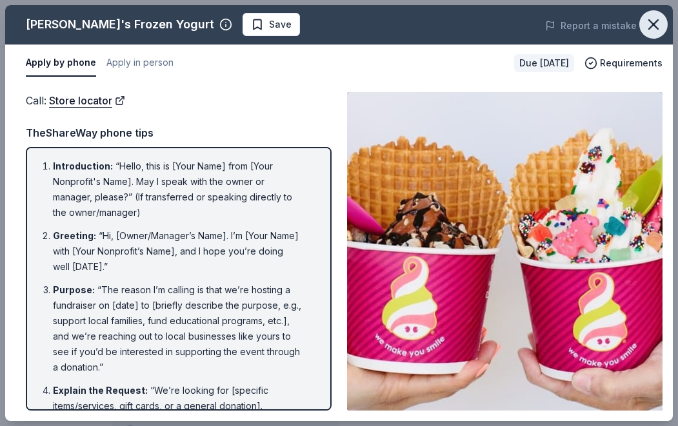
click at [649, 17] on icon "button" at bounding box center [654, 24] width 18 height 18
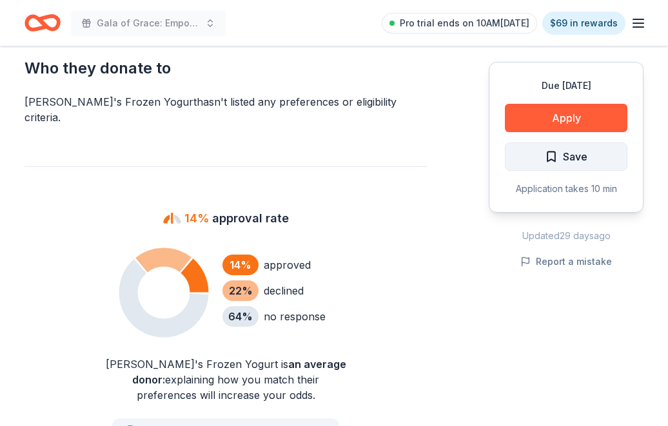
click at [545, 165] on button "Save" at bounding box center [566, 157] width 123 height 28
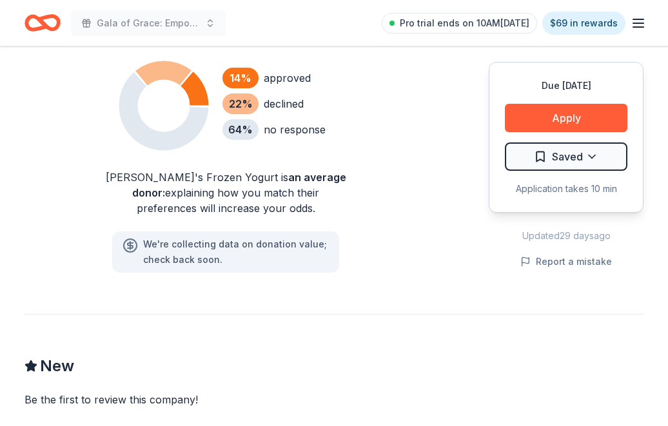
scroll to position [968, 0]
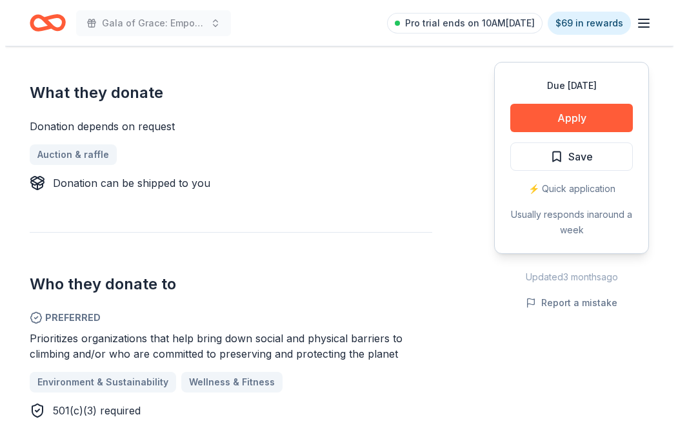
scroll to position [581, 0]
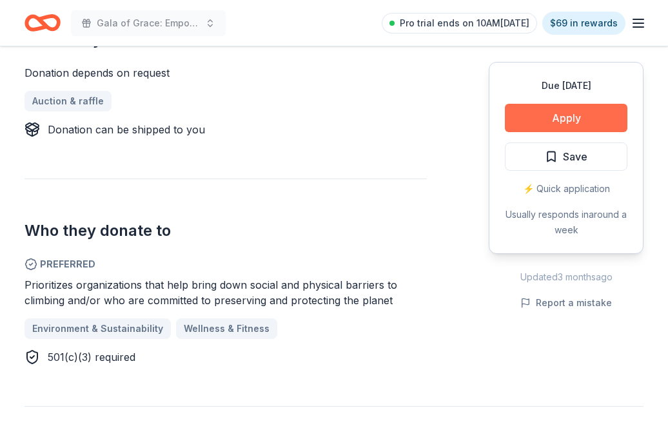
click at [553, 115] on button "Apply" at bounding box center [566, 118] width 123 height 28
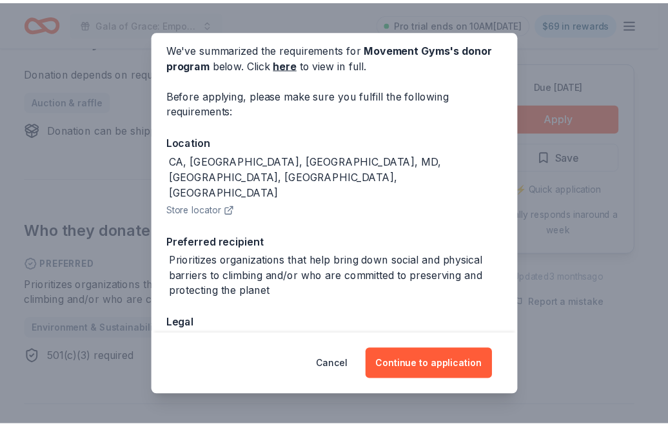
scroll to position [106, 0]
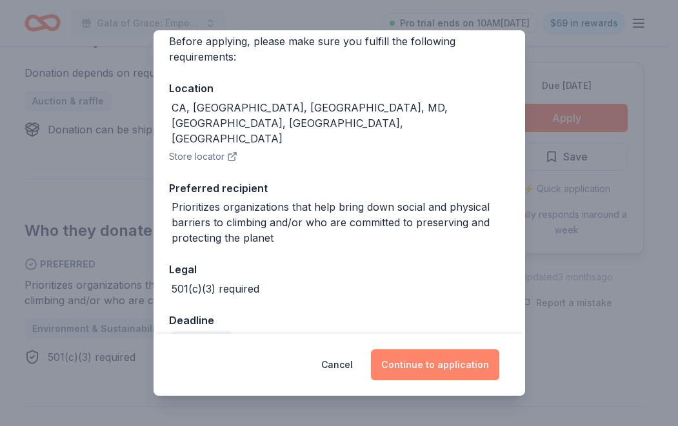
click at [400, 369] on button "Continue to application" at bounding box center [435, 365] width 128 height 31
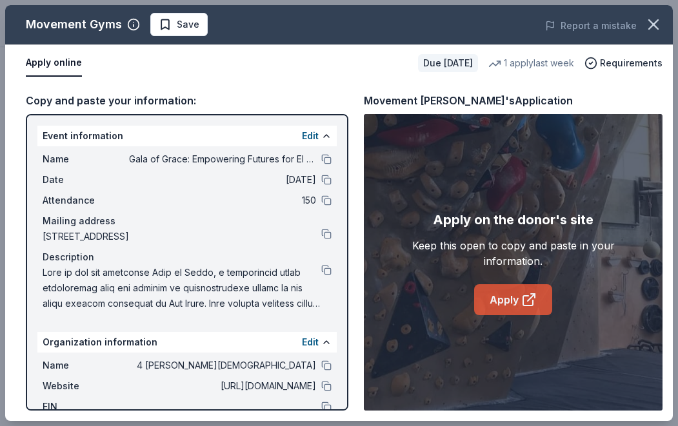
click at [535, 302] on icon at bounding box center [528, 299] width 15 height 15
click at [647, 20] on icon "button" at bounding box center [654, 24] width 18 height 18
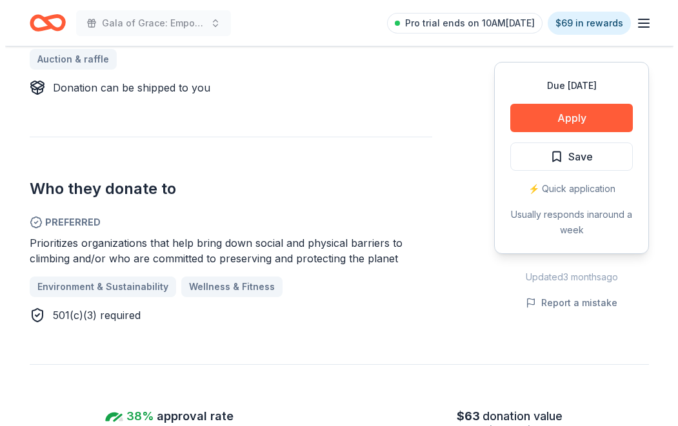
scroll to position [645, 0]
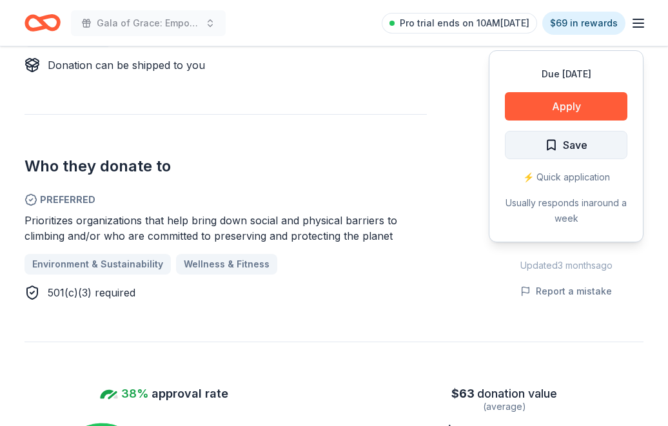
click at [583, 137] on span "Save" at bounding box center [575, 145] width 25 height 17
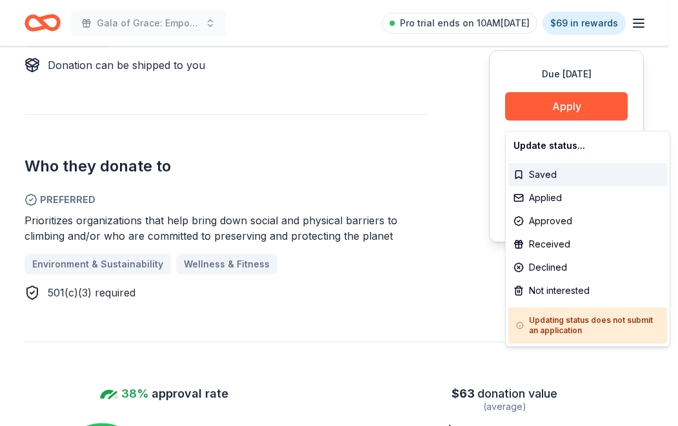
click at [574, 196] on div "Applied" at bounding box center [587, 197] width 159 height 23
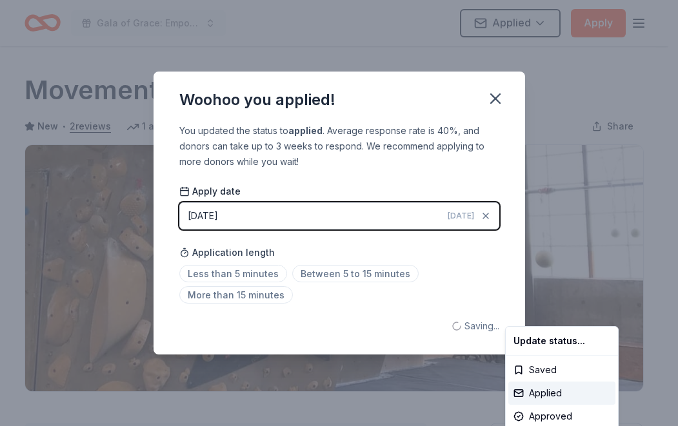
scroll to position [0, 0]
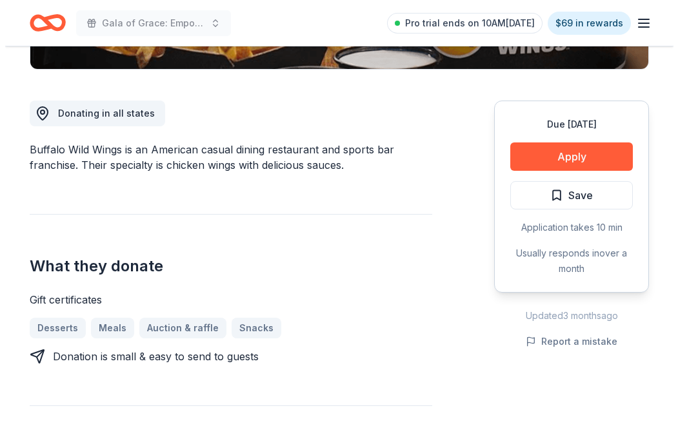
scroll to position [387, 0]
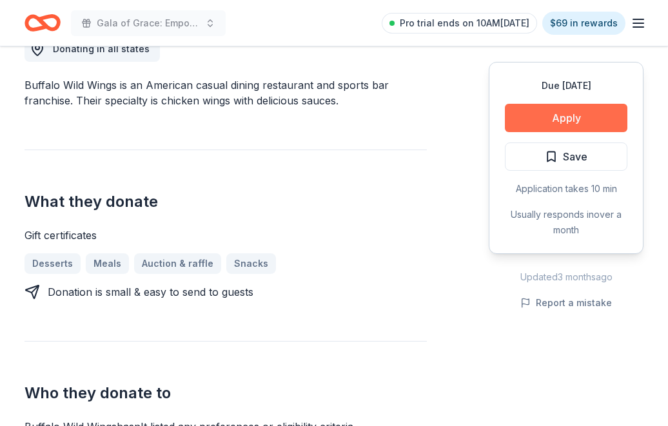
click at [557, 117] on button "Apply" at bounding box center [566, 118] width 123 height 28
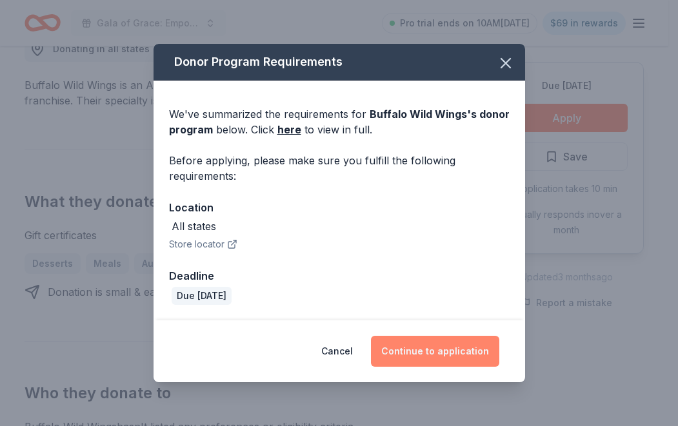
click at [441, 352] on button "Continue to application" at bounding box center [435, 351] width 128 height 31
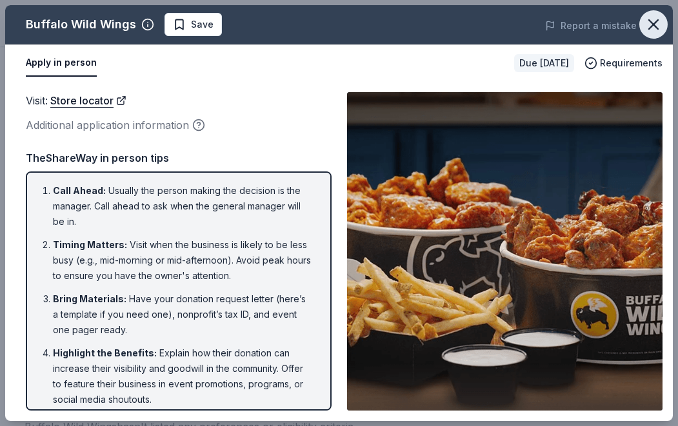
click at [654, 23] on icon "button" at bounding box center [654, 24] width 18 height 18
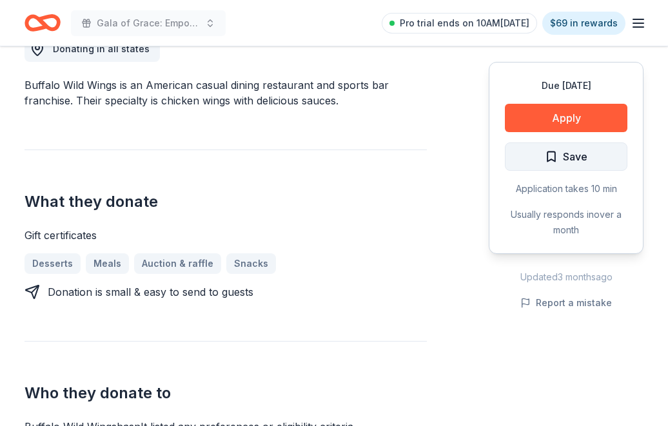
click at [596, 168] on button "Save" at bounding box center [566, 157] width 123 height 28
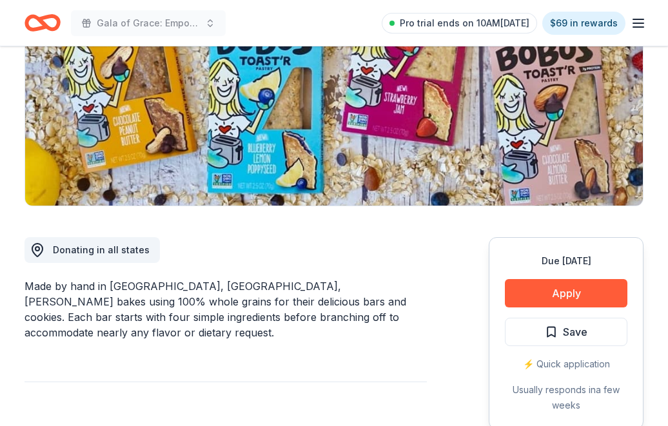
scroll to position [387, 0]
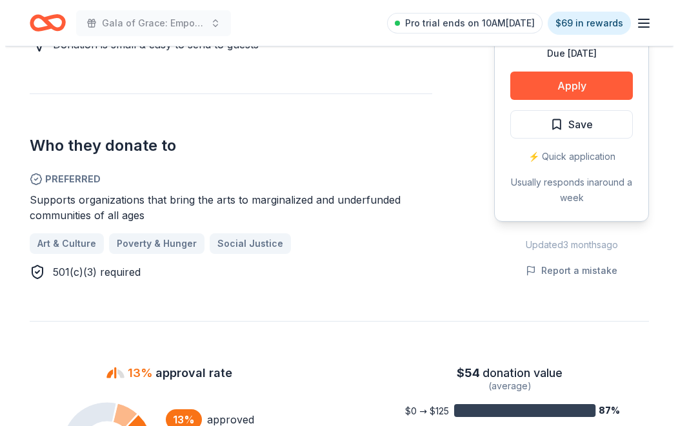
scroll to position [645, 0]
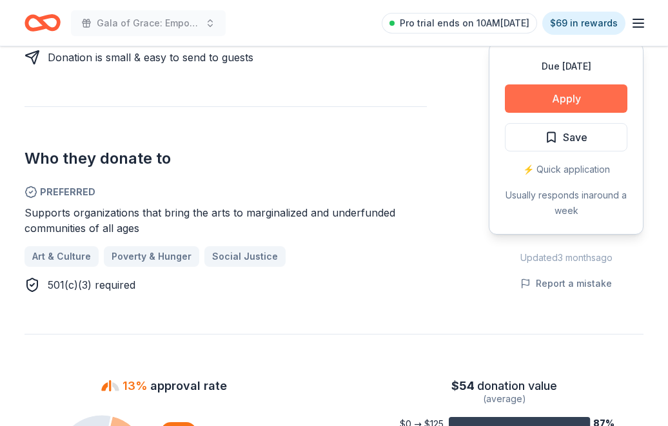
click at [594, 105] on button "Apply" at bounding box center [566, 99] width 123 height 28
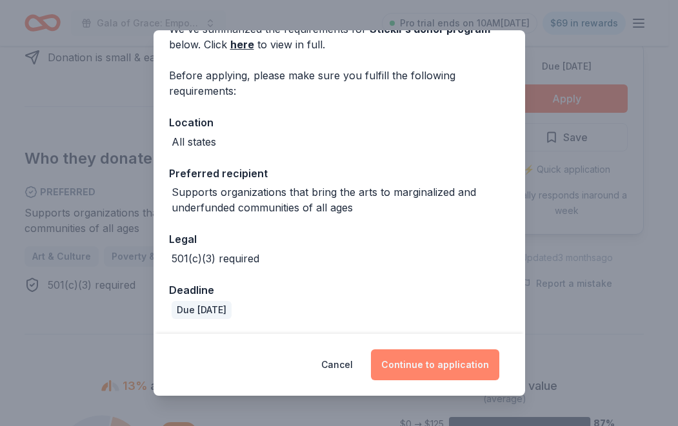
scroll to position [72, 0]
click at [410, 366] on button "Continue to application" at bounding box center [435, 365] width 128 height 31
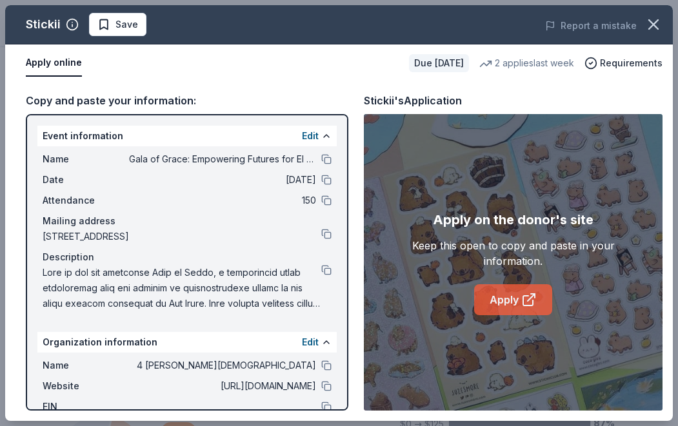
click at [500, 297] on link "Apply" at bounding box center [513, 300] width 78 height 31
click at [654, 23] on icon "button" at bounding box center [654, 24] width 18 height 18
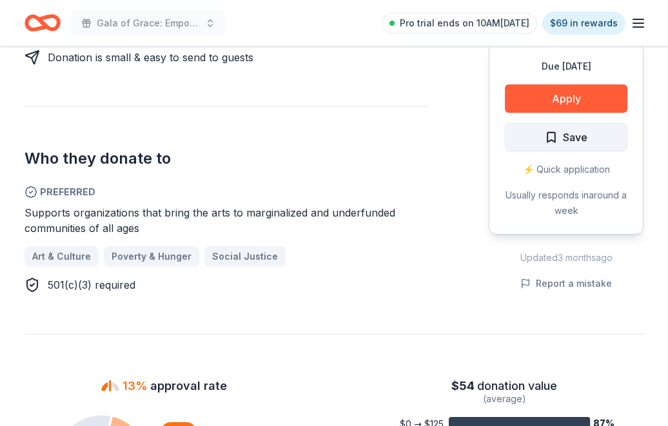
click at [583, 141] on span "Save" at bounding box center [575, 137] width 25 height 17
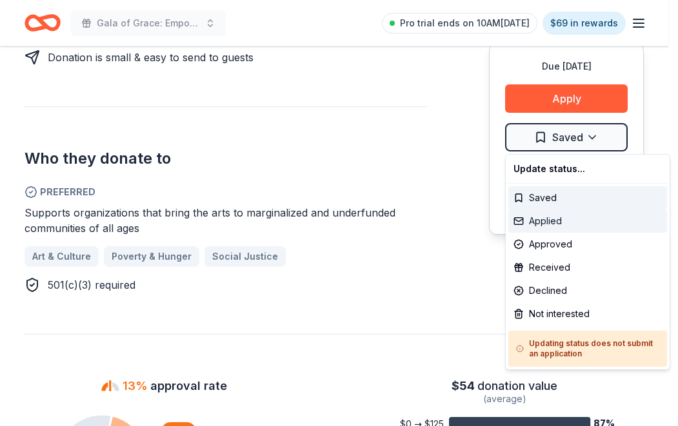
click at [554, 226] on div "Applied" at bounding box center [587, 221] width 159 height 23
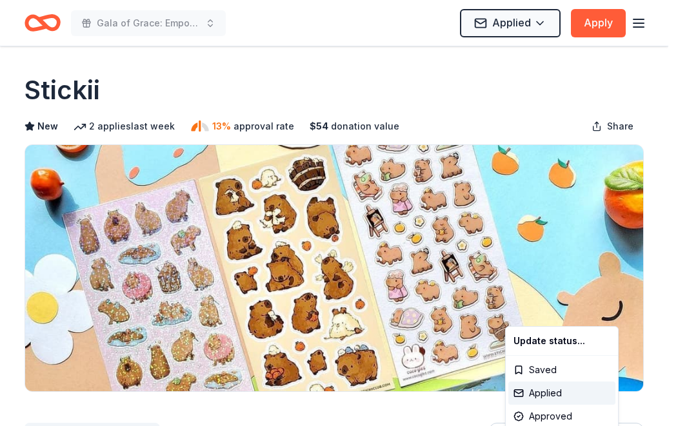
scroll to position [0, 0]
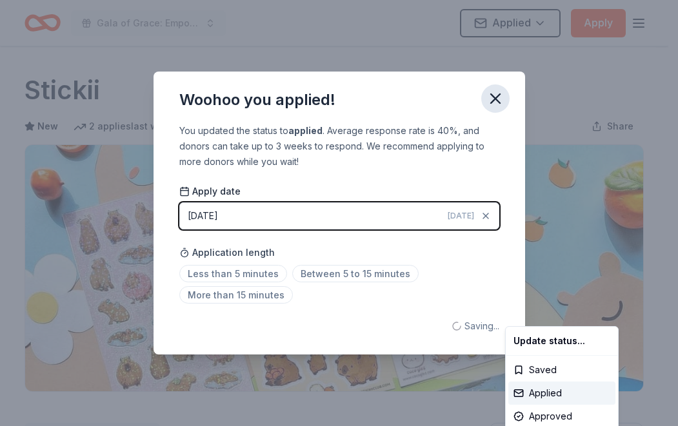
click at [503, 98] on html "Gala of Grace: Empowering Futures for El Porvenir Applied Apply Due in 49 days …" at bounding box center [339, 213] width 678 height 426
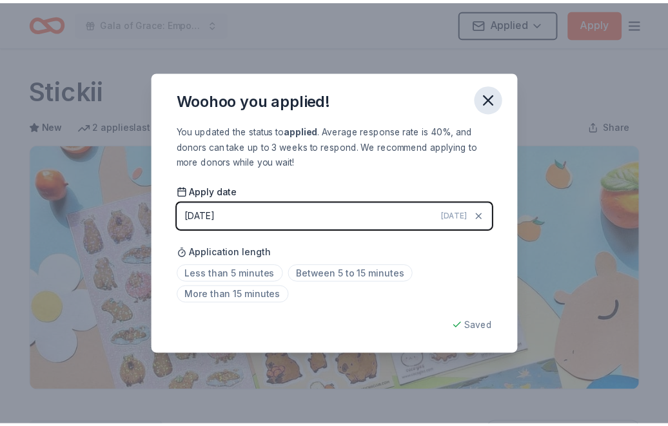
scroll to position [305, 0]
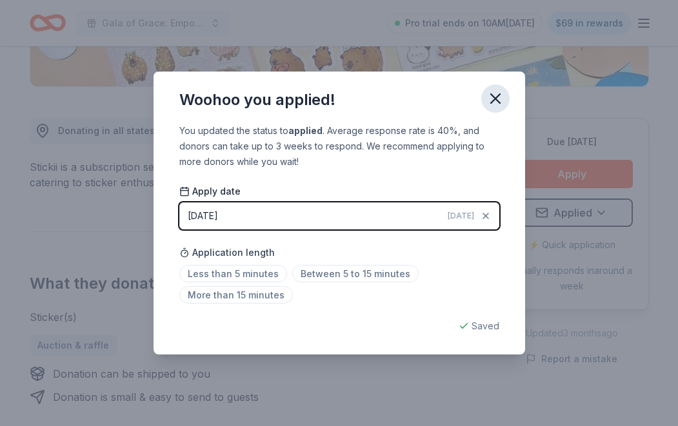
click at [503, 101] on icon "button" at bounding box center [495, 99] width 18 height 18
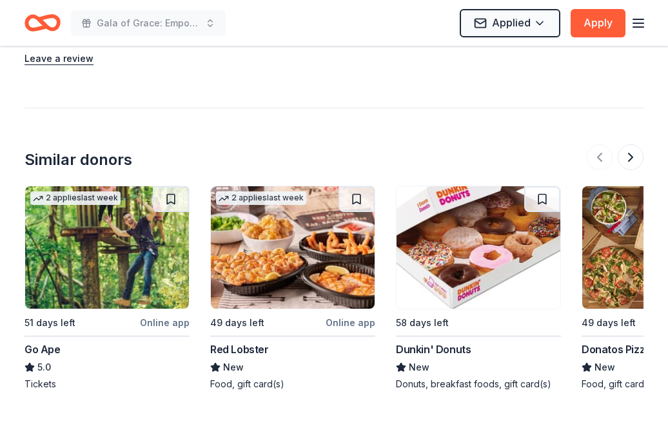
scroll to position [1338, 0]
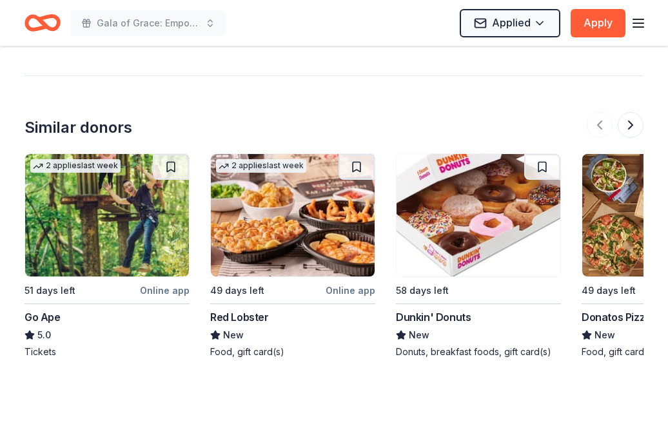
click at [293, 231] on img at bounding box center [293, 215] width 164 height 123
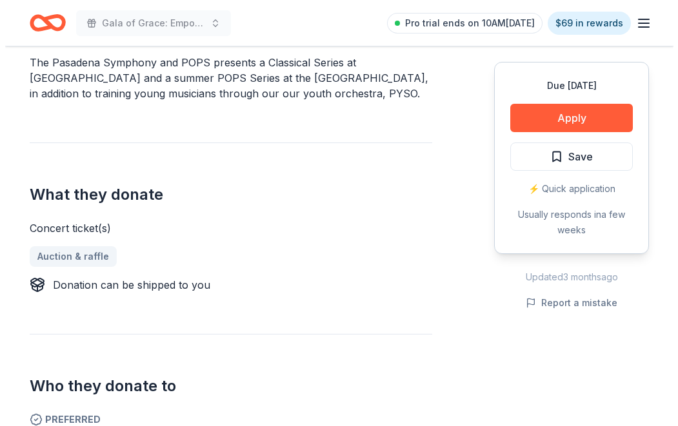
scroll to position [387, 0]
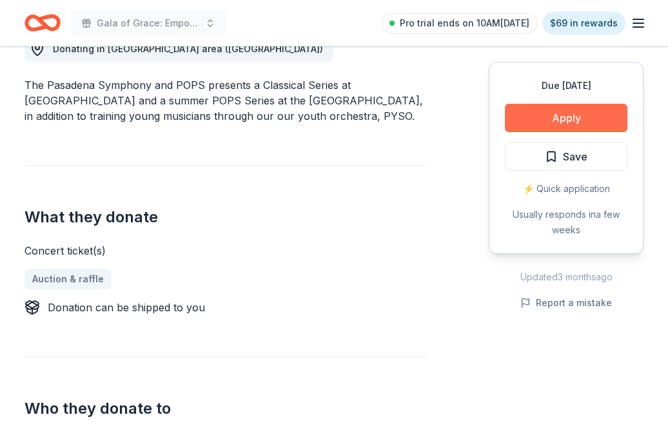
click at [522, 111] on button "Apply" at bounding box center [566, 118] width 123 height 28
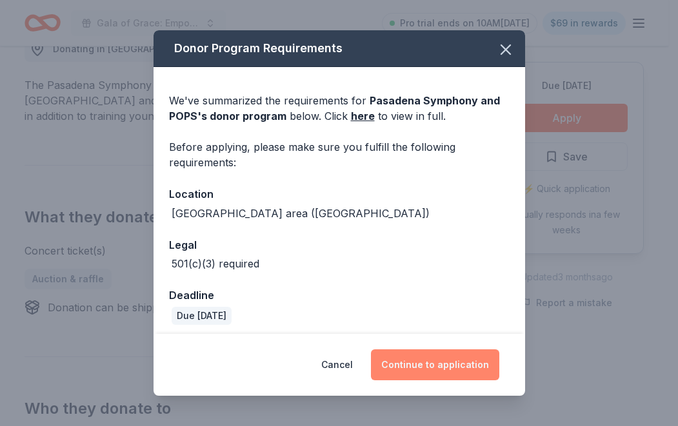
click at [457, 372] on button "Continue to application" at bounding box center [435, 365] width 128 height 31
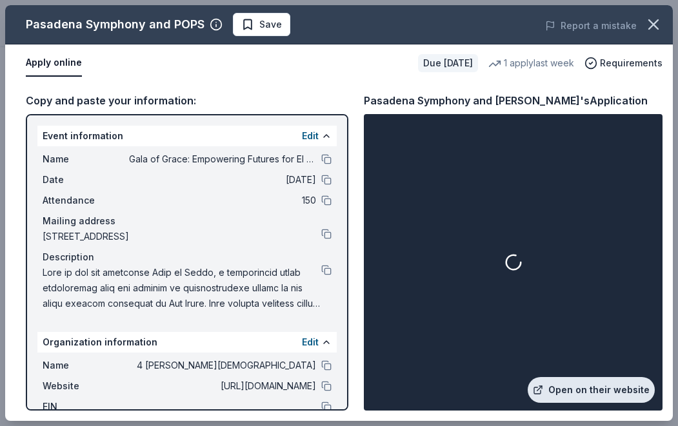
click at [567, 392] on link "Open on their website" at bounding box center [591, 390] width 127 height 26
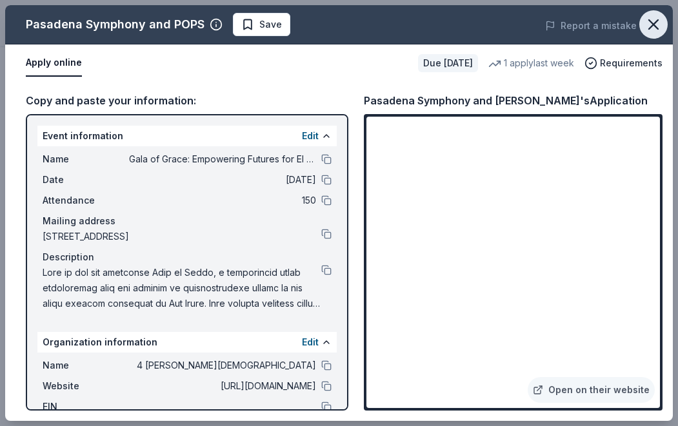
click at [652, 34] on button "button" at bounding box center [653, 24] width 28 height 28
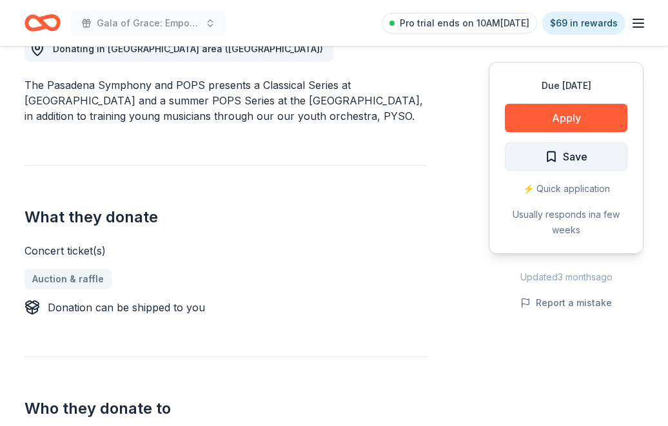
click at [590, 165] on button "Save" at bounding box center [566, 157] width 123 height 28
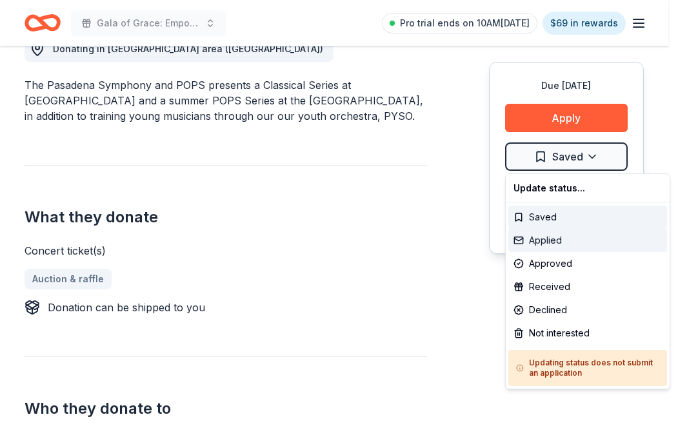
click at [535, 240] on div "Applied" at bounding box center [587, 240] width 159 height 23
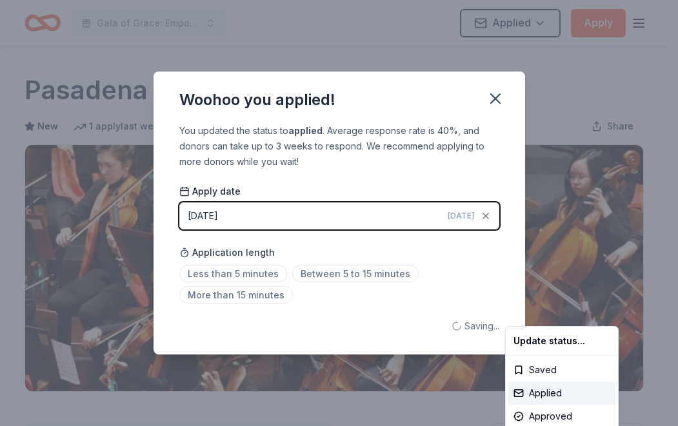
scroll to position [0, 0]
click at [501, 99] on html "Gala of Grace: Empowering Futures for El Porvenir Applied Apply Due in 49 days …" at bounding box center [339, 213] width 678 height 426
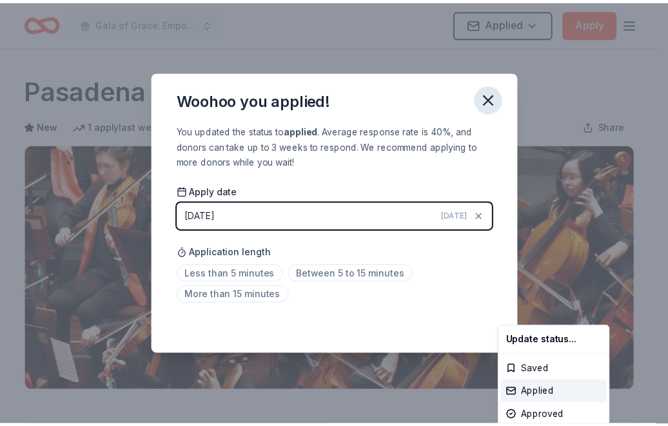
scroll to position [305, 0]
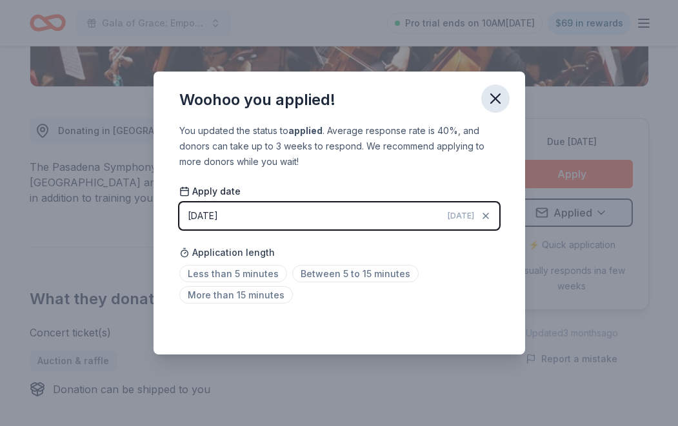
click at [494, 97] on icon "button" at bounding box center [495, 98] width 9 height 9
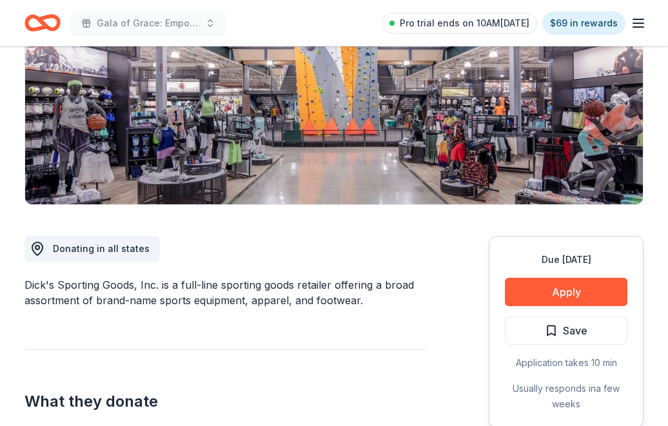
scroll to position [387, 0]
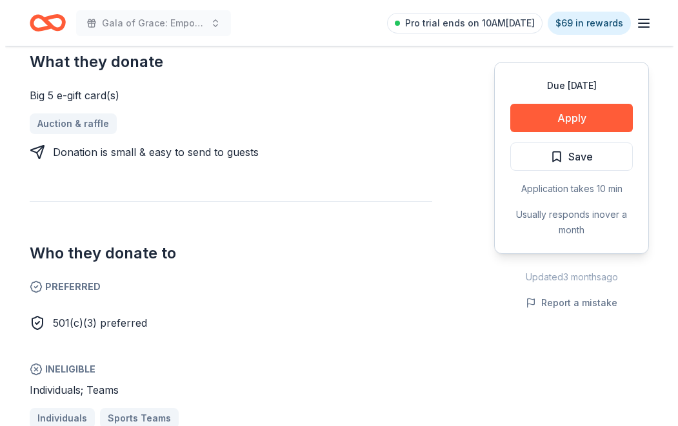
scroll to position [645, 0]
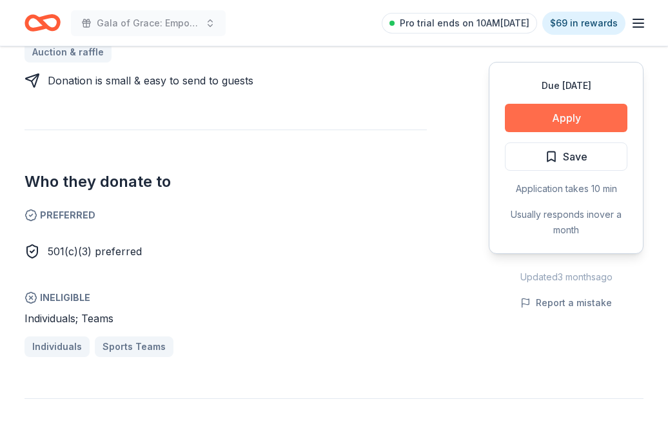
click at [576, 110] on button "Apply" at bounding box center [566, 118] width 123 height 28
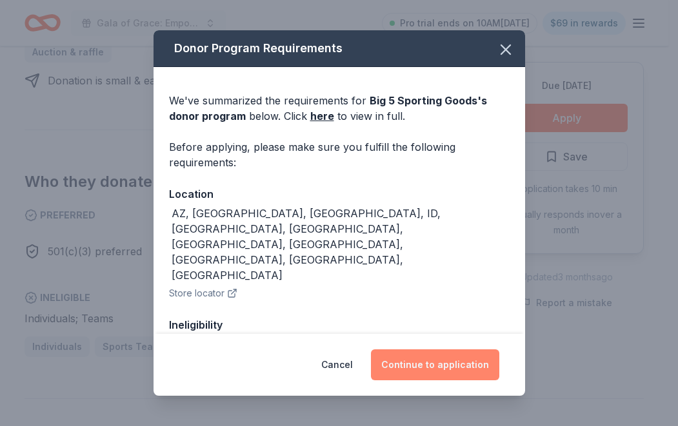
click at [447, 365] on button "Continue to application" at bounding box center [435, 365] width 128 height 31
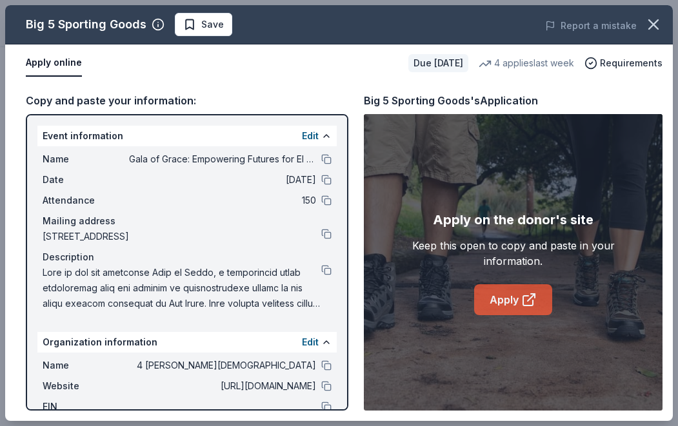
click at [493, 299] on link "Apply" at bounding box center [513, 300] width 78 height 31
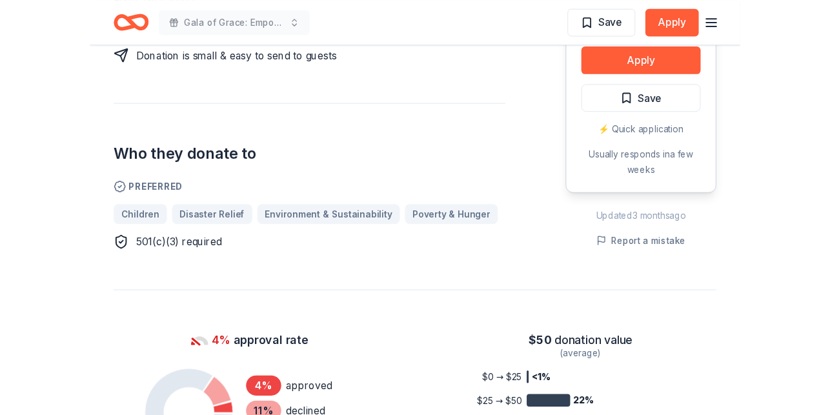
scroll to position [516, 0]
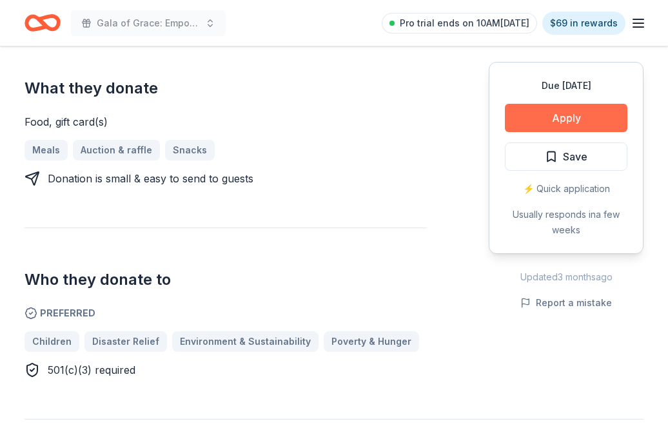
click at [514, 121] on button "Apply" at bounding box center [566, 118] width 123 height 28
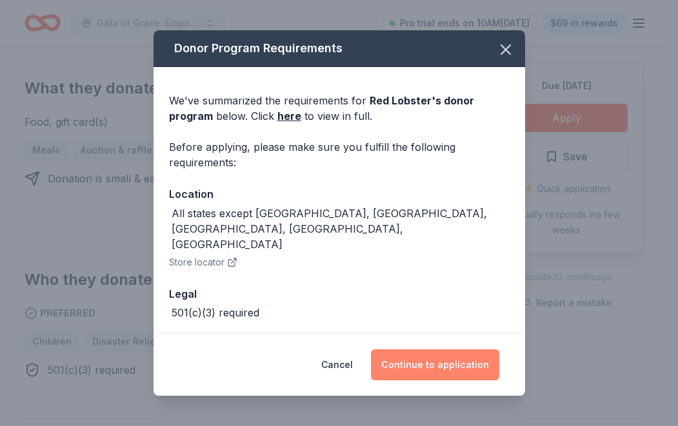
click at [477, 369] on button "Continue to application" at bounding box center [435, 365] width 128 height 31
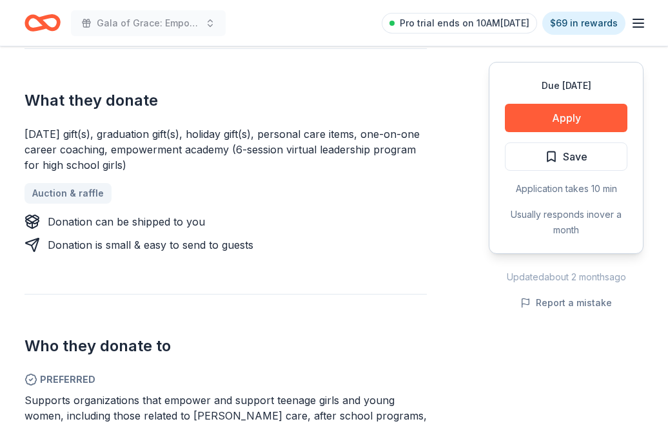
scroll to position [710, 0]
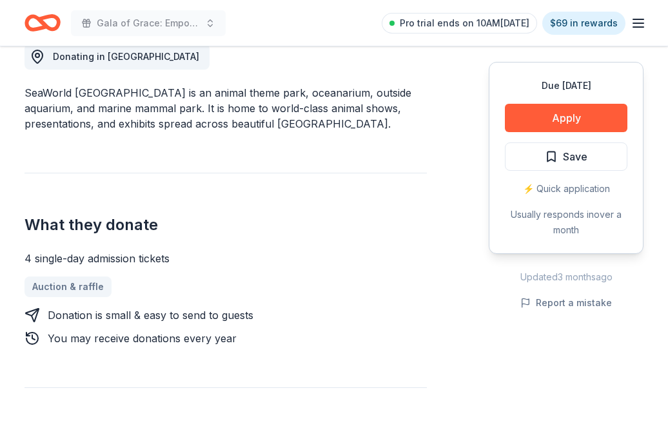
scroll to position [387, 0]
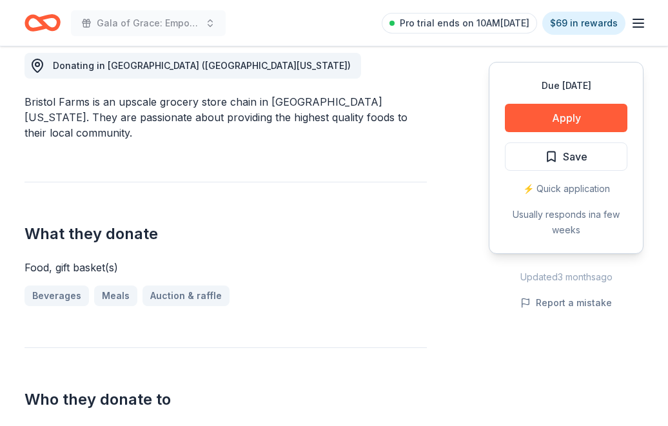
scroll to position [387, 0]
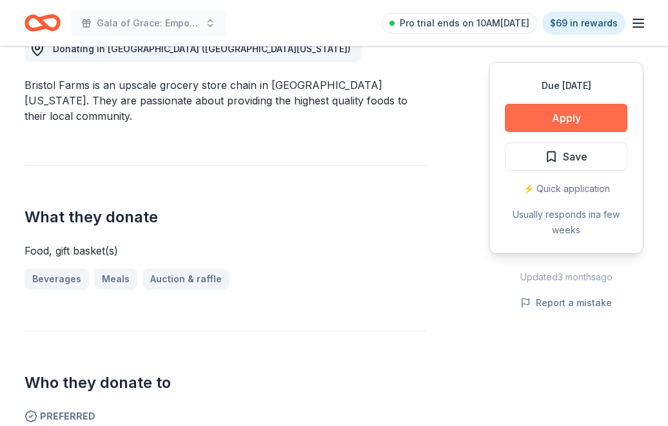
click at [543, 114] on button "Apply" at bounding box center [566, 118] width 123 height 28
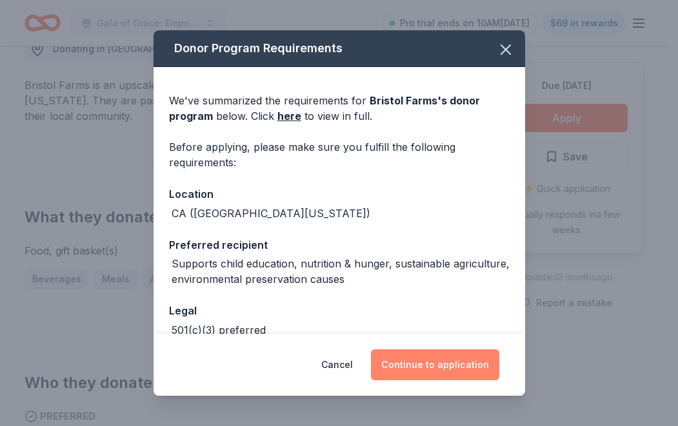
click at [412, 359] on button "Continue to application" at bounding box center [435, 365] width 128 height 31
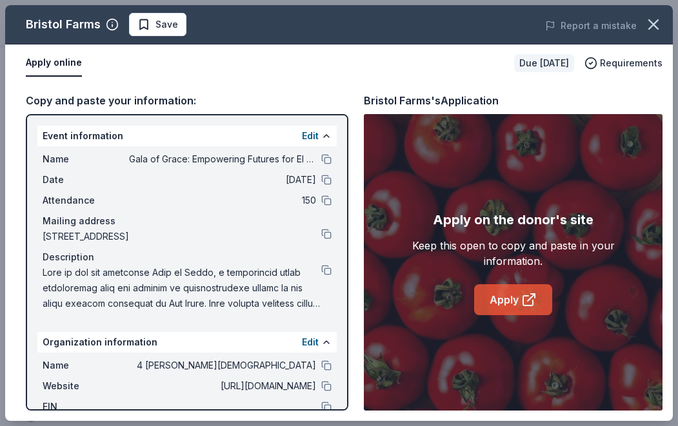
click at [479, 306] on link "Apply" at bounding box center [513, 300] width 78 height 31
drag, startPoint x: 654, startPoint y: 22, endPoint x: 621, endPoint y: 92, distance: 77.4
click at [653, 22] on icon "button" at bounding box center [654, 24] width 18 height 18
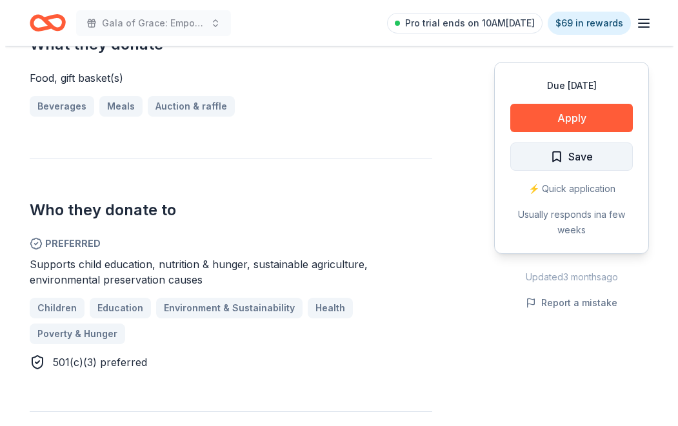
scroll to position [581, 0]
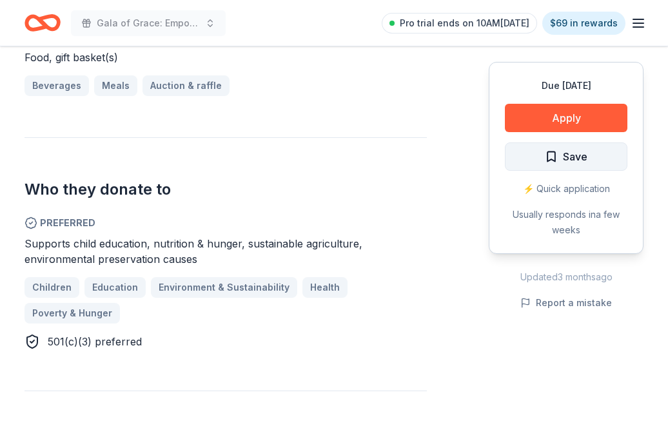
click at [584, 161] on span "Save" at bounding box center [575, 156] width 25 height 17
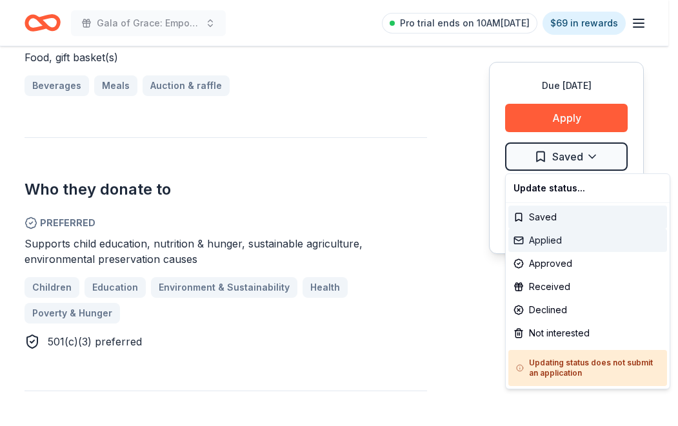
click at [545, 249] on div "Applied" at bounding box center [587, 240] width 159 height 23
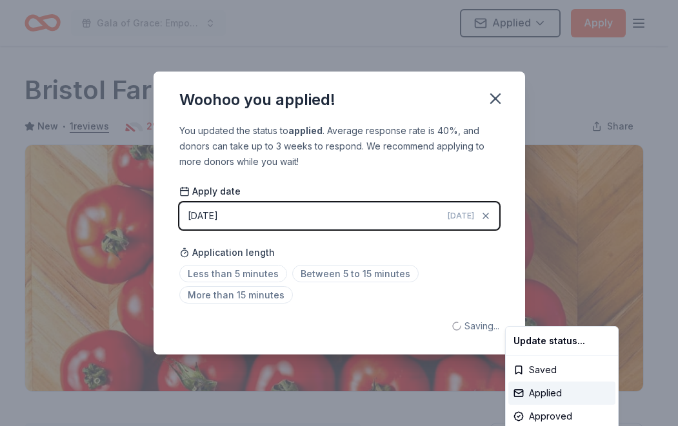
scroll to position [0, 0]
click at [490, 97] on html "Gala of Grace: Empowering Futures for El Porvenir Applied Apply Due in 23 days …" at bounding box center [339, 213] width 678 height 426
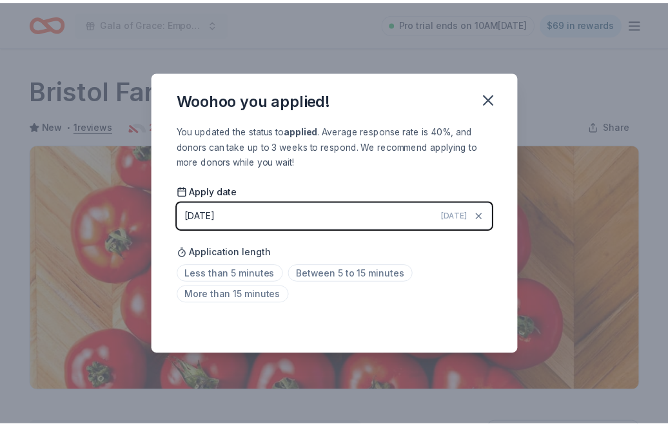
scroll to position [305, 0]
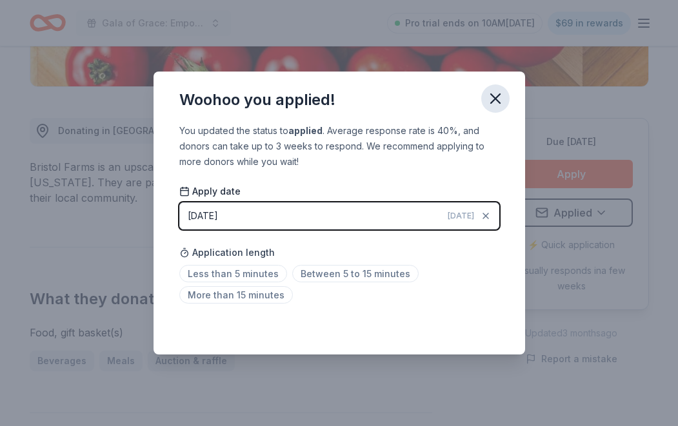
click at [491, 96] on icon "button" at bounding box center [495, 99] width 18 height 18
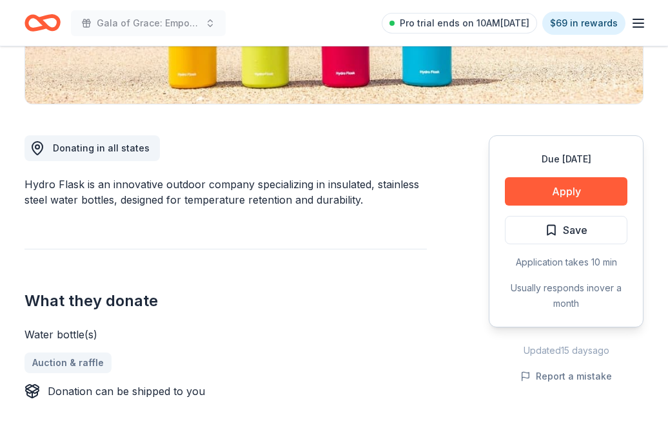
scroll to position [258, 0]
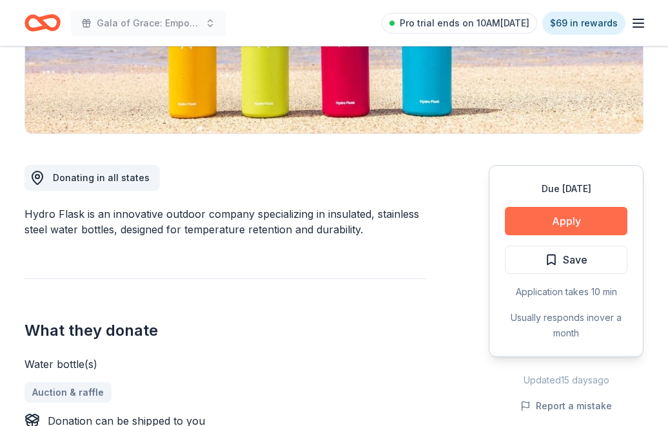
click at [593, 231] on button "Apply" at bounding box center [566, 221] width 123 height 28
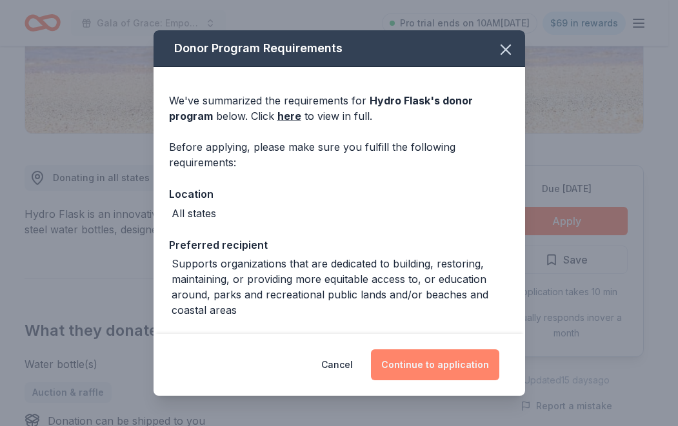
click at [411, 359] on button "Continue to application" at bounding box center [435, 365] width 128 height 31
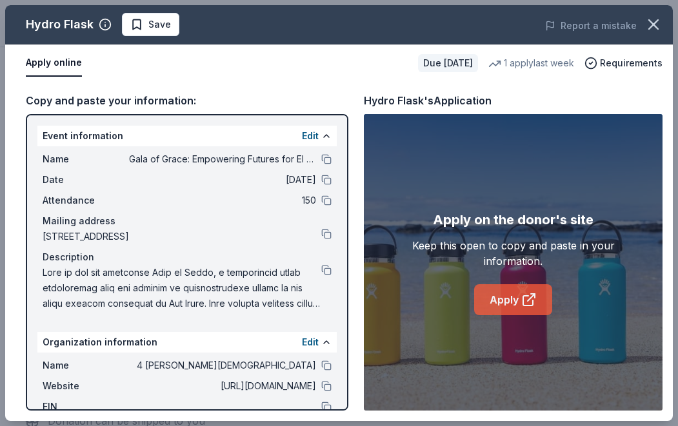
click at [536, 294] on icon at bounding box center [528, 299] width 15 height 15
click at [652, 34] on button "button" at bounding box center [653, 24] width 28 height 28
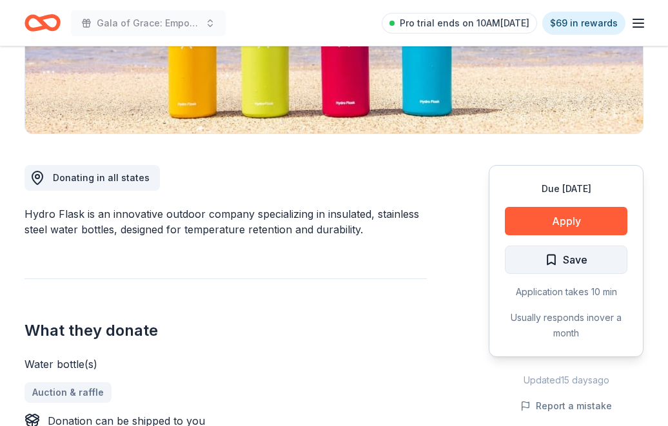
click at [543, 259] on button "Save" at bounding box center [566, 260] width 123 height 28
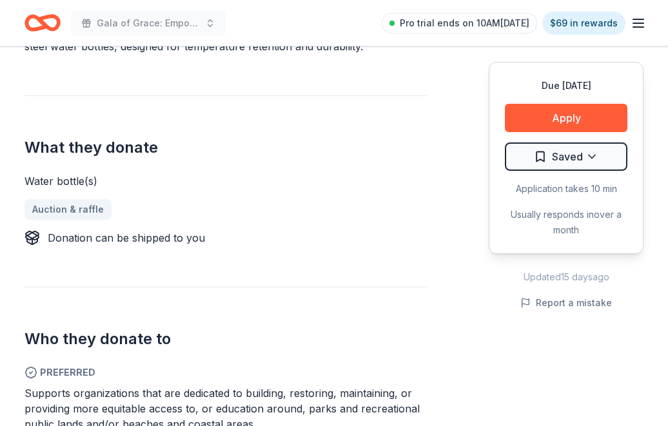
scroll to position [516, 0]
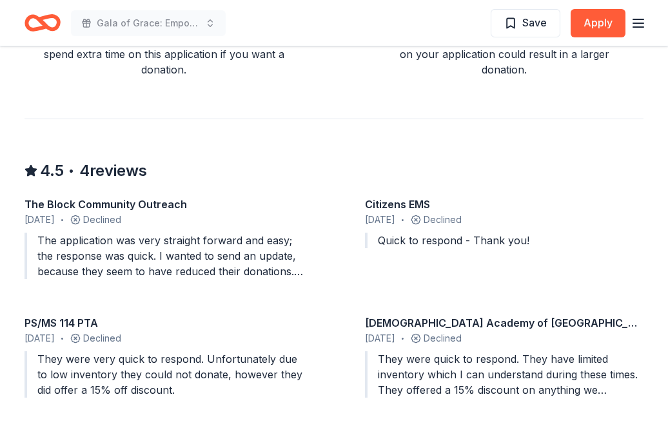
scroll to position [1097, 0]
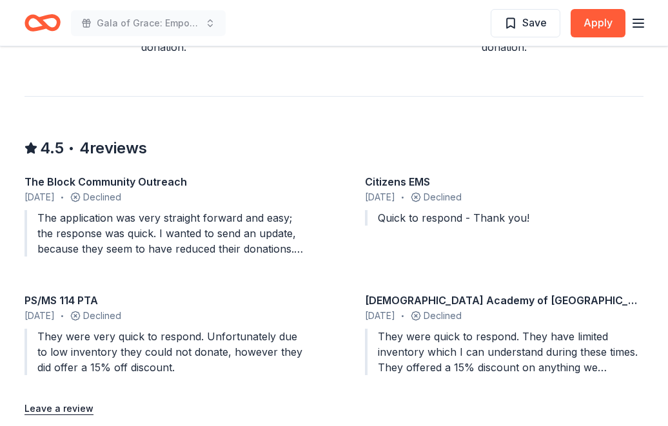
click at [240, 245] on div "The application was very straight forward and easy; the response was quick. I w…" at bounding box center [164, 233] width 279 height 46
click at [147, 241] on div "The application was very straight forward and easy; the response was quick. I w…" at bounding box center [164, 233] width 279 height 46
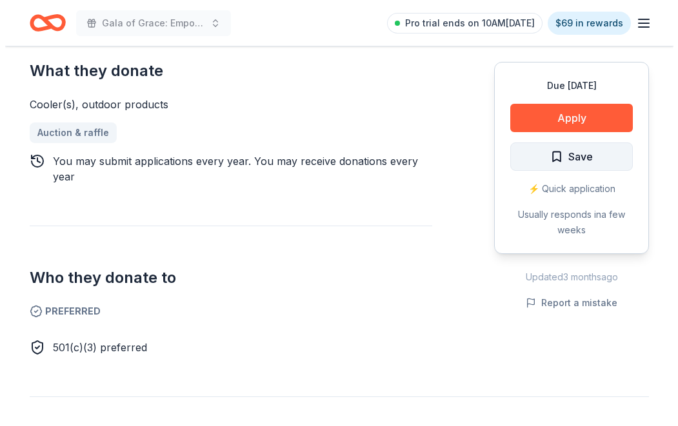
scroll to position [516, 0]
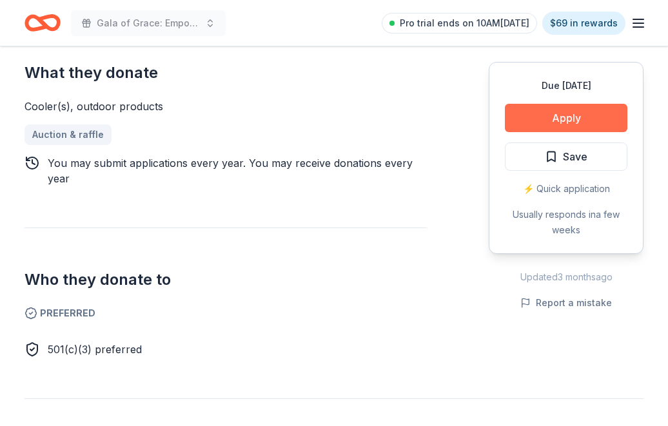
click at [577, 115] on button "Apply" at bounding box center [566, 118] width 123 height 28
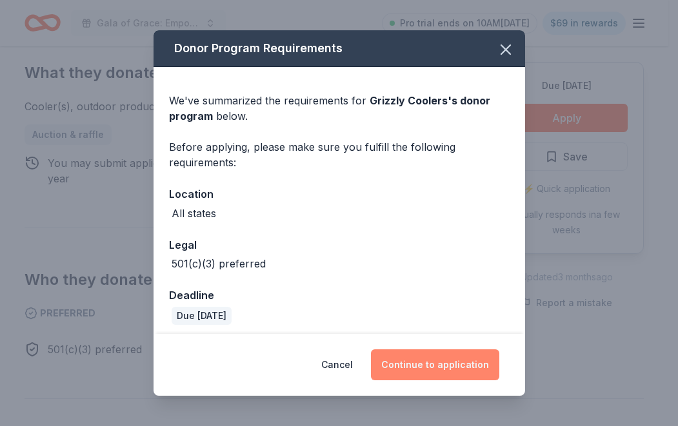
click at [478, 364] on button "Continue to application" at bounding box center [435, 365] width 128 height 31
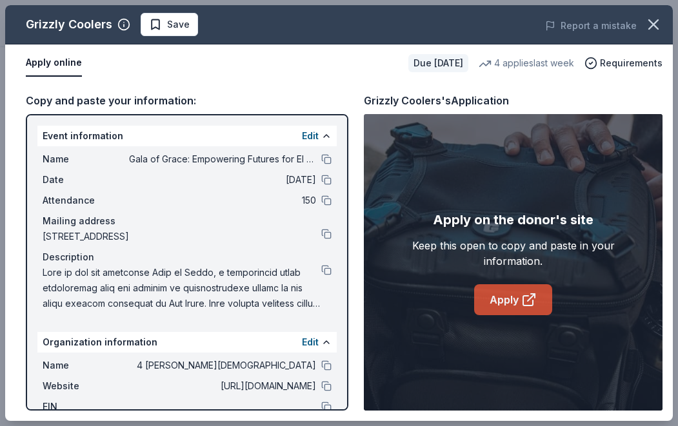
click at [530, 300] on icon at bounding box center [528, 299] width 15 height 15
click at [650, 21] on icon "button" at bounding box center [654, 24] width 18 height 18
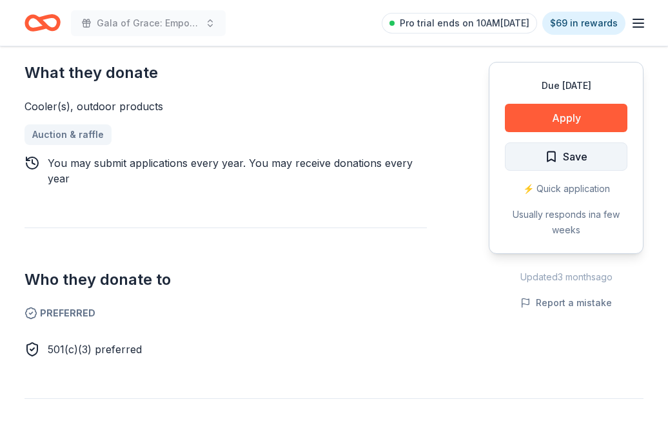
click at [585, 165] on span "Save" at bounding box center [575, 156] width 25 height 17
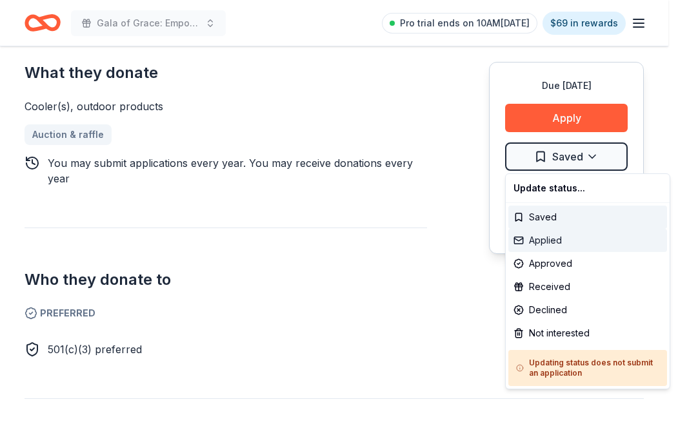
click at [550, 245] on div "Applied" at bounding box center [587, 240] width 159 height 23
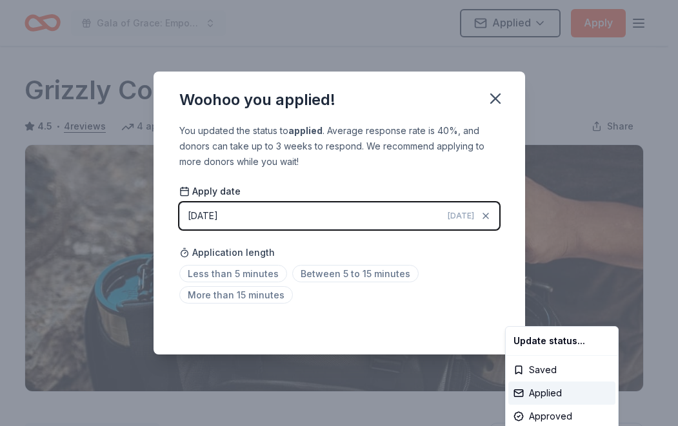
click at [496, 92] on html "Gala of Grace: Empowering Futures for El Porvenir Applied Apply Due in 19 days …" at bounding box center [339, 213] width 678 height 426
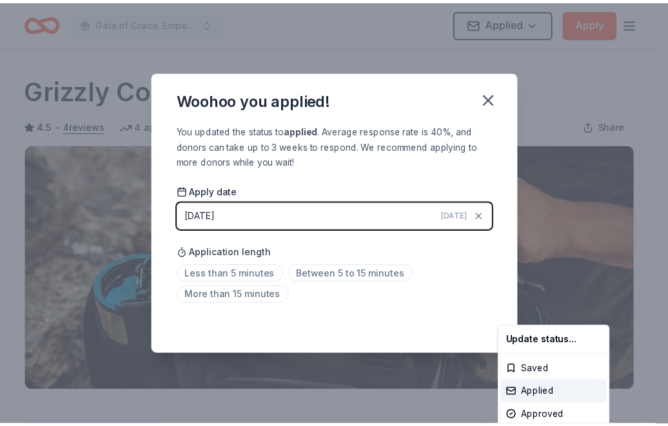
scroll to position [305, 0]
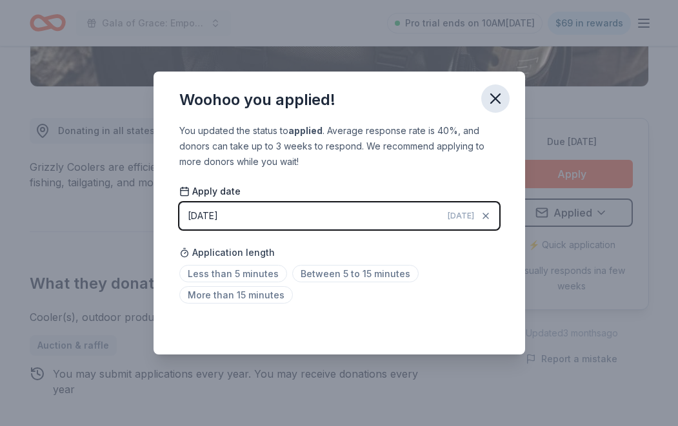
click at [497, 96] on icon "button" at bounding box center [495, 98] width 9 height 9
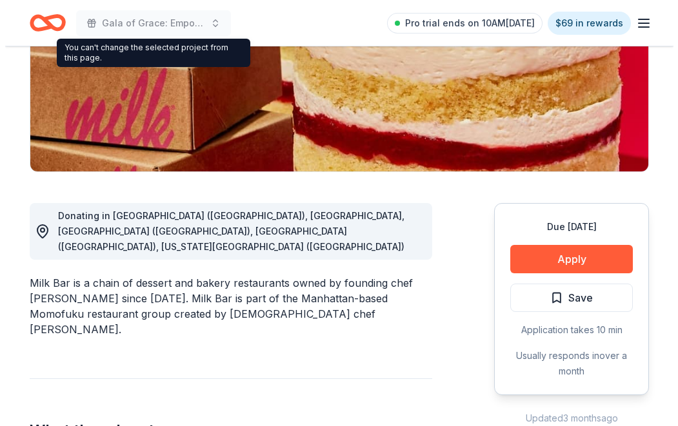
scroll to position [323, 0]
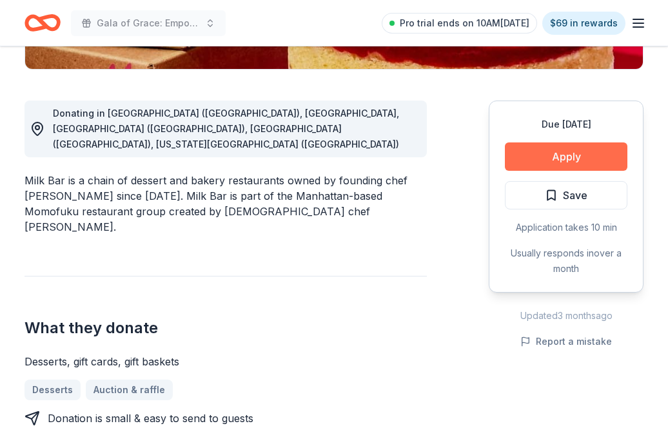
click at [545, 165] on button "Apply" at bounding box center [566, 157] width 123 height 28
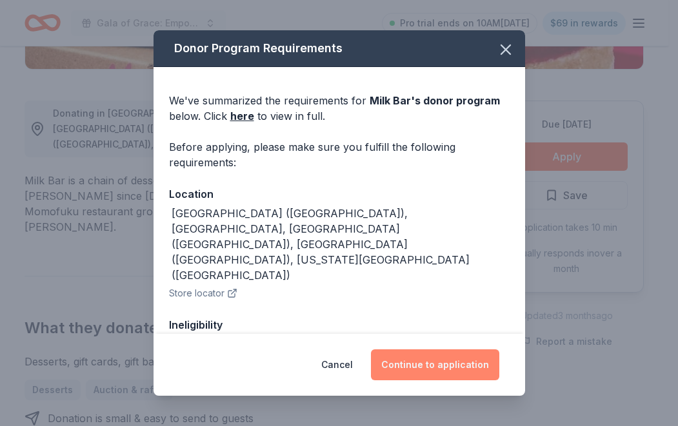
click at [464, 367] on button "Continue to application" at bounding box center [435, 365] width 128 height 31
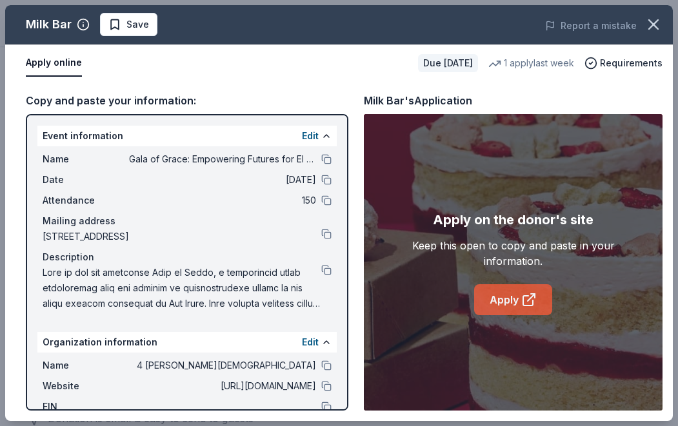
click at [512, 306] on link "Apply" at bounding box center [513, 300] width 78 height 31
click at [652, 23] on icon "button" at bounding box center [653, 24] width 9 height 9
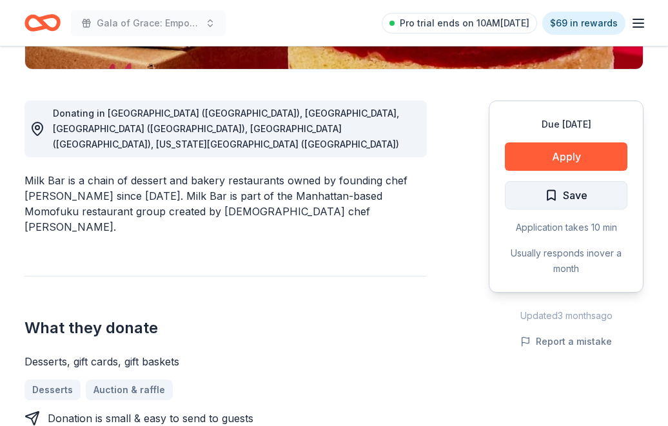
click at [594, 186] on button "Save" at bounding box center [566, 195] width 123 height 28
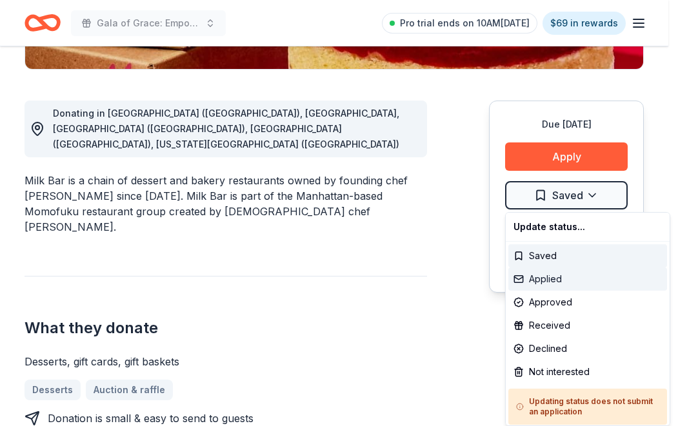
click at [557, 287] on div "Applied" at bounding box center [587, 279] width 159 height 23
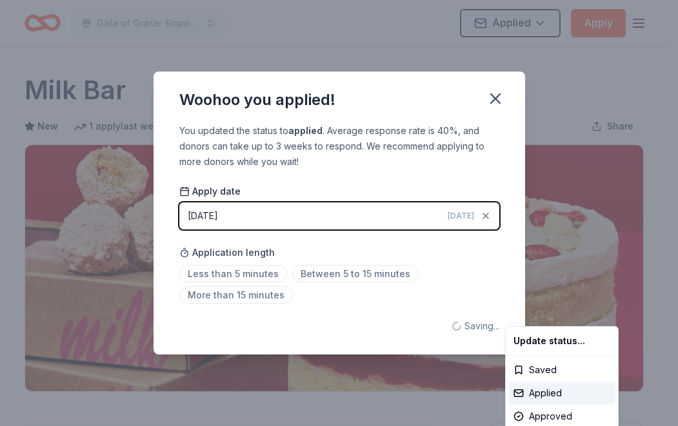
scroll to position [0, 0]
click at [497, 99] on html "Gala of Grace: Empowering Futures for El Porvenir Applied Apply Due [DATE] Shar…" at bounding box center [339, 213] width 678 height 426
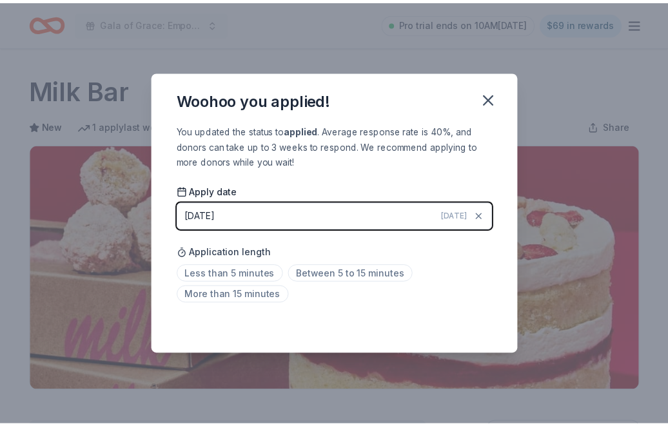
scroll to position [305, 0]
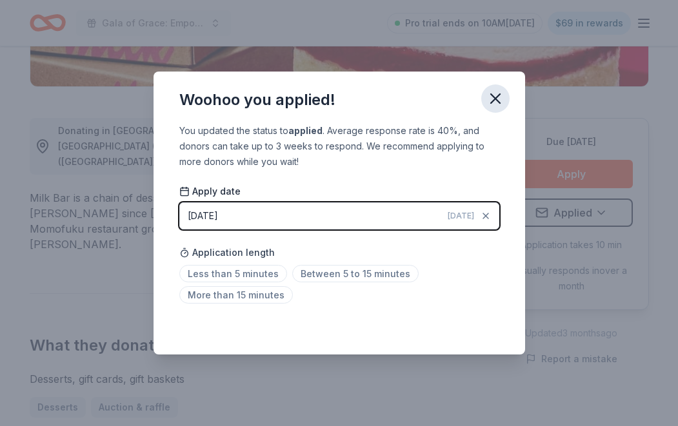
click at [494, 100] on icon "button" at bounding box center [495, 98] width 9 height 9
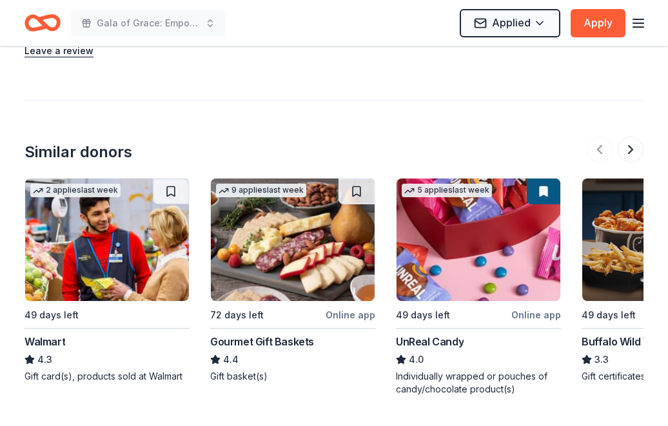
scroll to position [1467, 0]
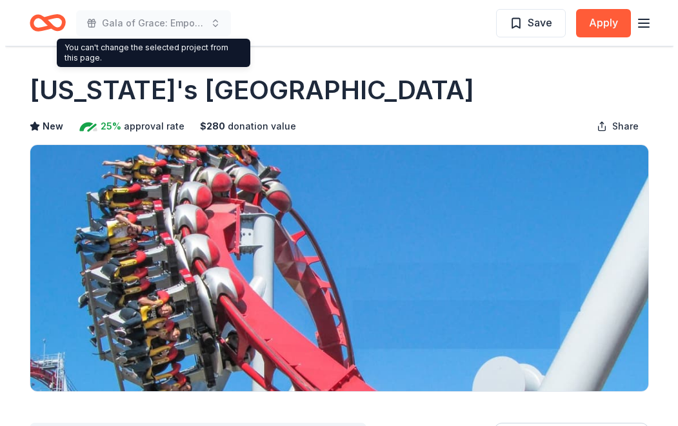
scroll to position [387, 0]
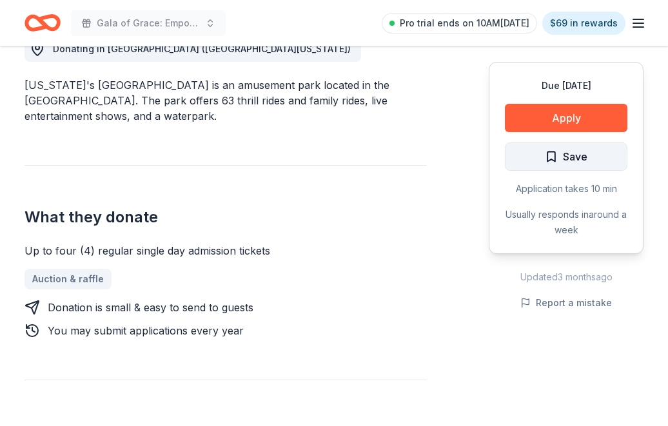
click at [541, 157] on button "Save" at bounding box center [566, 157] width 123 height 28
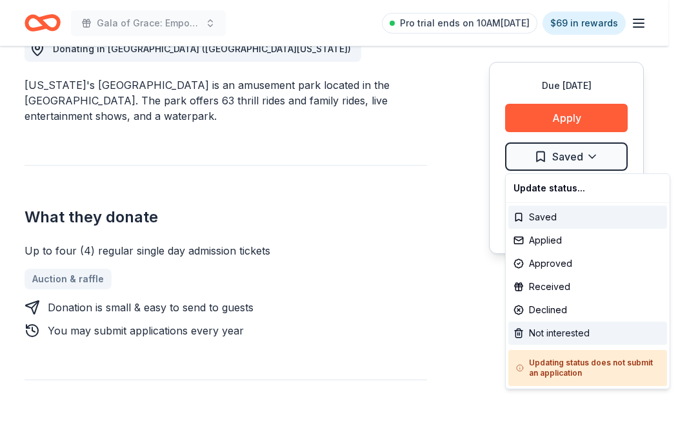
click at [561, 333] on div "Not interested" at bounding box center [587, 333] width 159 height 23
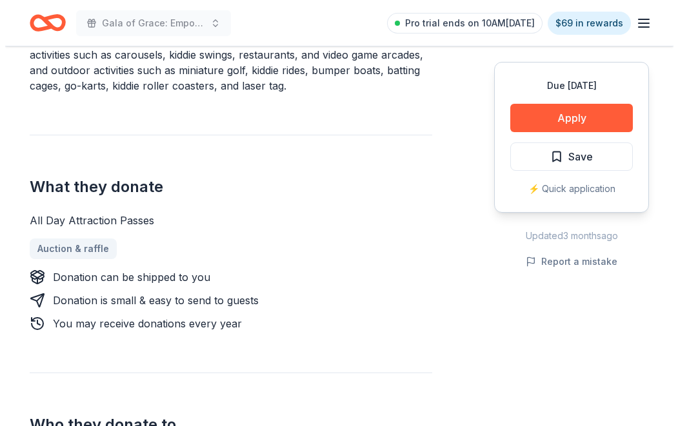
scroll to position [516, 0]
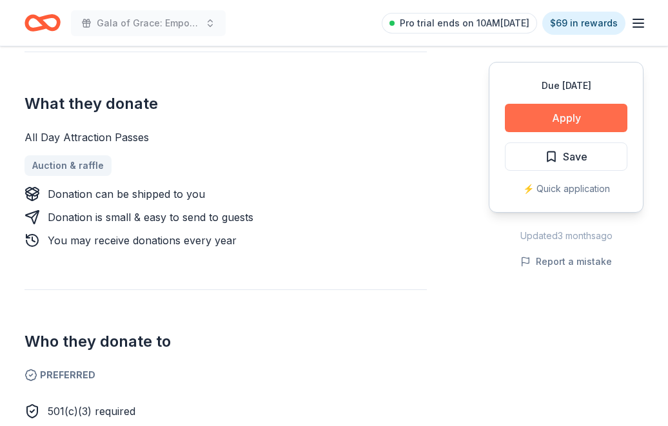
click at [545, 124] on button "Apply" at bounding box center [566, 118] width 123 height 28
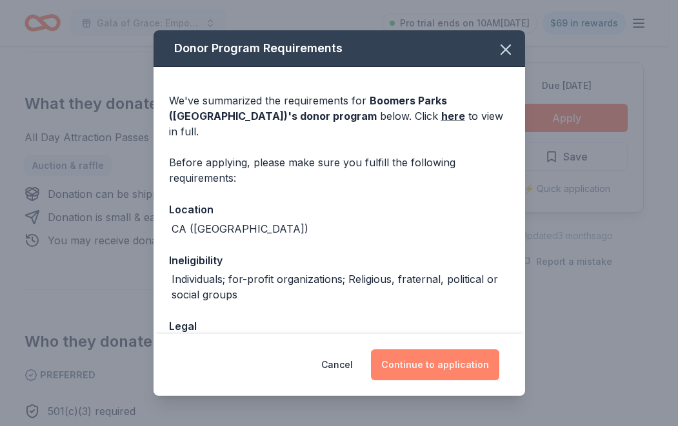
click at [430, 370] on button "Continue to application" at bounding box center [435, 365] width 128 height 31
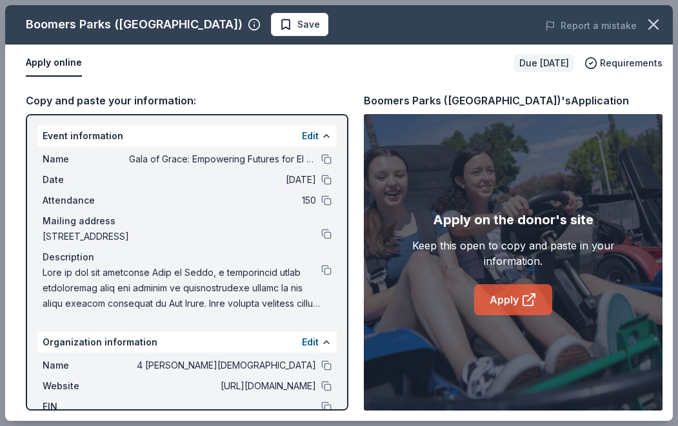
click at [510, 310] on link "Apply" at bounding box center [513, 300] width 78 height 31
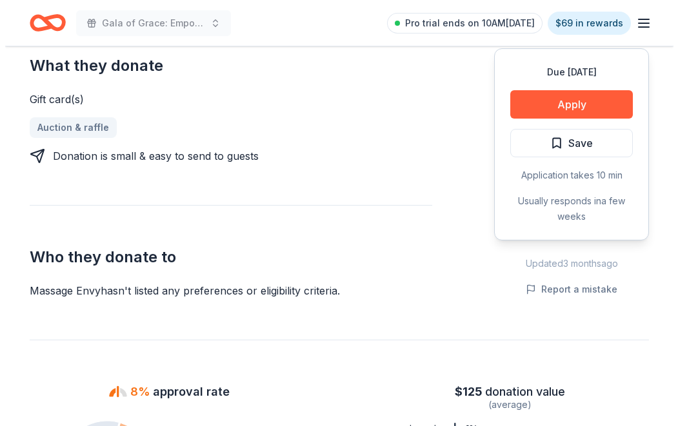
scroll to position [516, 0]
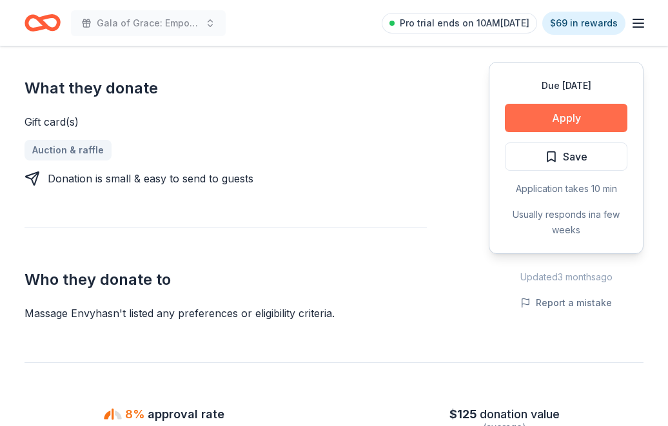
click at [547, 121] on button "Apply" at bounding box center [566, 118] width 123 height 28
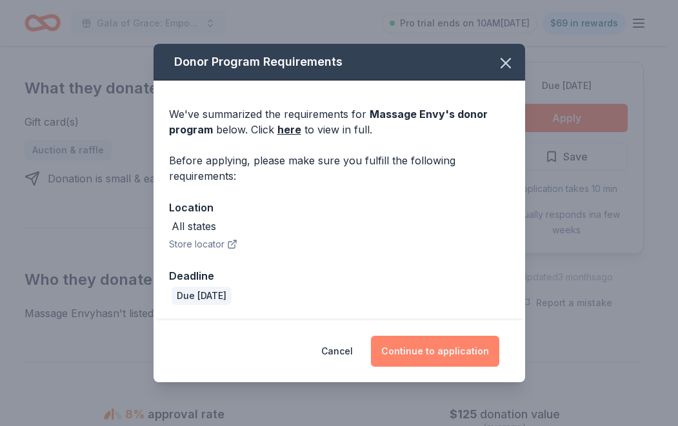
click at [446, 344] on button "Continue to application" at bounding box center [435, 351] width 128 height 31
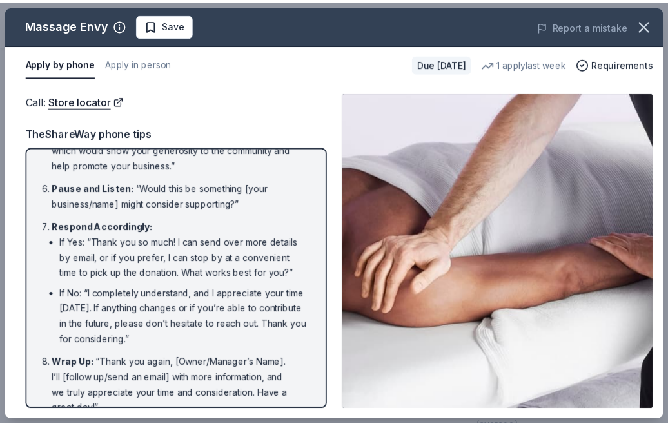
scroll to position [392, 0]
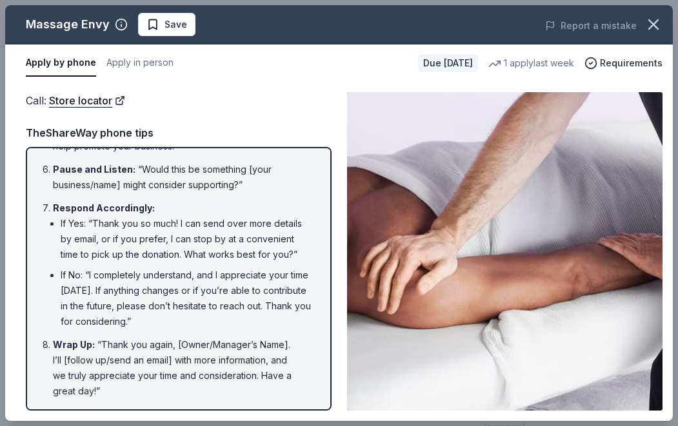
click at [663, 25] on button "button" at bounding box center [653, 24] width 28 height 28
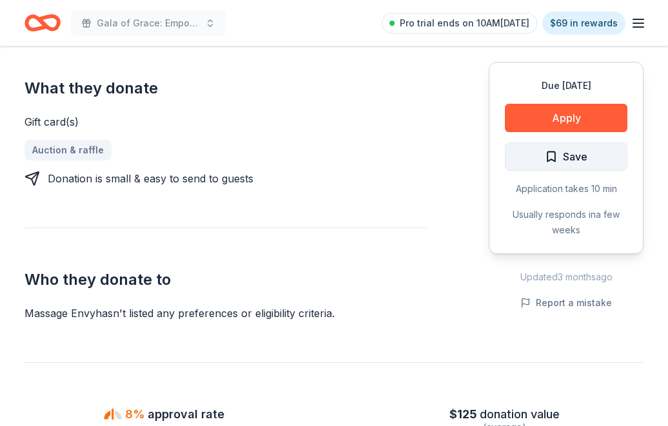
click at [581, 166] on button "Save" at bounding box center [566, 157] width 123 height 28
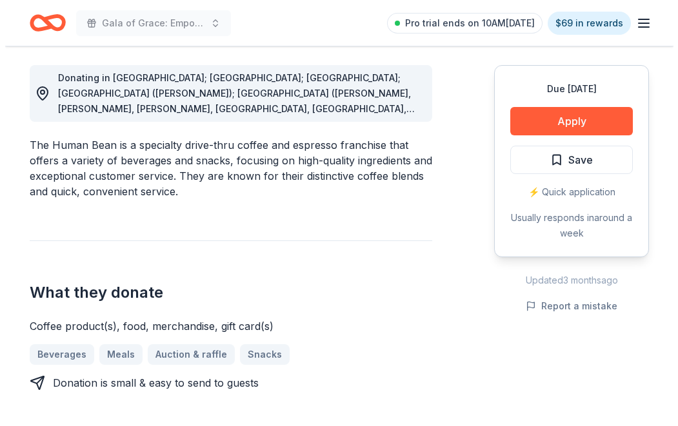
scroll to position [387, 0]
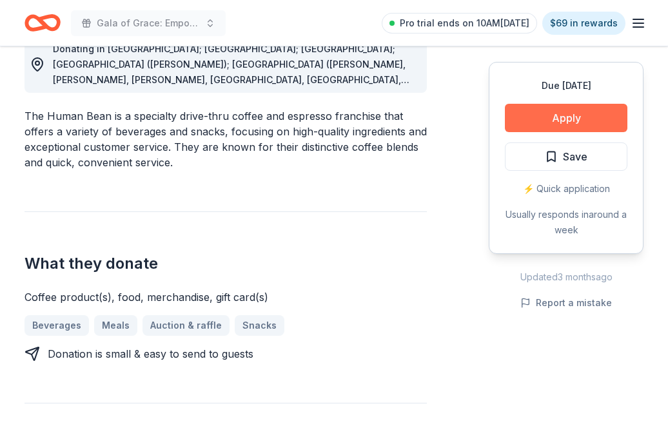
click at [581, 115] on button "Apply" at bounding box center [566, 118] width 123 height 28
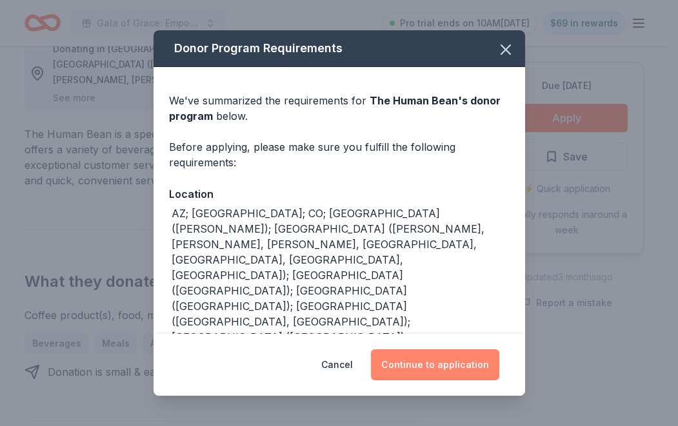
click at [472, 372] on button "Continue to application" at bounding box center [435, 365] width 128 height 31
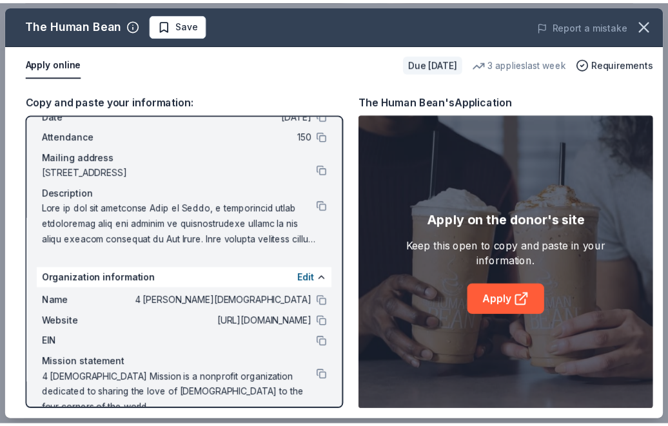
scroll to position [72, 0]
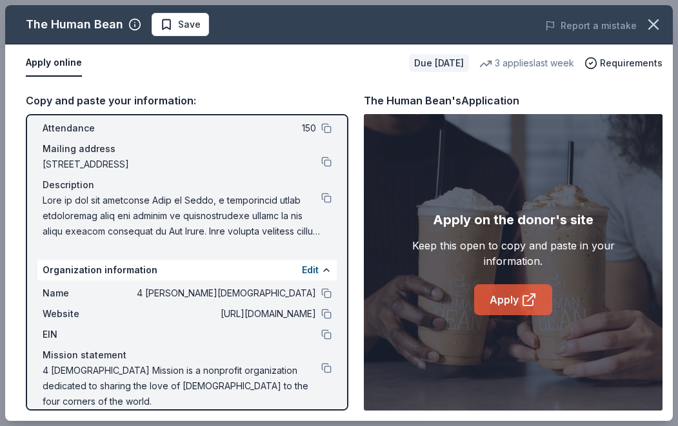
click at [503, 305] on link "Apply" at bounding box center [513, 300] width 78 height 31
click at [652, 26] on icon "button" at bounding box center [653, 24] width 9 height 9
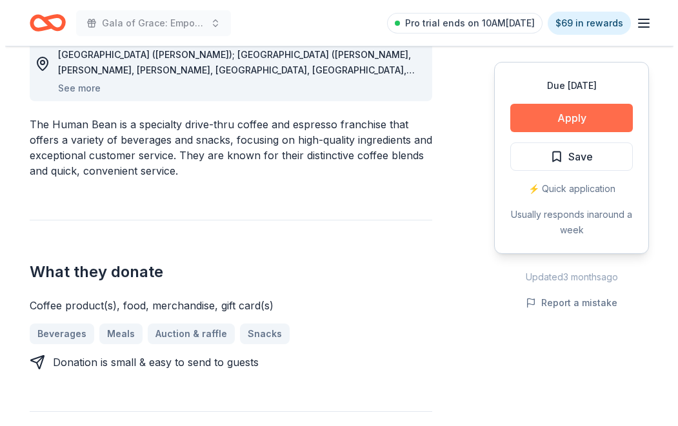
scroll to position [452, 0]
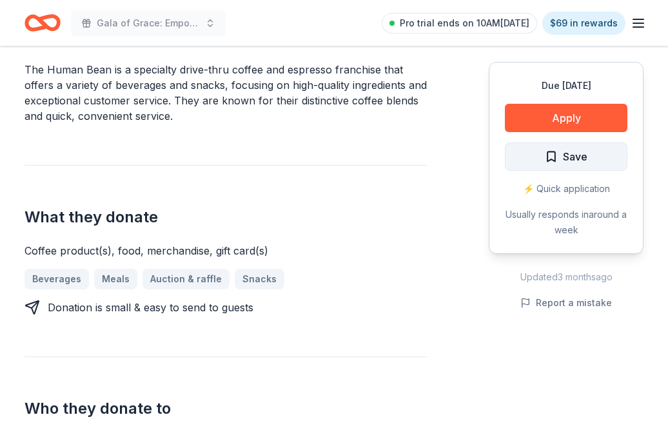
click at [550, 152] on span "Save" at bounding box center [566, 156] width 43 height 17
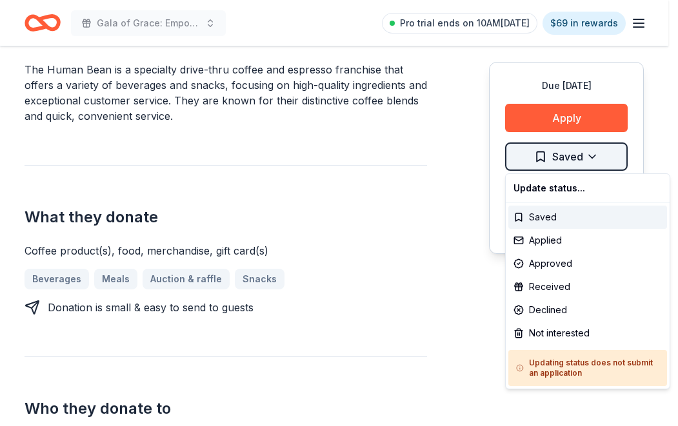
click at [548, 241] on div "Applied" at bounding box center [587, 240] width 159 height 23
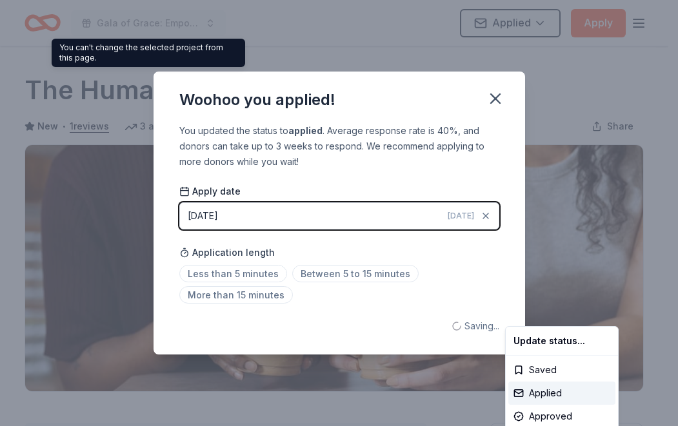
scroll to position [0, 0]
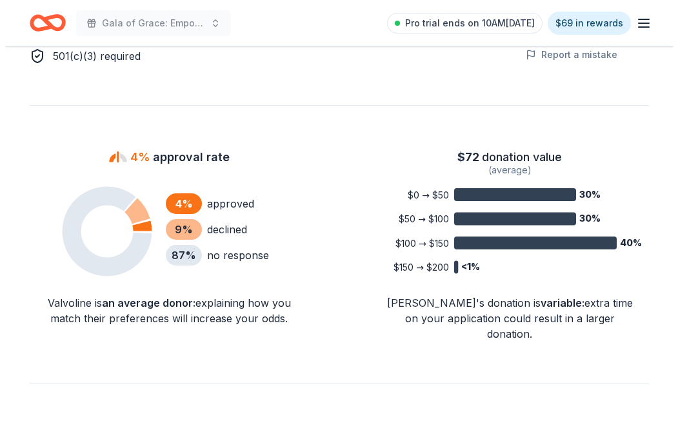
scroll to position [645, 0]
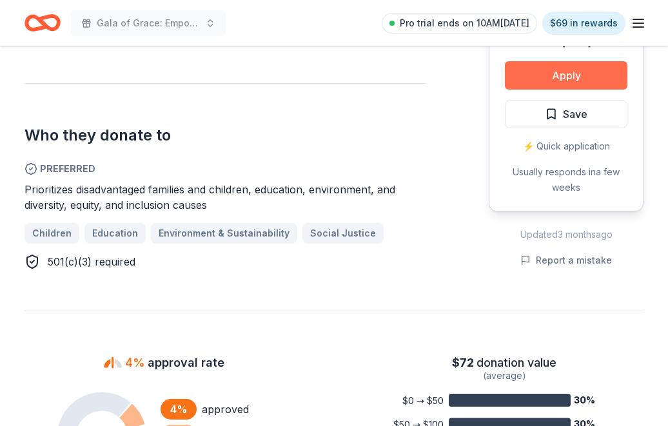
click at [599, 73] on button "Apply" at bounding box center [566, 75] width 123 height 28
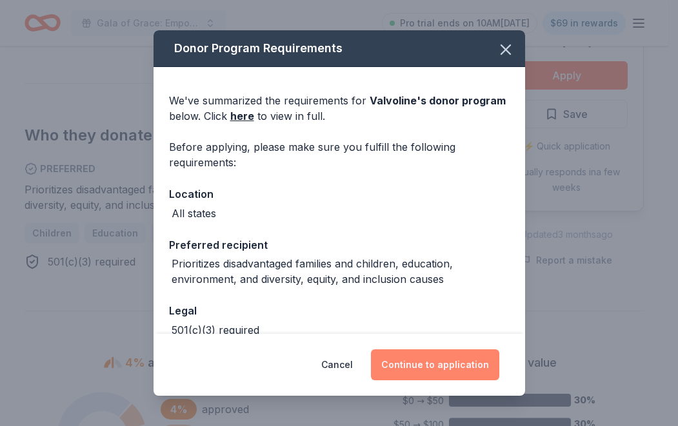
click at [462, 357] on button "Continue to application" at bounding box center [435, 365] width 128 height 31
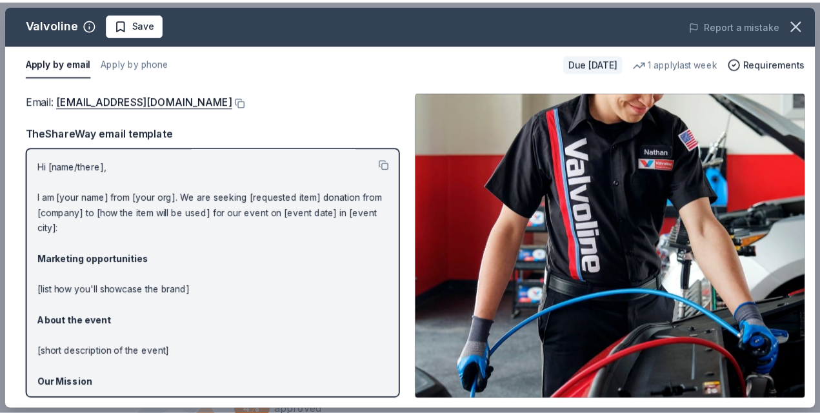
scroll to position [112, 0]
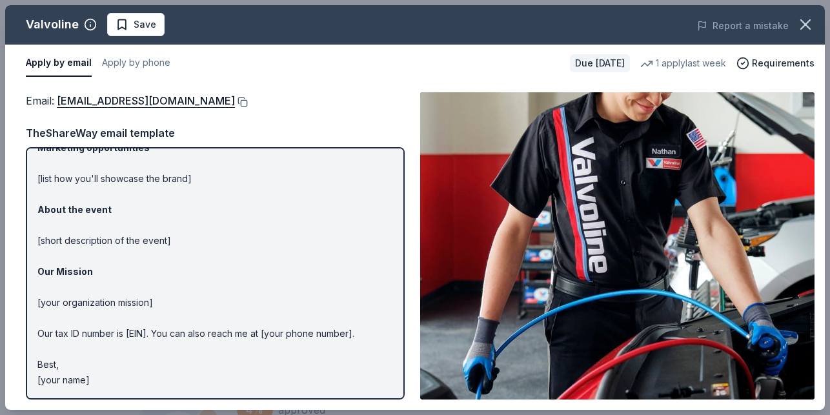
click at [235, 99] on button at bounding box center [241, 102] width 13 height 10
click at [668, 25] on button "button" at bounding box center [805, 24] width 28 height 28
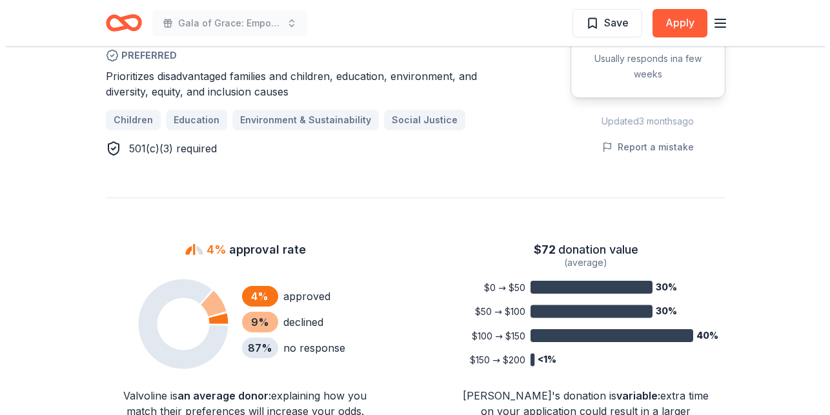
scroll to position [710, 0]
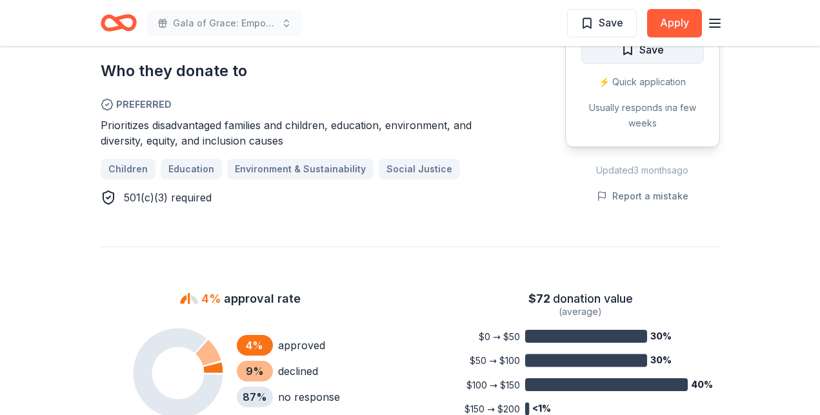
click at [668, 62] on button "Save" at bounding box center [642, 49] width 123 height 28
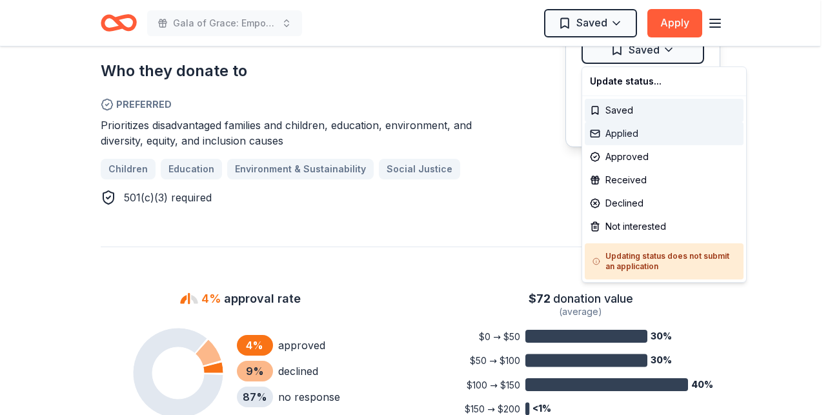
click at [639, 133] on div "Applied" at bounding box center [664, 133] width 159 height 23
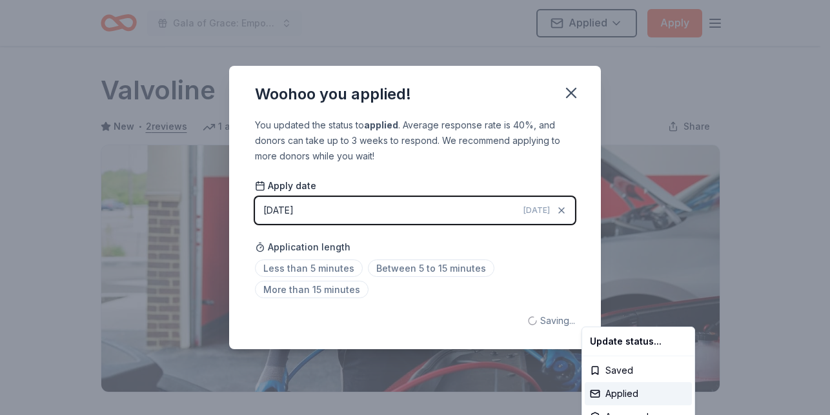
scroll to position [0, 0]
click at [577, 95] on html "Gala of Grace: Empowering Futures for El Porvenir Applied Apply Due in 49 days …" at bounding box center [415, 207] width 830 height 415
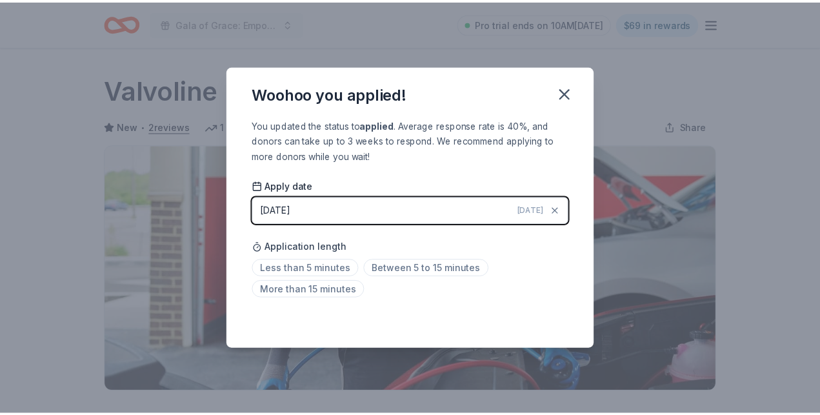
scroll to position [311, 0]
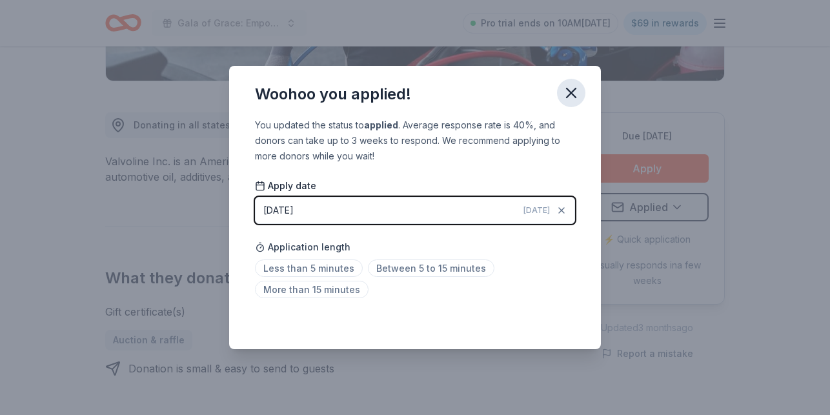
click at [570, 93] on icon "button" at bounding box center [570, 92] width 9 height 9
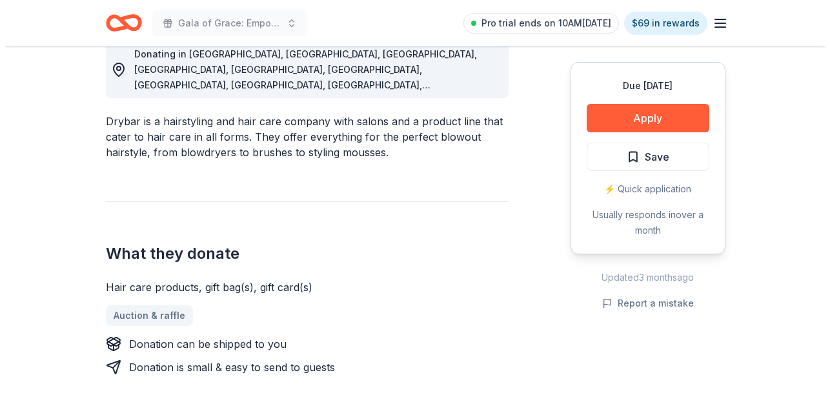
scroll to position [387, 0]
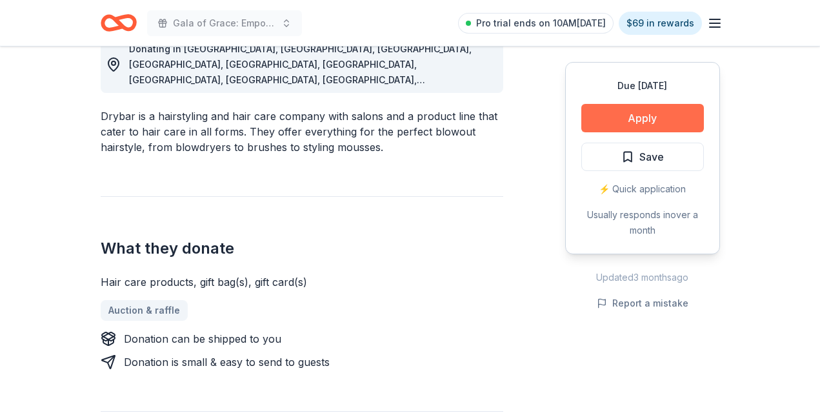
click at [663, 111] on button "Apply" at bounding box center [642, 118] width 123 height 28
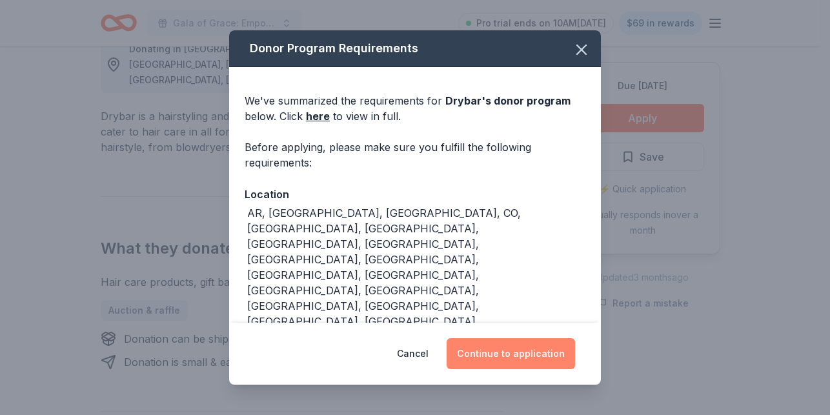
click at [511, 356] on button "Continue to application" at bounding box center [510, 353] width 128 height 31
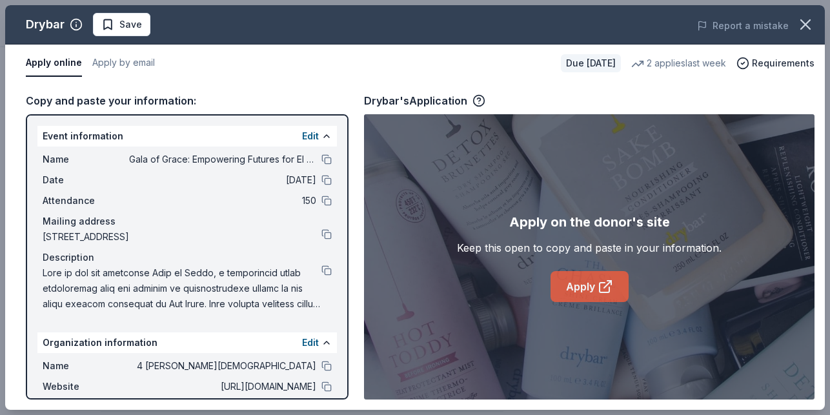
click at [589, 290] on link "Apply" at bounding box center [589, 286] width 78 height 31
click at [668, 22] on icon "button" at bounding box center [805, 24] width 18 height 18
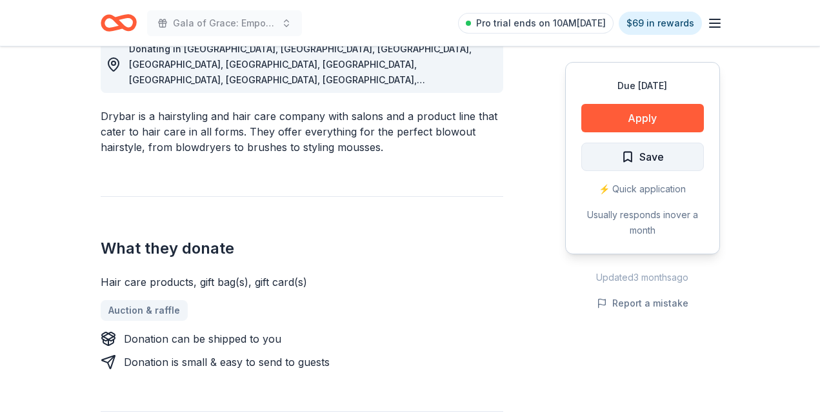
click at [668, 150] on button "Save" at bounding box center [642, 157] width 123 height 28
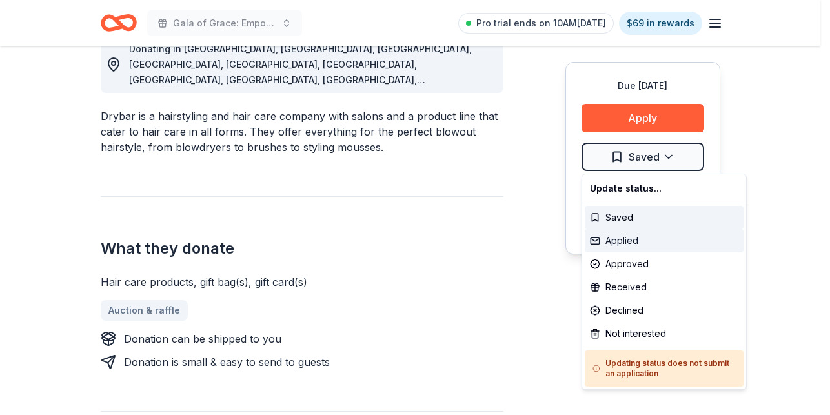
click at [629, 246] on div "Applied" at bounding box center [664, 240] width 159 height 23
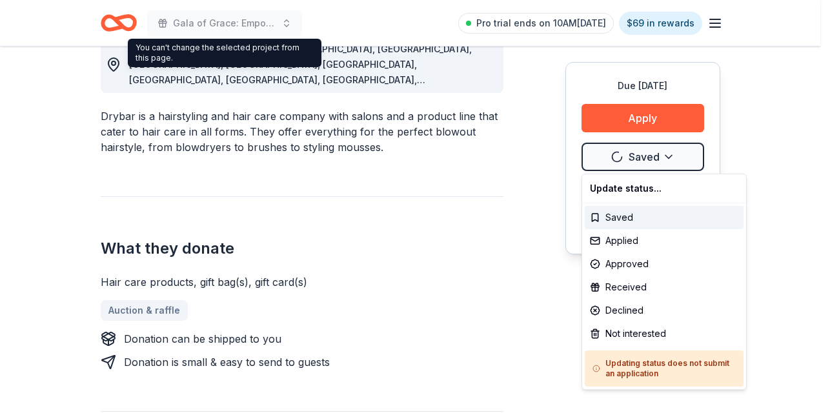
scroll to position [0, 0]
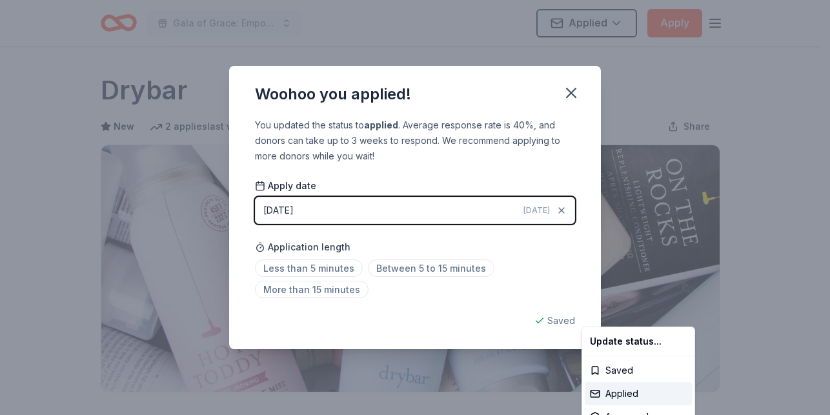
click at [567, 95] on html "Gala of Grace: Empowering Futures for El Porvenir Applied Apply Due in 37 days …" at bounding box center [415, 207] width 830 height 415
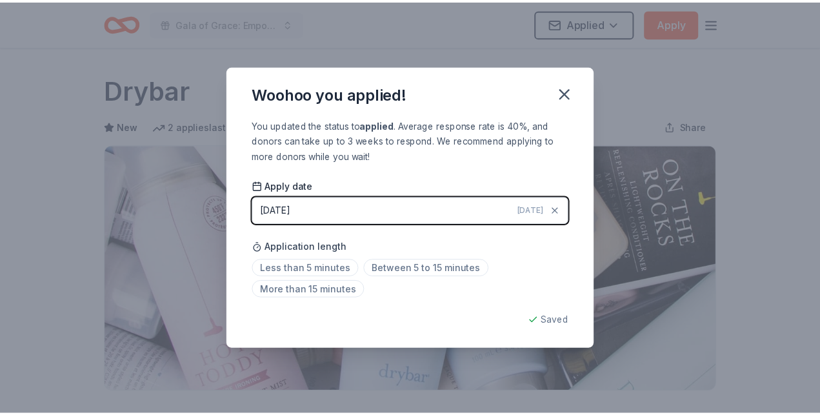
scroll to position [311, 0]
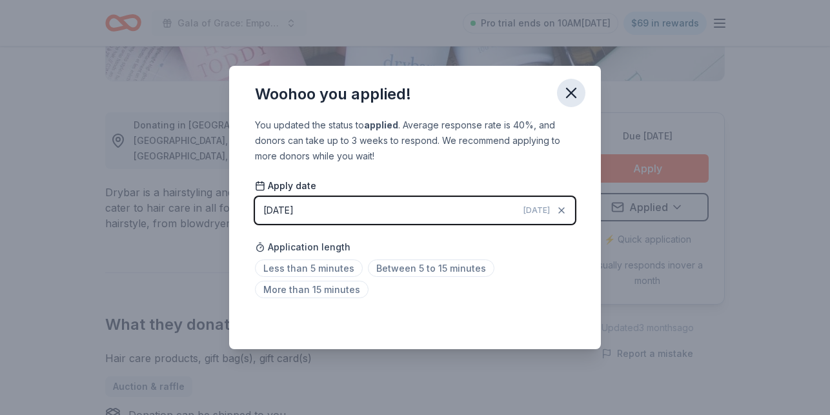
click at [578, 85] on icon "button" at bounding box center [571, 93] width 18 height 18
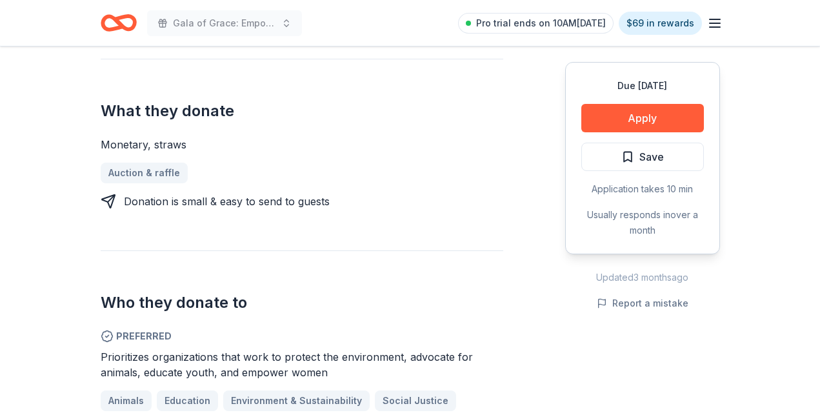
scroll to position [516, 0]
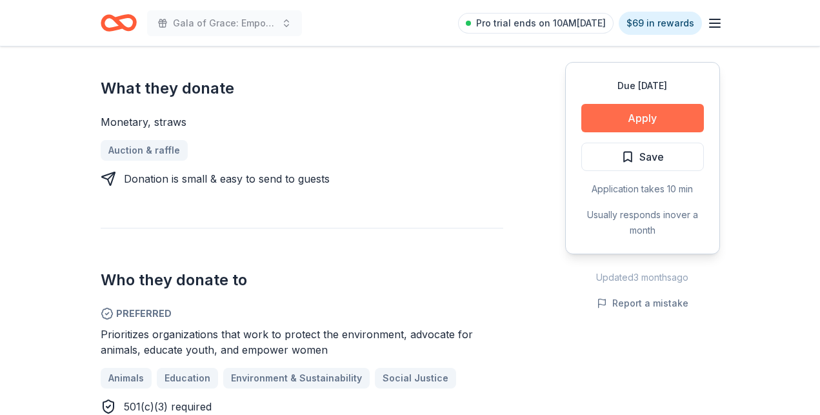
click at [597, 121] on button "Apply" at bounding box center [642, 118] width 123 height 28
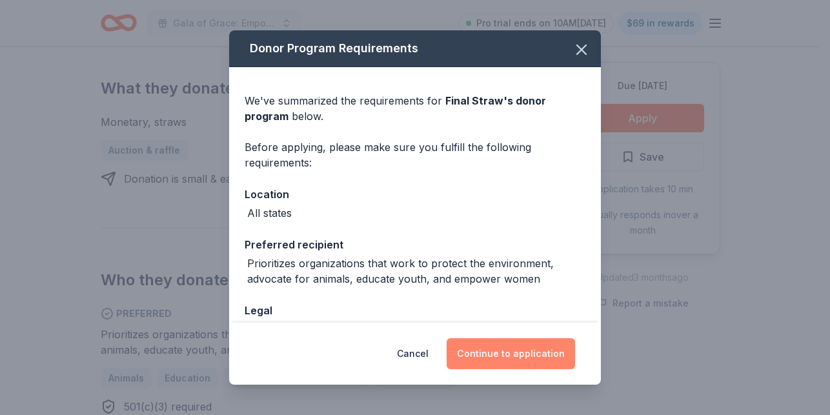
click at [500, 354] on button "Continue to application" at bounding box center [510, 353] width 128 height 31
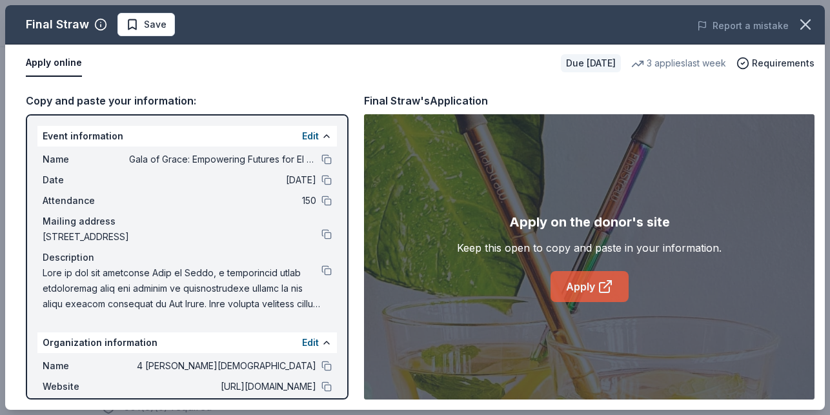
click at [553, 284] on link "Apply" at bounding box center [589, 286] width 78 height 31
click at [668, 25] on icon "button" at bounding box center [805, 24] width 9 height 9
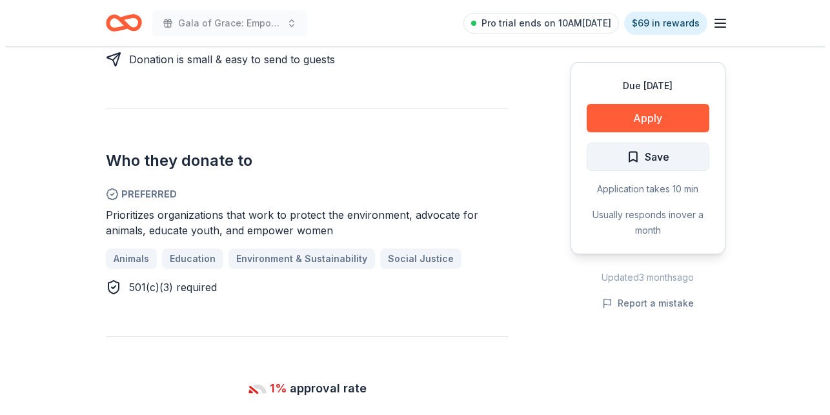
scroll to position [645, 0]
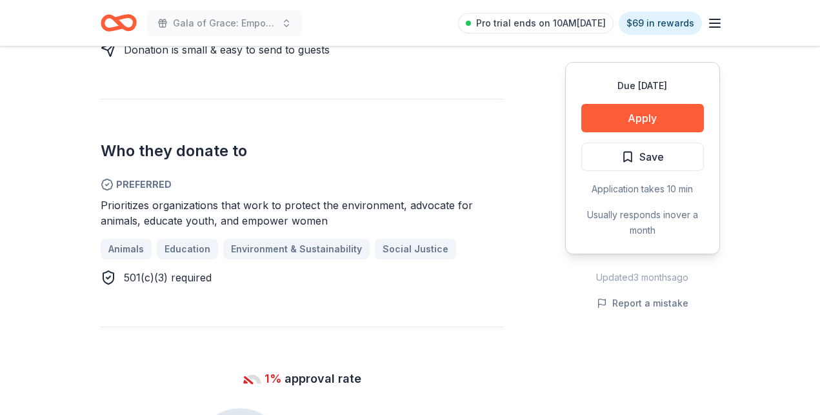
drag, startPoint x: 670, startPoint y: 151, endPoint x: 664, endPoint y: 155, distance: 7.4
click at [668, 152] on button "Save" at bounding box center [642, 157] width 123 height 28
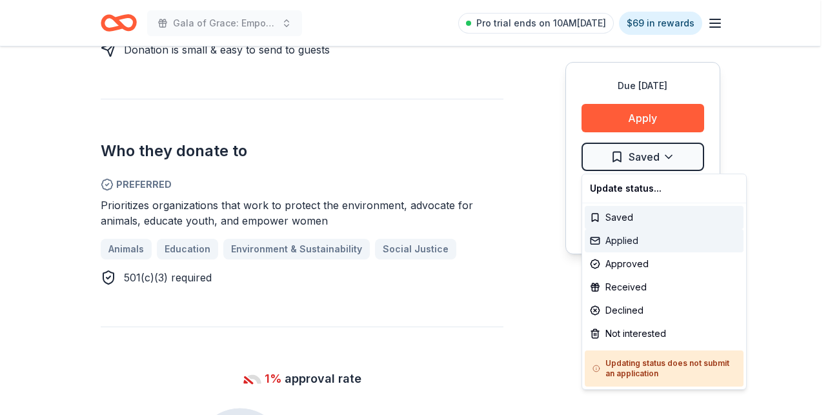
click at [623, 241] on div "Applied" at bounding box center [664, 240] width 159 height 23
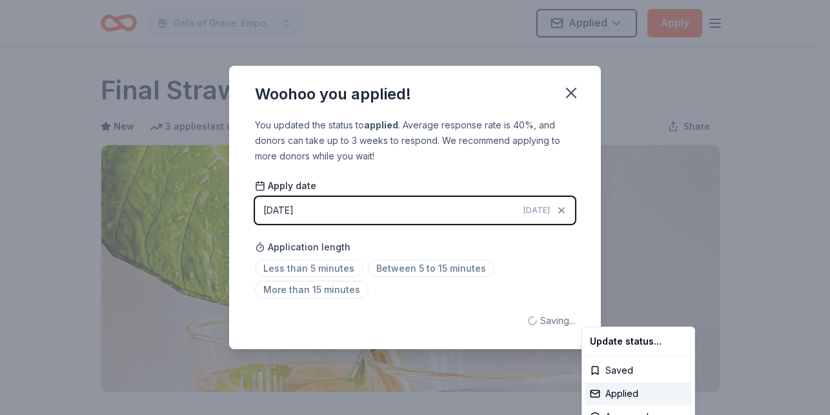
scroll to position [0, 0]
click at [569, 89] on html "Gala of Grace: Empowering Futures for El Porvenir Applied Apply Due in 37 days …" at bounding box center [415, 207] width 830 height 415
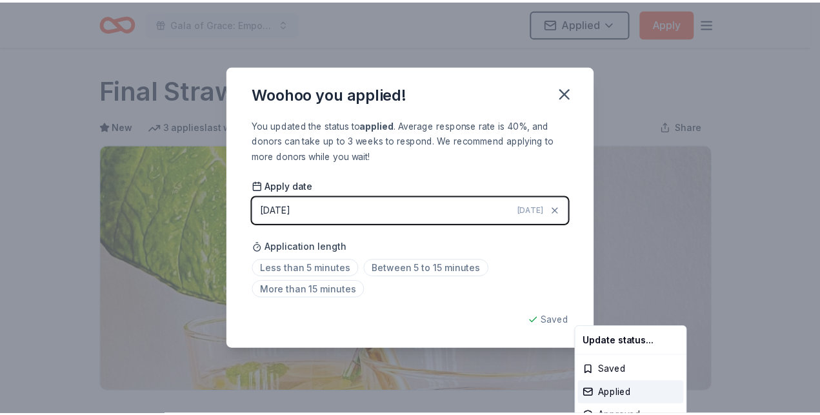
scroll to position [311, 0]
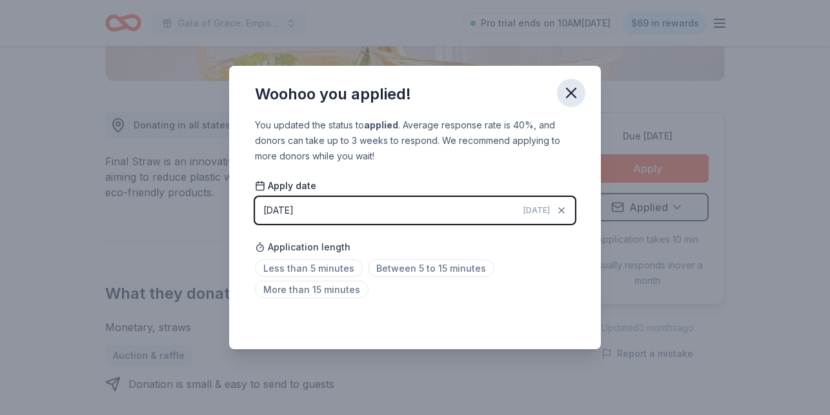
click at [577, 100] on icon "button" at bounding box center [571, 93] width 18 height 18
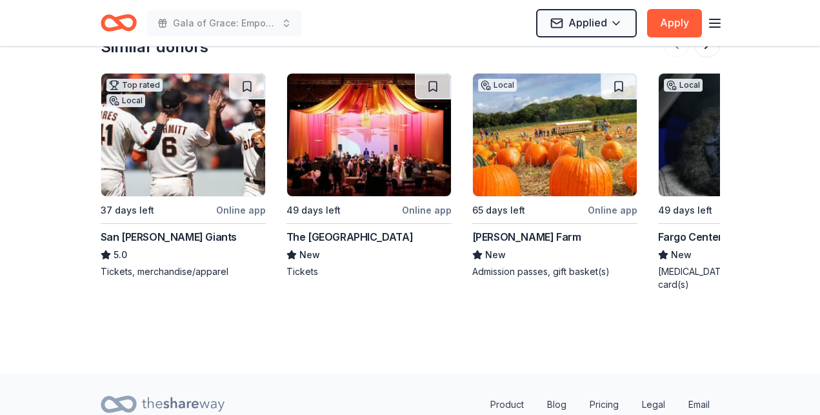
scroll to position [1484, 0]
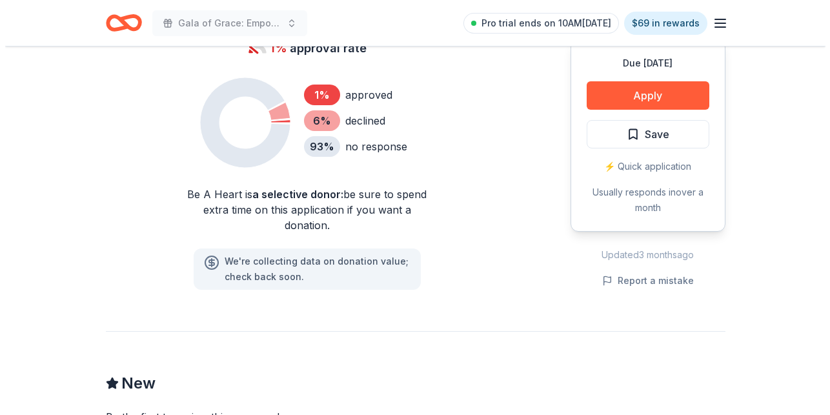
scroll to position [839, 0]
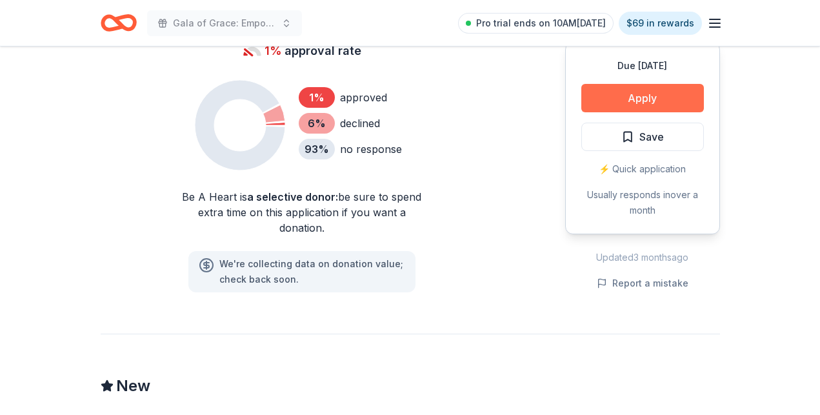
click at [607, 96] on button "Apply" at bounding box center [642, 98] width 123 height 28
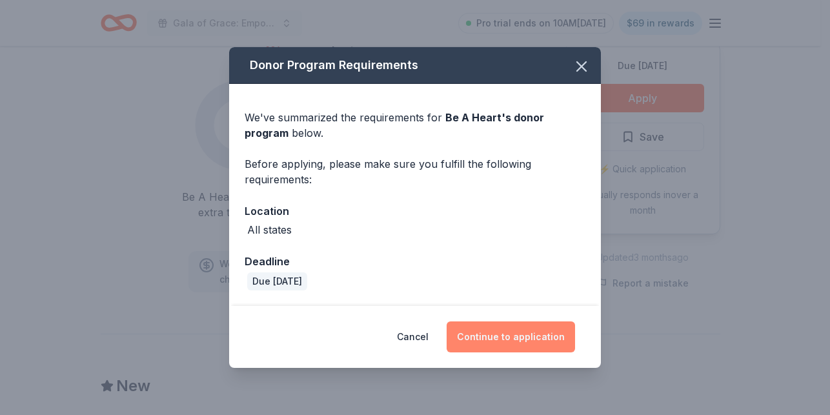
click at [508, 339] on button "Continue to application" at bounding box center [510, 336] width 128 height 31
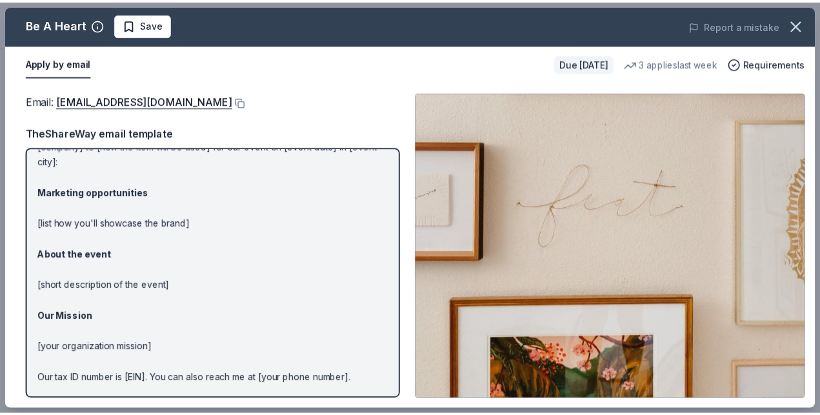
scroll to position [47, 0]
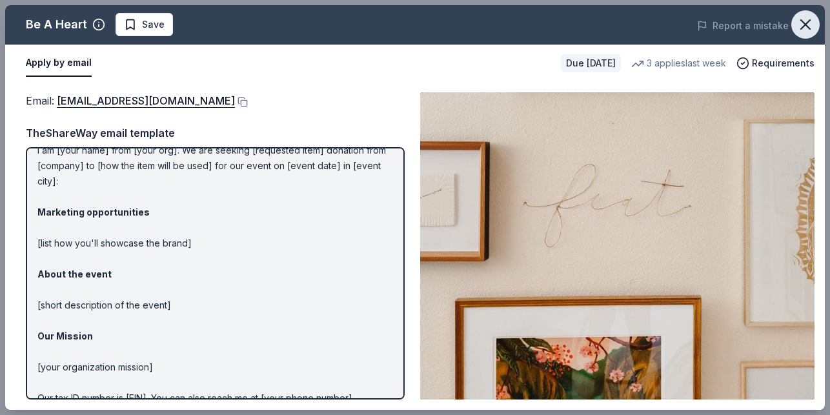
click at [668, 28] on icon "button" at bounding box center [805, 24] width 18 height 18
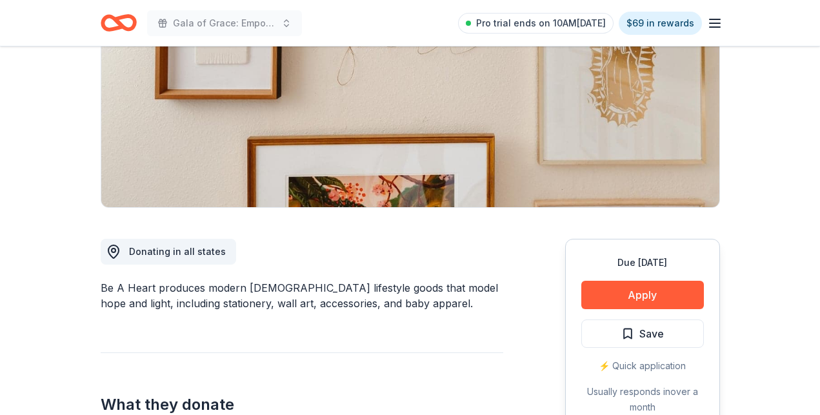
scroll to position [258, 0]
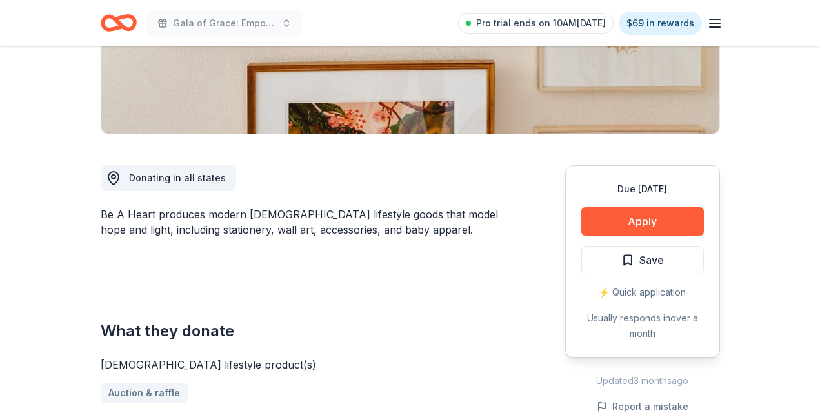
click at [630, 265] on span "Save" at bounding box center [642, 260] width 43 height 17
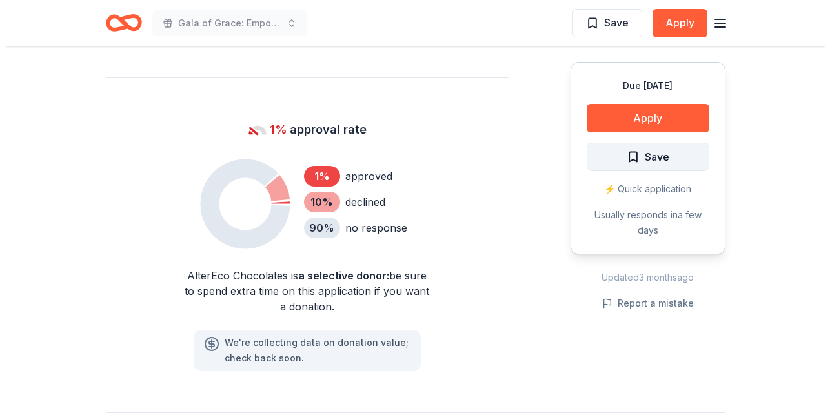
scroll to position [774, 0]
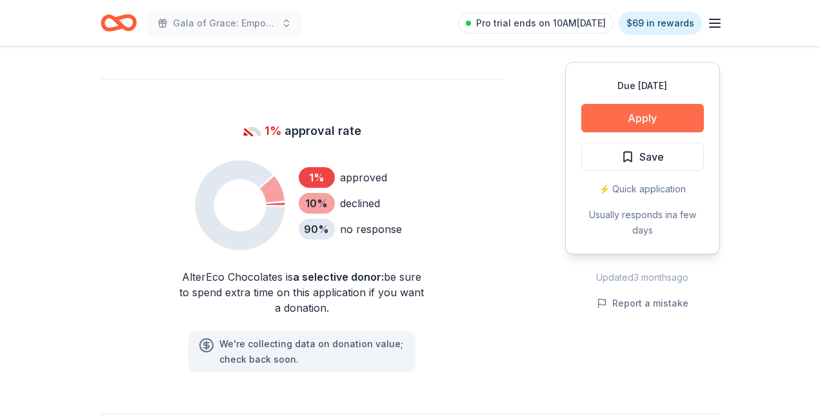
click at [666, 111] on button "Apply" at bounding box center [642, 118] width 123 height 28
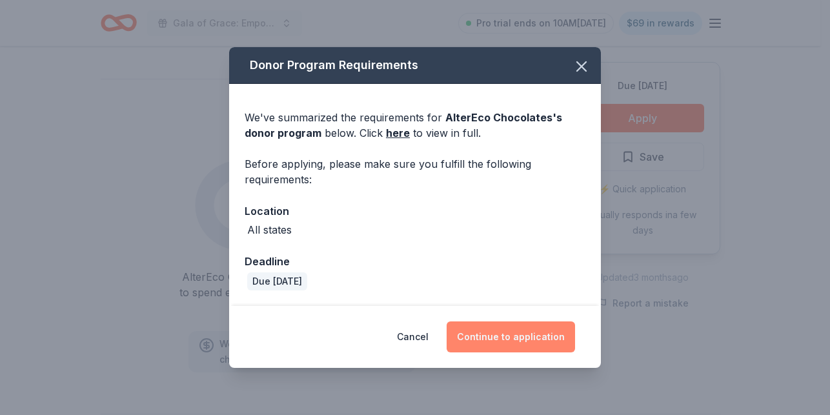
click at [518, 337] on button "Continue to application" at bounding box center [510, 336] width 128 height 31
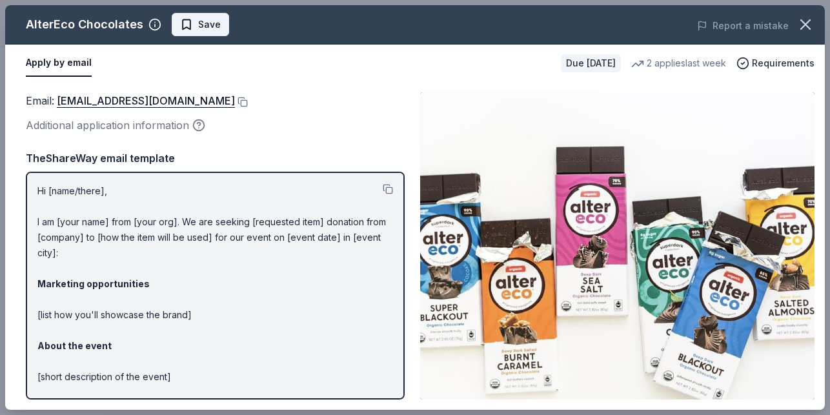
click at [198, 24] on span "Save" at bounding box center [209, 24] width 23 height 15
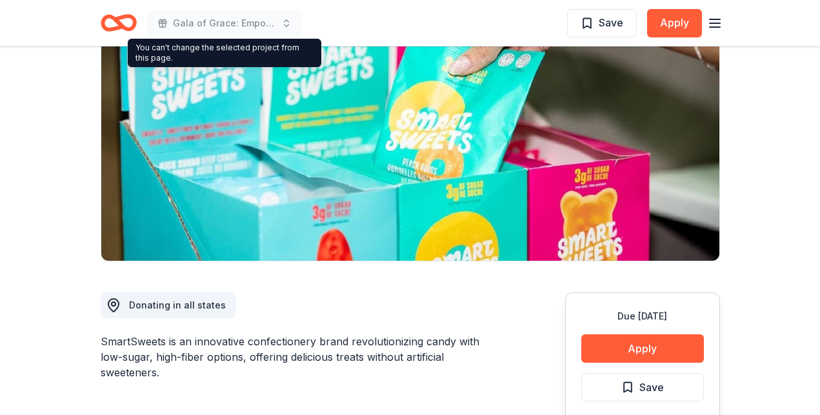
scroll to position [387, 0]
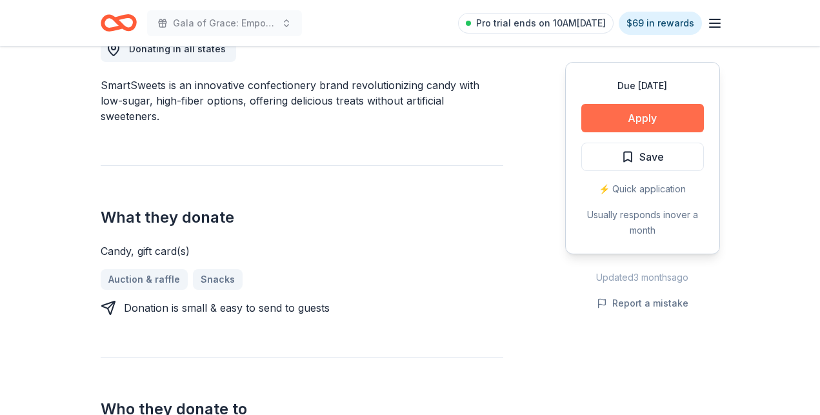
click at [624, 114] on button "Apply" at bounding box center [642, 118] width 123 height 28
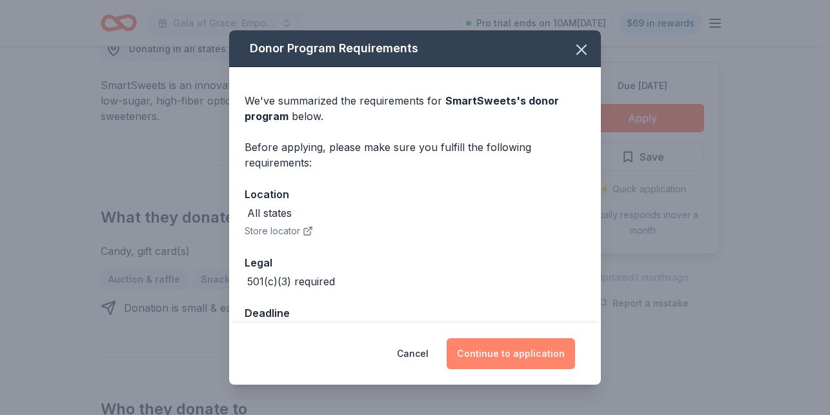
click at [537, 361] on button "Continue to application" at bounding box center [510, 353] width 128 height 31
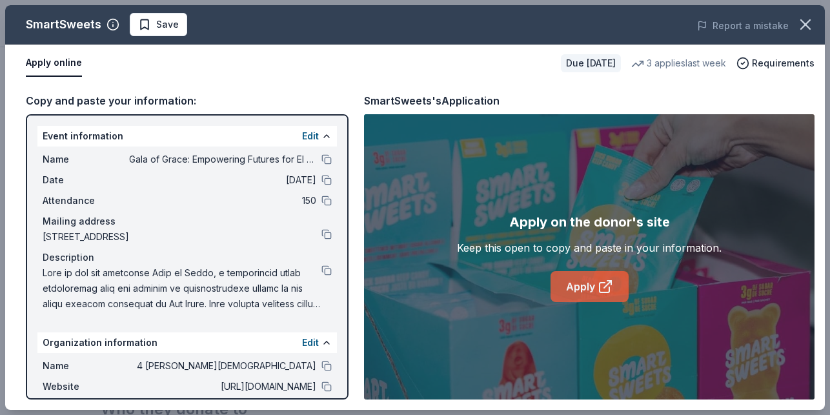
click at [606, 281] on icon at bounding box center [604, 286] width 15 height 15
click at [668, 32] on icon "button" at bounding box center [805, 24] width 18 height 18
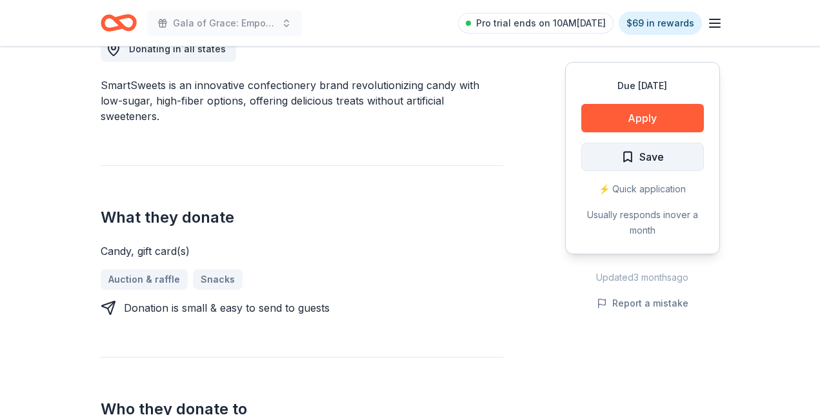
click at [668, 168] on button "Save" at bounding box center [642, 157] width 123 height 28
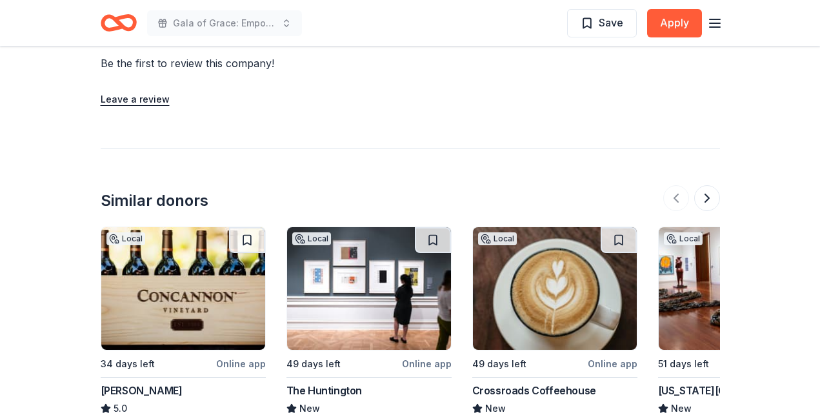
scroll to position [1419, 0]
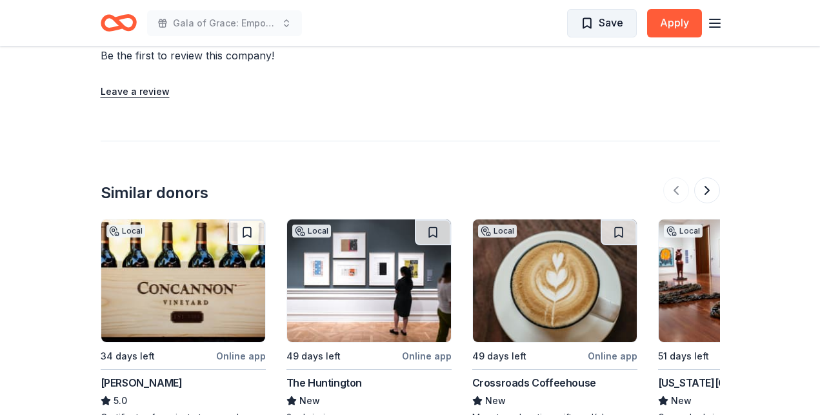
click at [594, 20] on span "Save" at bounding box center [602, 22] width 43 height 17
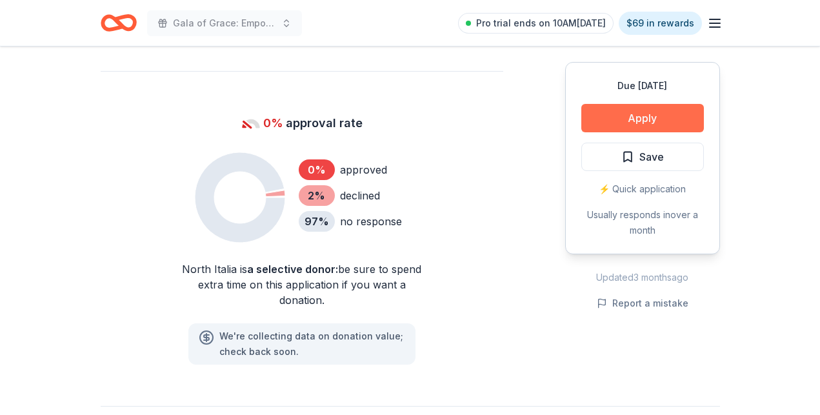
click at [598, 115] on button "Apply" at bounding box center [642, 118] width 123 height 28
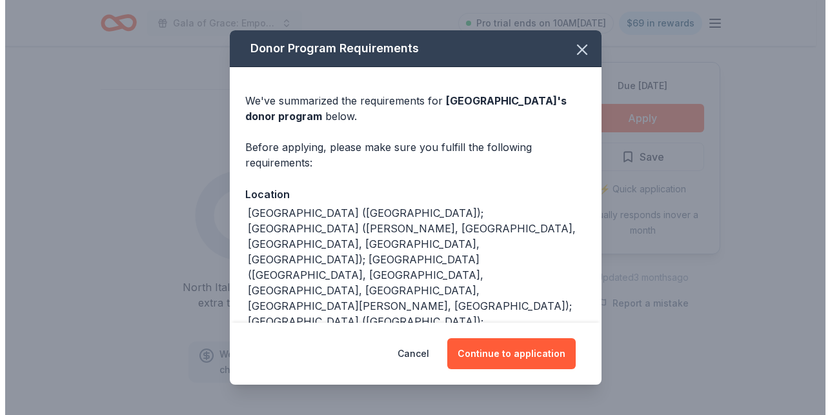
scroll to position [857, 0]
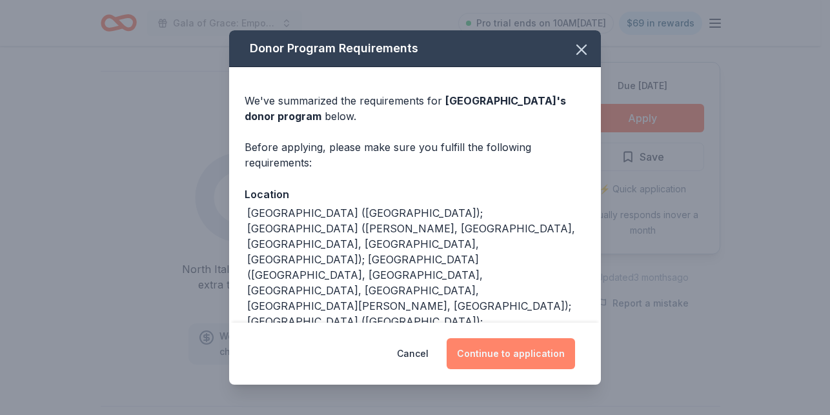
click at [508, 358] on button "Continue to application" at bounding box center [510, 353] width 128 height 31
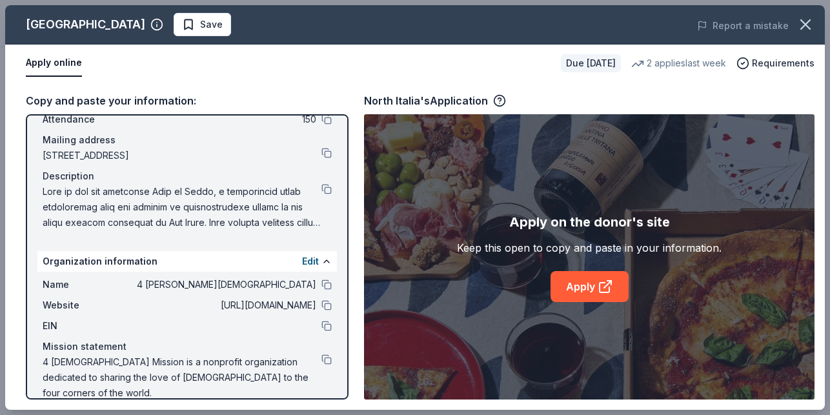
scroll to position [84, 0]
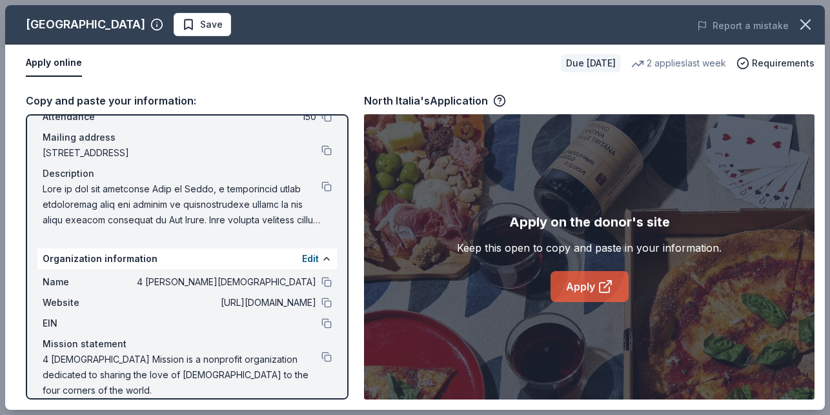
click at [601, 288] on icon at bounding box center [604, 286] width 15 height 15
click at [200, 27] on span "Save" at bounding box center [211, 24] width 23 height 15
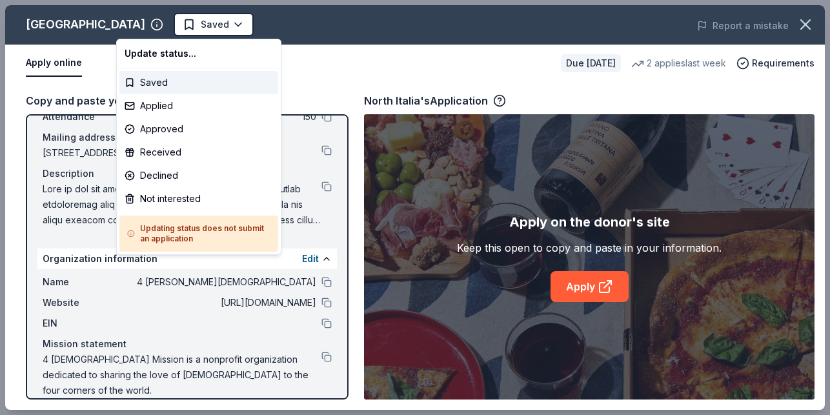
click at [145, 15] on html "Gala of Grace: Empowering Futures for El Porvenir Saved Apply Due [DATE] Share …" at bounding box center [415, 207] width 830 height 415
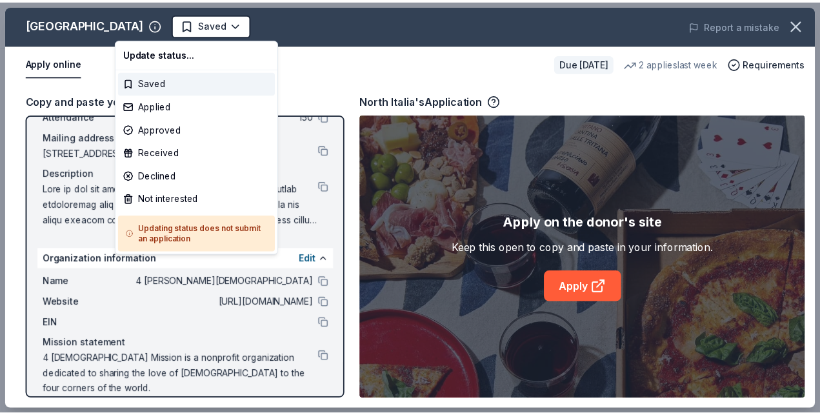
scroll to position [0, 0]
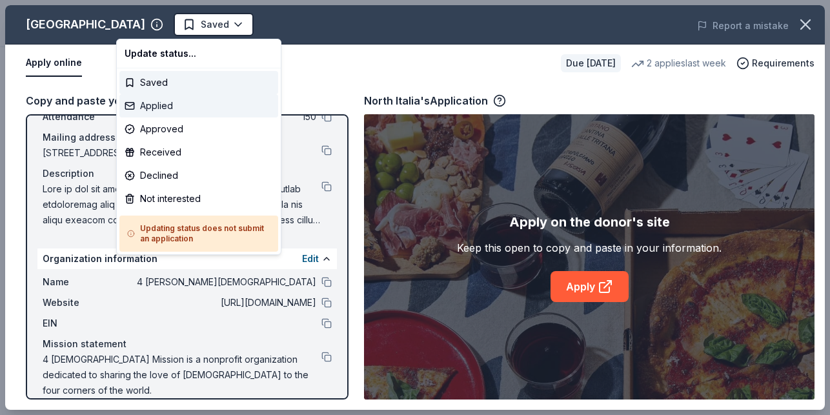
click at [197, 107] on div "Applied" at bounding box center [198, 105] width 159 height 23
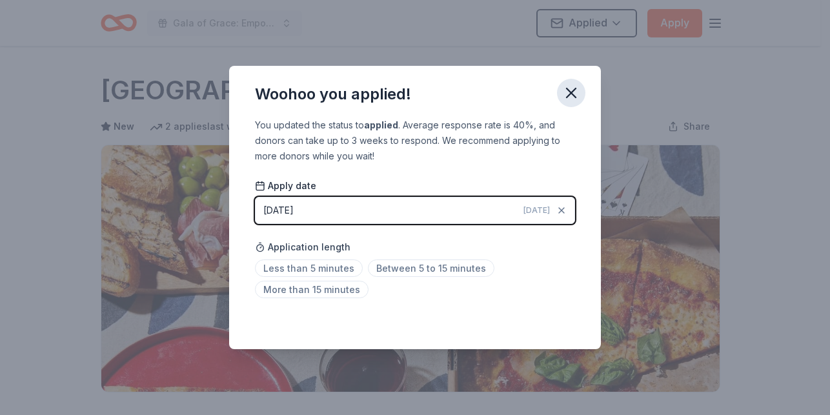
click at [572, 92] on icon "button" at bounding box center [570, 92] width 9 height 9
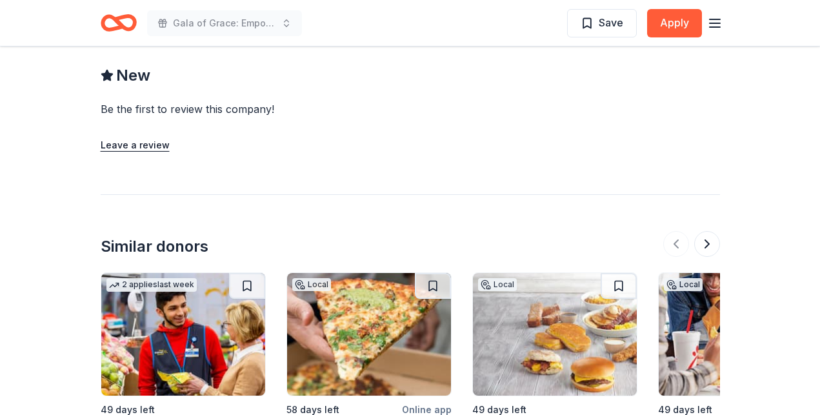
scroll to position [1226, 0]
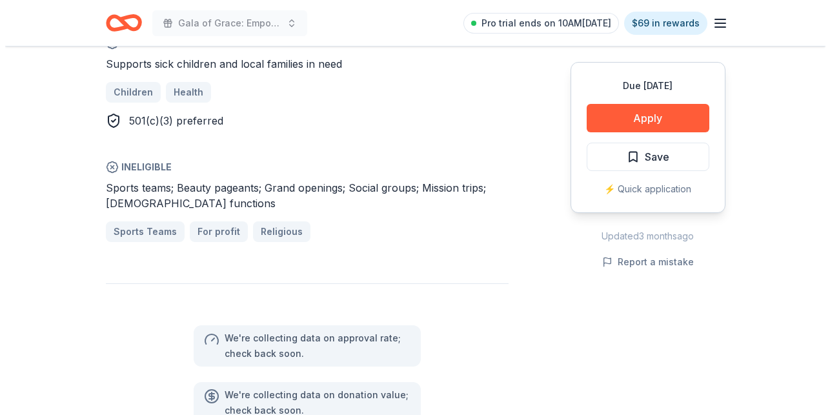
scroll to position [839, 0]
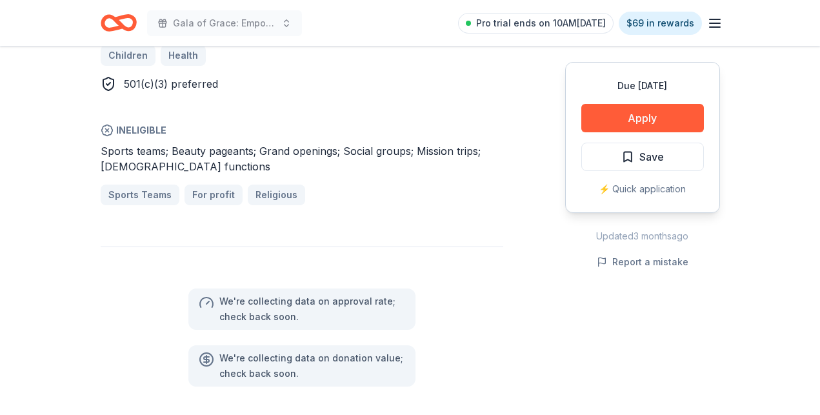
click at [687, 158] on button "Save" at bounding box center [642, 157] width 123 height 28
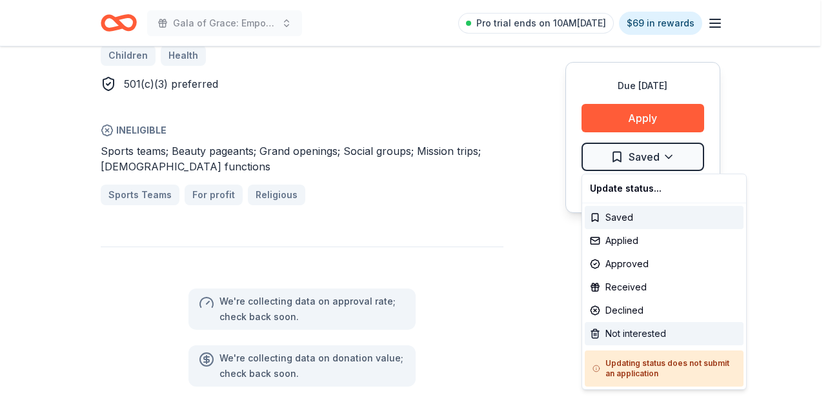
click at [628, 338] on div "Not interested" at bounding box center [664, 333] width 159 height 23
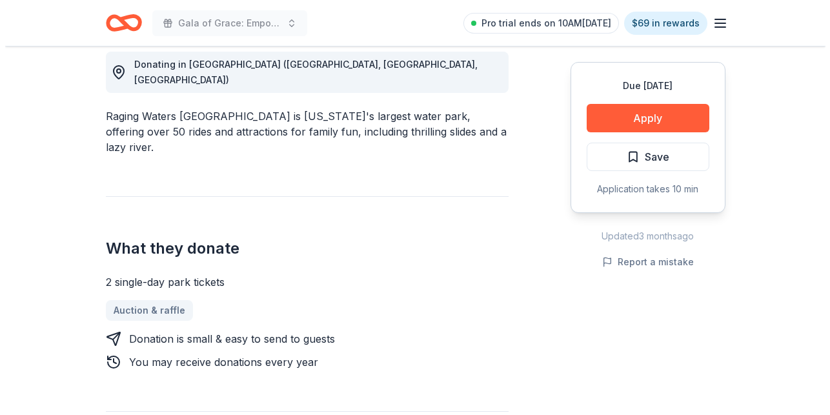
scroll to position [387, 0]
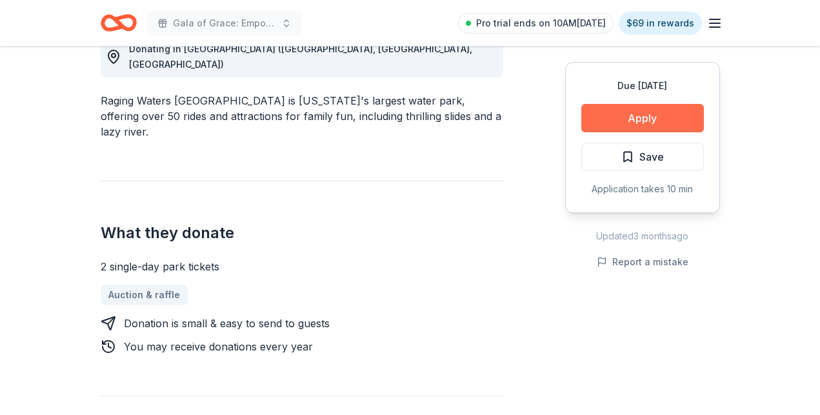
click at [644, 119] on button "Apply" at bounding box center [642, 118] width 123 height 28
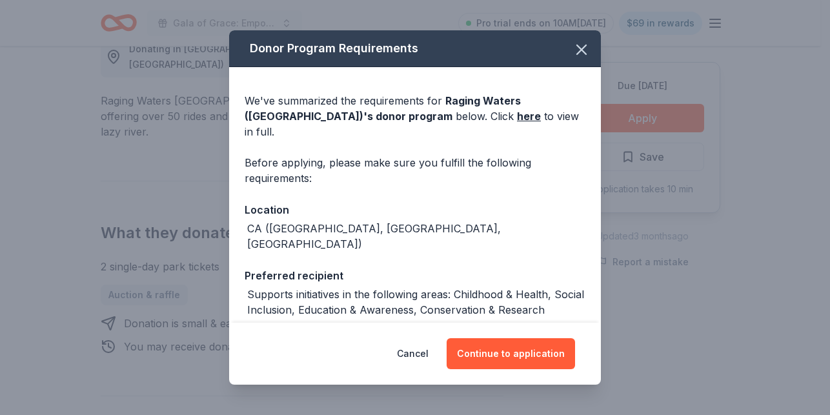
click at [514, 372] on div "Cancel Continue to application" at bounding box center [415, 354] width 372 height 62
click at [514, 354] on button "Continue to application" at bounding box center [510, 353] width 128 height 31
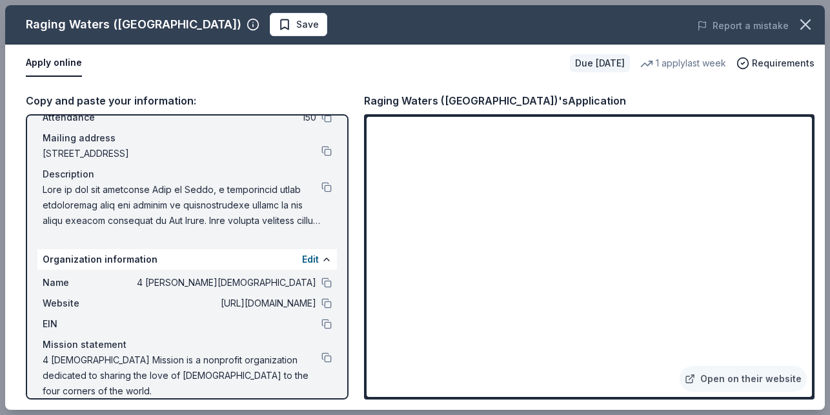
scroll to position [84, 0]
click at [321, 185] on button at bounding box center [326, 186] width 10 height 10
click at [798, 30] on icon "button" at bounding box center [805, 24] width 18 height 18
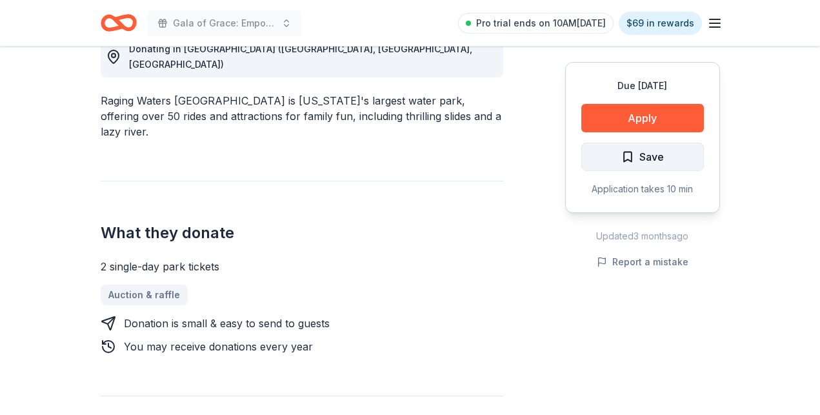
click at [669, 154] on button "Save" at bounding box center [642, 157] width 123 height 28
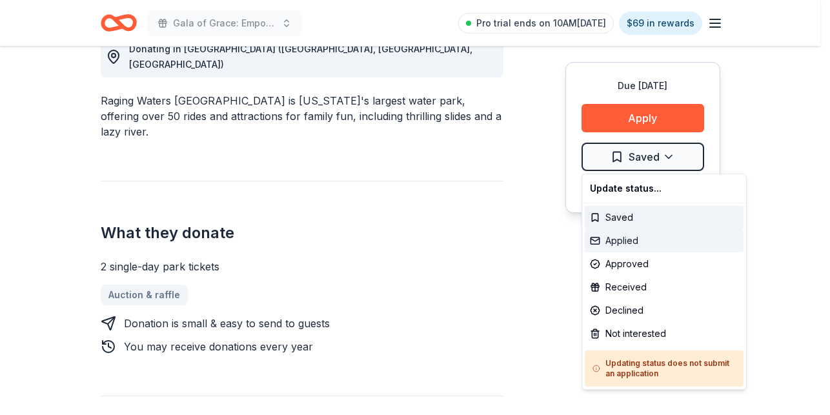
click at [632, 244] on div "Applied" at bounding box center [664, 240] width 159 height 23
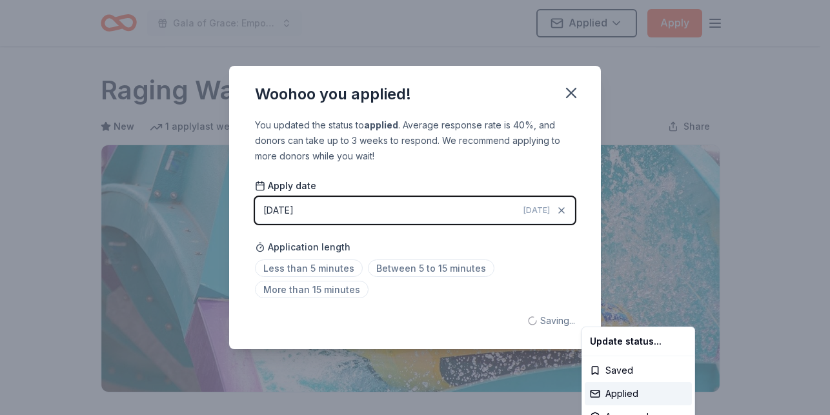
scroll to position [0, 0]
click at [577, 95] on html "Gala of Grace: Empowering Futures for El Porvenir Applied Apply Due [DATE] Shar…" at bounding box center [415, 207] width 830 height 415
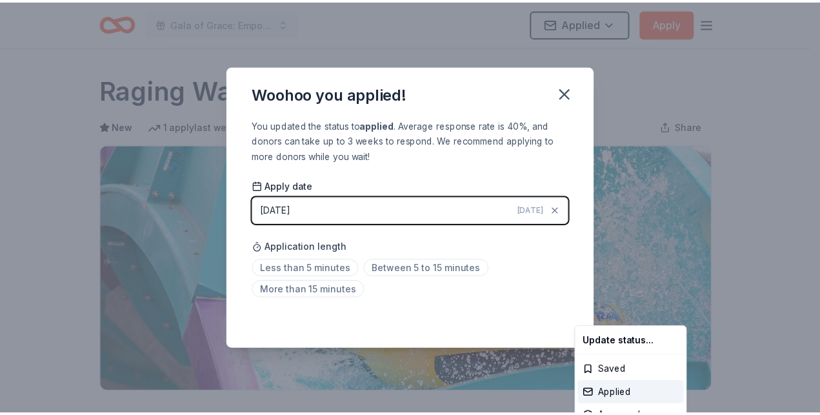
scroll to position [311, 0]
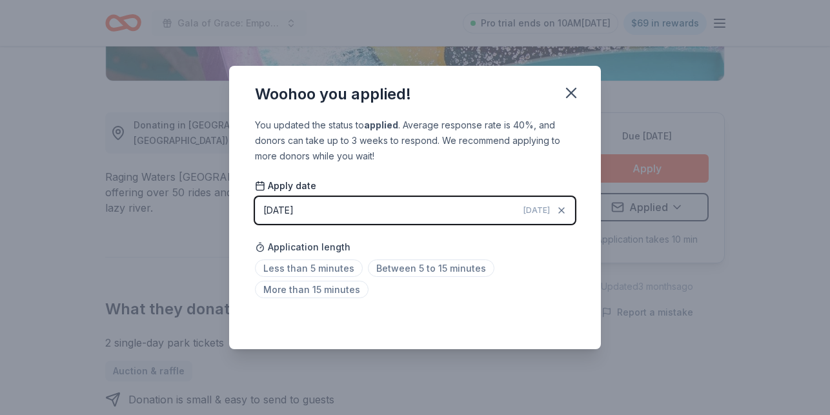
click at [577, 95] on icon "button" at bounding box center [571, 93] width 18 height 18
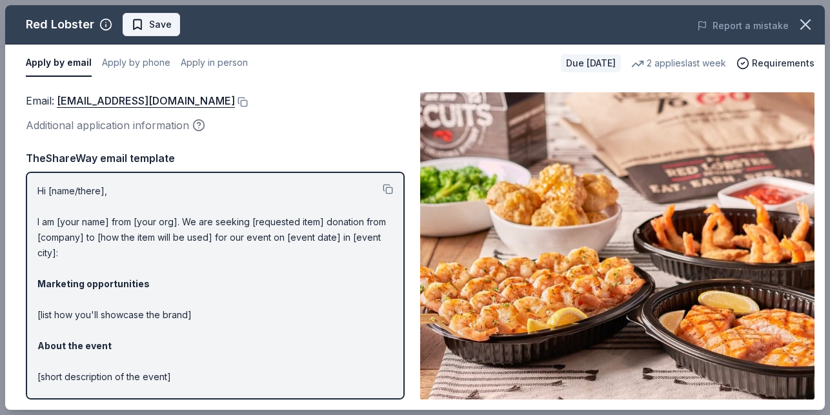
scroll to position [516, 0]
click at [147, 25] on span "Save" at bounding box center [151, 24] width 41 height 15
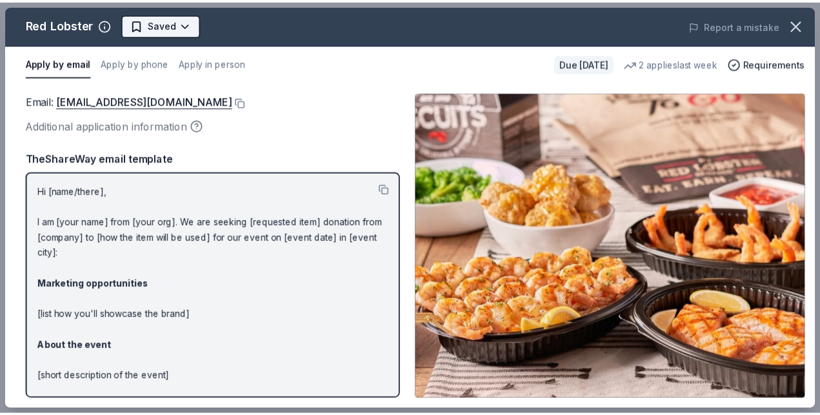
scroll to position [0, 0]
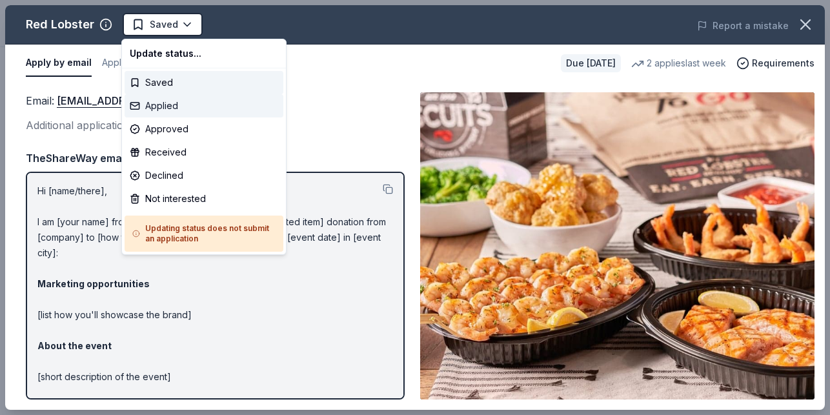
click at [186, 106] on div "Applied" at bounding box center [204, 105] width 159 height 23
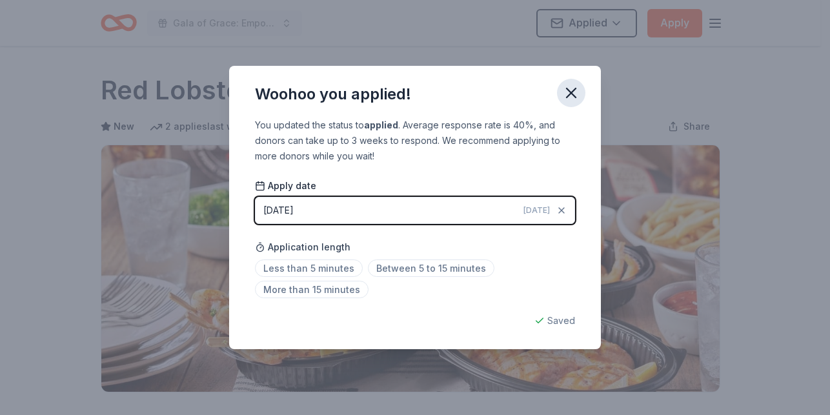
click at [571, 91] on icon "button" at bounding box center [571, 93] width 18 height 18
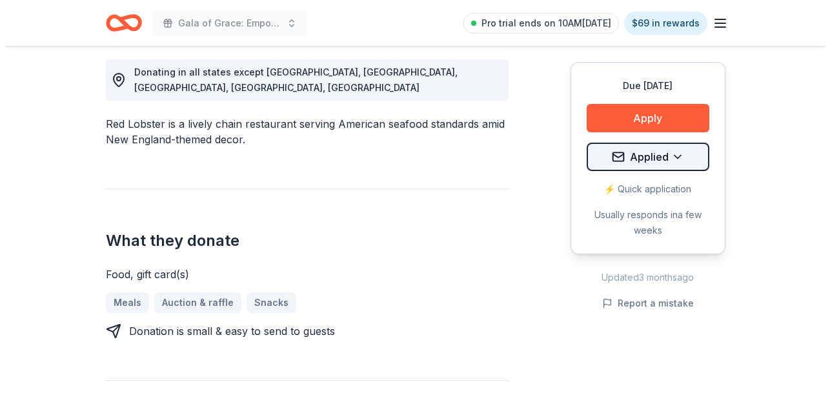
scroll to position [387, 0]
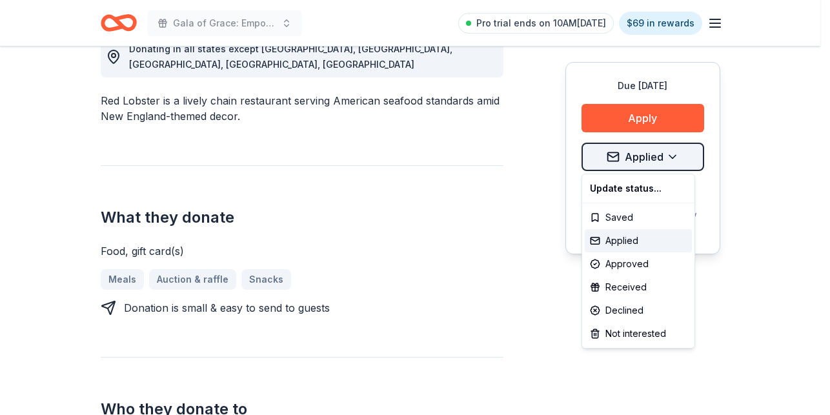
click at [626, 218] on div "Saved" at bounding box center [638, 217] width 107 height 23
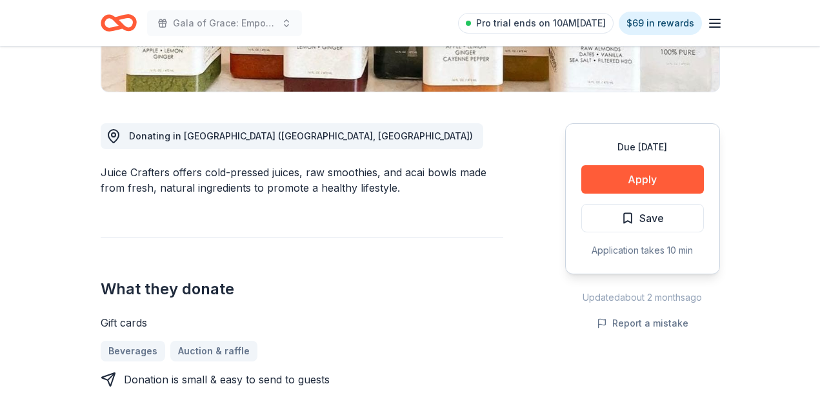
scroll to position [323, 0]
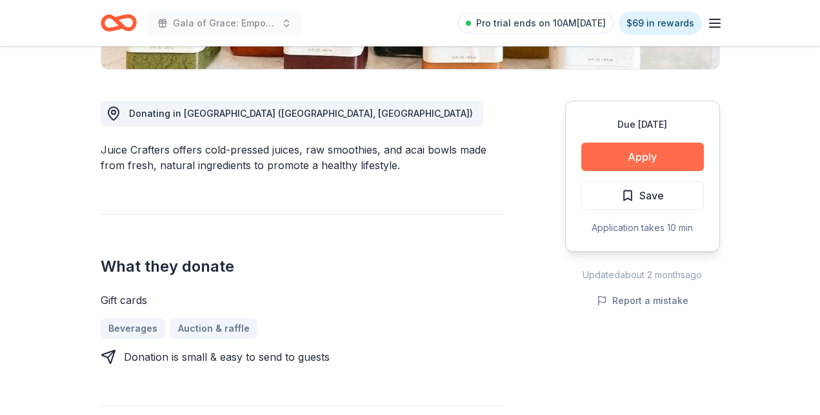
click at [590, 155] on button "Apply" at bounding box center [642, 157] width 123 height 28
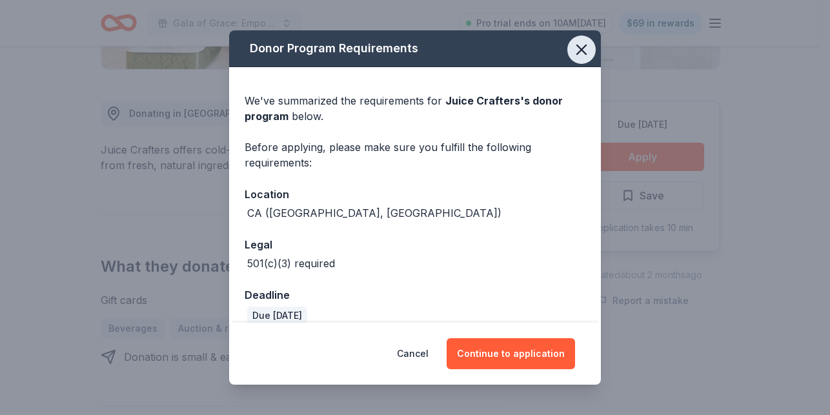
click at [572, 45] on icon "button" at bounding box center [581, 50] width 18 height 18
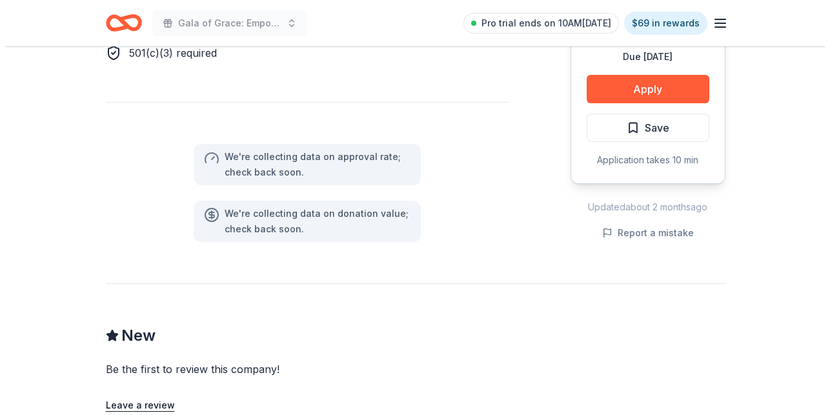
scroll to position [774, 0]
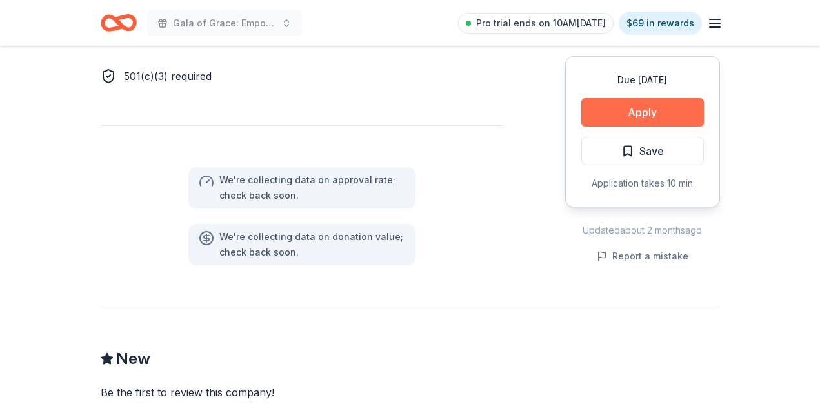
click at [674, 116] on button "Apply" at bounding box center [642, 112] width 123 height 28
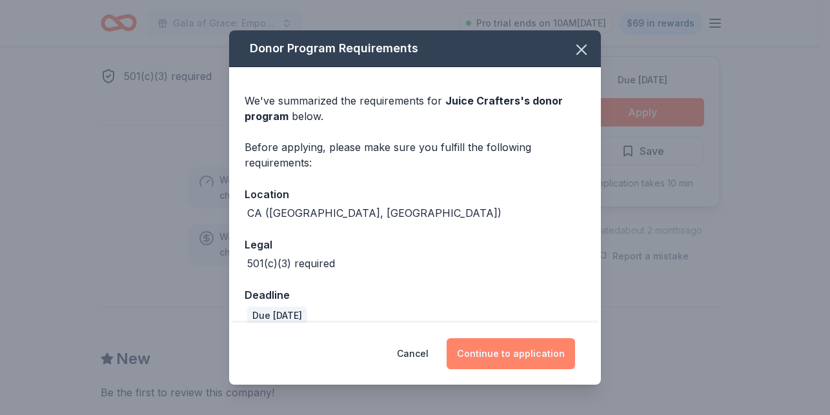
click at [476, 367] on button "Continue to application" at bounding box center [510, 353] width 128 height 31
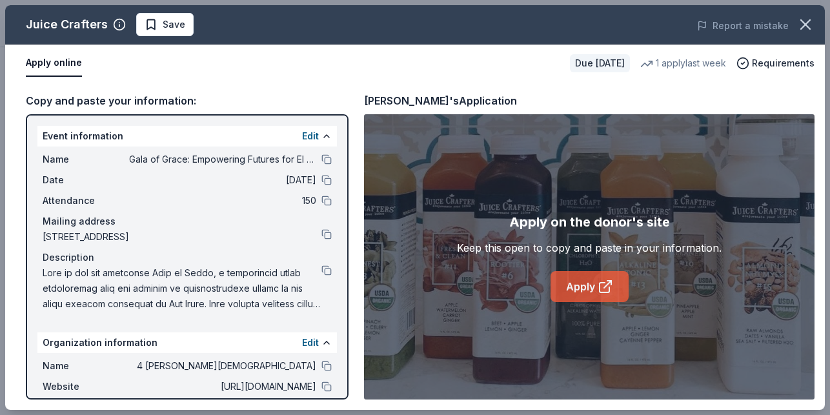
click at [592, 292] on link "Apply" at bounding box center [589, 286] width 78 height 31
click at [795, 26] on button "button" at bounding box center [805, 24] width 28 height 28
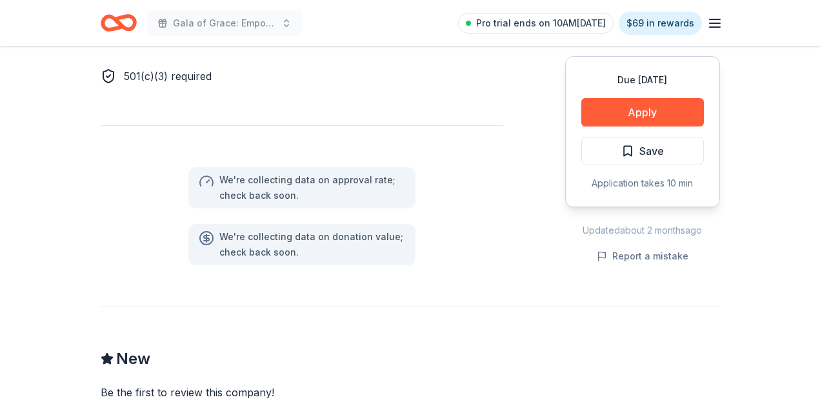
click at [656, 168] on div "Due in 58 days Apply Save Application takes 10 min" at bounding box center [642, 131] width 155 height 151
click at [660, 163] on button "Save" at bounding box center [642, 151] width 123 height 28
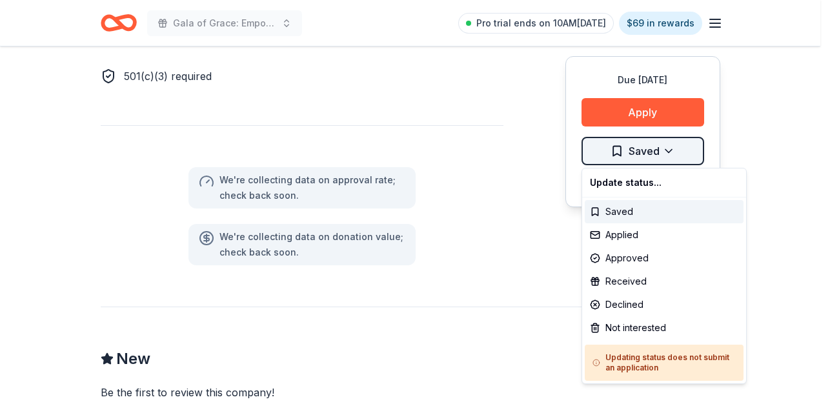
click at [627, 234] on div "Applied" at bounding box center [664, 234] width 159 height 23
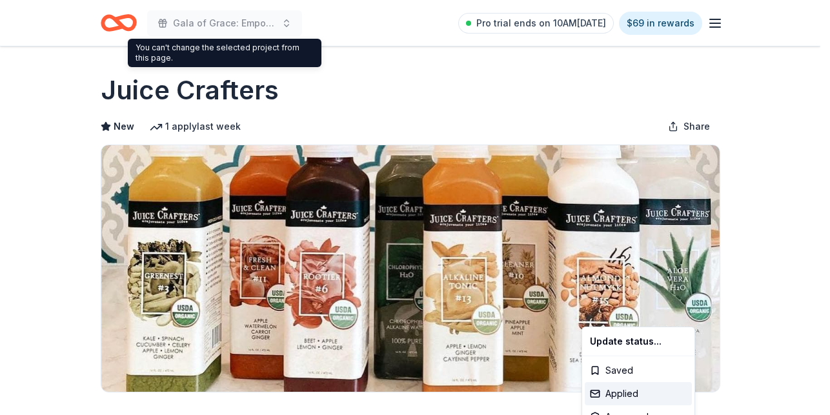
scroll to position [0, 0]
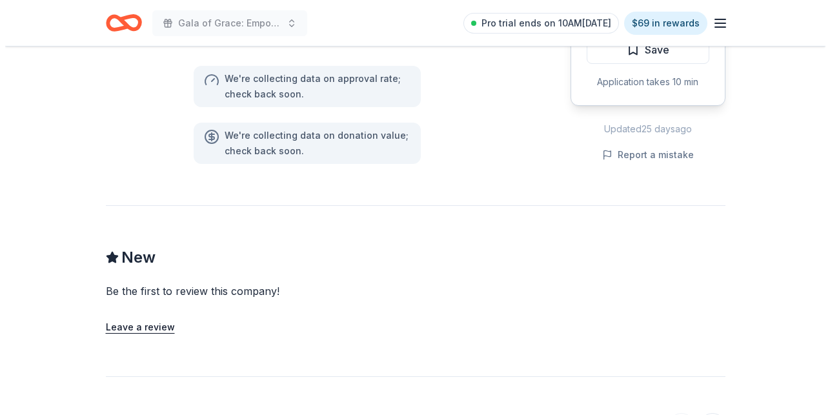
scroll to position [710, 0]
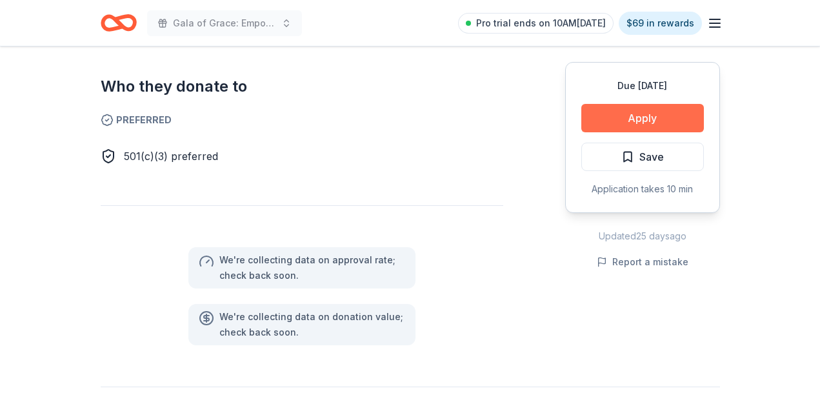
click at [652, 120] on button "Apply" at bounding box center [642, 118] width 123 height 28
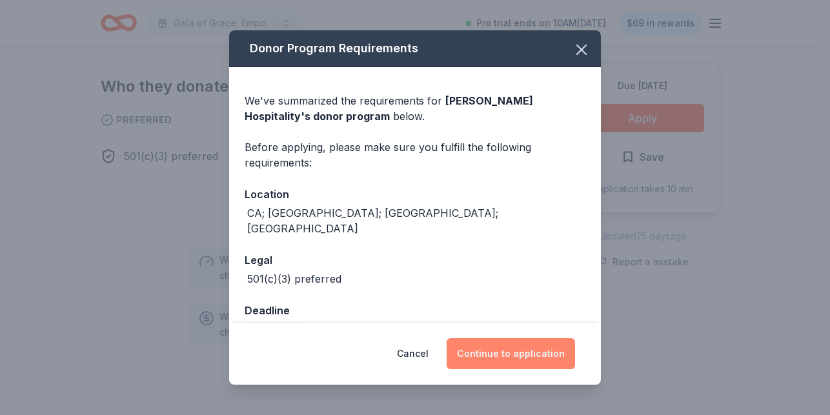
click at [539, 341] on button "Continue to application" at bounding box center [510, 353] width 128 height 31
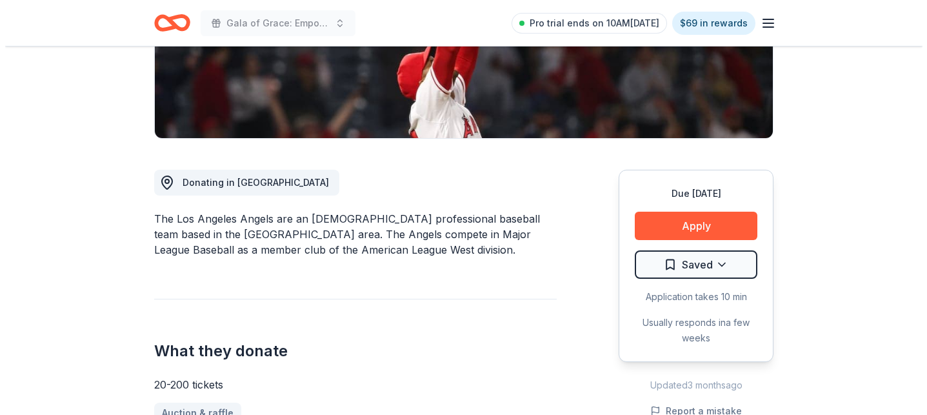
scroll to position [323, 0]
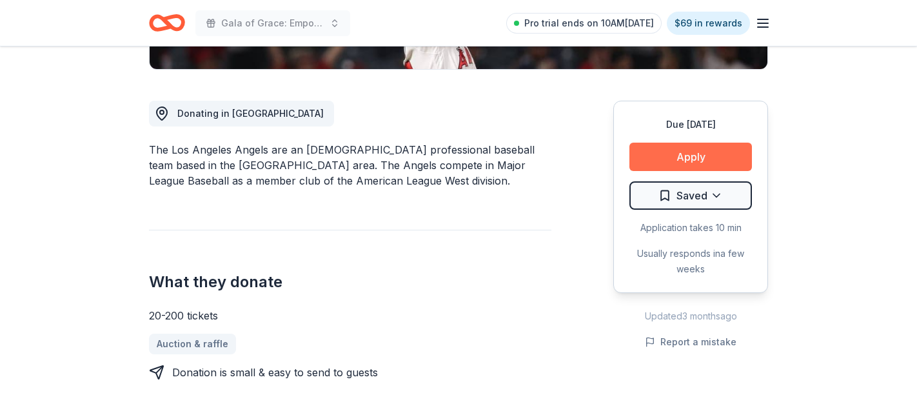
click at [670, 151] on button "Apply" at bounding box center [691, 157] width 123 height 28
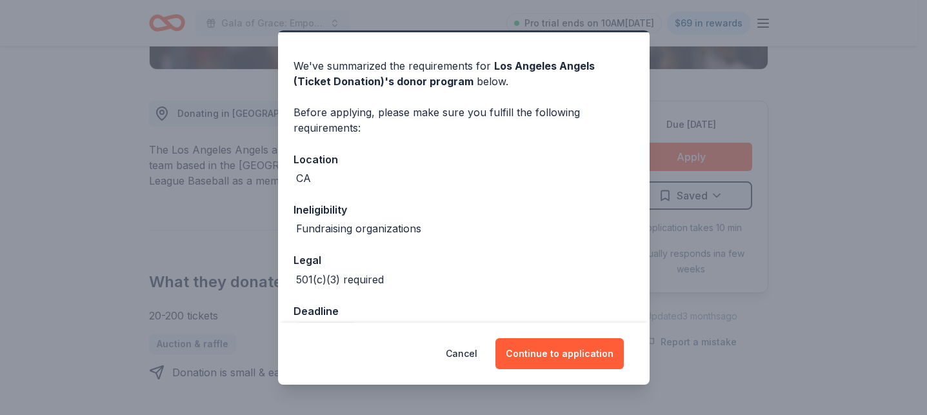
scroll to position [68, 0]
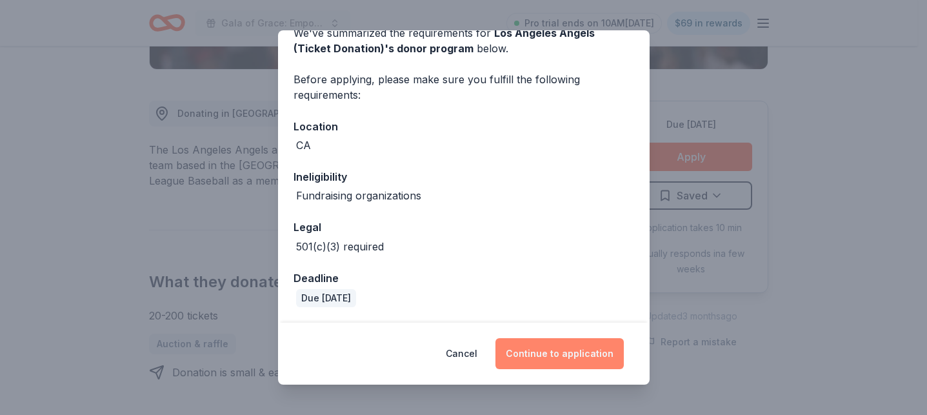
click at [552, 346] on button "Continue to application" at bounding box center [560, 353] width 128 height 31
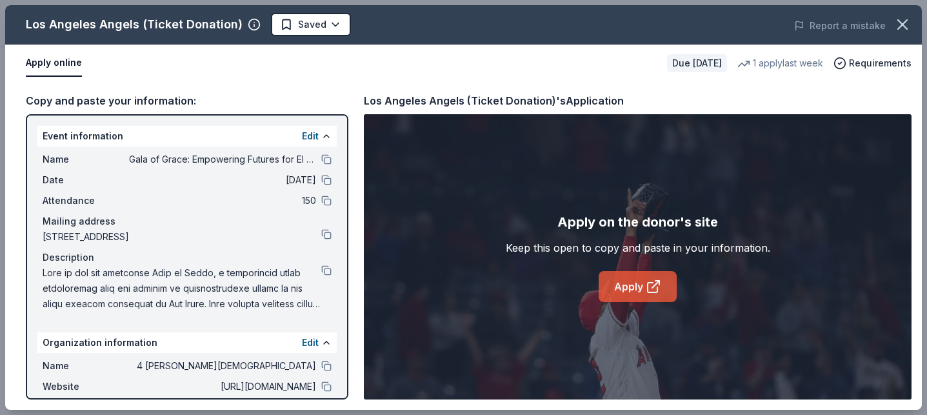
click at [633, 285] on link "Apply" at bounding box center [638, 286] width 78 height 31
click at [308, 23] on body "Gala of Grace: Empowering Futures for El Porvenir Pro trial ends on 10AM[DATE] …" at bounding box center [458, 207] width 917 height 415
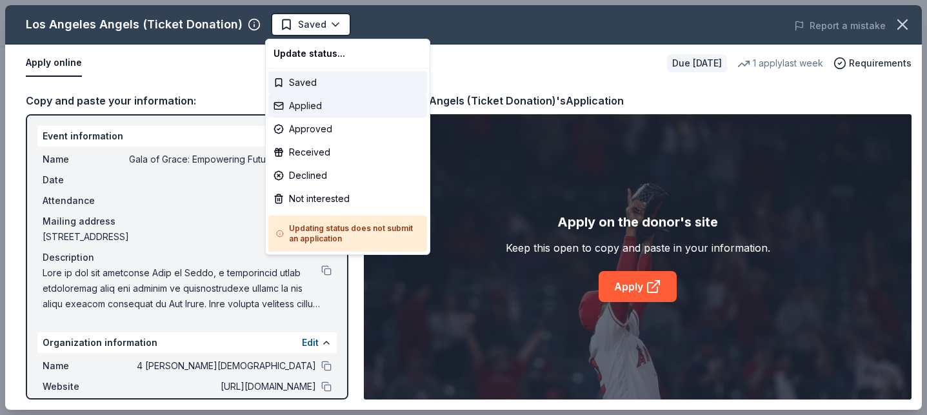
click at [325, 106] on div "Applied" at bounding box center [347, 105] width 159 height 23
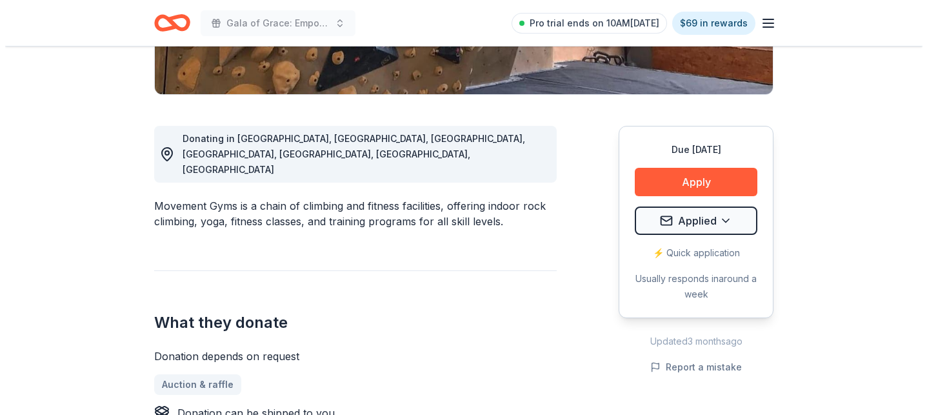
scroll to position [323, 0]
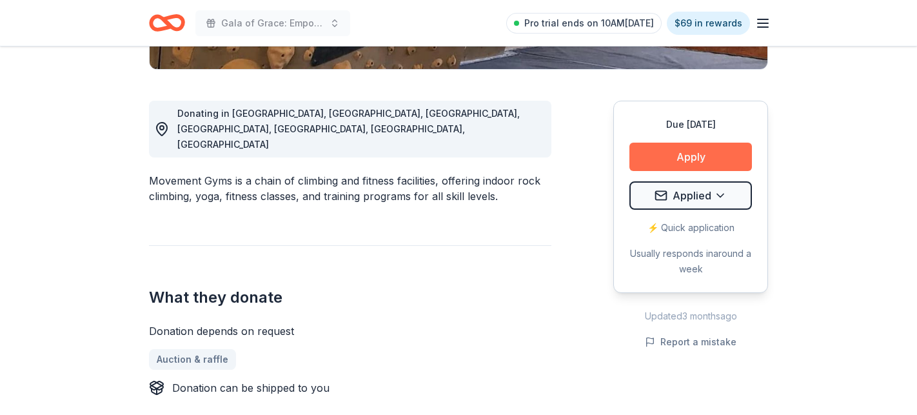
click at [652, 159] on button "Apply" at bounding box center [691, 157] width 123 height 28
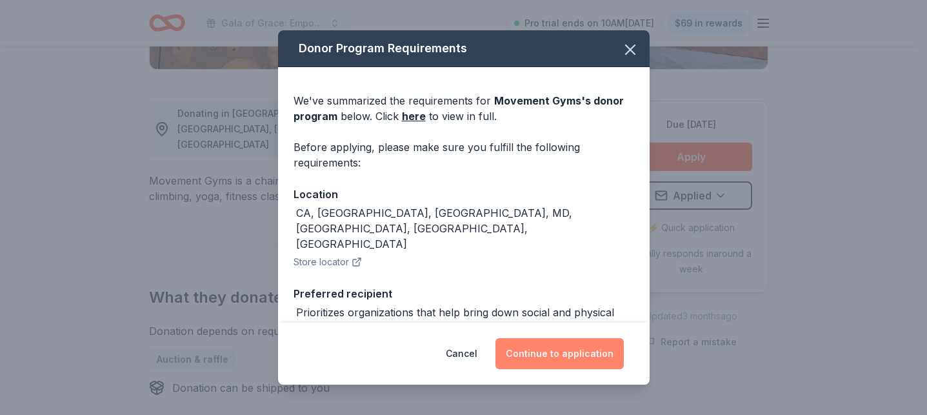
click at [538, 358] on button "Continue to application" at bounding box center [560, 353] width 128 height 31
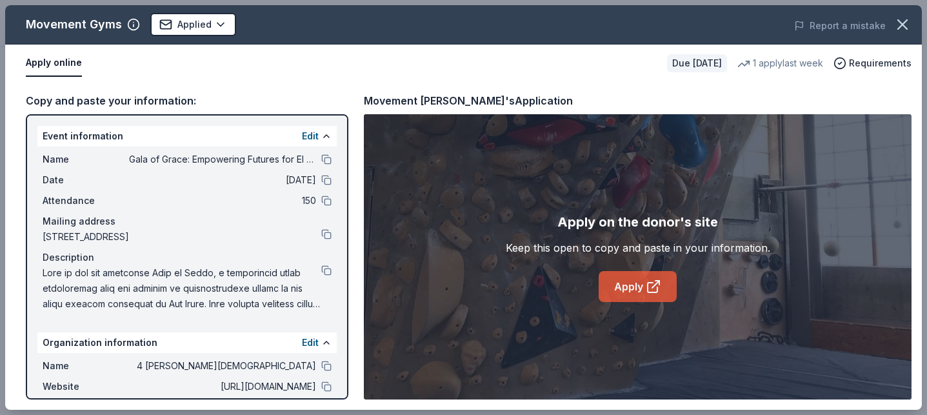
click at [627, 281] on link "Apply" at bounding box center [638, 286] width 78 height 31
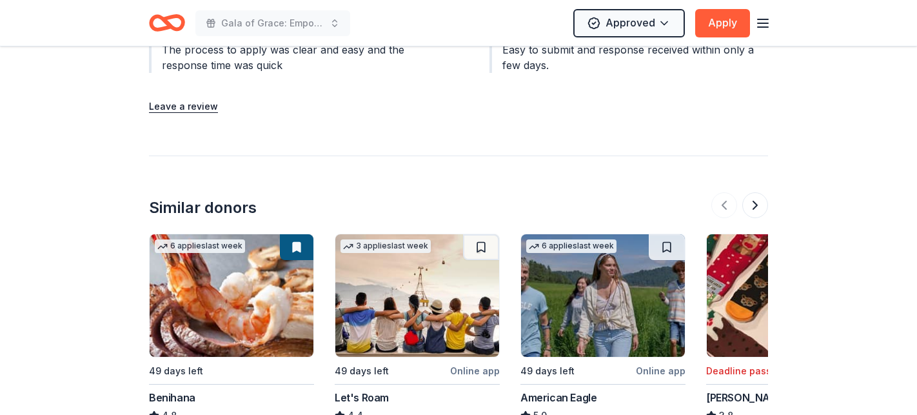
scroll to position [1355, 0]
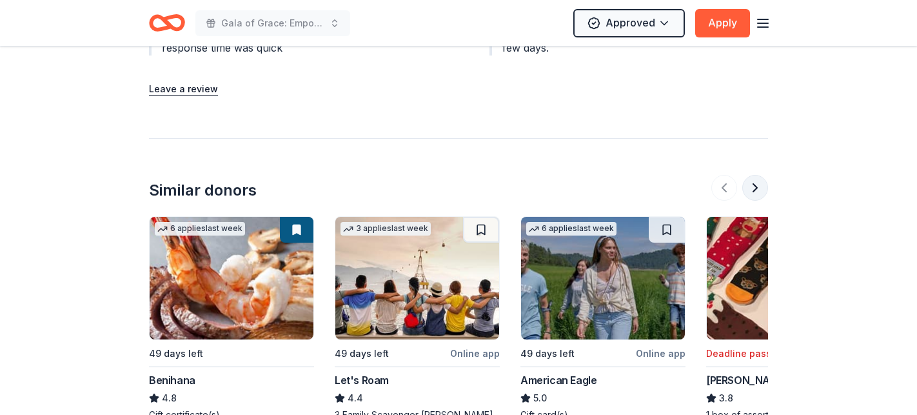
click at [759, 175] on button at bounding box center [756, 188] width 26 height 26
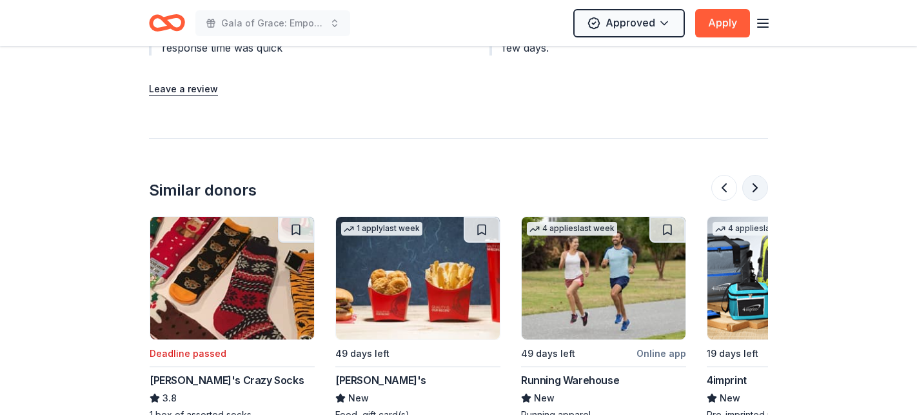
scroll to position [0, 557]
click at [759, 175] on button at bounding box center [756, 188] width 26 height 26
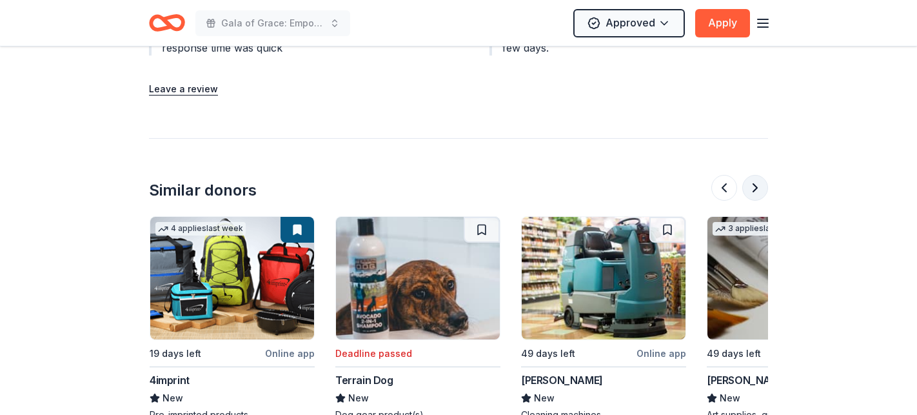
scroll to position [0, 1115]
click at [759, 175] on button at bounding box center [756, 188] width 26 height 26
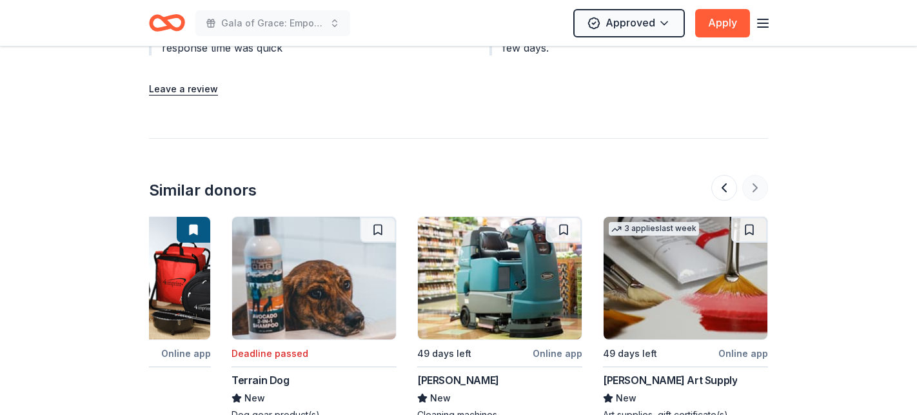
click at [759, 175] on div at bounding box center [740, 188] width 57 height 26
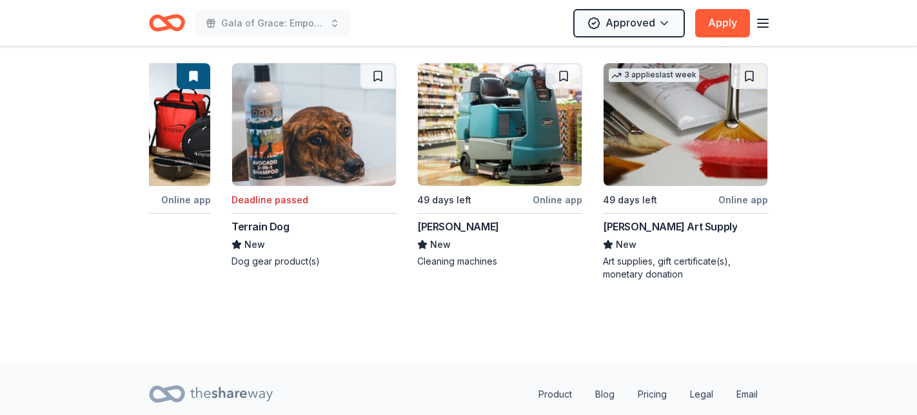
scroll to position [1519, 0]
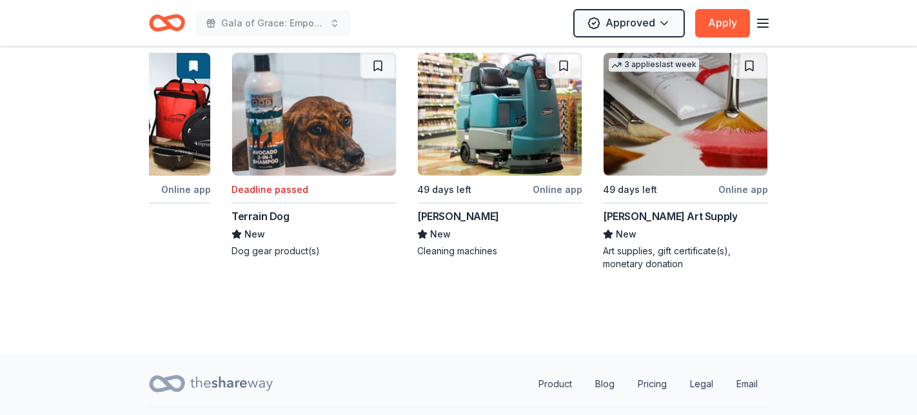
click at [627, 150] on div "3 applies last week 49 days left Online app Trekell Art Supply New Art supplies…" at bounding box center [685, 161] width 165 height 218
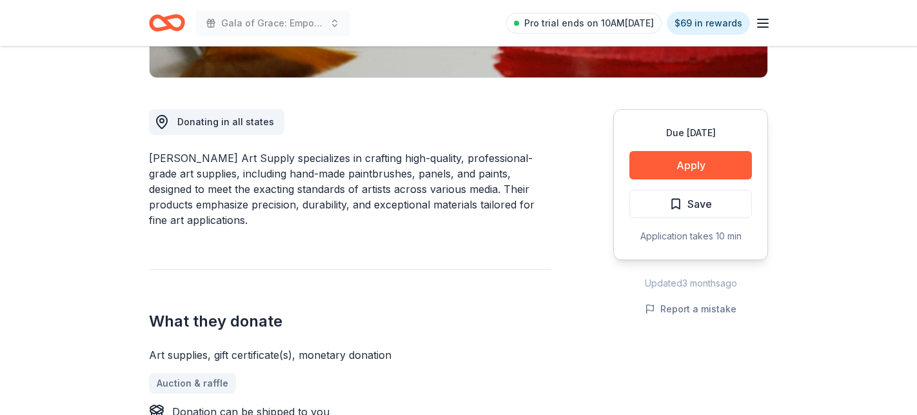
scroll to position [387, 0]
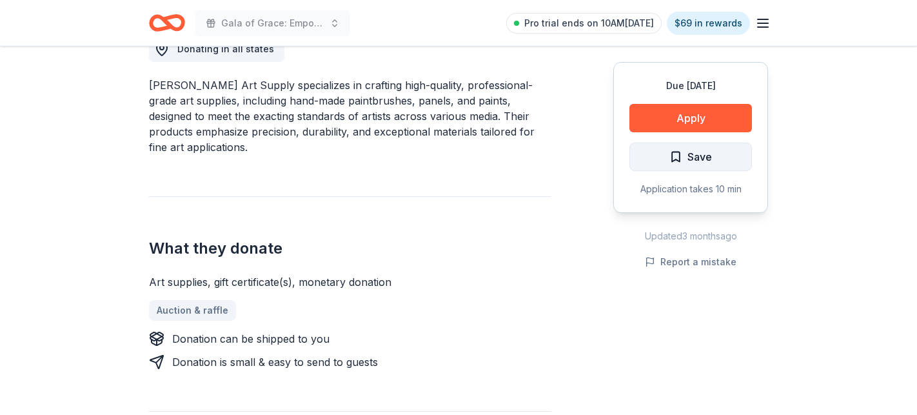
click at [707, 153] on span "Save" at bounding box center [700, 156] width 25 height 17
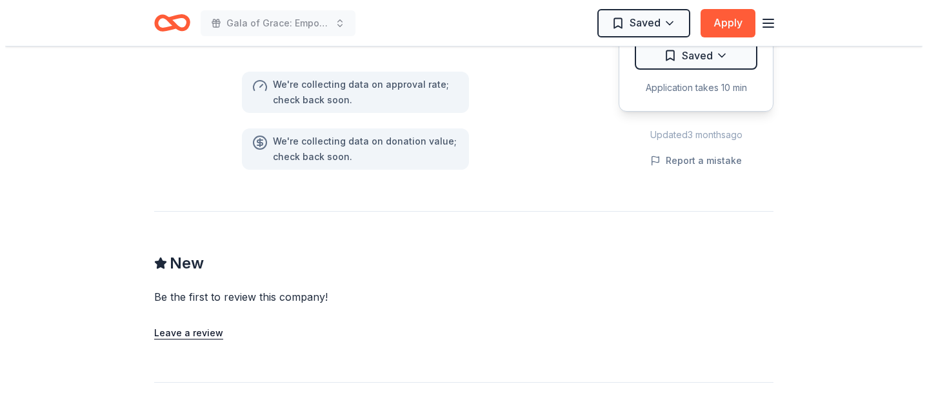
scroll to position [710, 0]
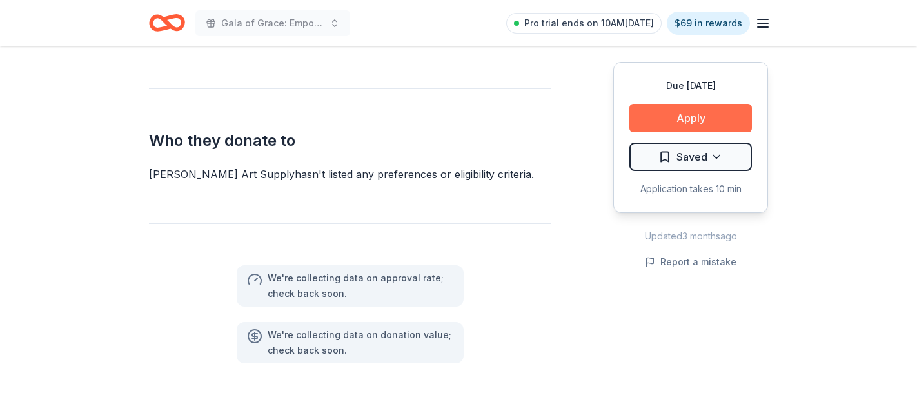
click at [647, 117] on button "Apply" at bounding box center [691, 118] width 123 height 28
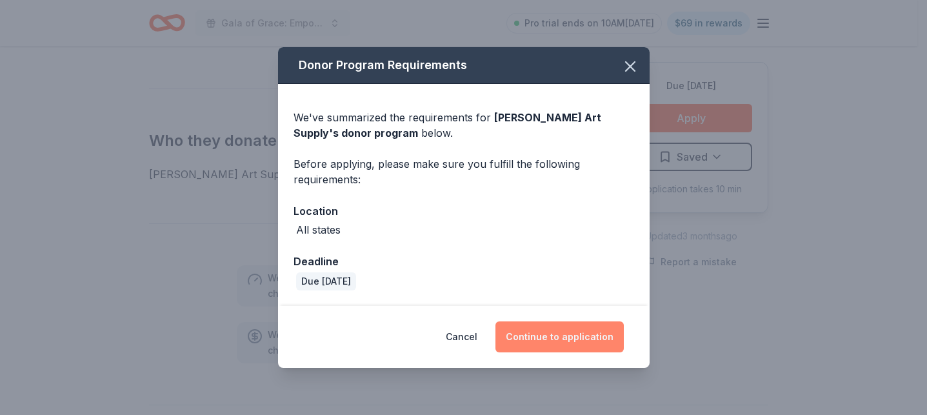
click at [539, 333] on button "Continue to application" at bounding box center [560, 336] width 128 height 31
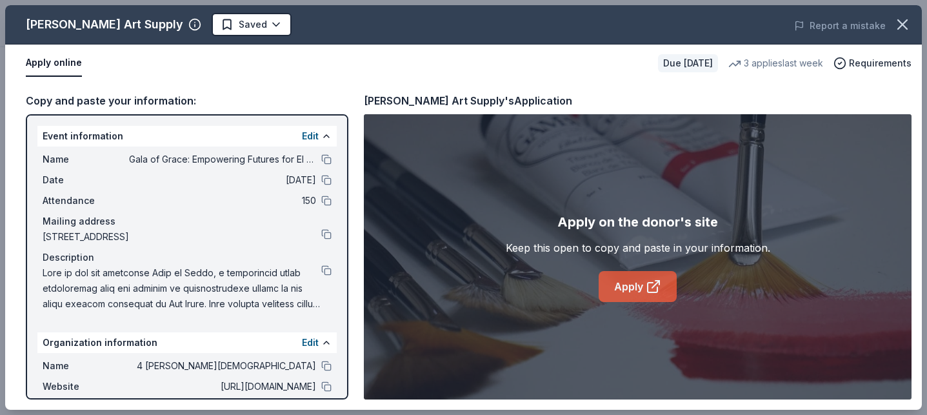
click at [614, 288] on link "Apply" at bounding box center [638, 286] width 78 height 31
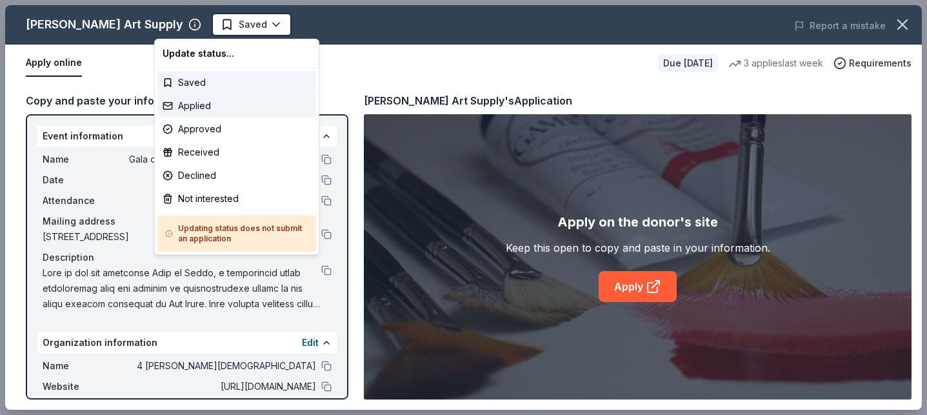
click at [208, 113] on div "Applied" at bounding box center [236, 105] width 159 height 23
